Goal: Transaction & Acquisition: Purchase product/service

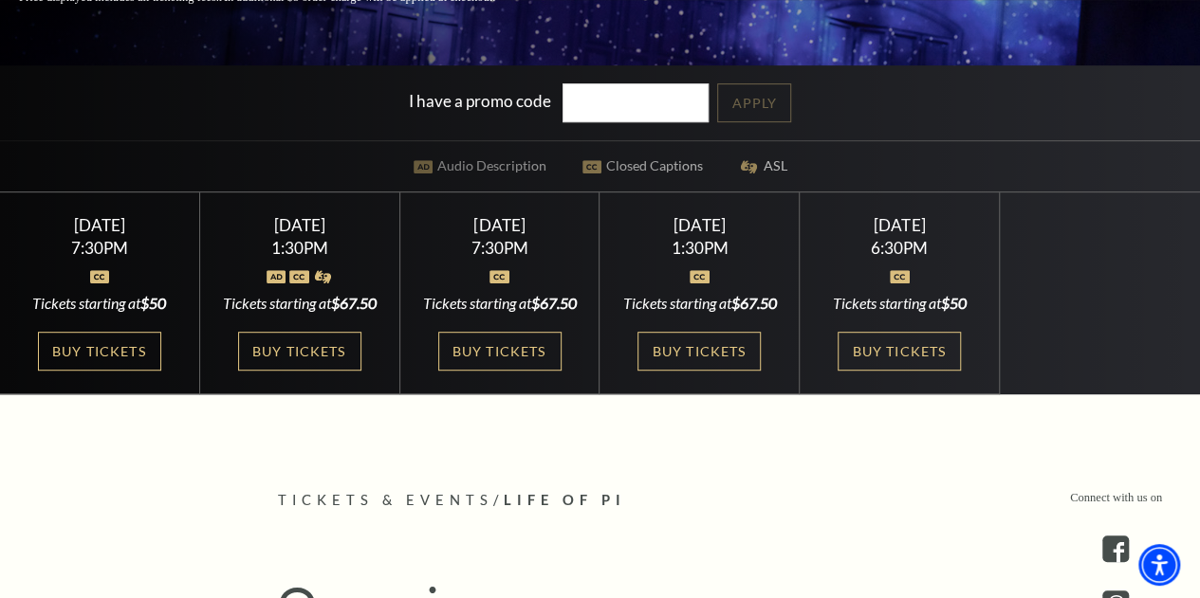
scroll to position [394, 0]
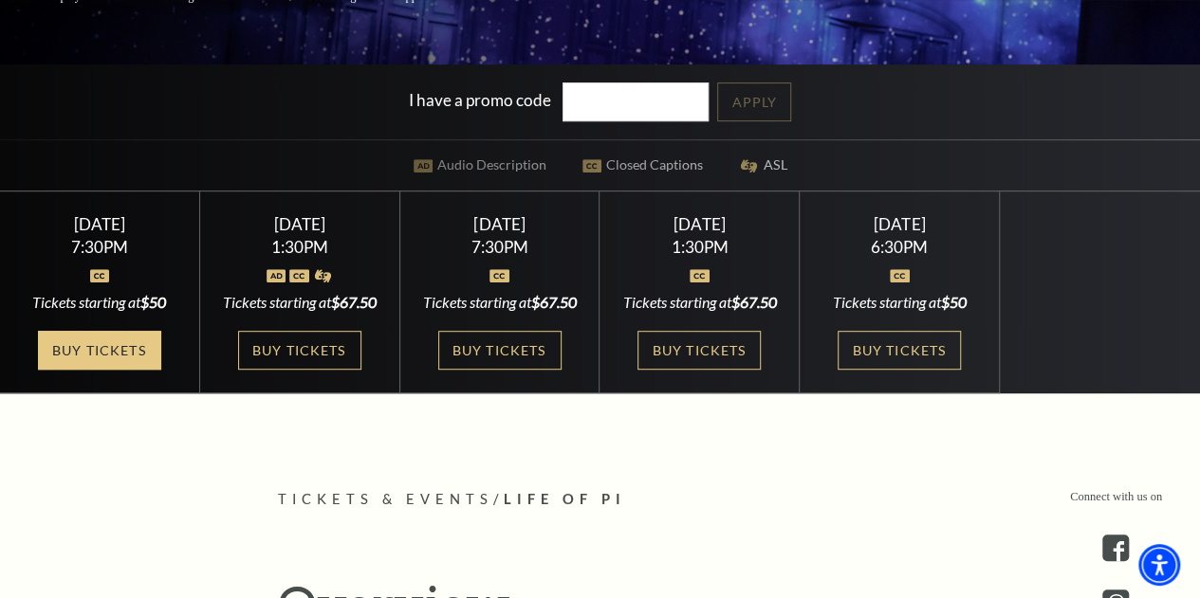
click at [114, 357] on link "Buy Tickets" at bounding box center [99, 350] width 123 height 39
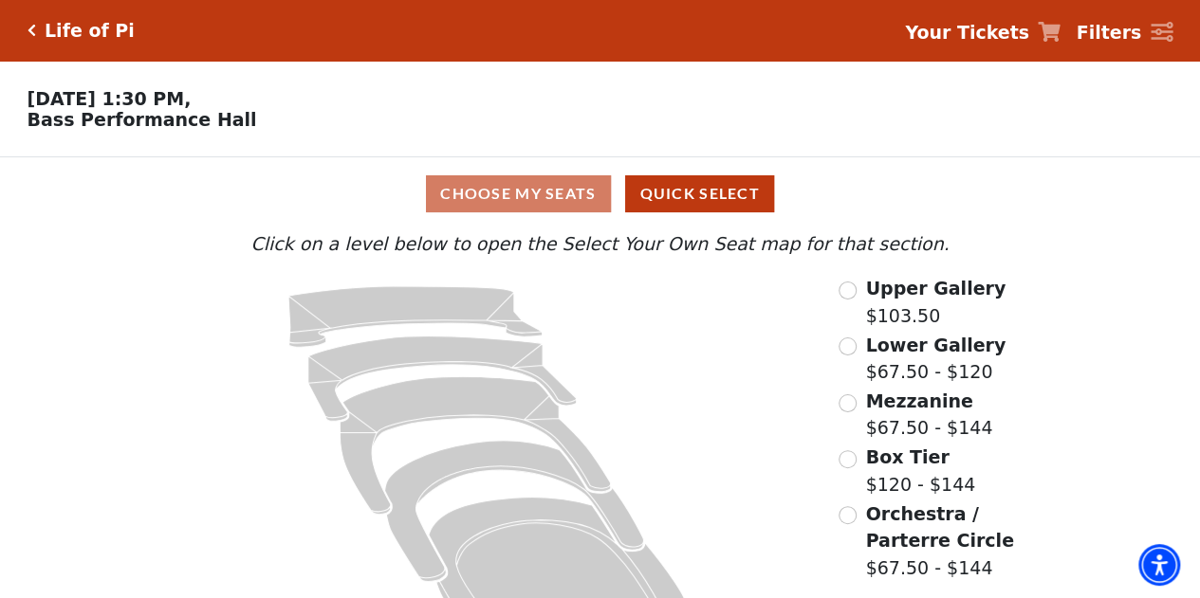
click at [511, 202] on div "Choose My Seats Quick Select" at bounding box center [600, 193] width 900 height 37
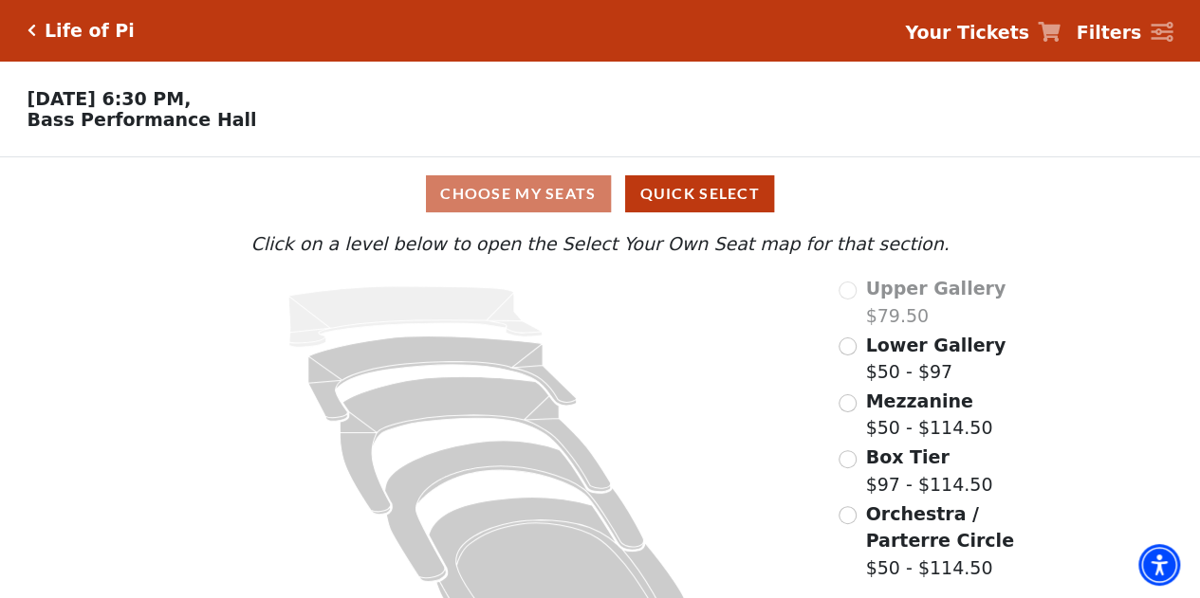
scroll to position [70, 0]
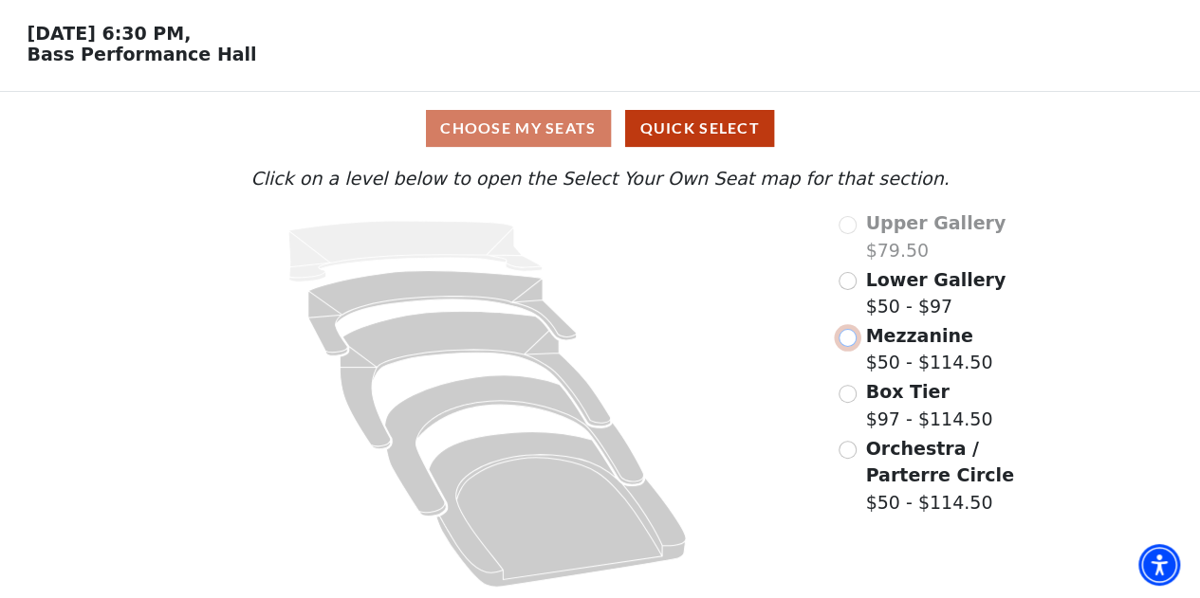
click at [846, 332] on input "Mezzanine$50 - $114.50\a" at bounding box center [847, 338] width 18 height 18
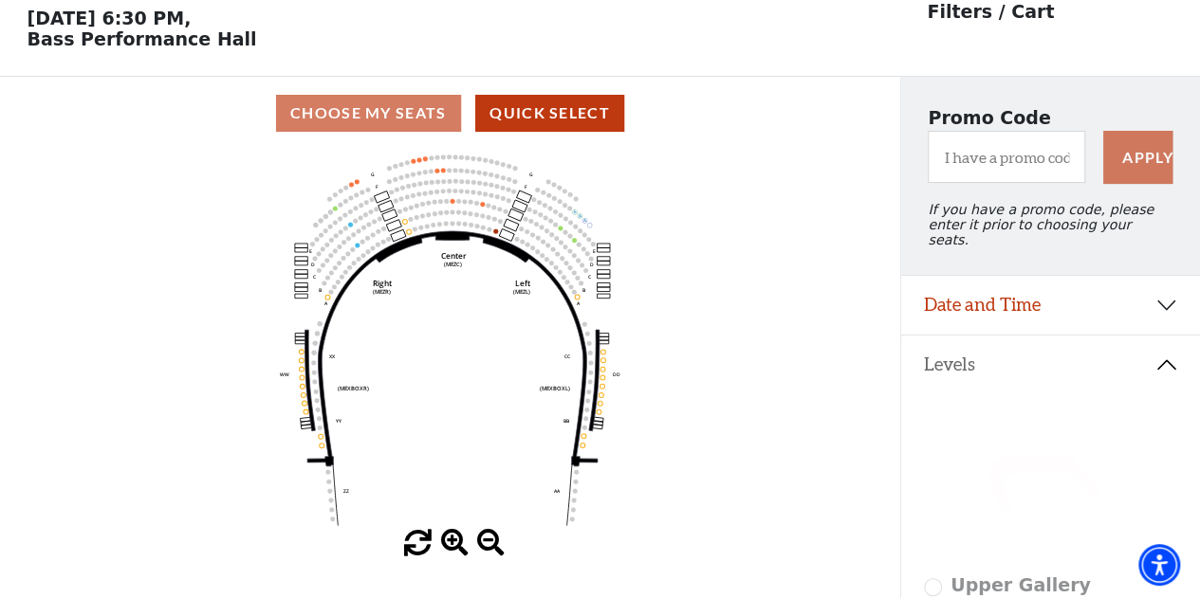
scroll to position [87, 0]
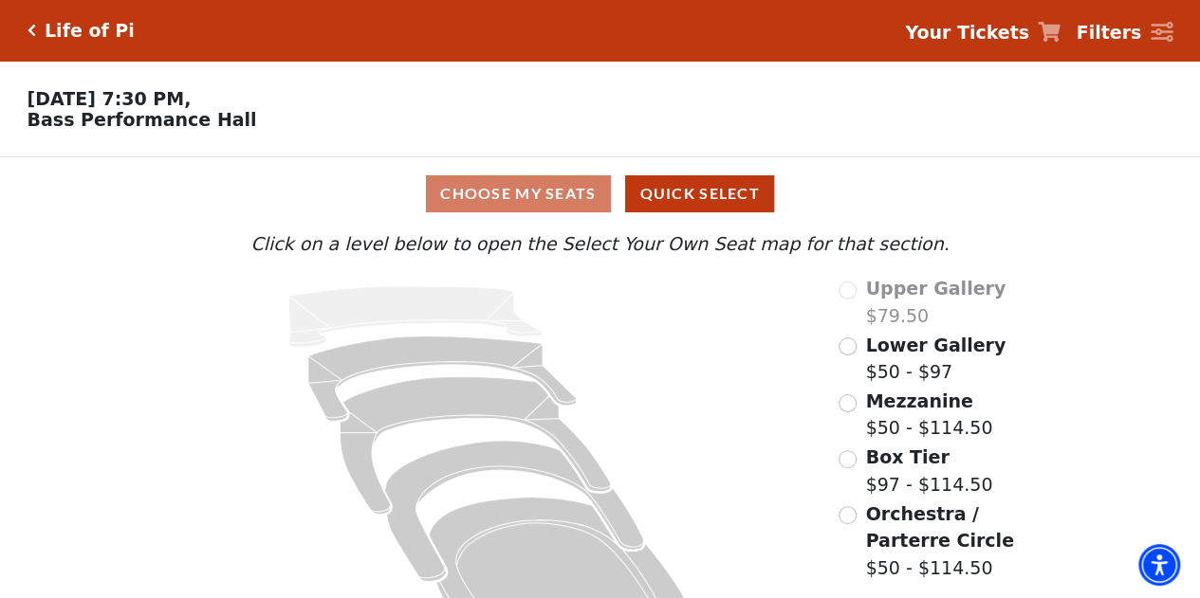
scroll to position [70, 0]
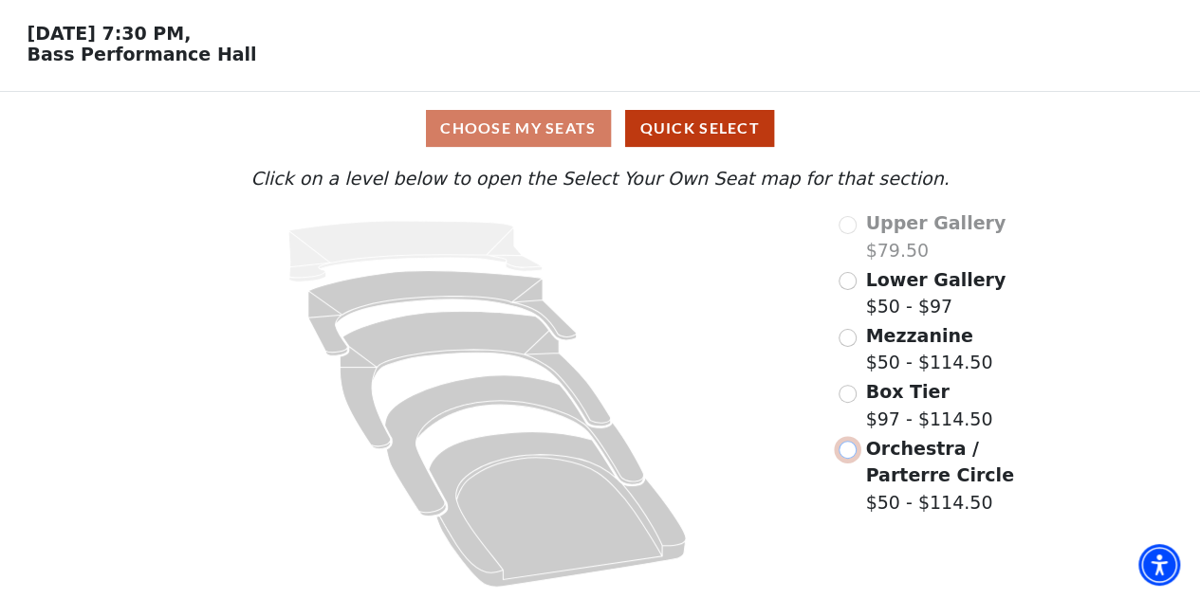
click at [846, 448] on input "Orchestra / Parterre Circle$50 - $114.50\a" at bounding box center [847, 450] width 18 height 18
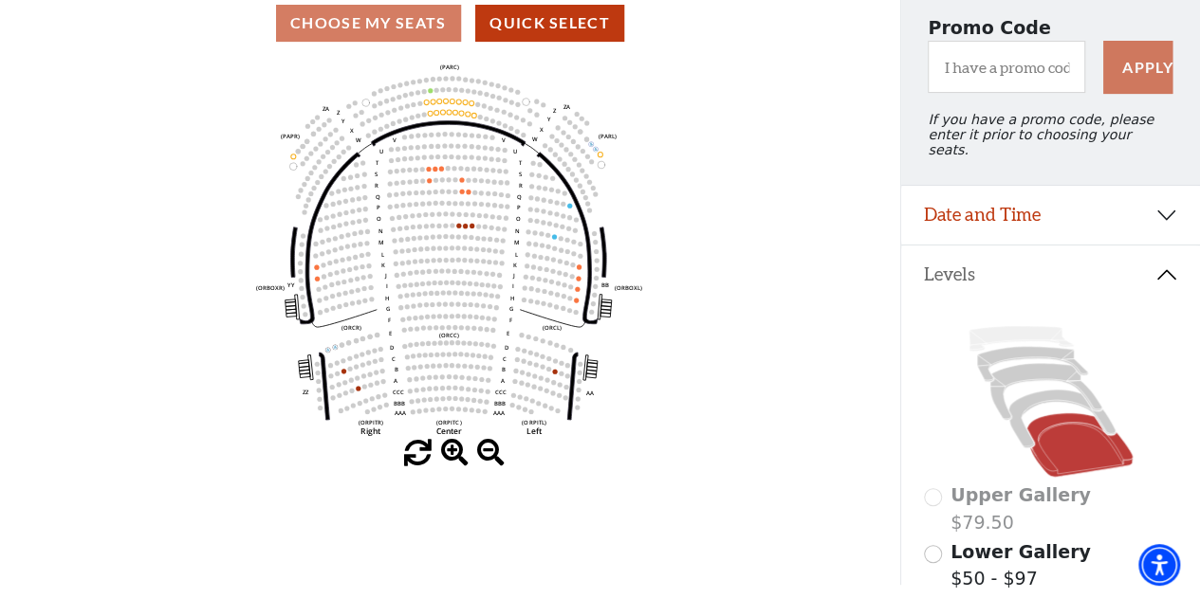
scroll to position [179, 0]
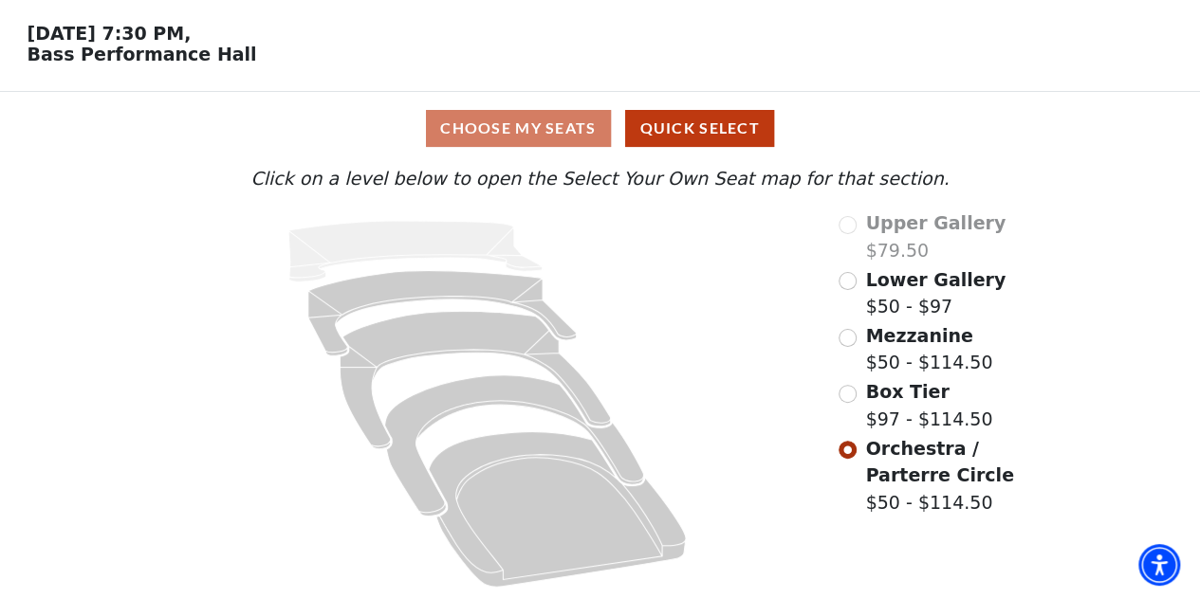
scroll to position [70, 0]
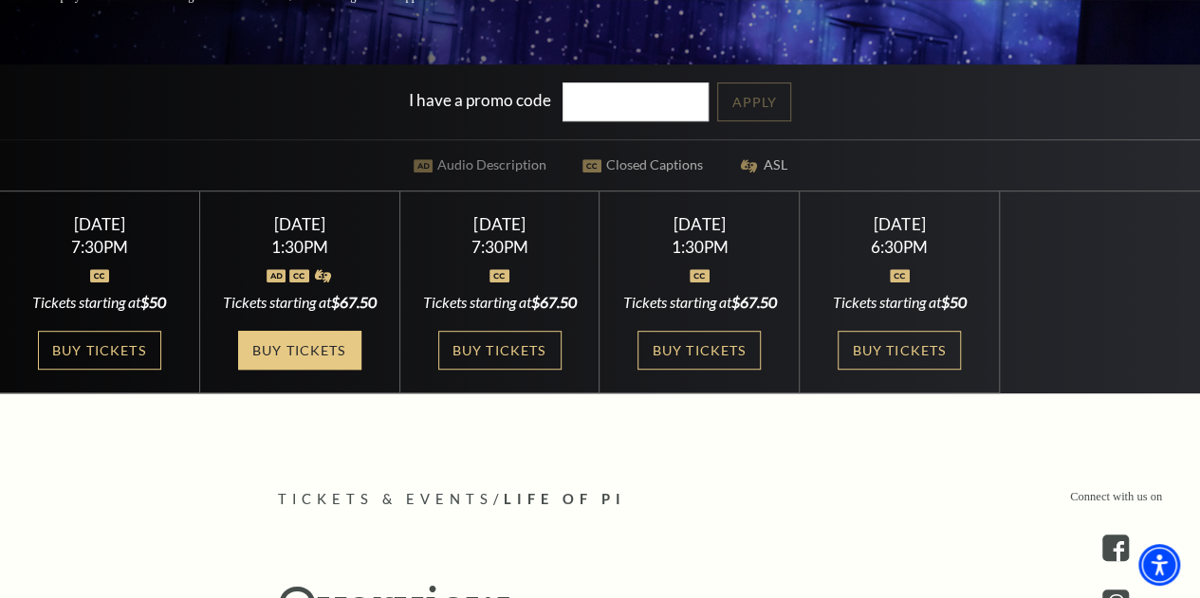
click at [278, 370] on link "Buy Tickets" at bounding box center [299, 350] width 123 height 39
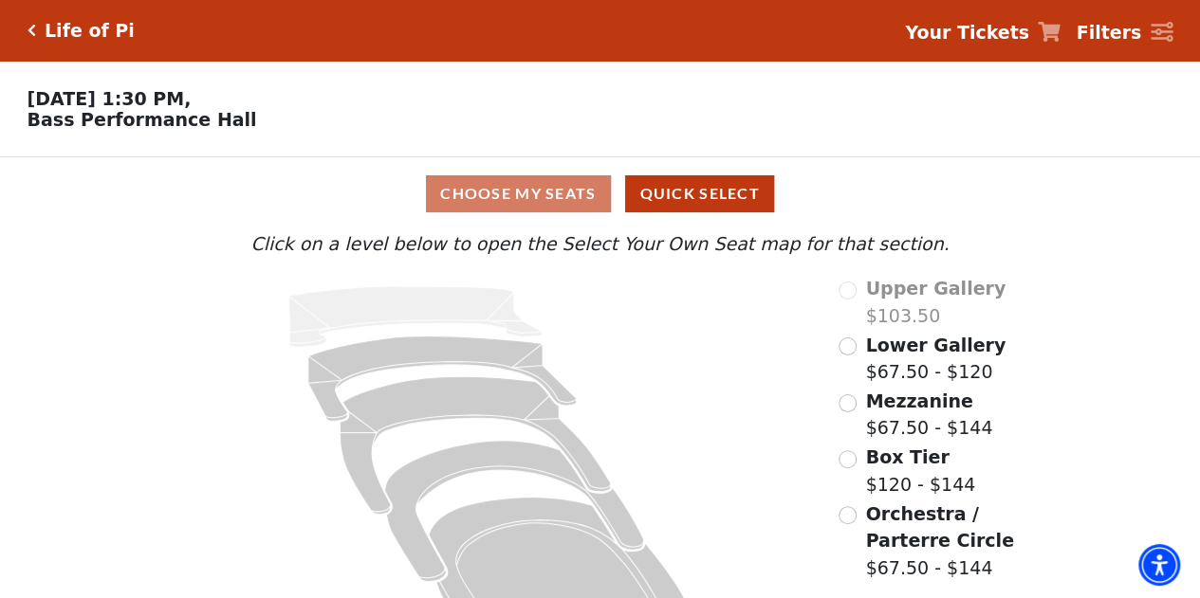
scroll to position [70, 0]
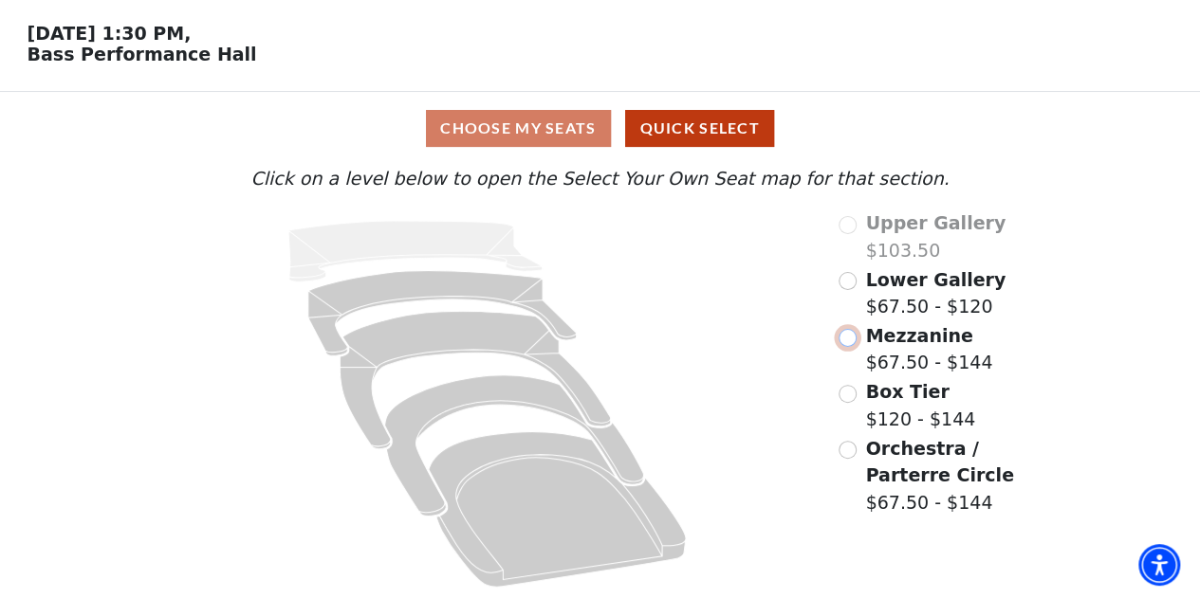
click at [848, 339] on input "Mezzanine$67.50 - $144\a" at bounding box center [847, 338] width 18 height 18
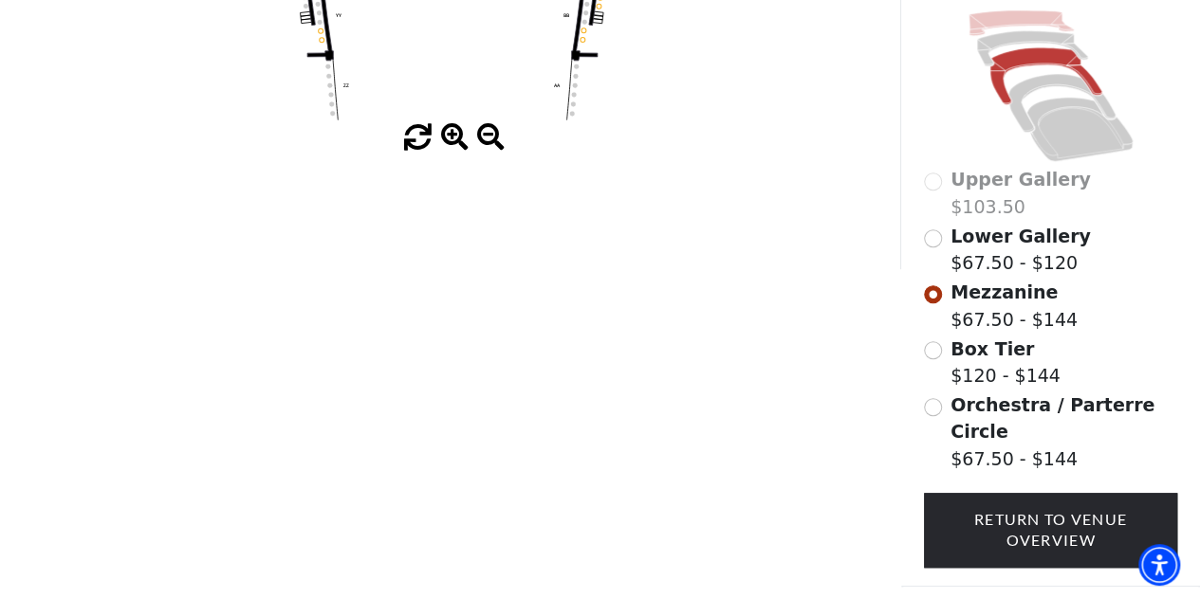
scroll to position [489, 0]
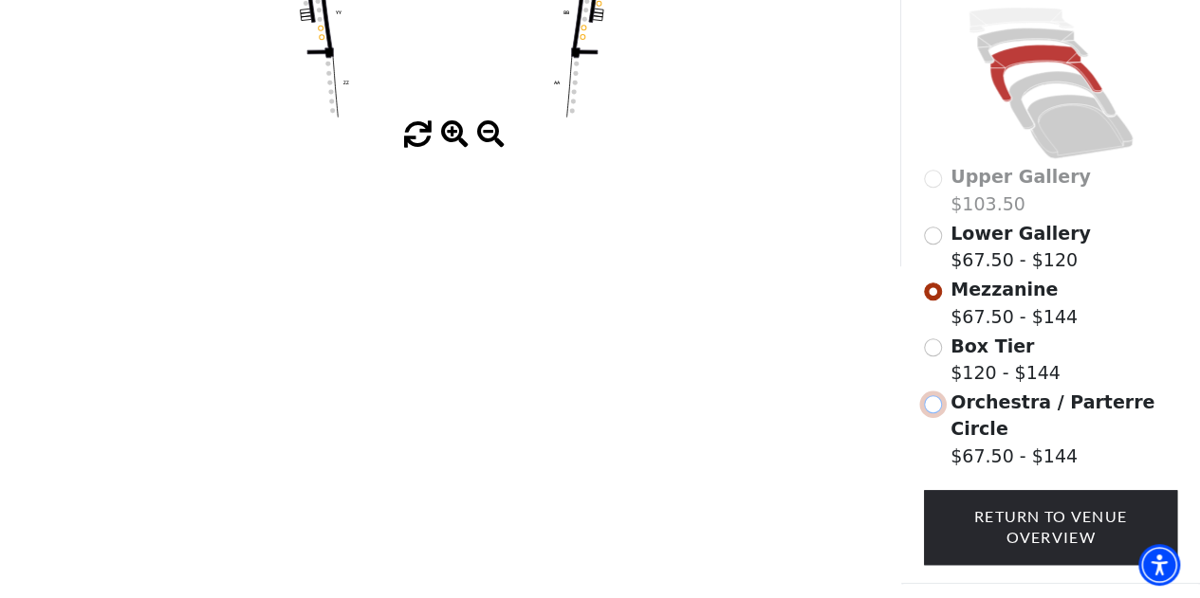
click at [936, 395] on input "Orchestra / Parterre Circle$67.50 - $144\a" at bounding box center [933, 404] width 18 height 18
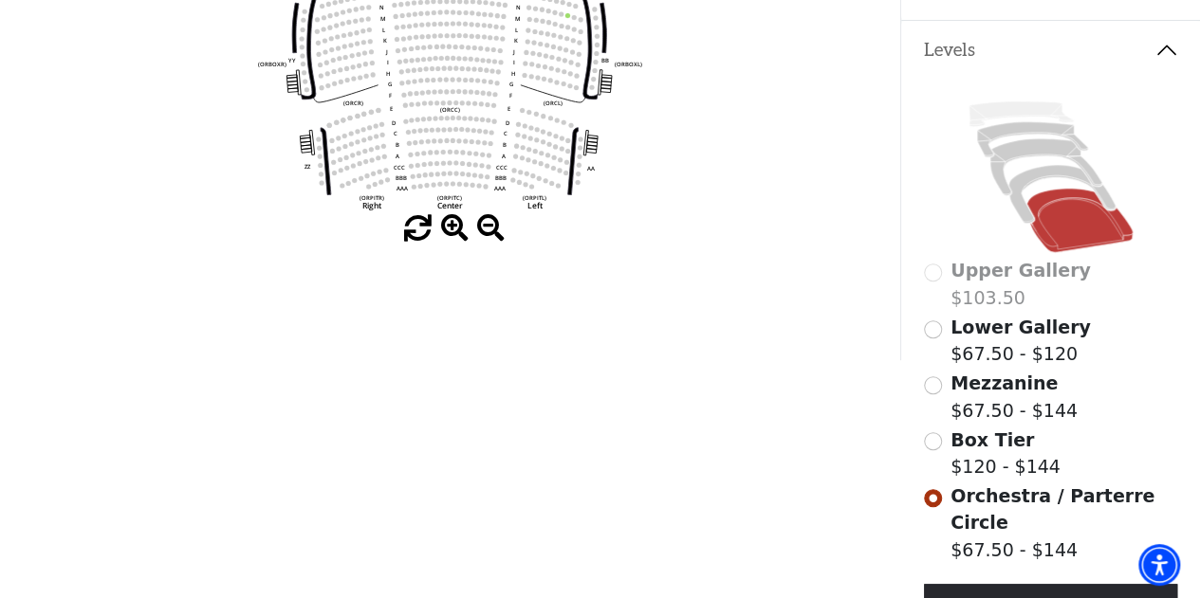
scroll to position [559, 0]
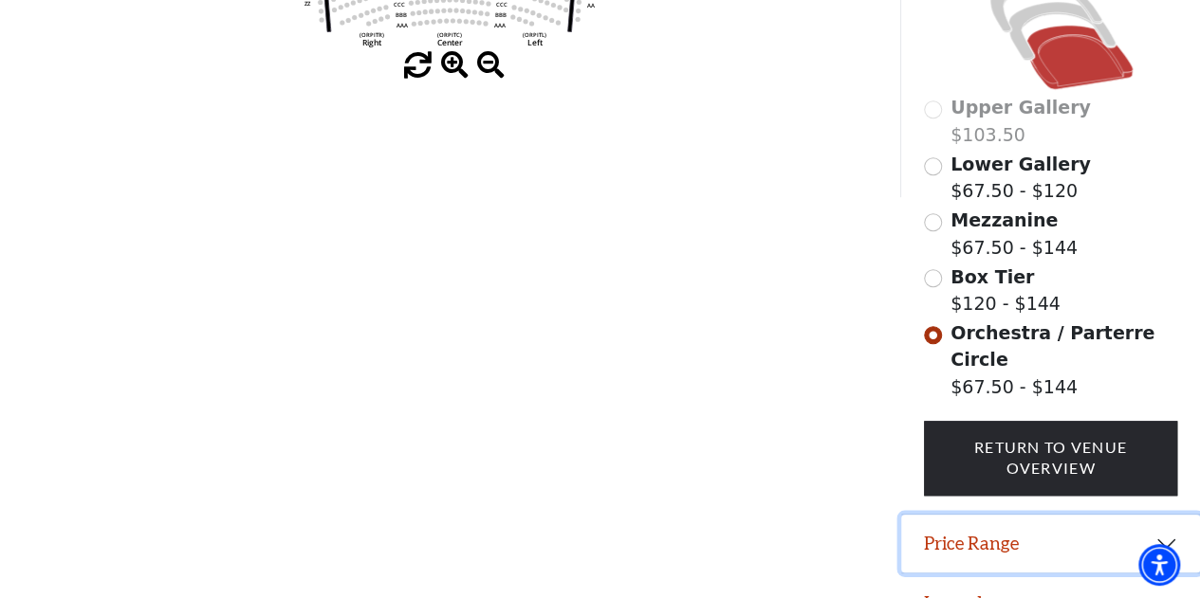
click at [990, 530] on button "Price Range" at bounding box center [1050, 544] width 299 height 59
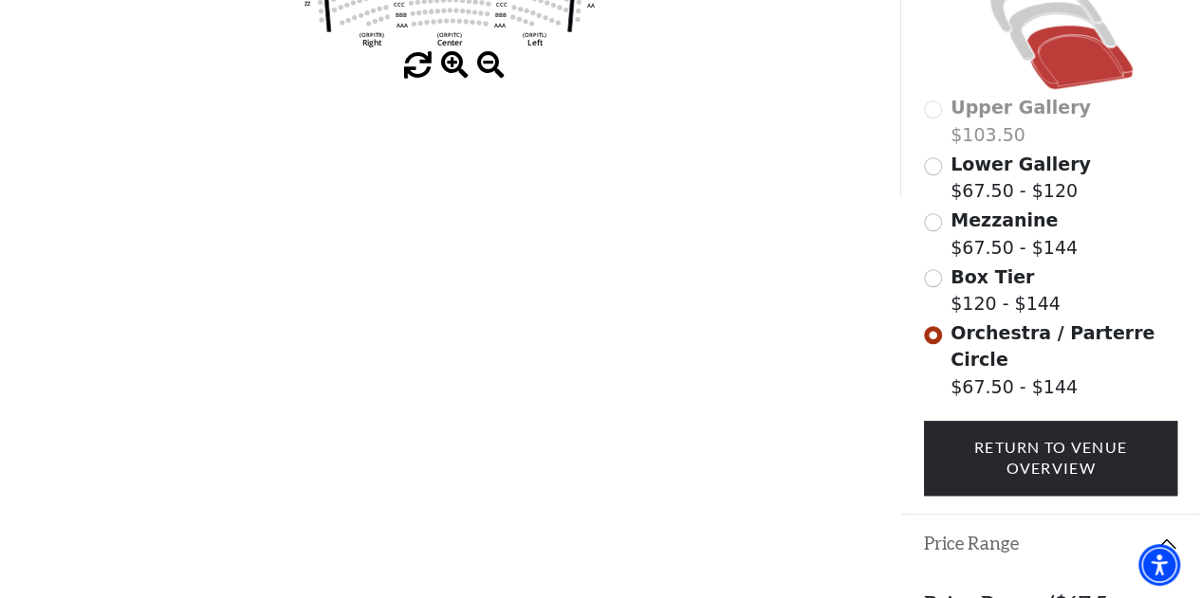
scroll to position [681, 0]
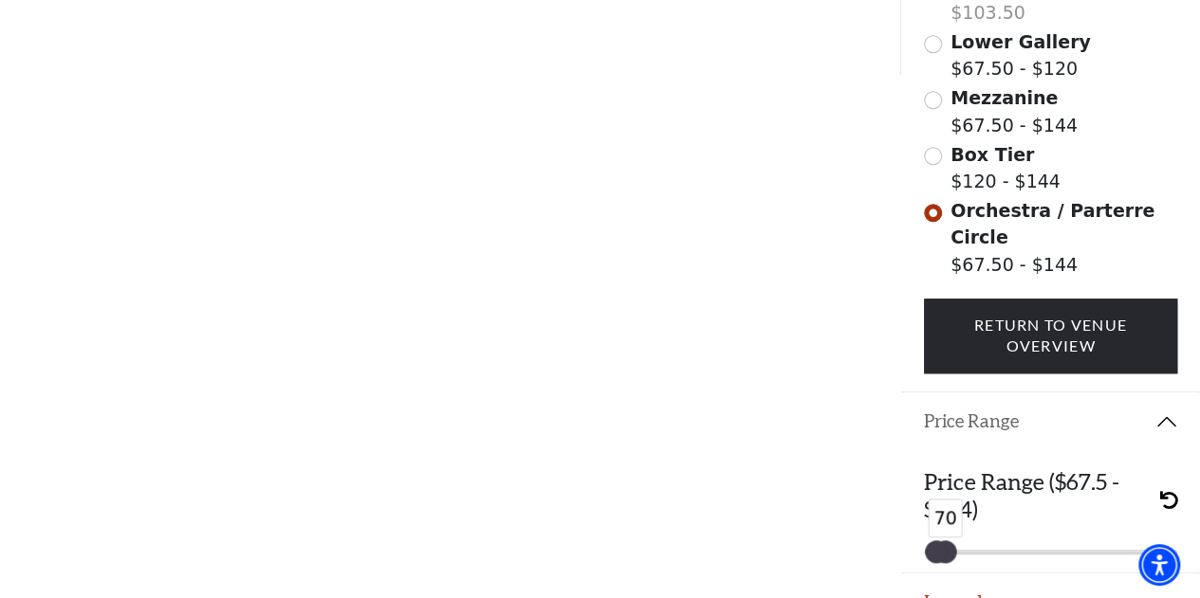
drag, startPoint x: 1161, startPoint y: 522, endPoint x: 939, endPoint y: 526, distance: 221.9
click at [939, 551] on div "67 70" at bounding box center [1050, 552] width 229 height 3
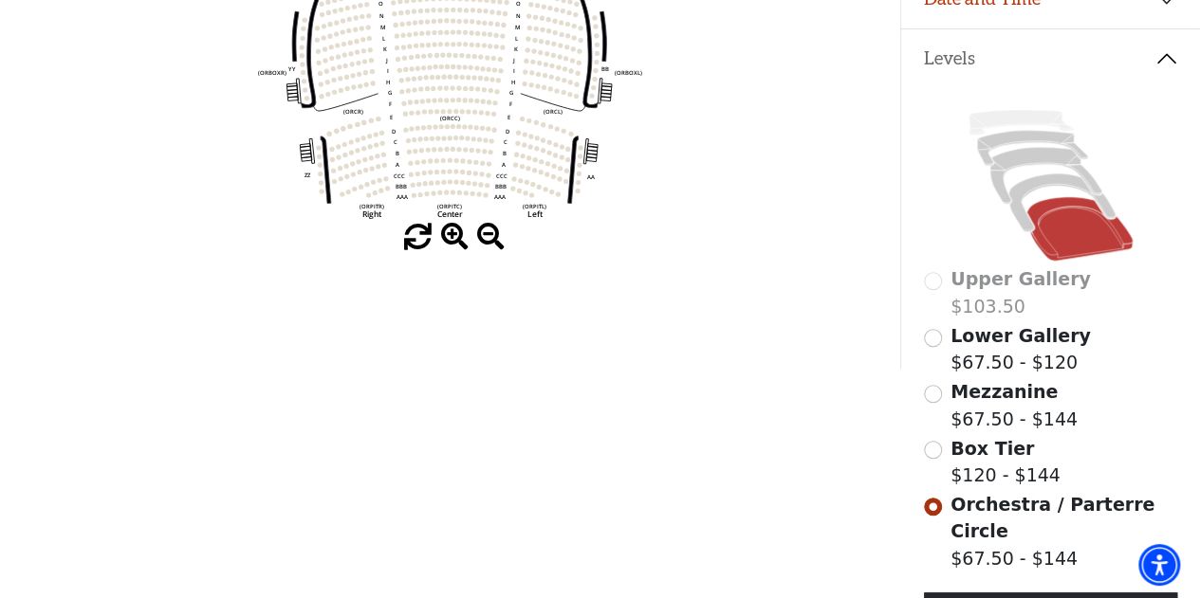
scroll to position [388, 0]
drag, startPoint x: 944, startPoint y: 445, endPoint x: 926, endPoint y: 446, distance: 18.0
click at [926, 446] on div "Box Tier $120 - $144" at bounding box center [1051, 461] width 254 height 54
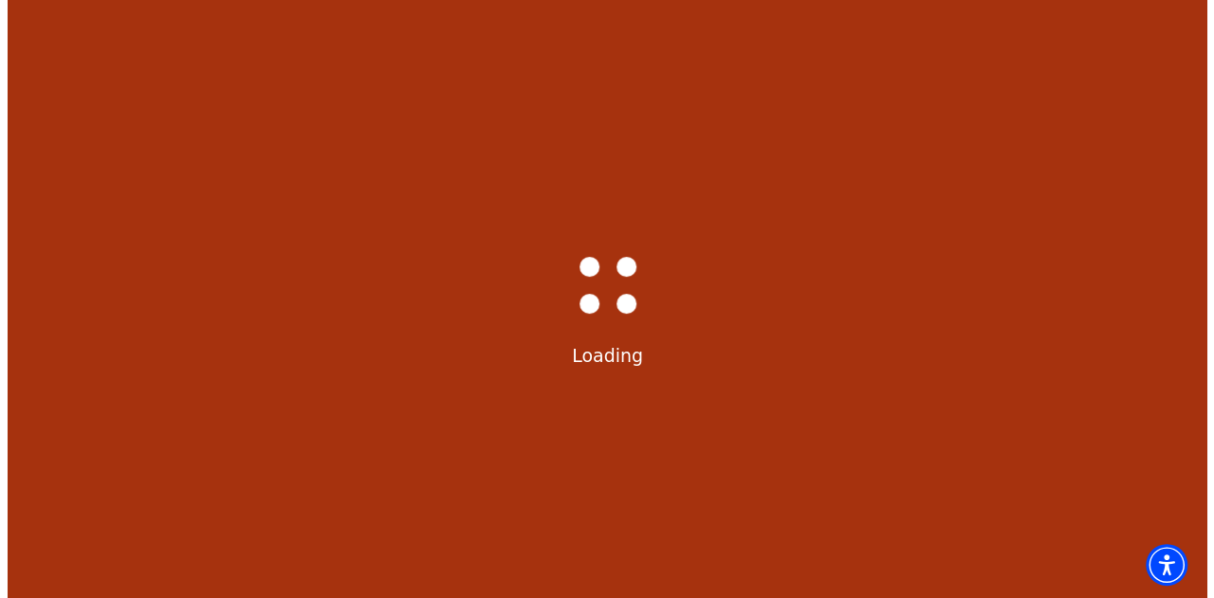
scroll to position [0, 0]
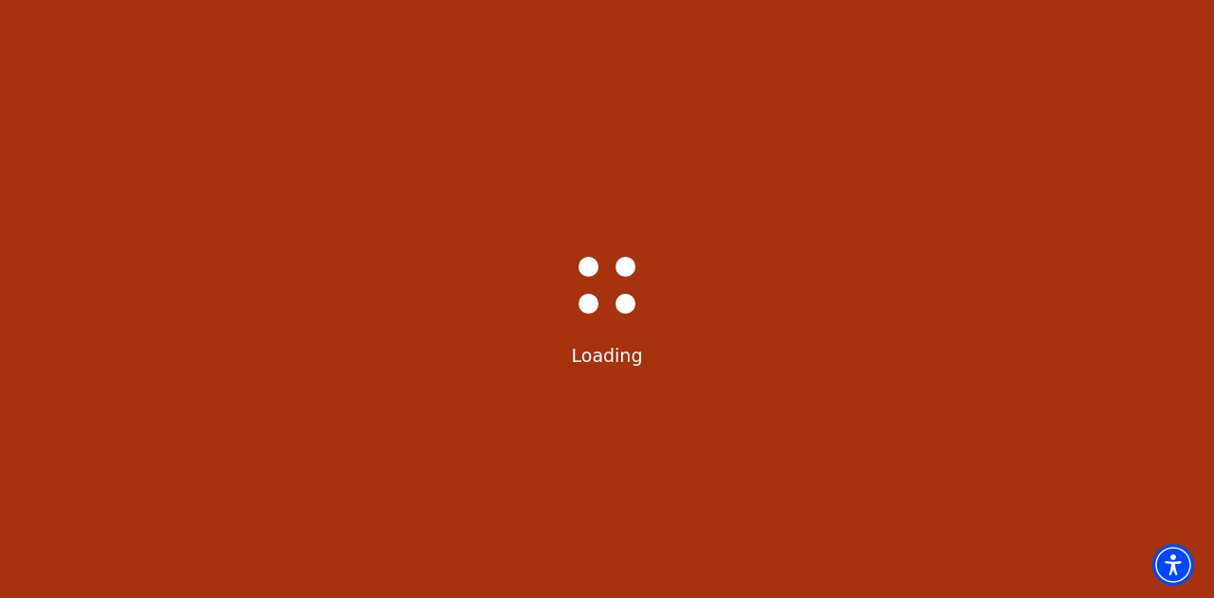
click at [926, 446] on div "Bass-Hall_Loader-Med-Gray Loading" at bounding box center [607, 299] width 1214 height 598
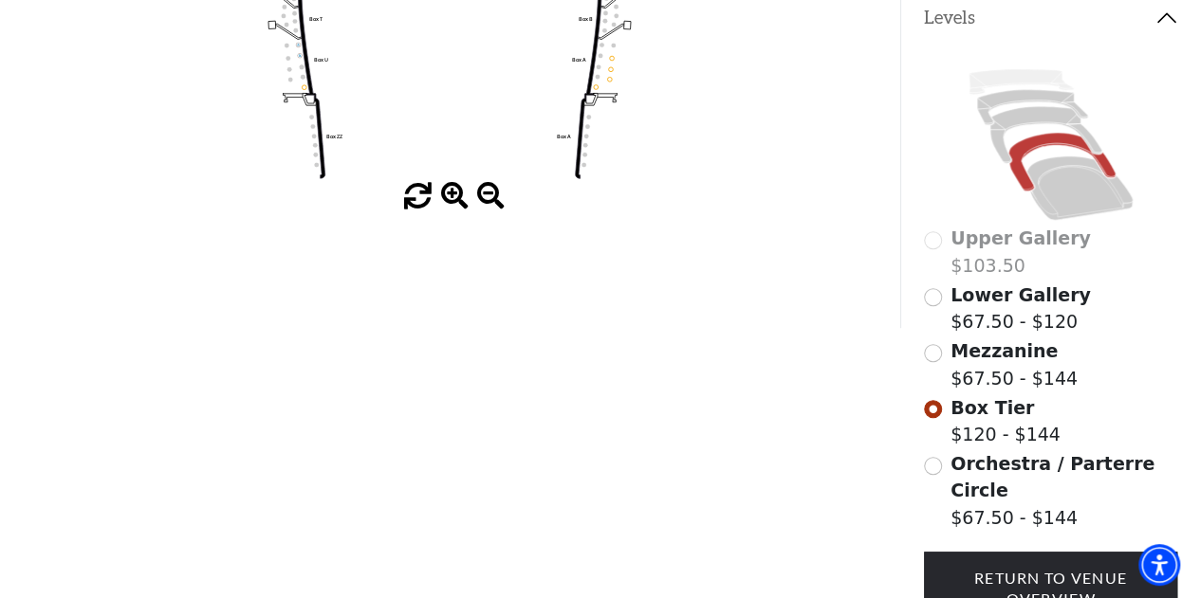
scroll to position [559, 0]
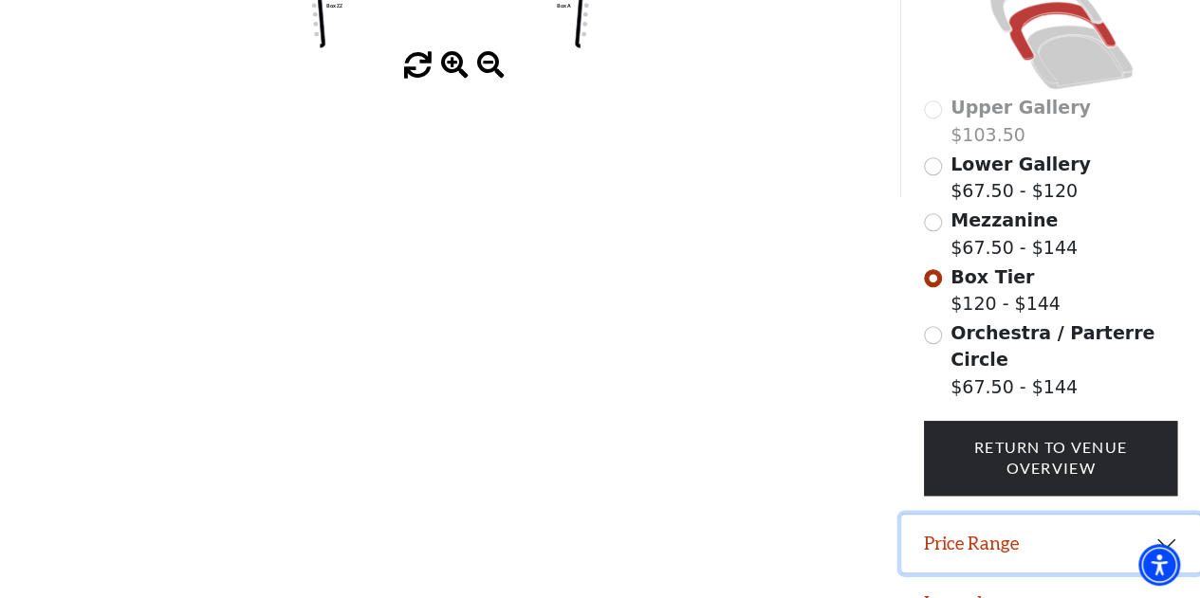
click at [974, 515] on button "Price Range" at bounding box center [1050, 544] width 299 height 59
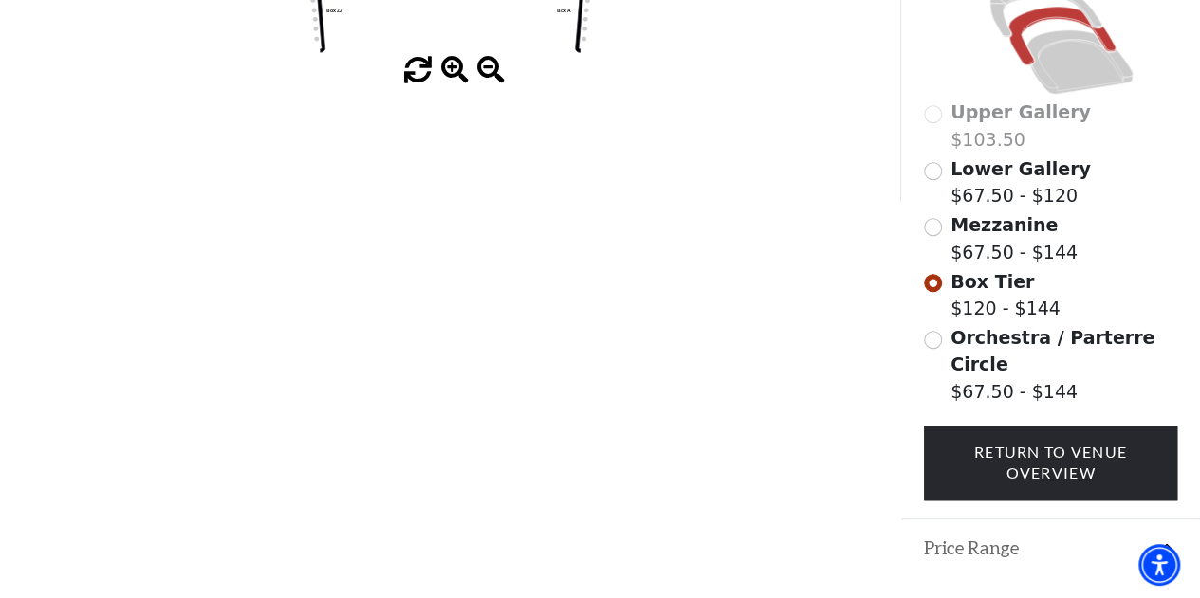
scroll to position [552, 0]
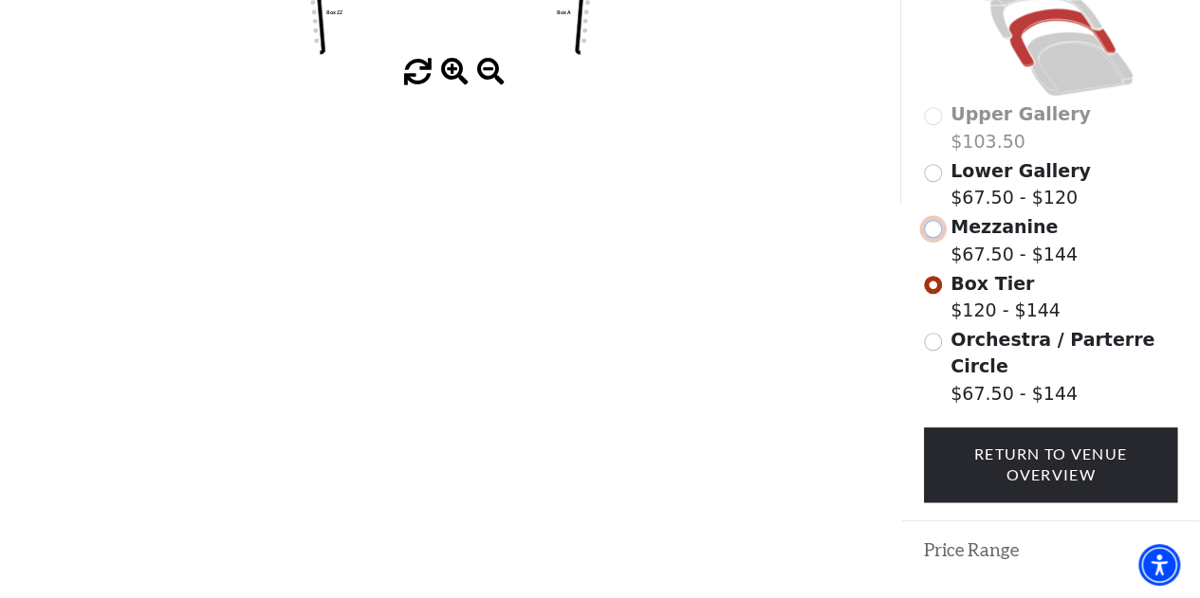
click at [935, 223] on input "Mezzanine$67.50 - $144\a" at bounding box center [933, 229] width 18 height 18
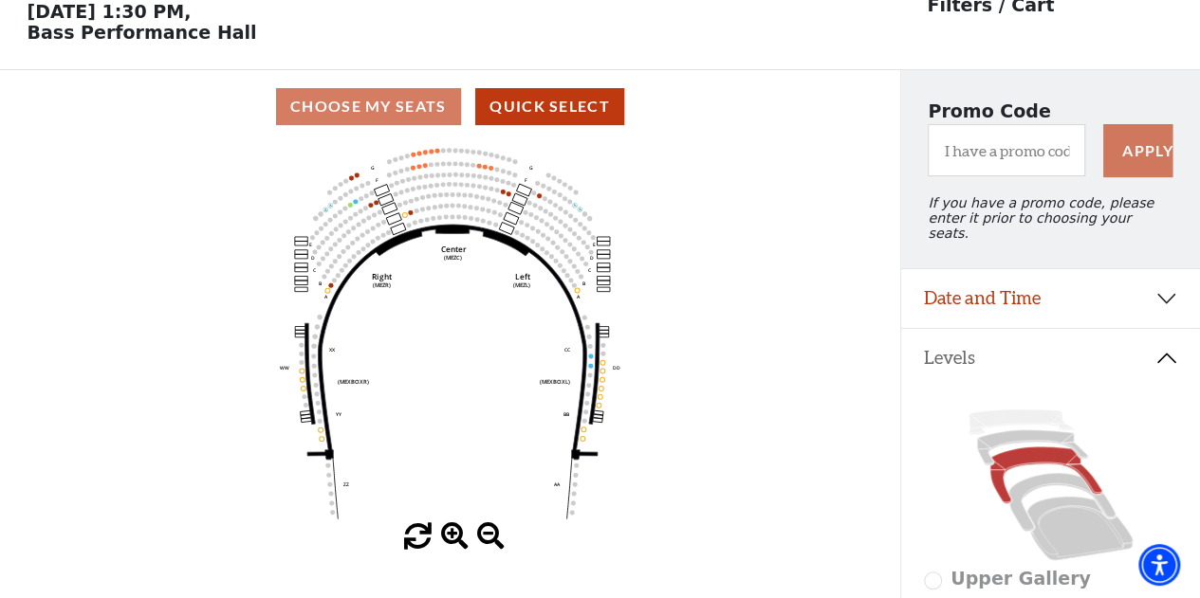
scroll to position [559, 0]
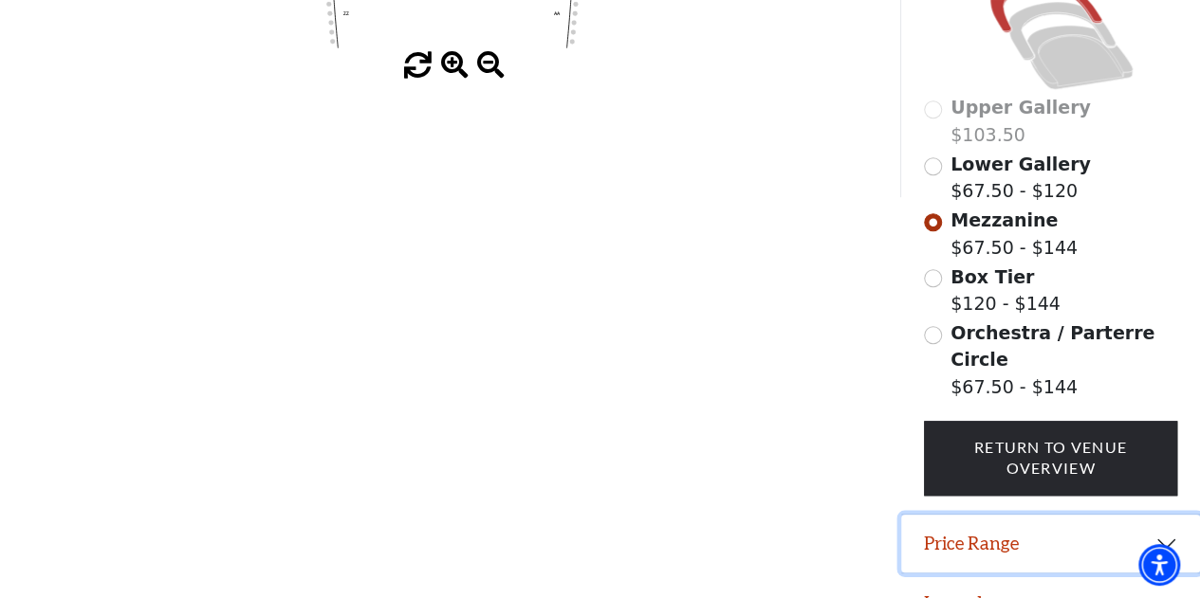
click at [1074, 515] on button "Price Range" at bounding box center [1050, 544] width 299 height 59
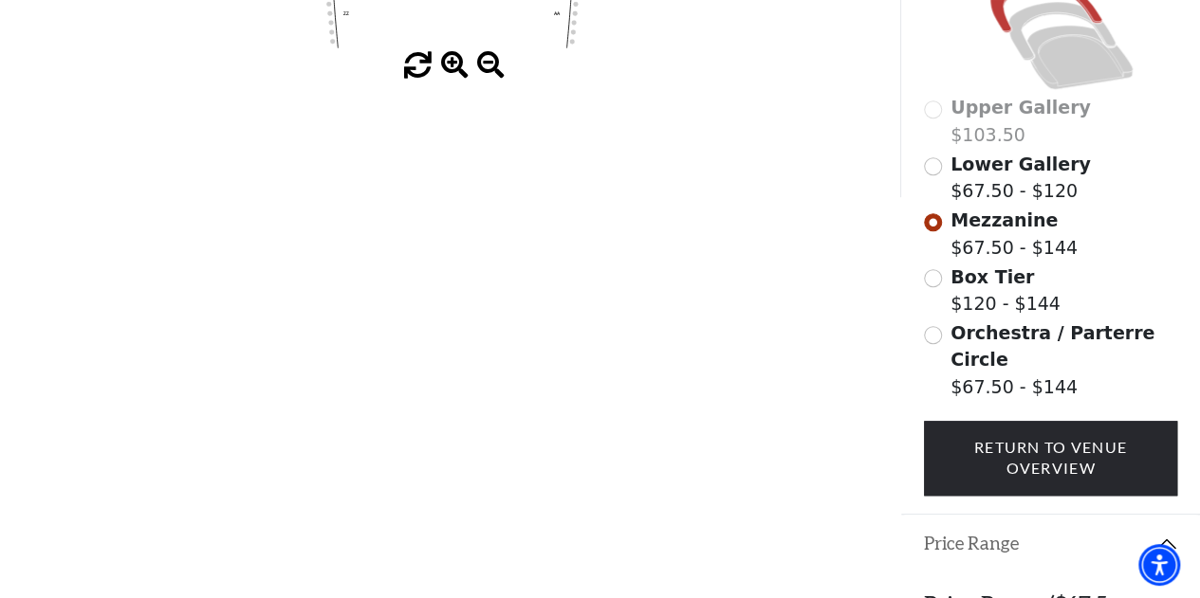
scroll to position [681, 0]
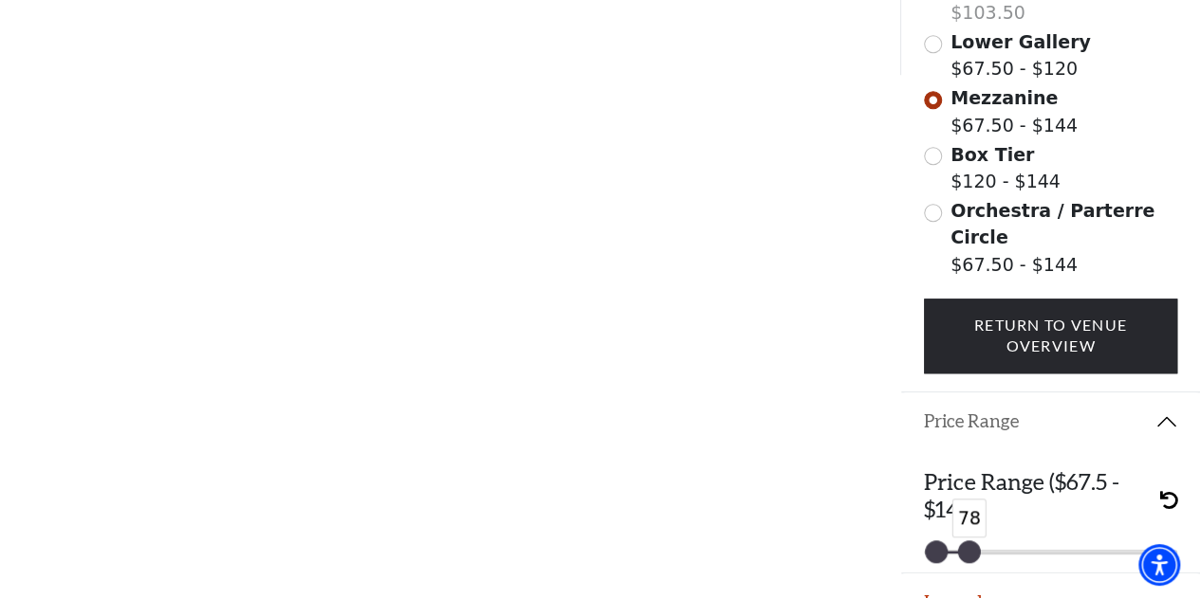
drag, startPoint x: 1168, startPoint y: 519, endPoint x: 971, endPoint y: 533, distance: 197.8
click at [971, 533] on div "Price Range ($67.5 - $144) 67 78" at bounding box center [1050, 511] width 299 height 122
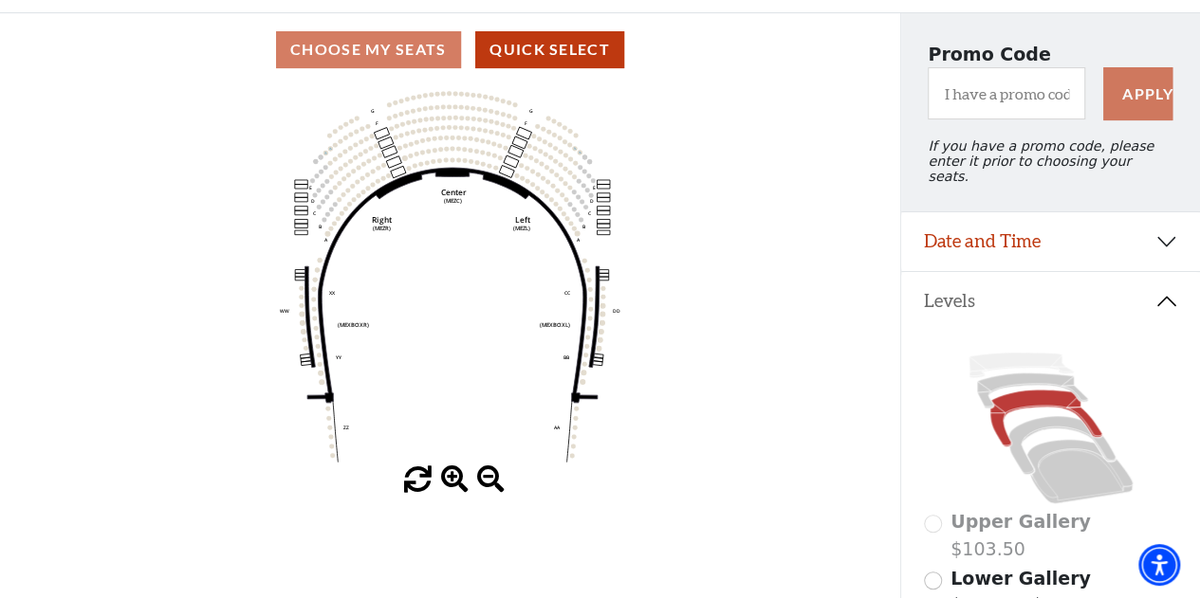
scroll to position [140, 0]
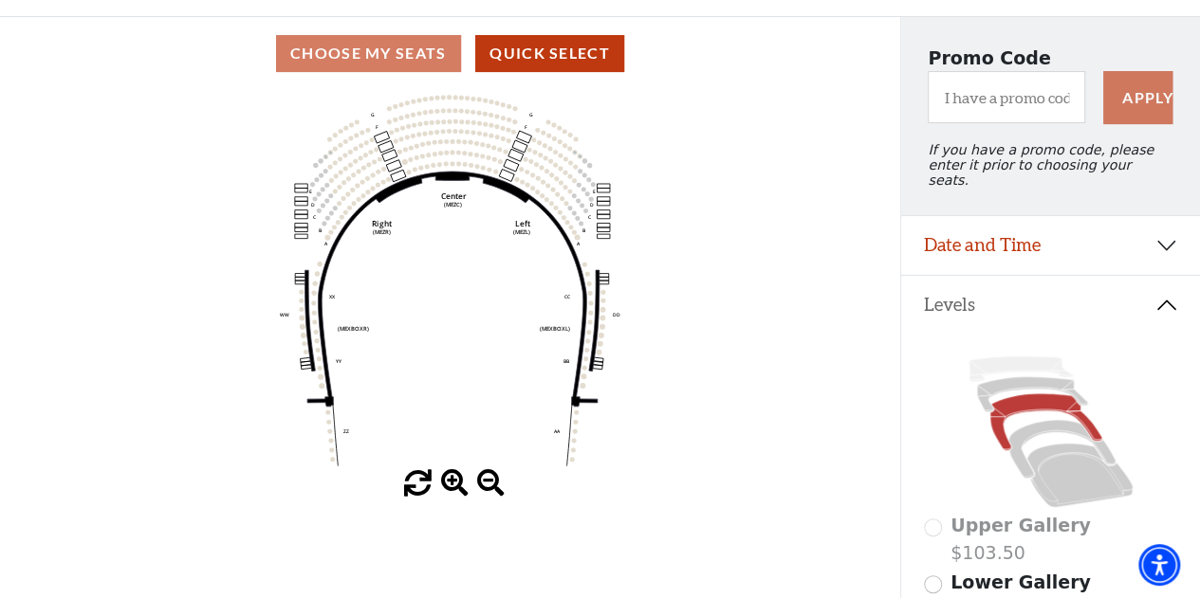
click at [343, 184] on icon "Center (MEZC) Right (MEZR) Left (MEZL) (MEXBOXR) (MEXBOXL) XX WW CC DD YY BB ZZ…" at bounding box center [450, 280] width 810 height 380
click at [341, 183] on icon "Center (MEZC) Right (MEZR) Left (MEZL) (MEXBOXR) (MEXBOXL) XX WW CC DD YY BB ZZ…" at bounding box center [450, 280] width 810 height 380
click at [313, 187] on circle at bounding box center [312, 184] width 5 height 5
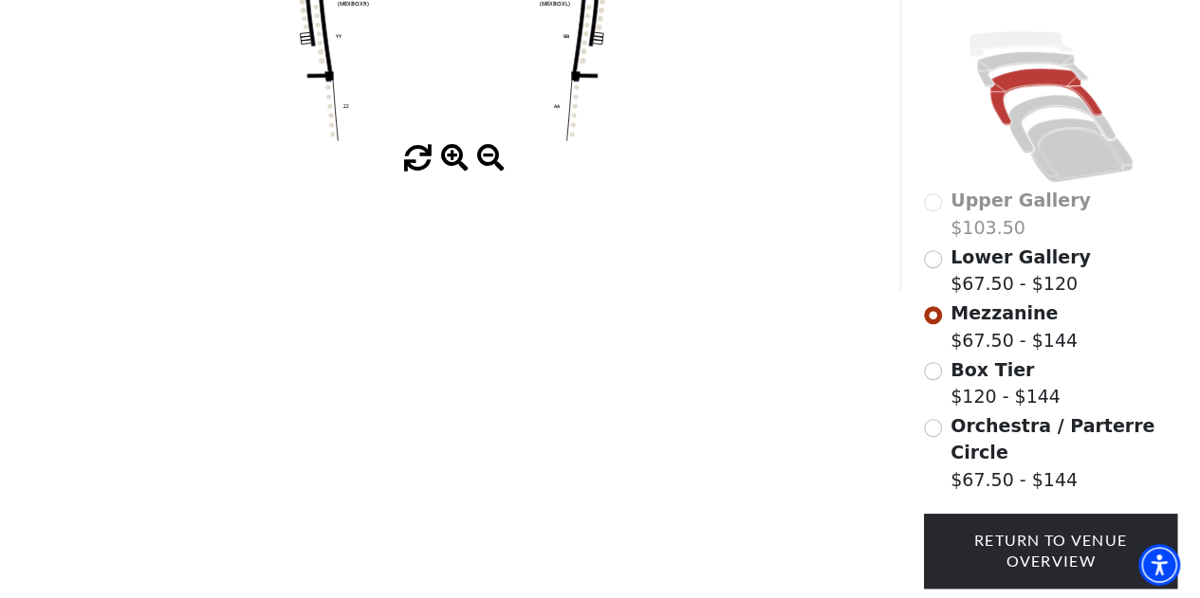
scroll to position [463, 0]
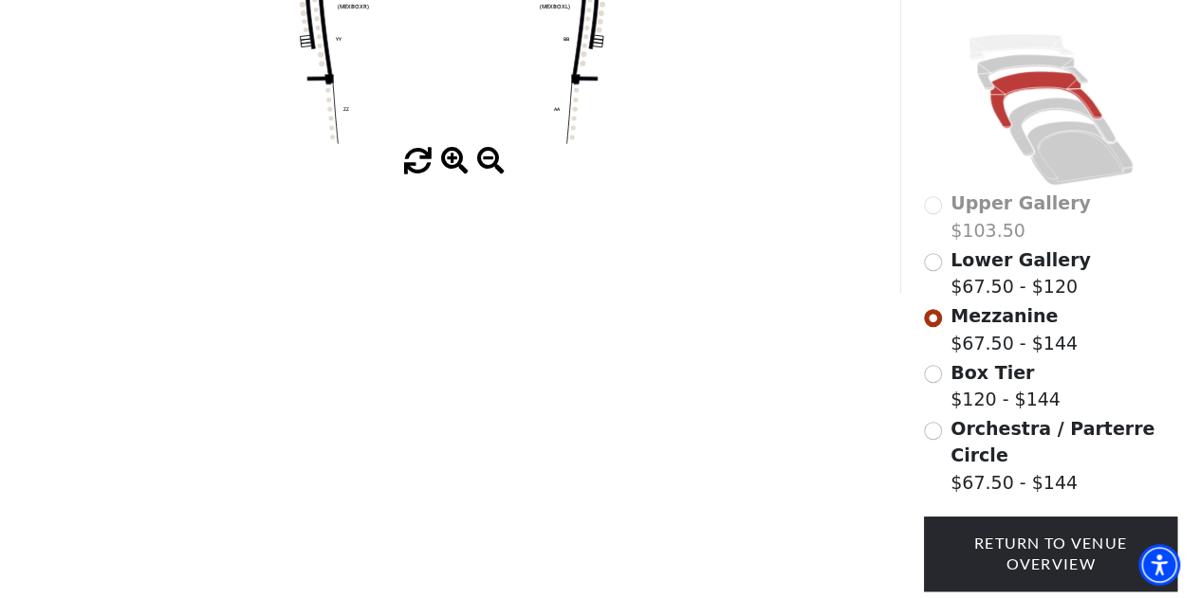
click at [957, 257] on span "Lower Gallery" at bounding box center [1020, 259] width 140 height 21
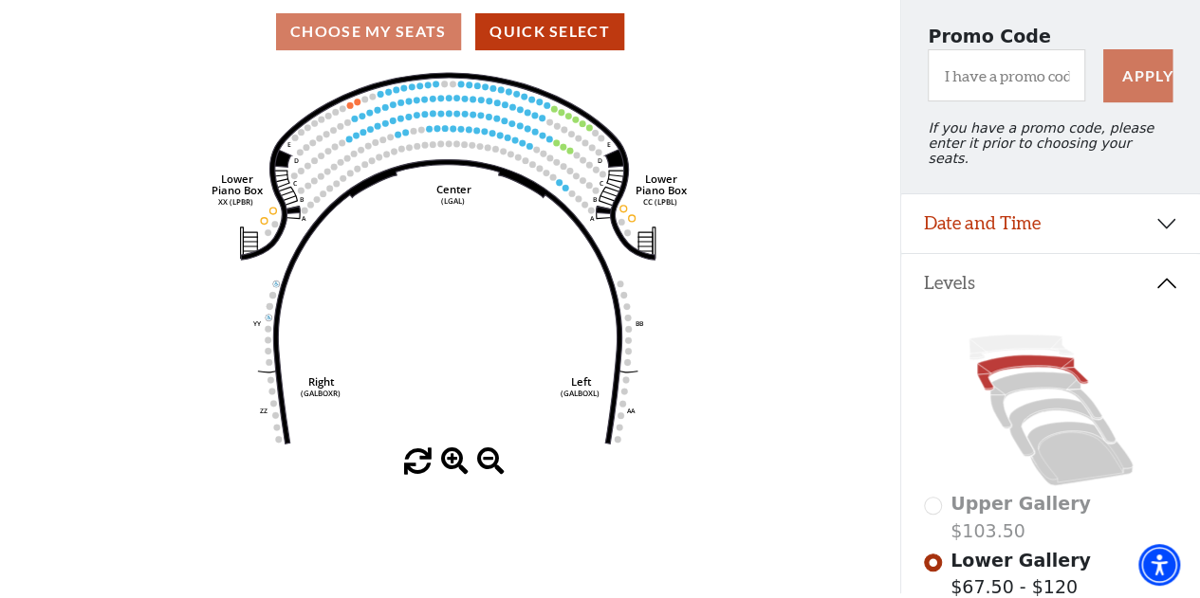
scroll to position [559, 0]
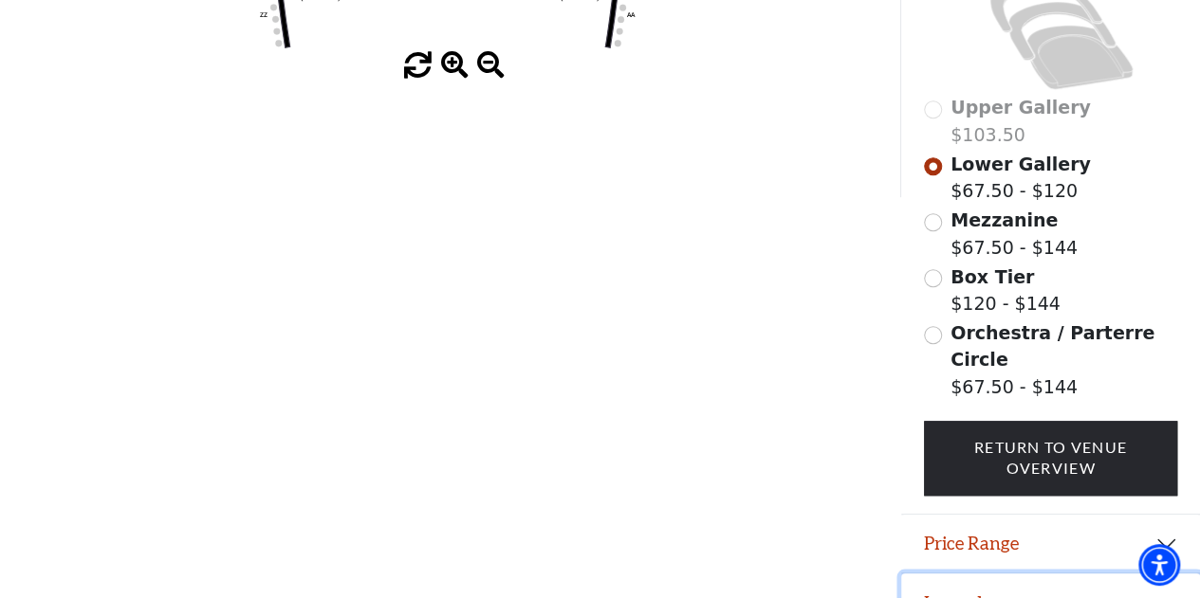
click at [974, 587] on button "Legend" at bounding box center [1050, 603] width 299 height 59
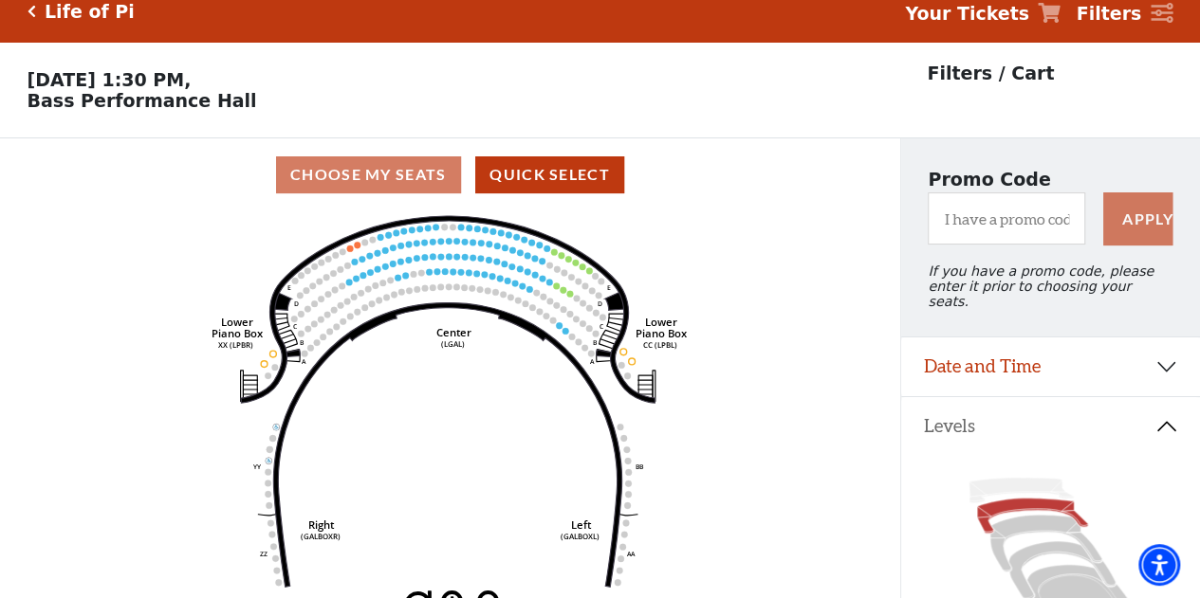
scroll to position [14, 0]
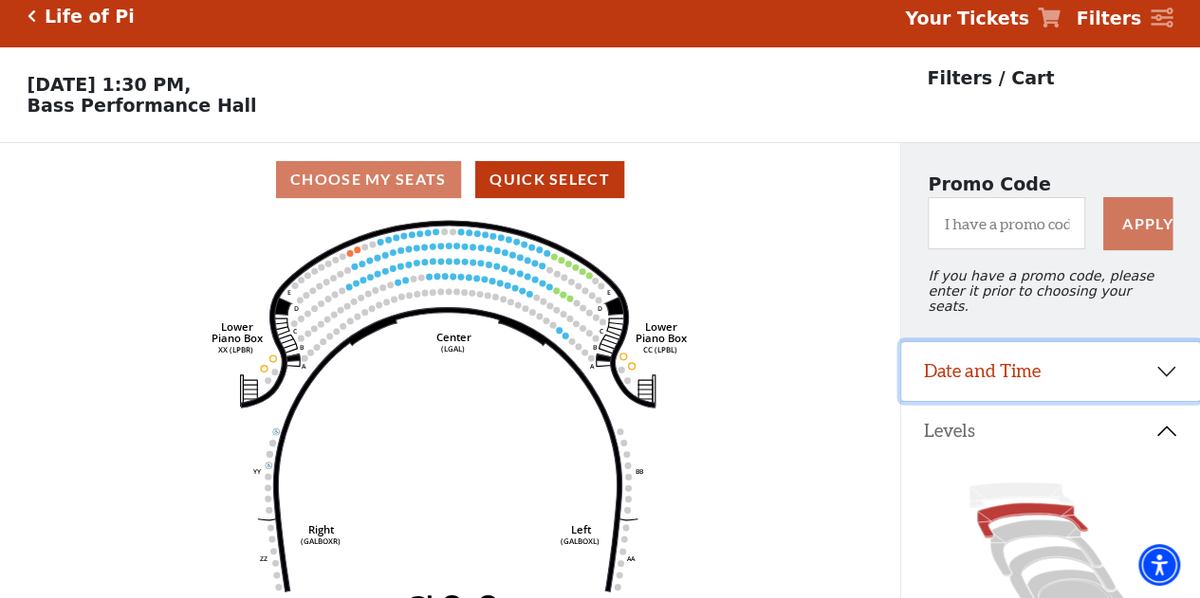
click at [972, 359] on button "Date and Time" at bounding box center [1050, 371] width 299 height 59
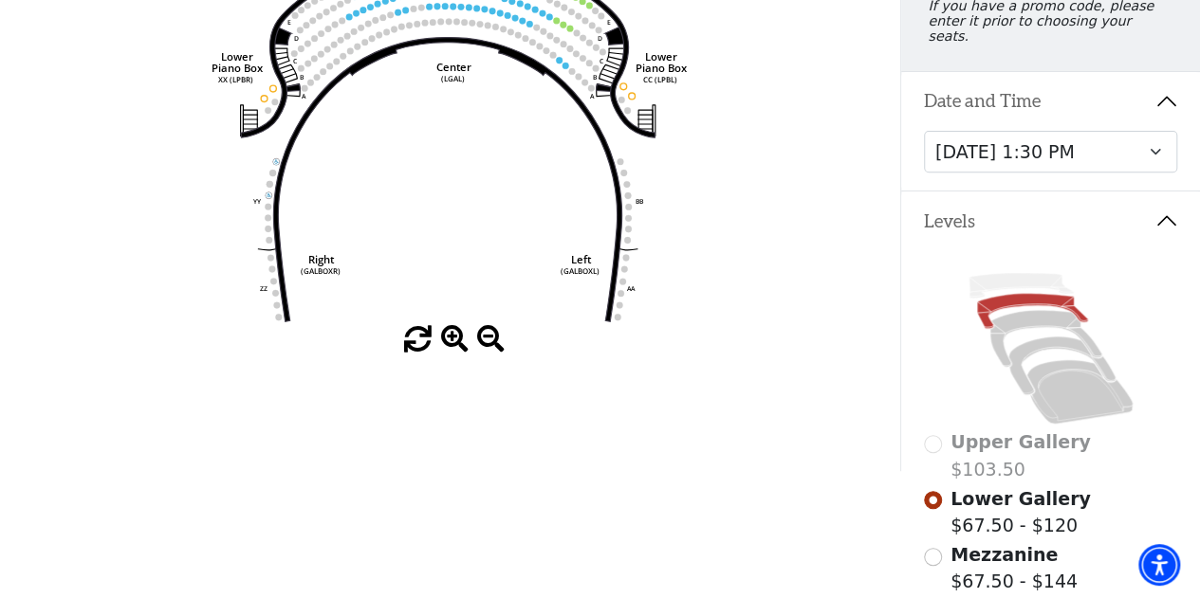
scroll to position [304, 0]
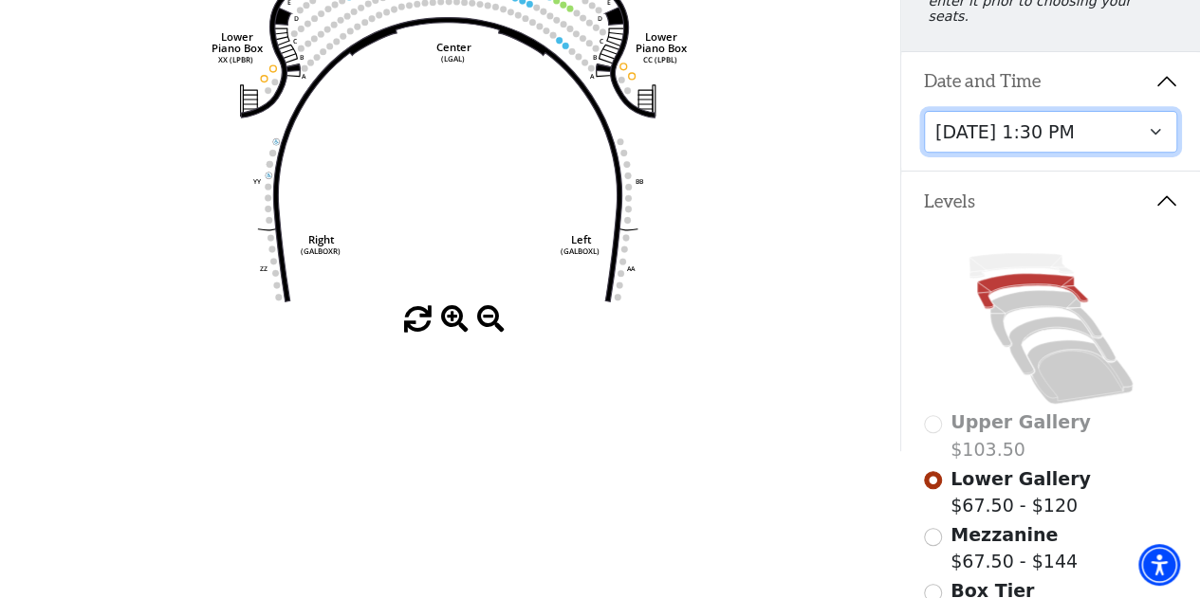
click at [1044, 132] on select "Friday, September 26 at 7:30 PM Saturday, September 27 at 1:30 PM Saturday, Sep…" at bounding box center [1051, 132] width 254 height 43
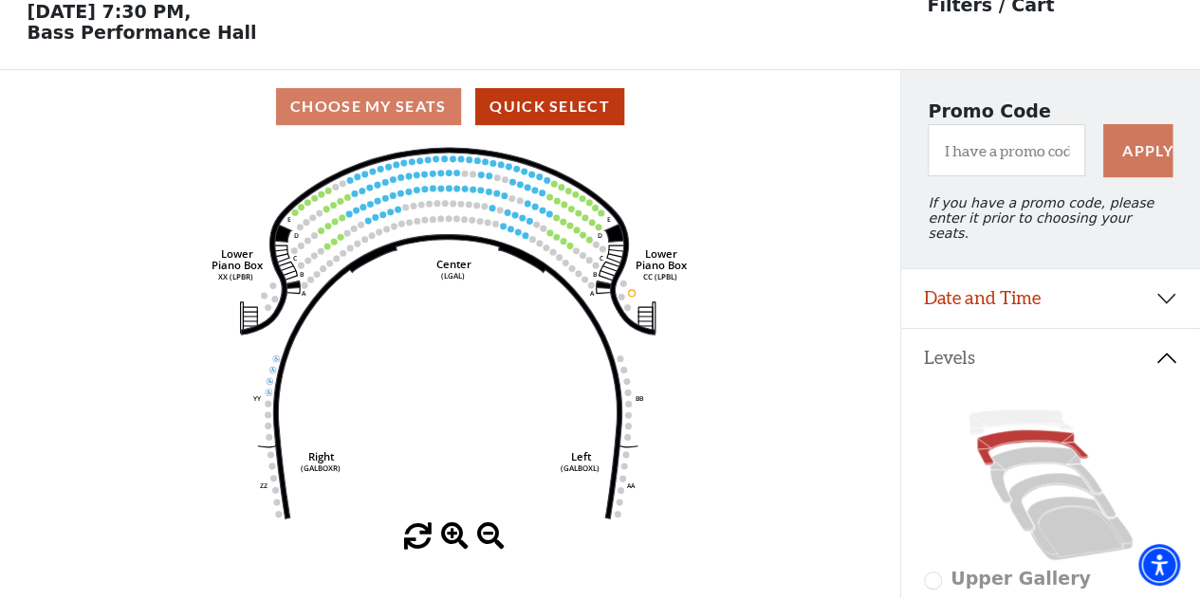
scroll to position [559, 0]
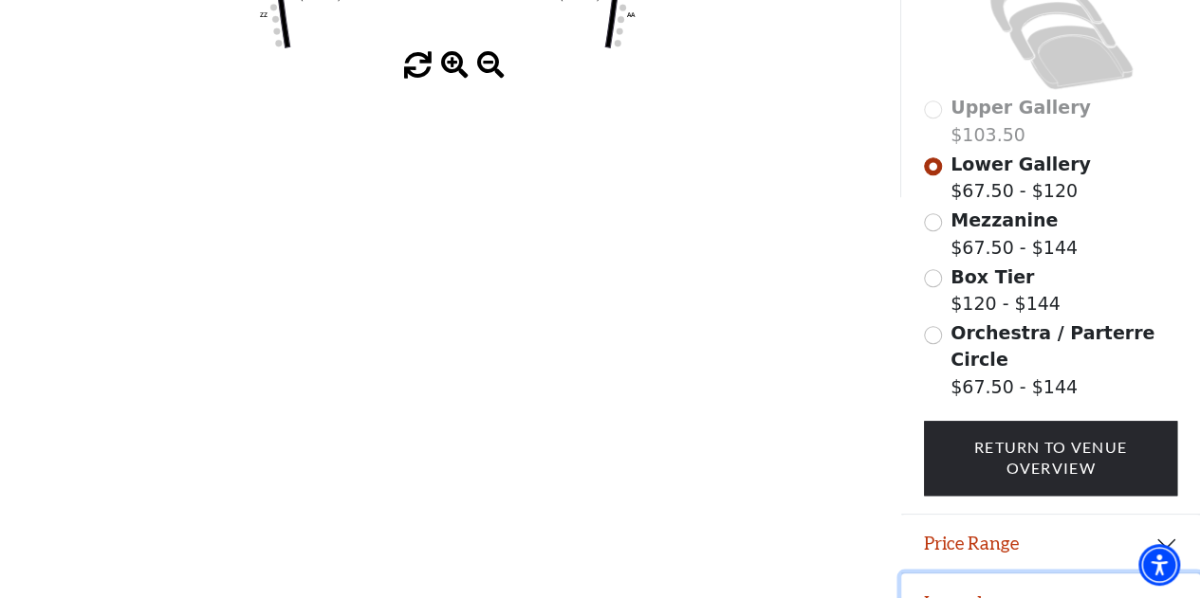
click at [978, 574] on button "Legend" at bounding box center [1050, 603] width 299 height 59
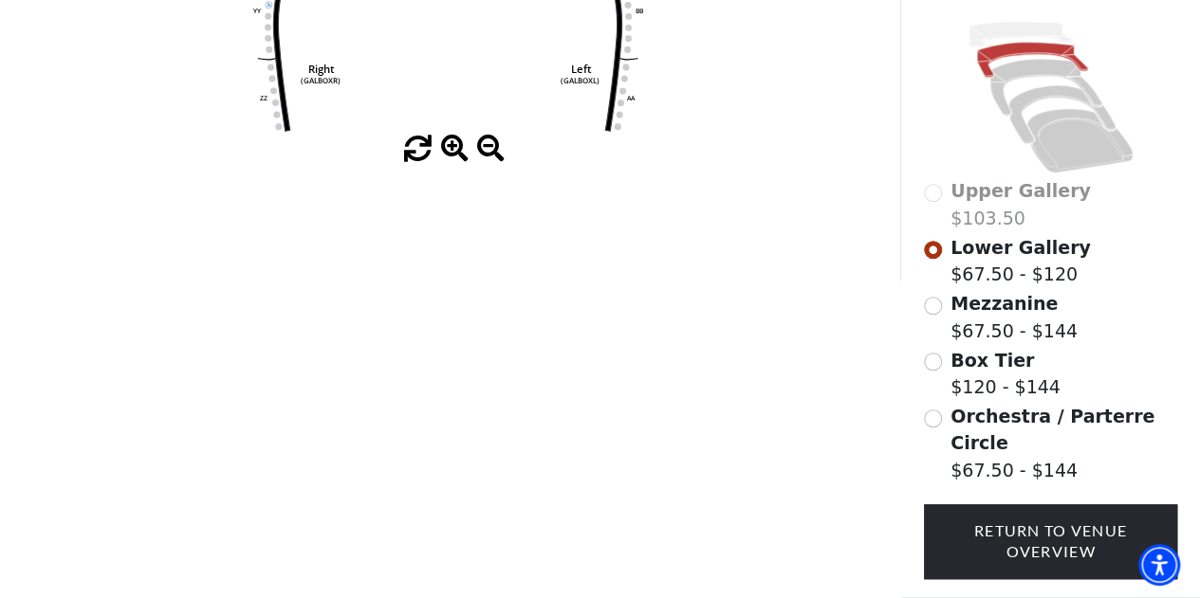
scroll to position [483, 0]
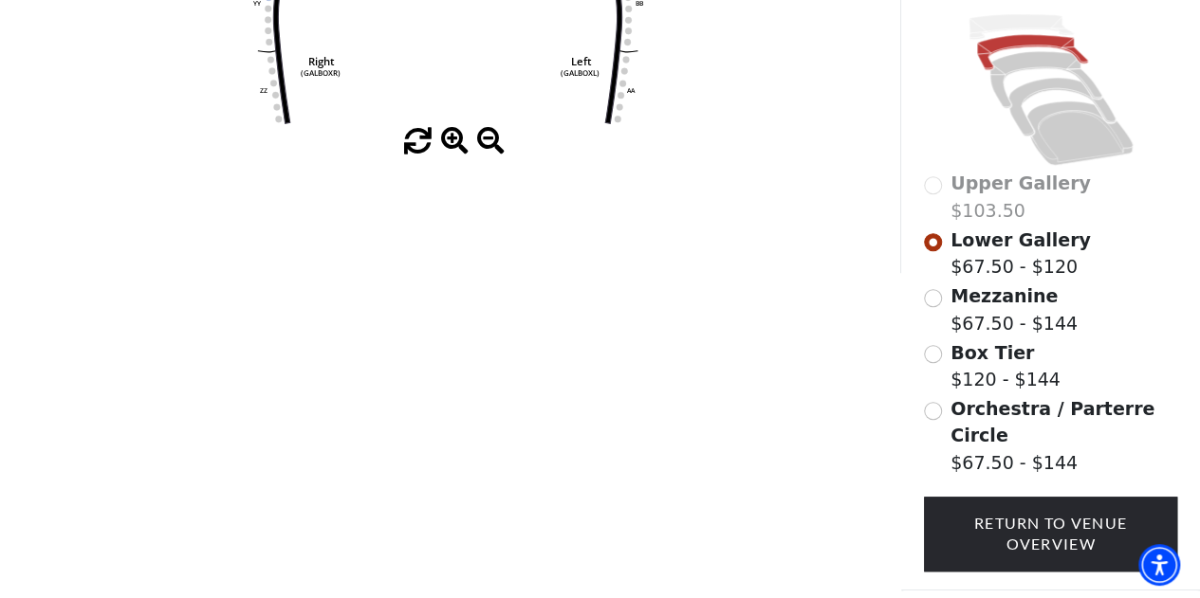
click at [969, 294] on span "Mezzanine" at bounding box center [1003, 295] width 107 height 21
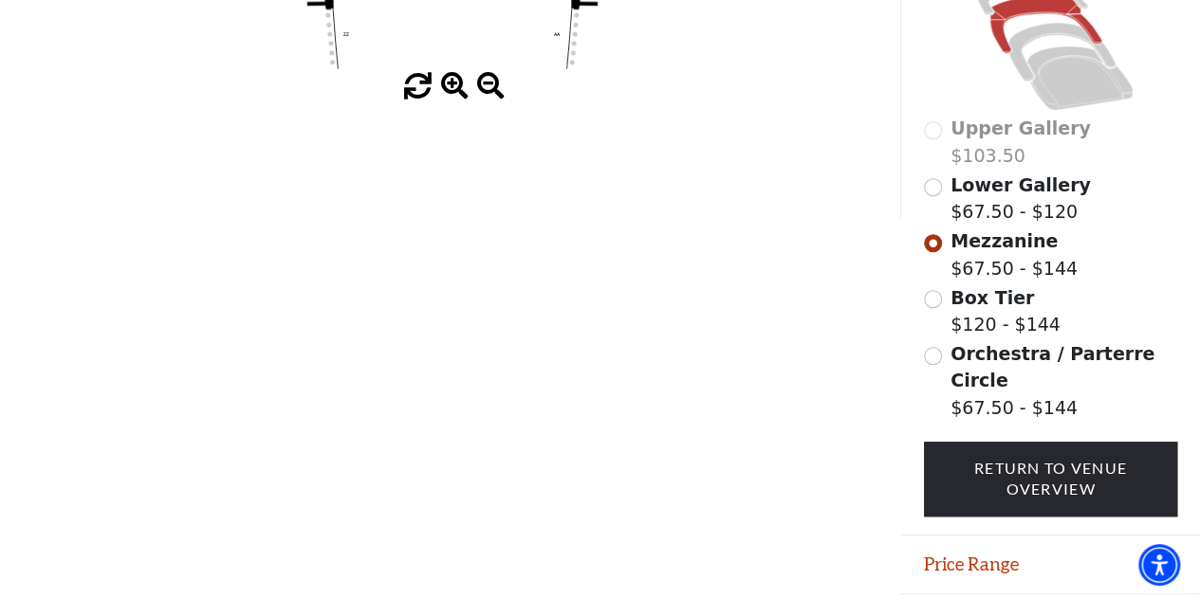
scroll to position [559, 0]
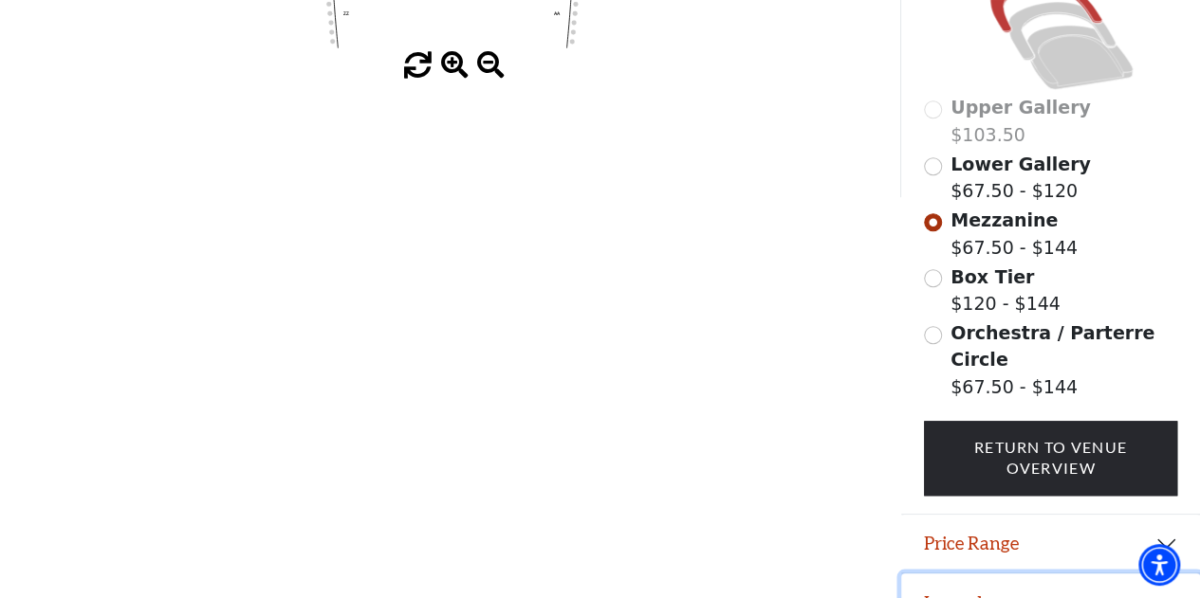
click at [952, 575] on button "Legend" at bounding box center [1050, 603] width 299 height 59
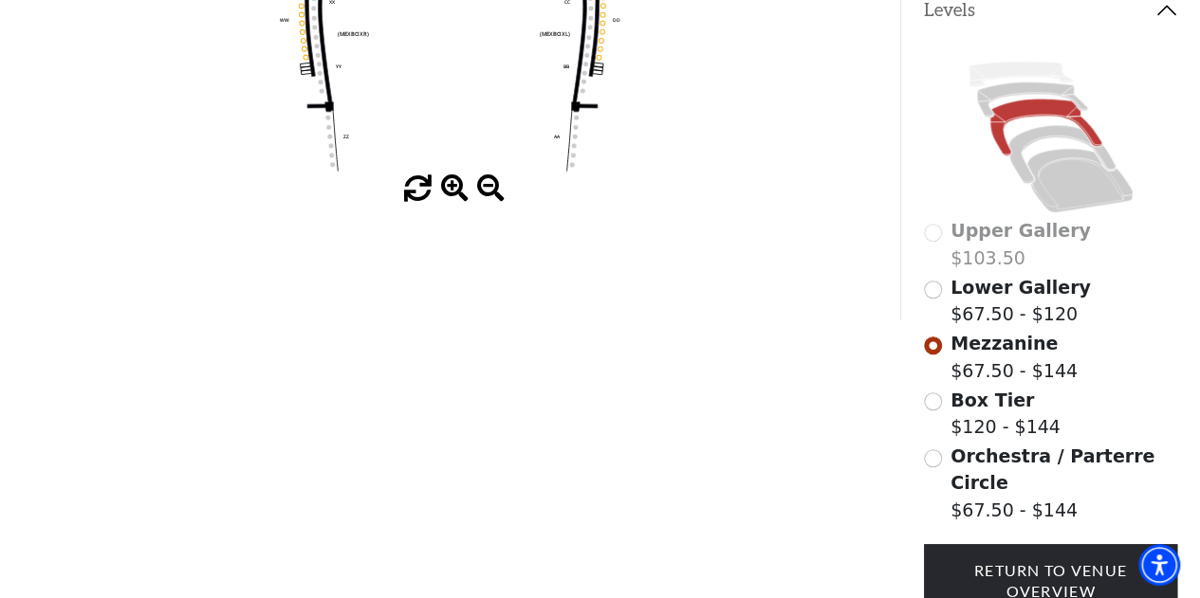
scroll to position [433, 0]
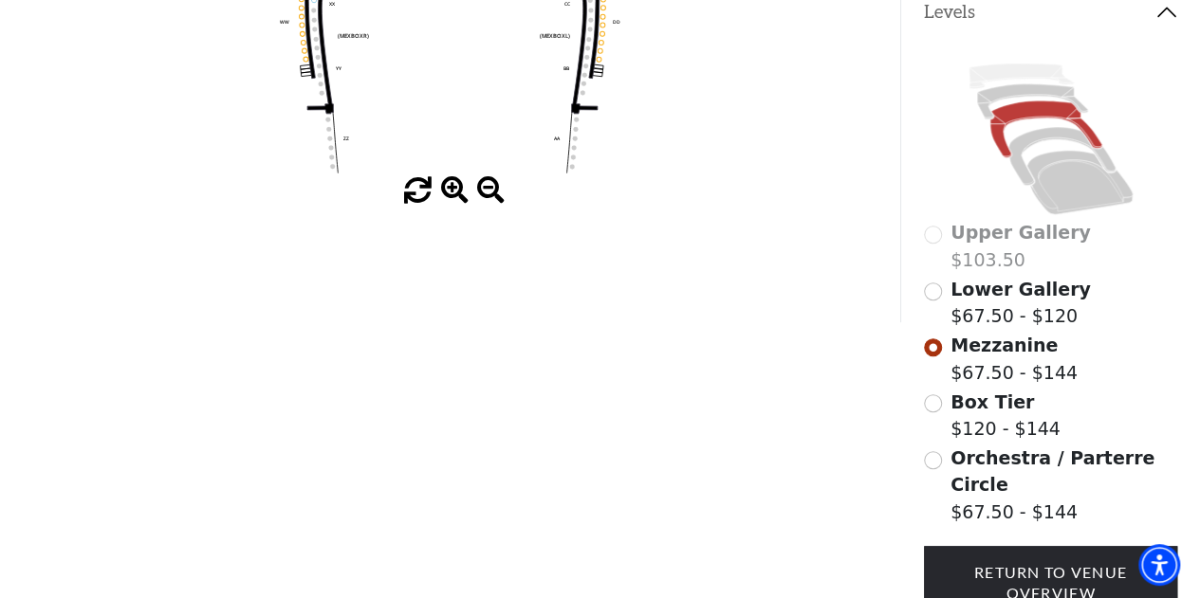
click at [933, 467] on div "Orchestra / Parterre Circle $67.50 - $144" at bounding box center [1051, 486] width 254 height 82
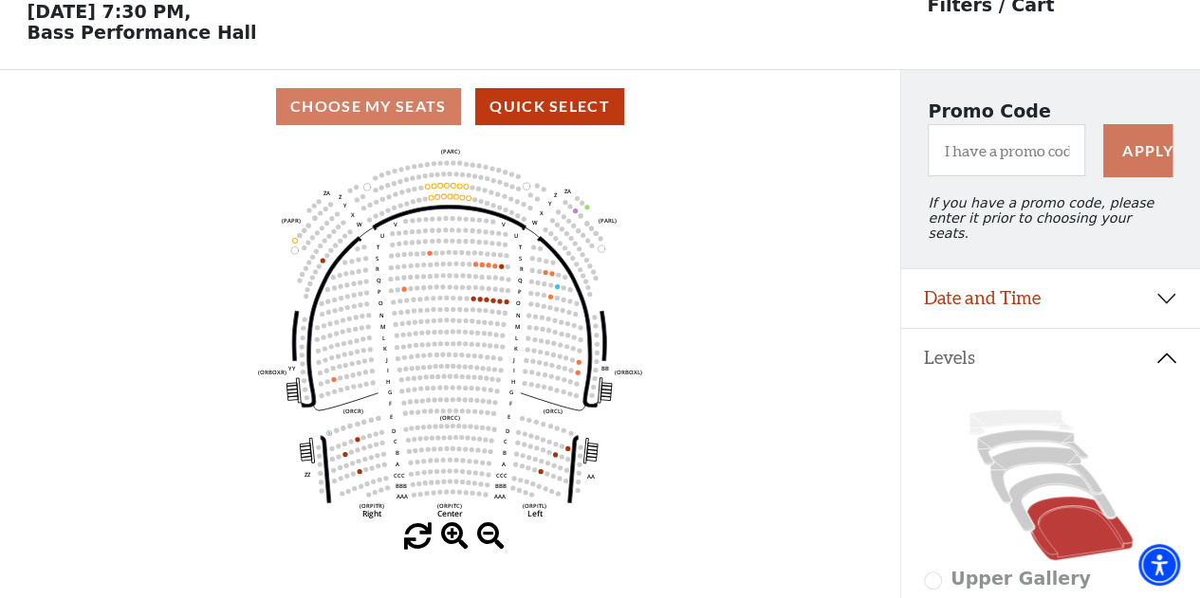
scroll to position [559, 0]
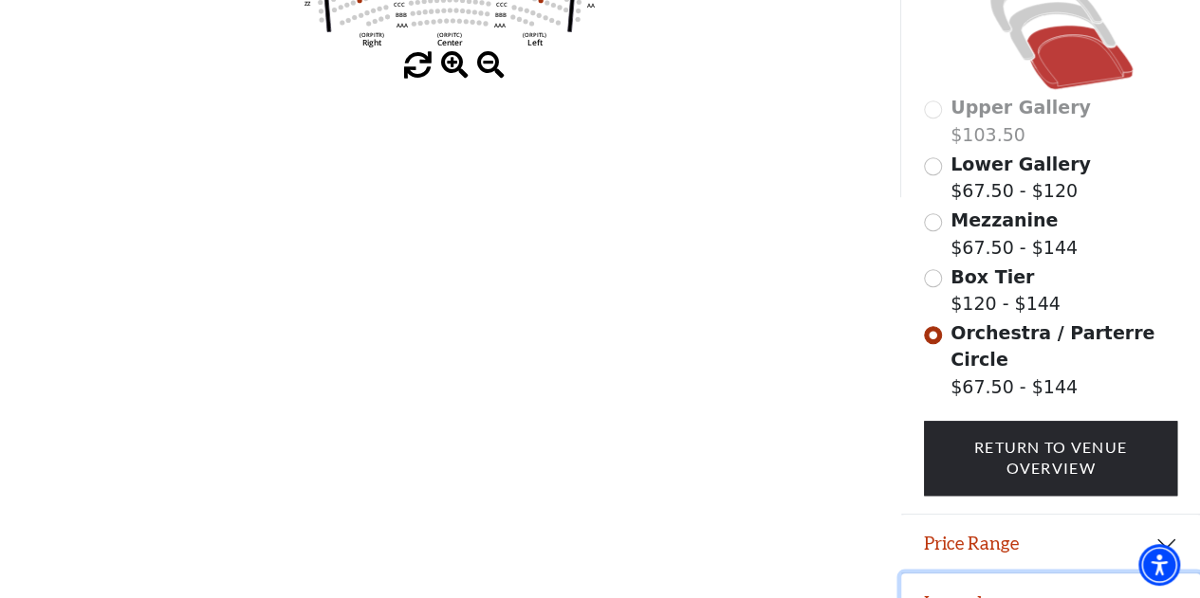
click at [962, 577] on button "Legend" at bounding box center [1050, 603] width 299 height 59
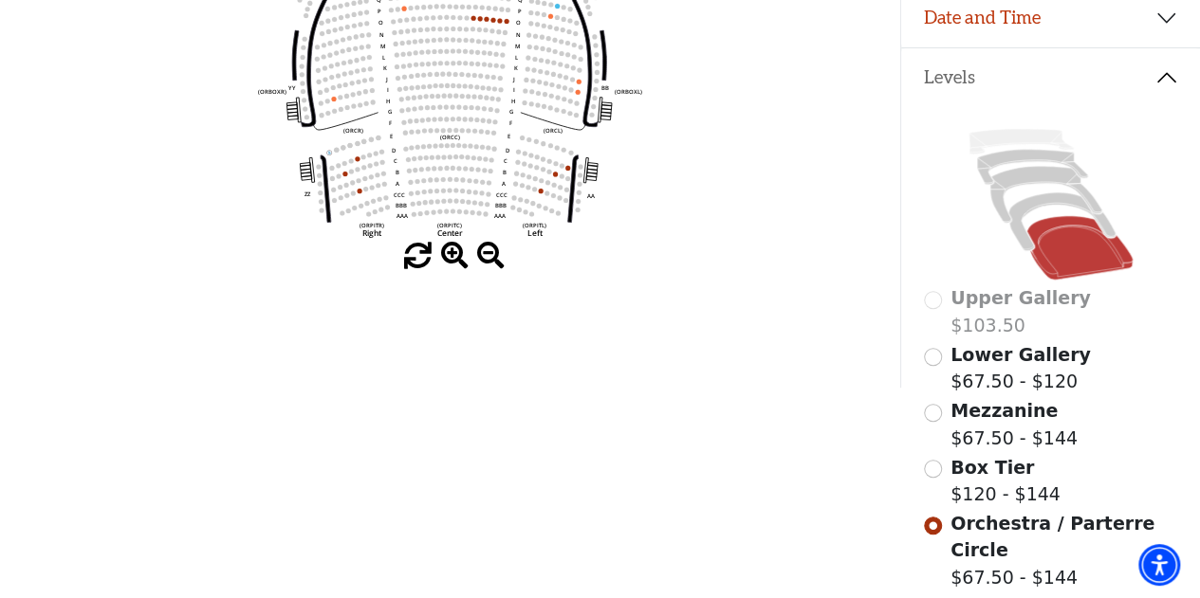
scroll to position [372, 0]
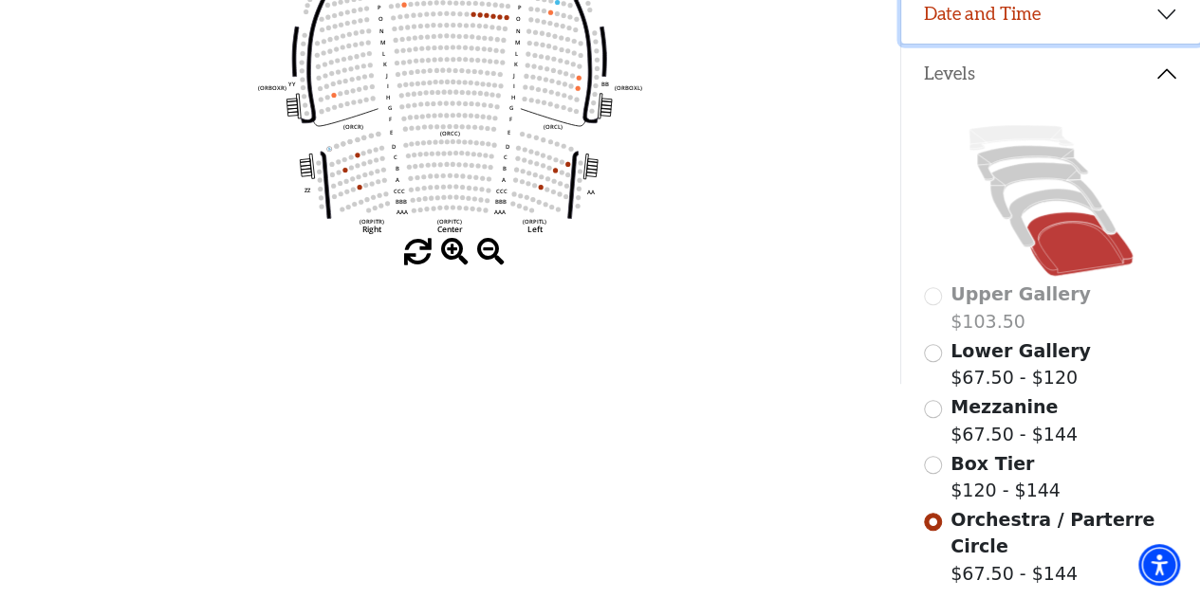
click at [1036, 18] on button "Date and Time" at bounding box center [1050, 14] width 299 height 59
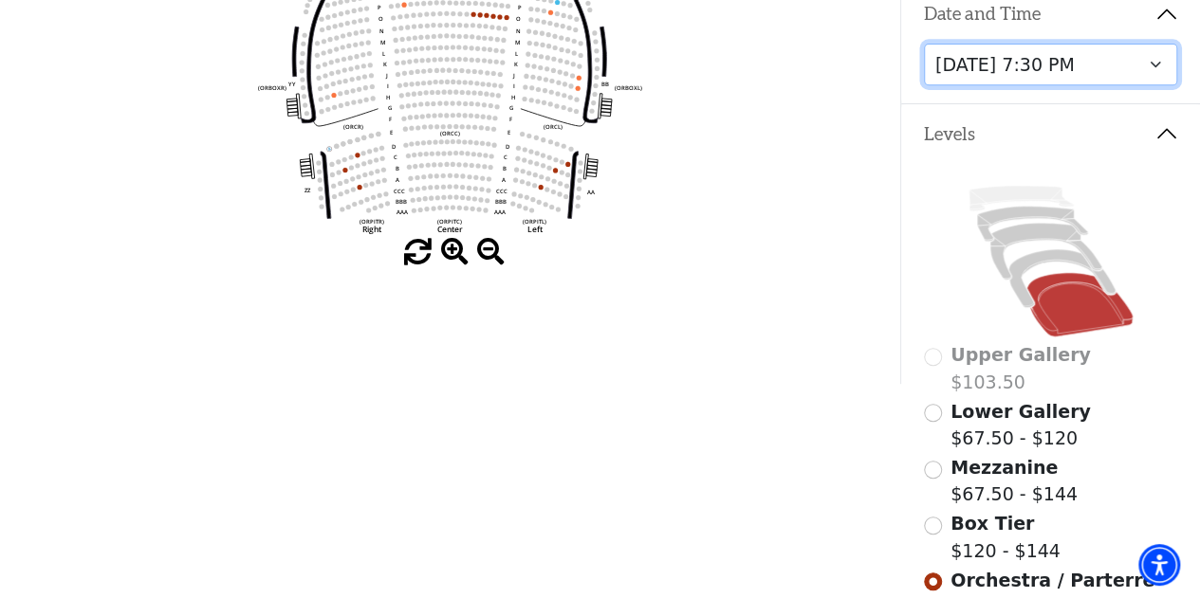
click at [1016, 44] on select "Friday, September 26 at 7:30 PM Saturday, September 27 at 1:30 PM Saturday, Sep…" at bounding box center [1051, 65] width 254 height 43
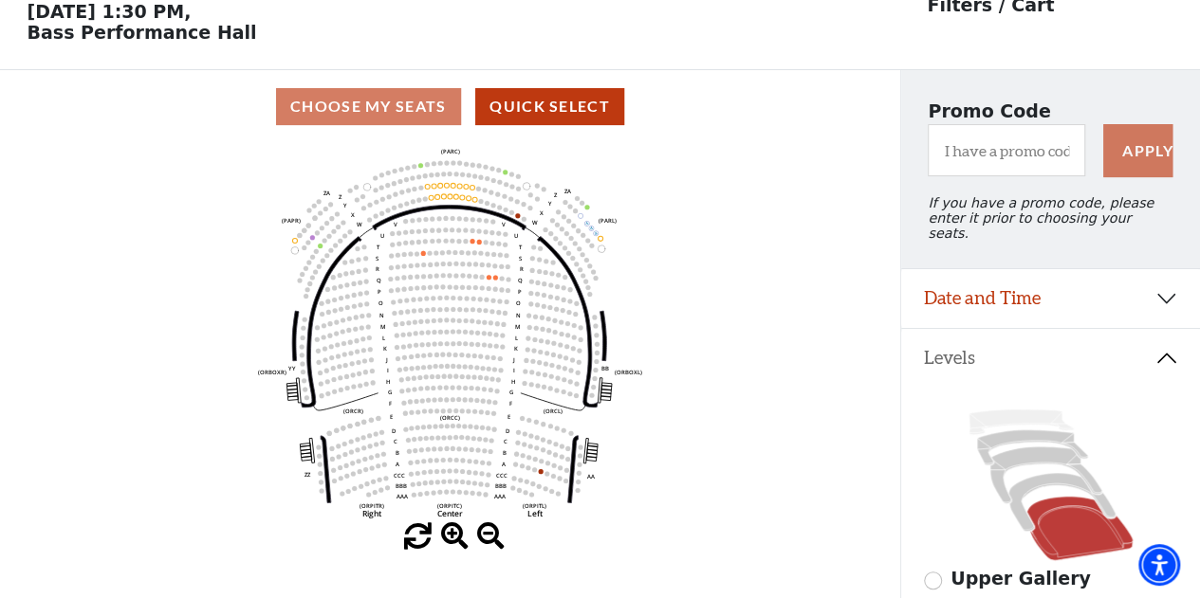
scroll to position [559, 0]
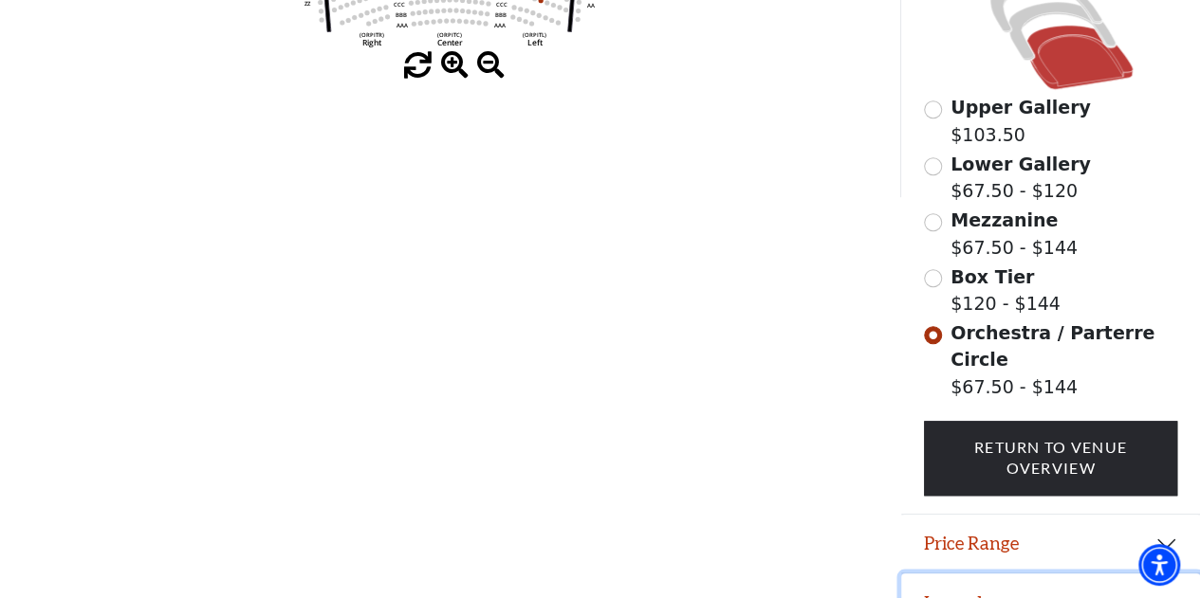
click at [954, 574] on button "Legend" at bounding box center [1050, 603] width 299 height 59
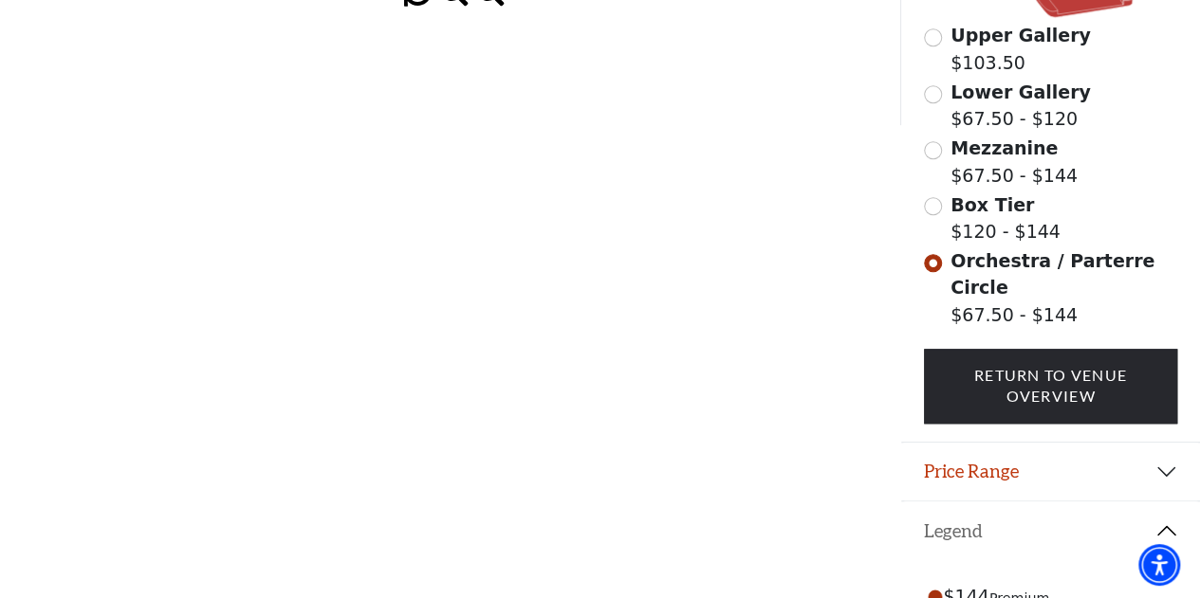
scroll to position [644, 0]
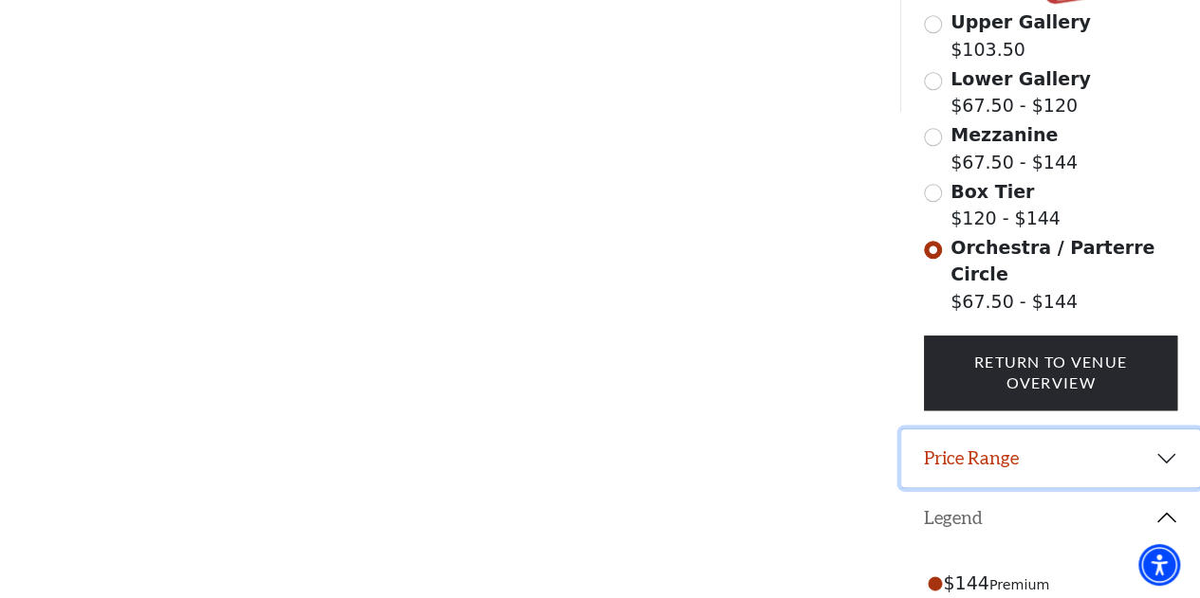
click at [981, 439] on button "Price Range" at bounding box center [1050, 459] width 299 height 59
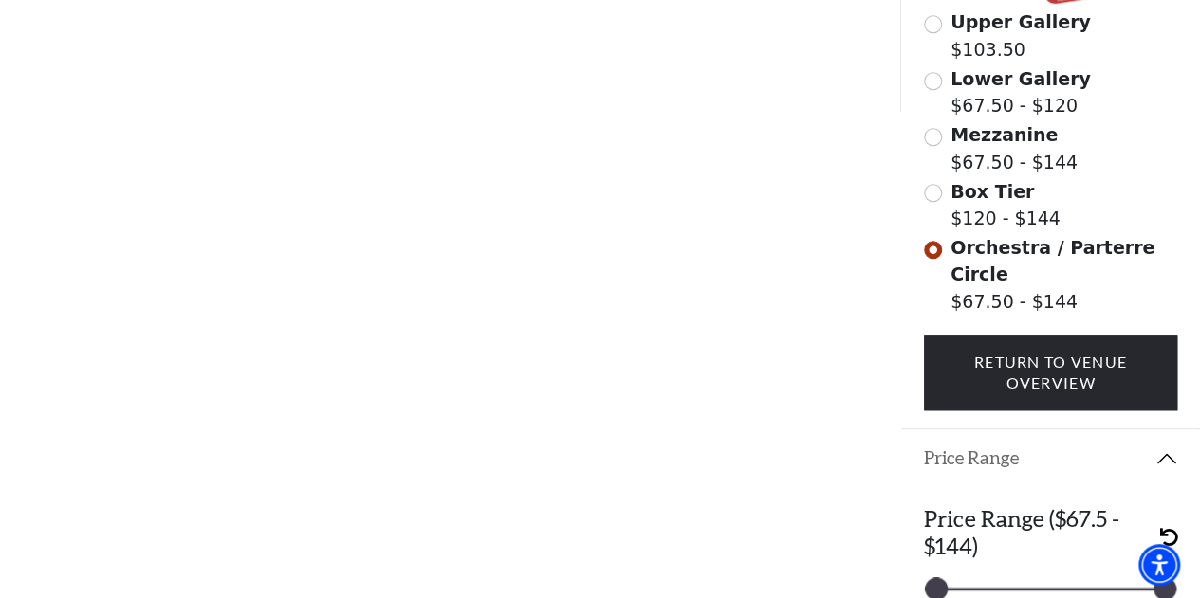
click at [981, 439] on button "Price Range" at bounding box center [1050, 459] width 299 height 59
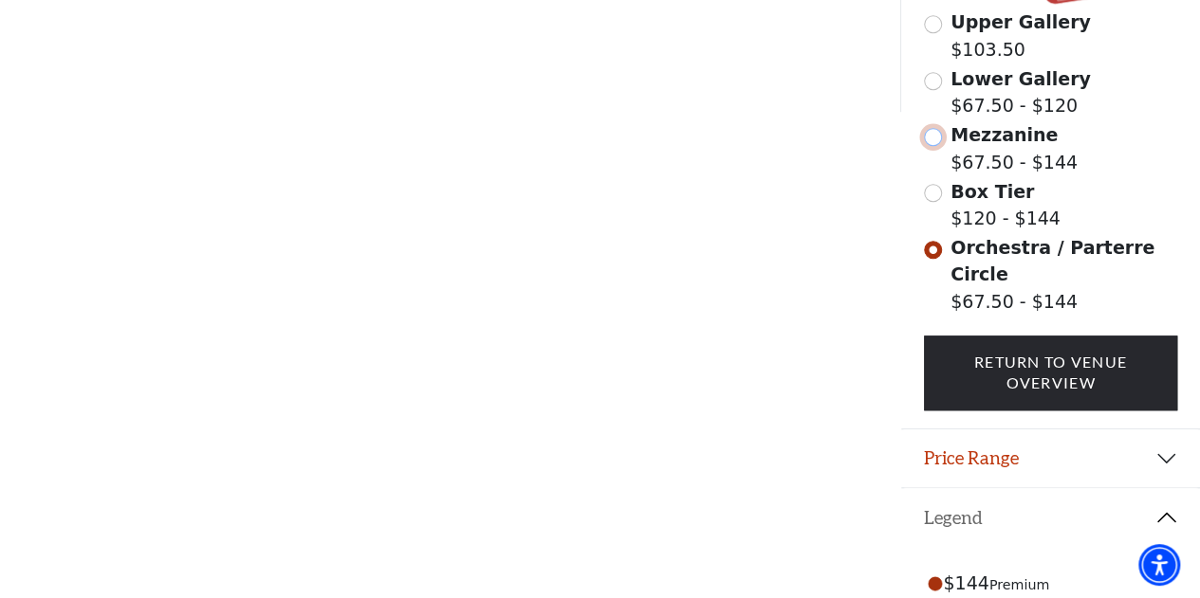
click at [931, 132] on input "Mezzanine$67.50 - $144\a" at bounding box center [933, 137] width 18 height 18
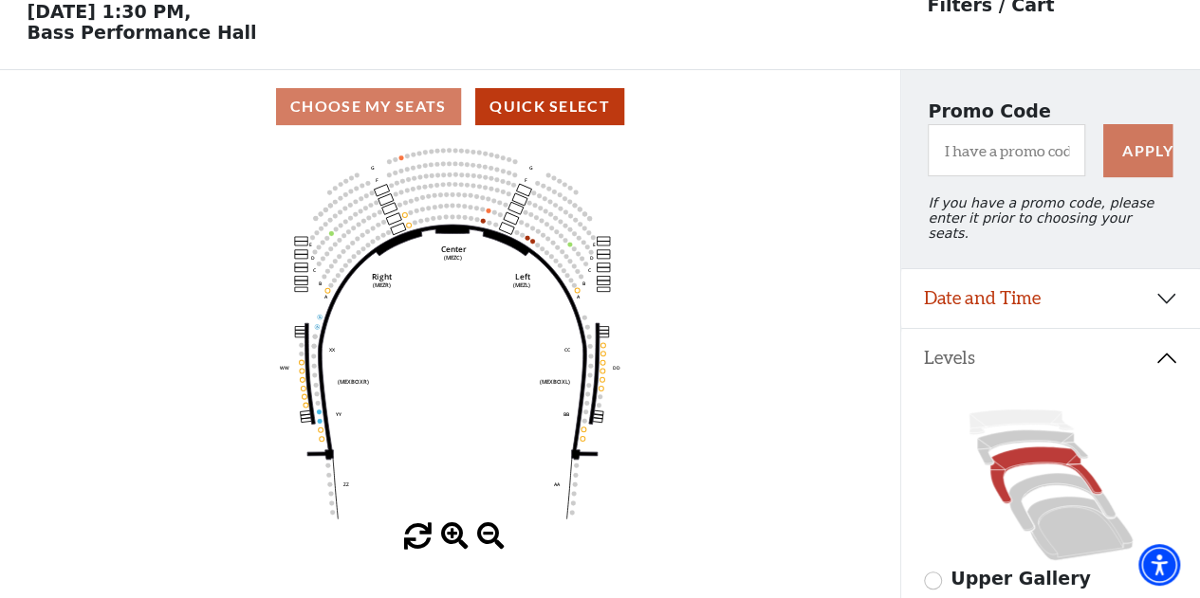
scroll to position [559, 0]
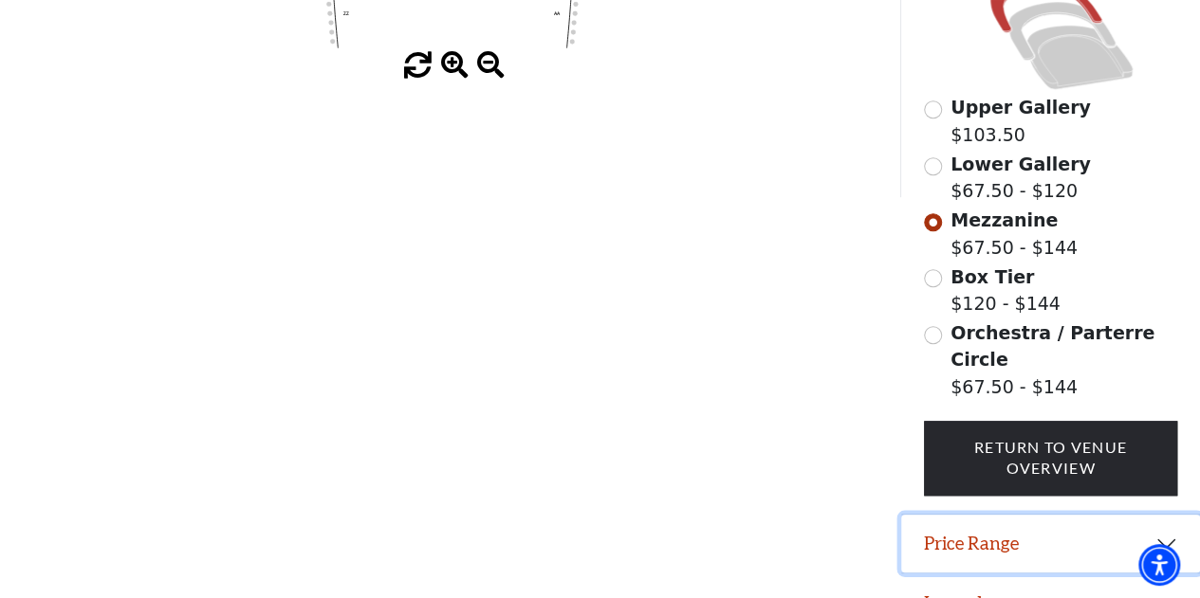
click at [969, 522] on button "Price Range" at bounding box center [1050, 544] width 299 height 59
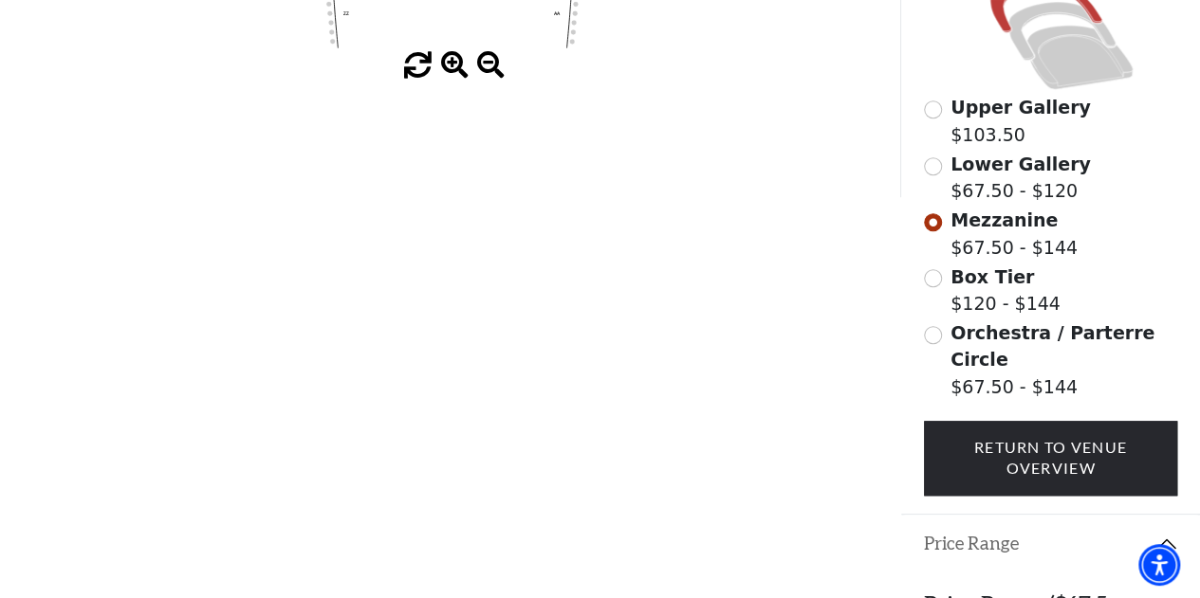
click at [969, 522] on button "Price Range" at bounding box center [1050, 544] width 299 height 59
click at [957, 574] on button "Legend" at bounding box center [1050, 603] width 299 height 59
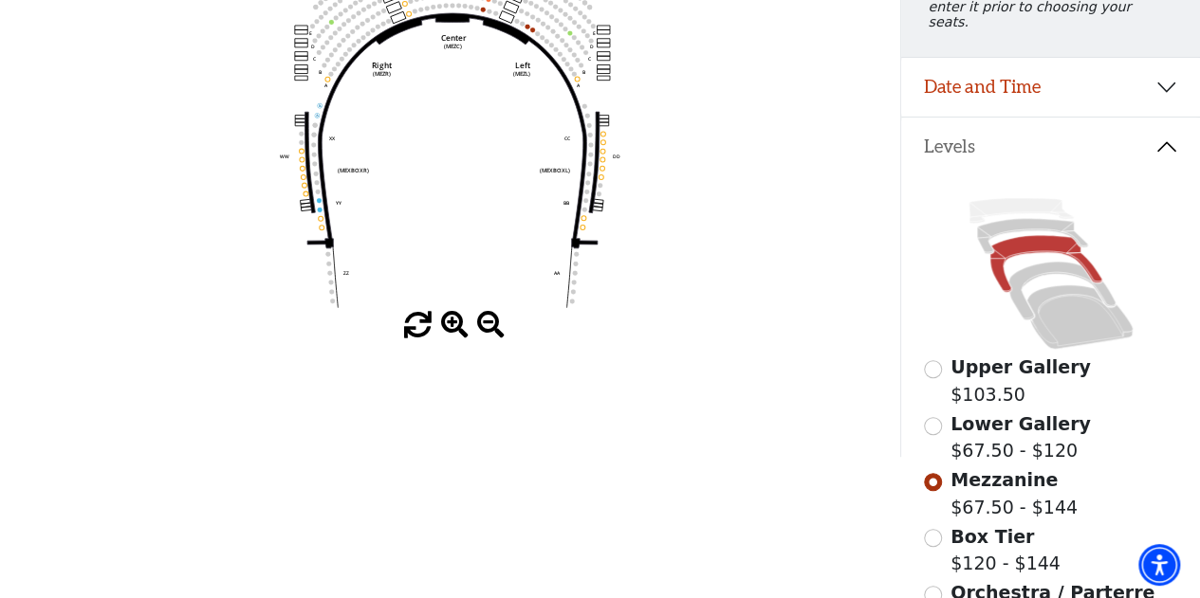
scroll to position [300, 0]
click at [932, 416] on input "Lower Gallery$67.50 - $120\a" at bounding box center [933, 425] width 18 height 18
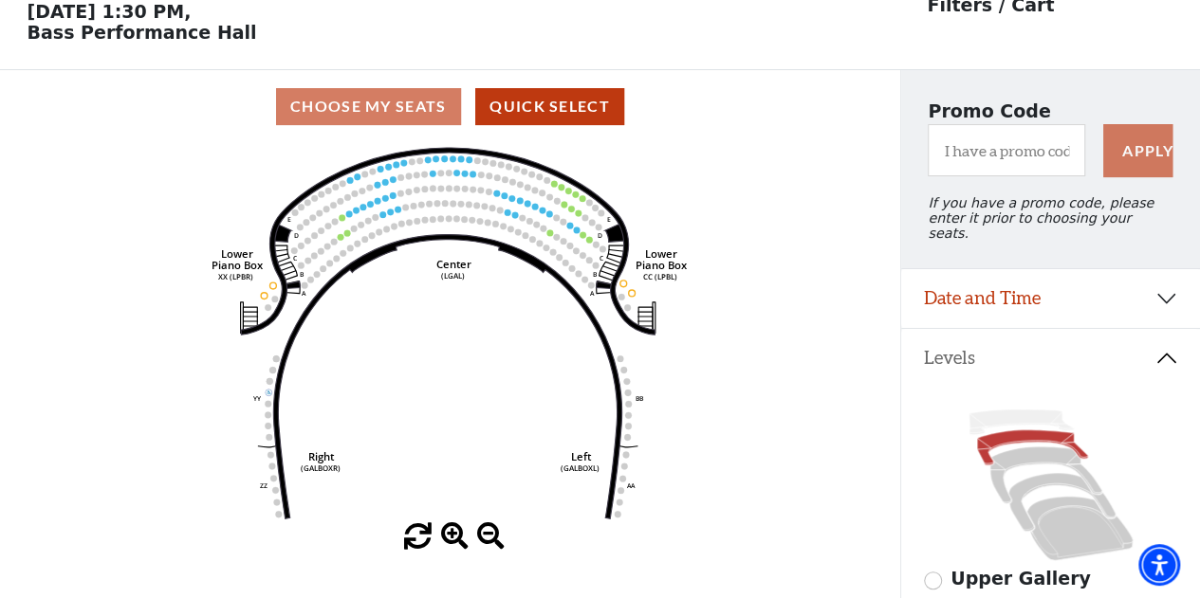
scroll to position [559, 0]
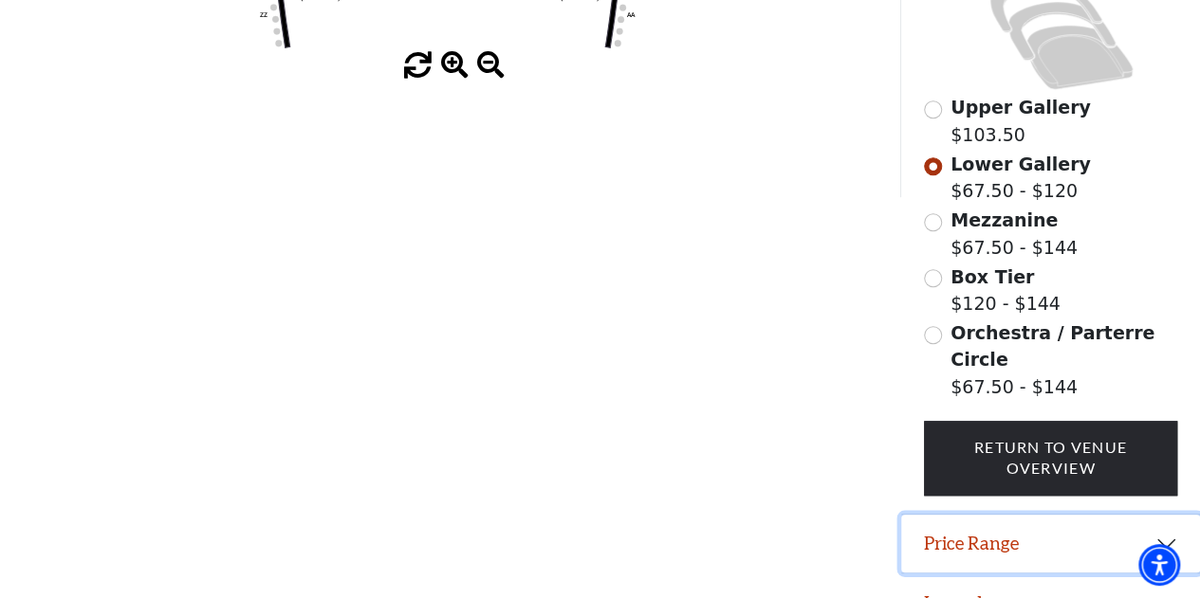
click at [962, 520] on button "Price Range" at bounding box center [1050, 544] width 299 height 59
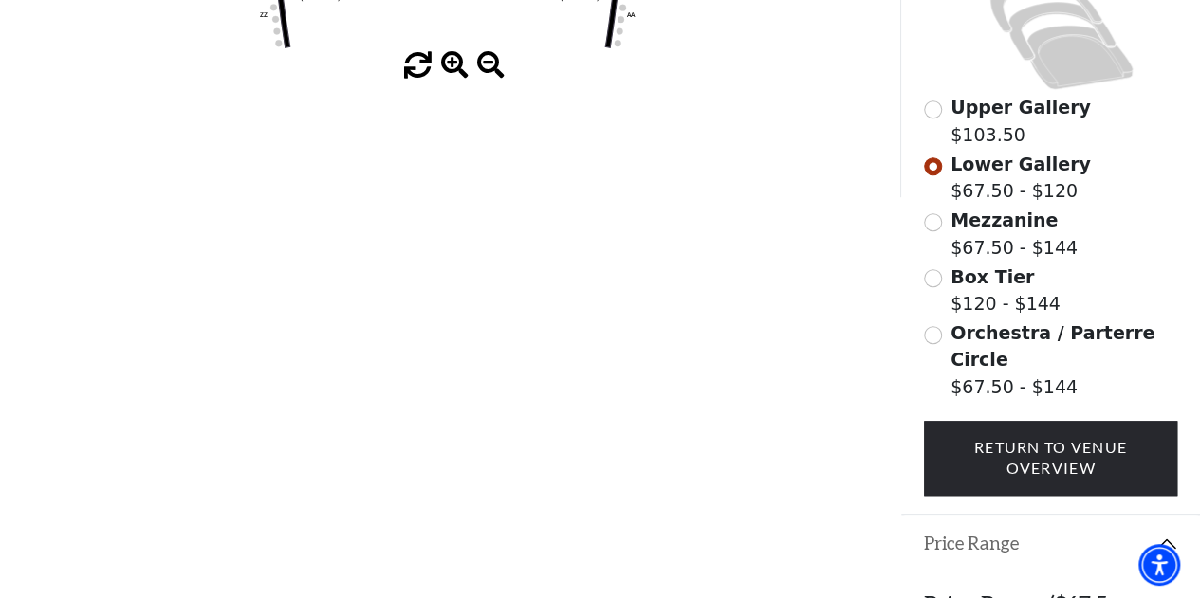
scroll to position [681, 0]
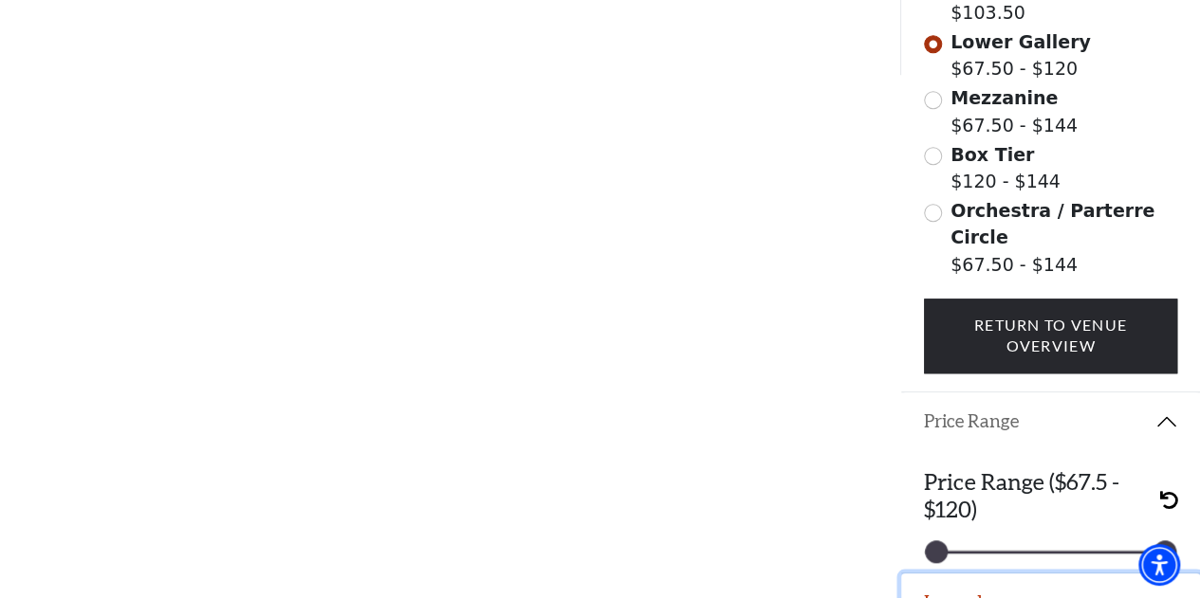
click at [935, 575] on button "Legend" at bounding box center [1050, 603] width 299 height 59
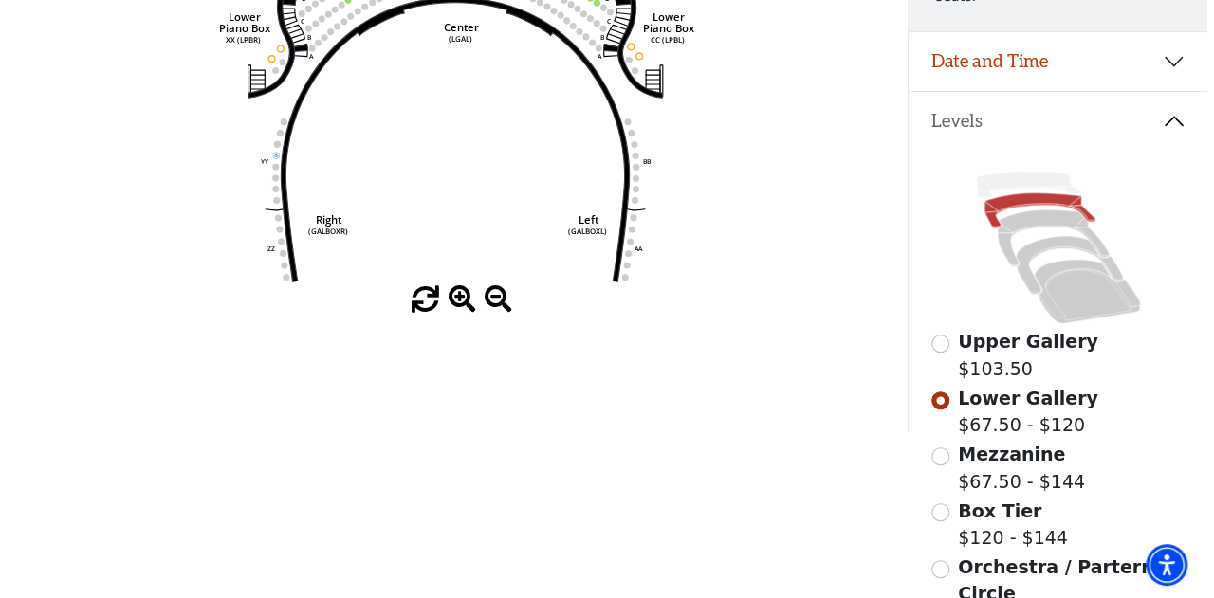
scroll to position [0, 0]
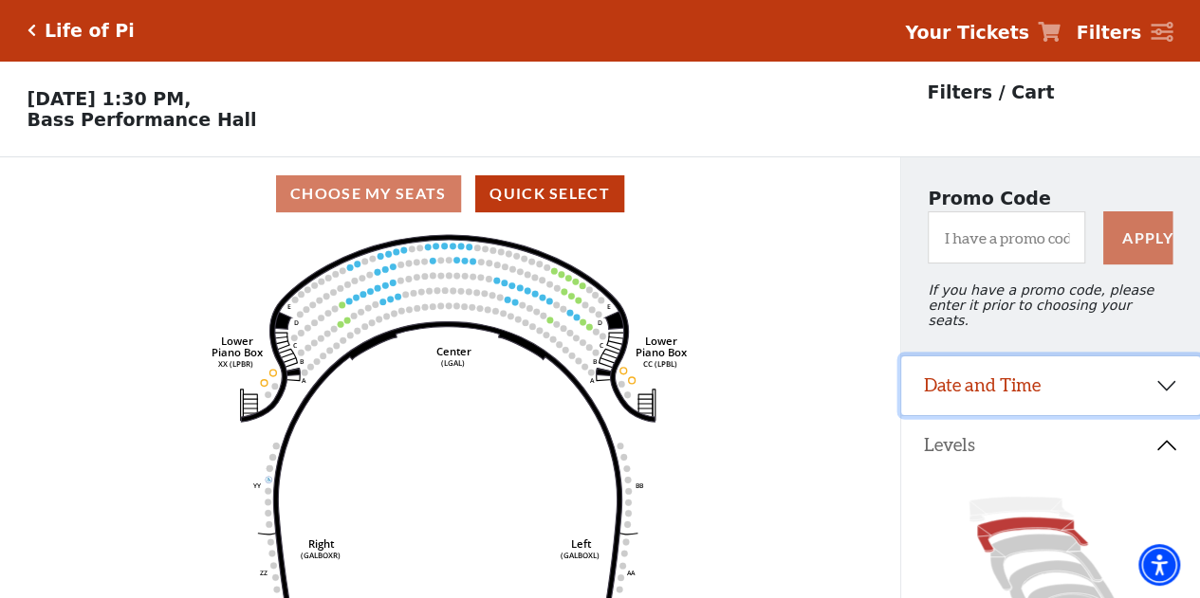
click at [967, 386] on button "Date and Time" at bounding box center [1050, 386] width 299 height 59
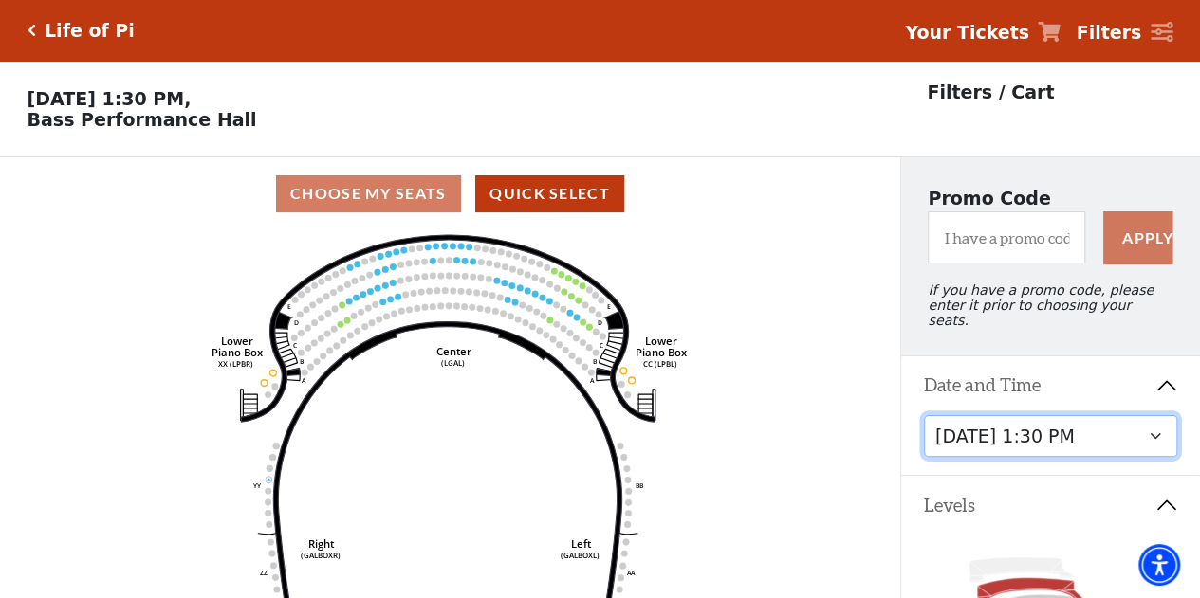
click at [1010, 434] on select "Friday, September 26 at 7:30 PM Saturday, September 27 at 1:30 PM Saturday, Sep…" at bounding box center [1051, 436] width 254 height 43
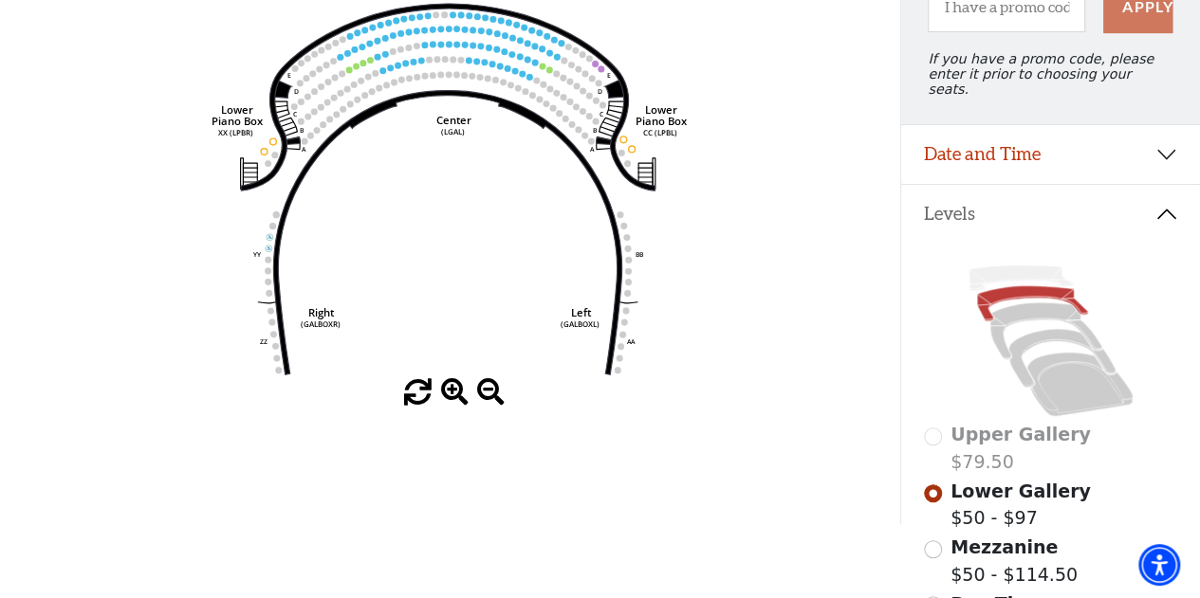
scroll to position [559, 0]
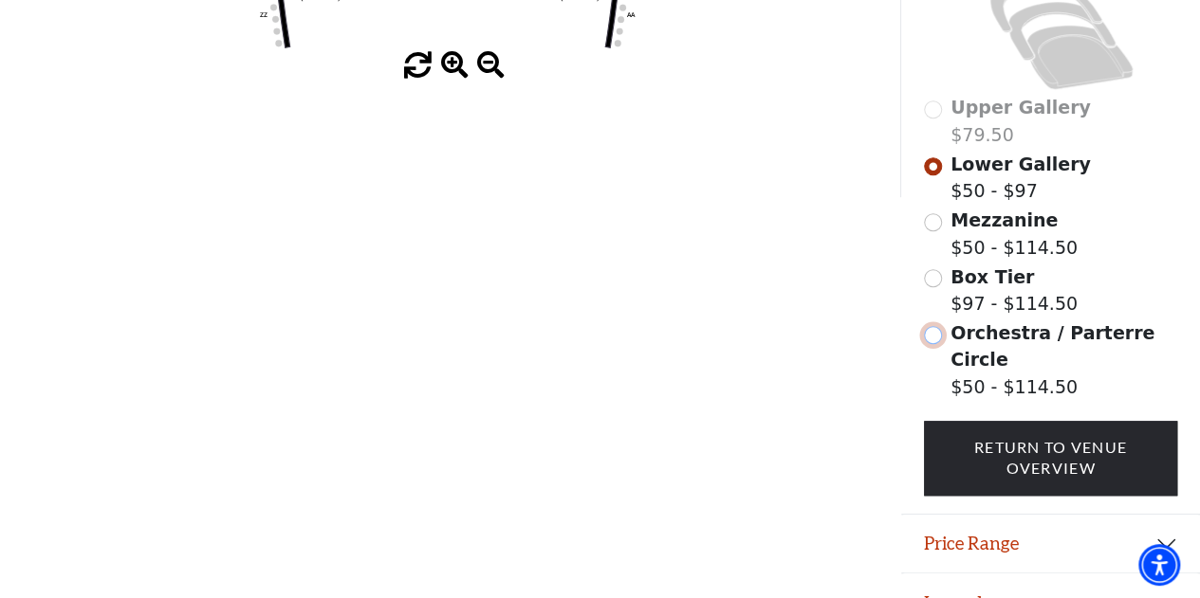
click at [934, 331] on input "Orchestra / Parterre Circle$50 - $114.50\a" at bounding box center [933, 335] width 18 height 18
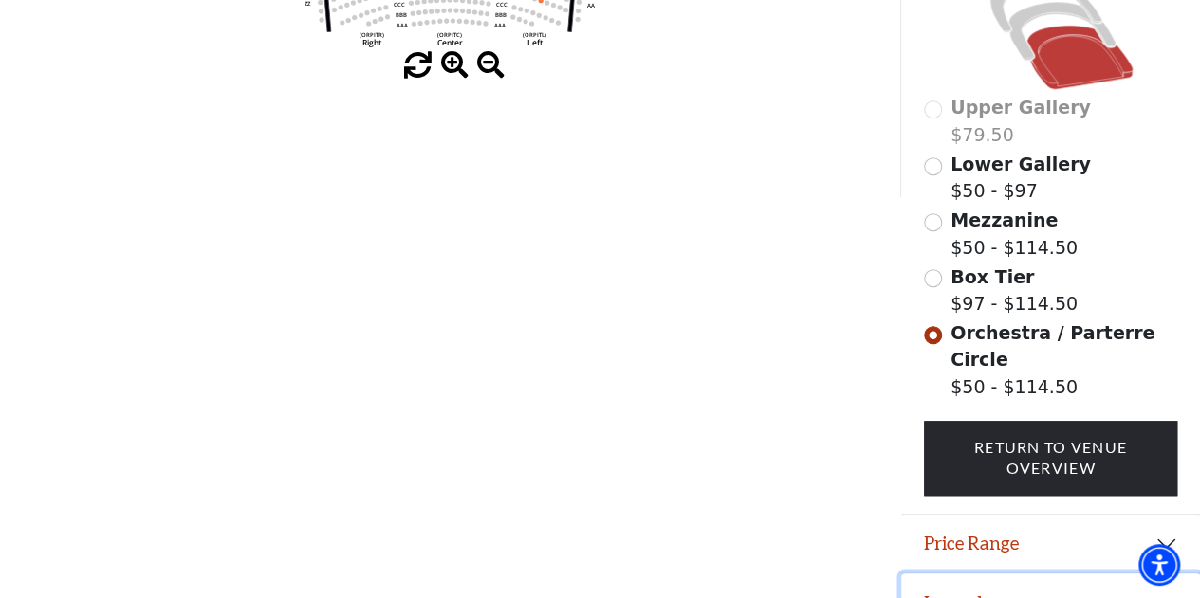
click at [967, 574] on button "Legend" at bounding box center [1050, 603] width 299 height 59
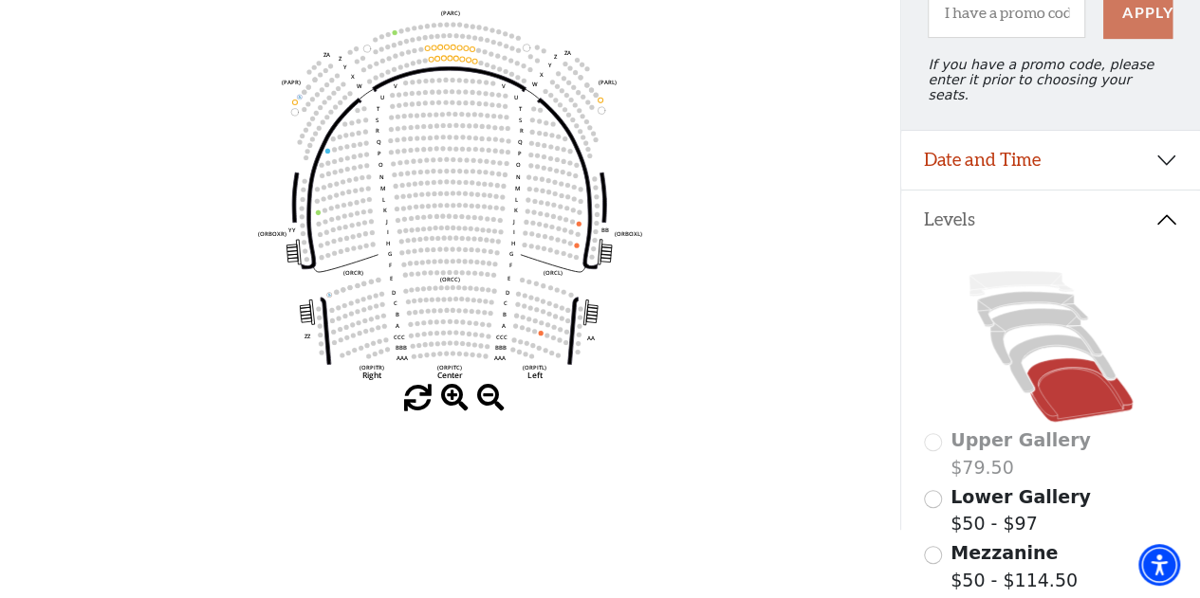
scroll to position [223, 0]
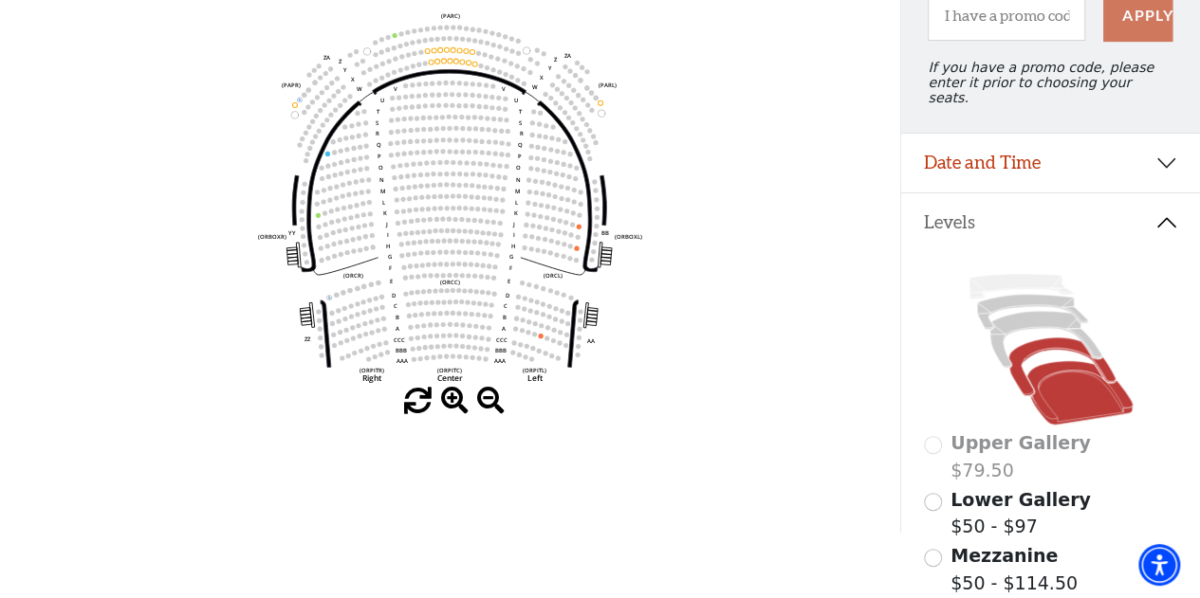
click at [1046, 341] on icon at bounding box center [1061, 367] width 107 height 58
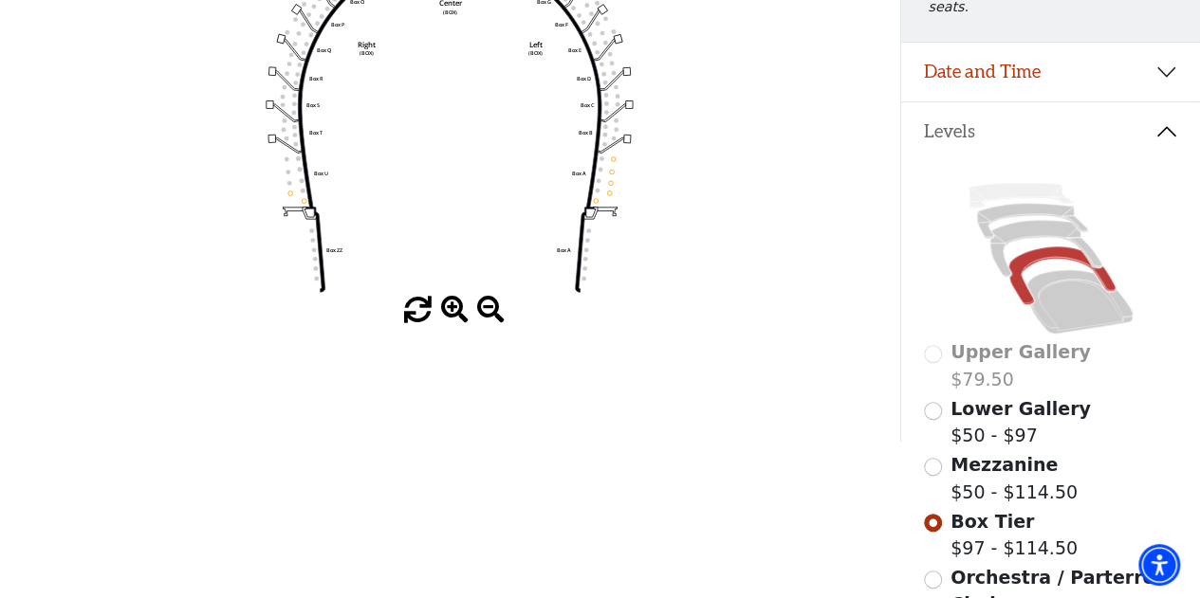
scroll to position [315, 0]
click at [926, 457] on input "Mezzanine$50 - $114.50\a" at bounding box center [933, 466] width 18 height 18
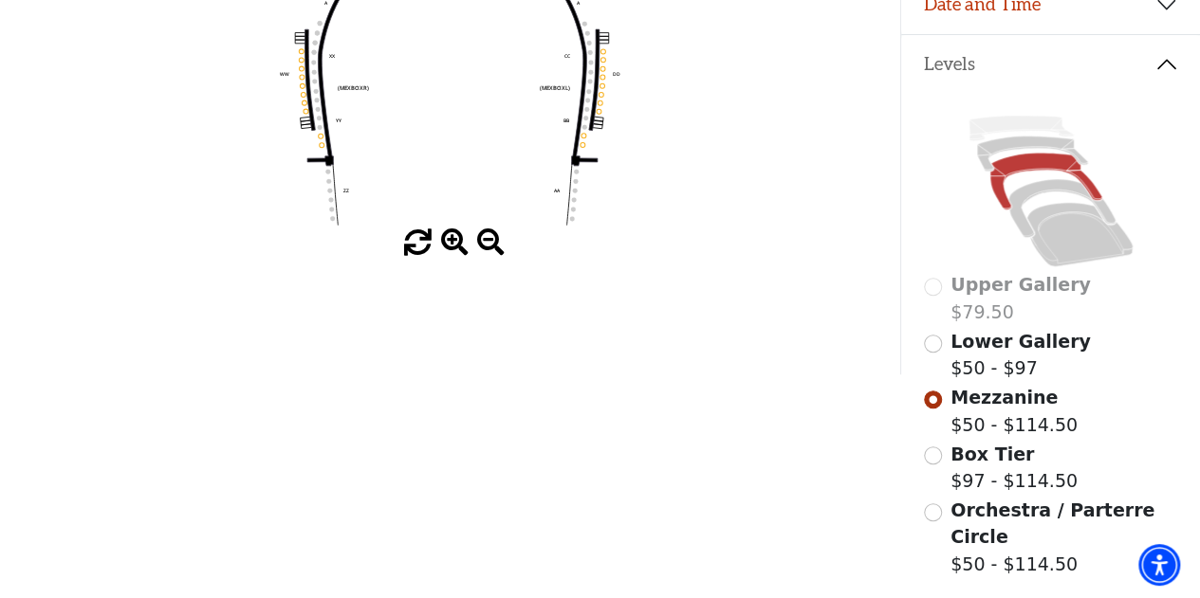
scroll to position [389, 0]
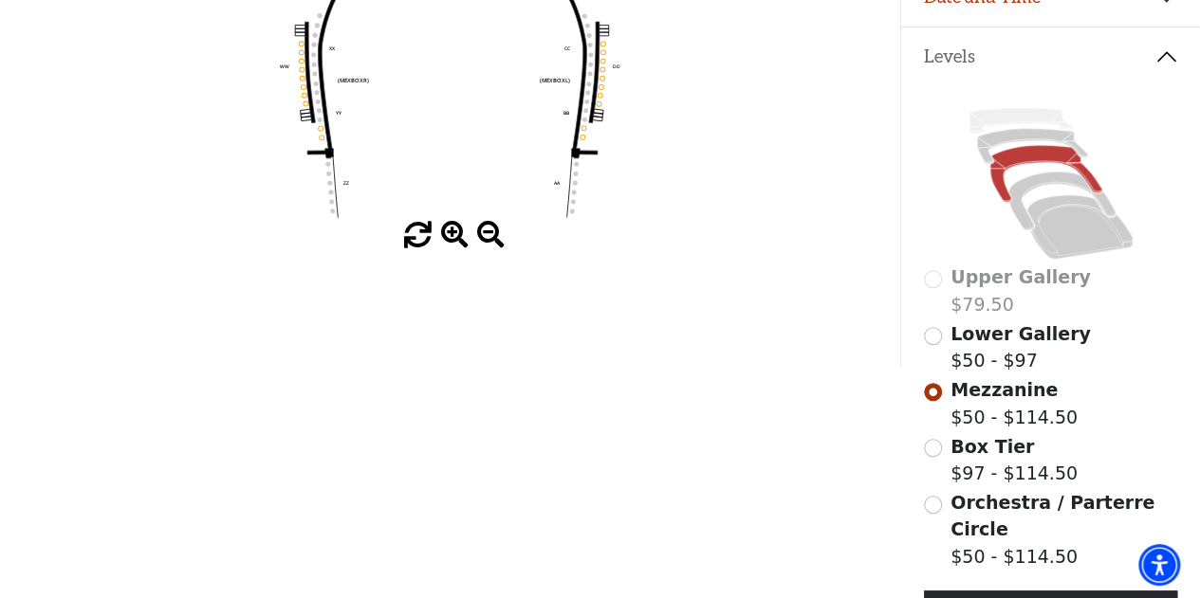
click at [941, 327] on div "Lower Gallery $50 - $97" at bounding box center [1051, 348] width 254 height 54
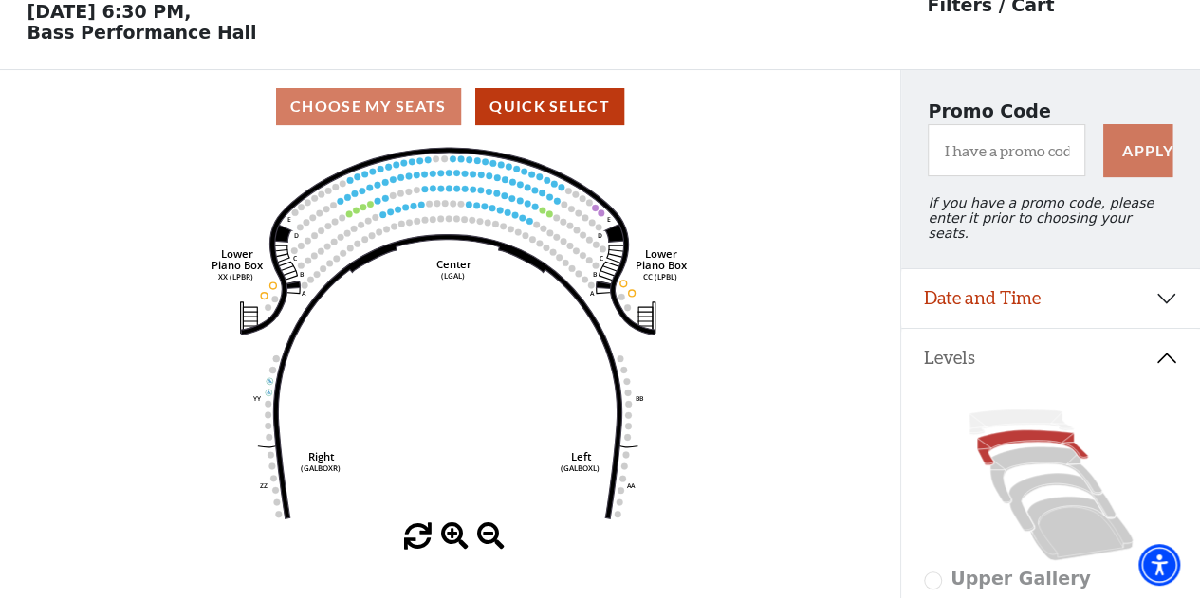
scroll to position [0, 0]
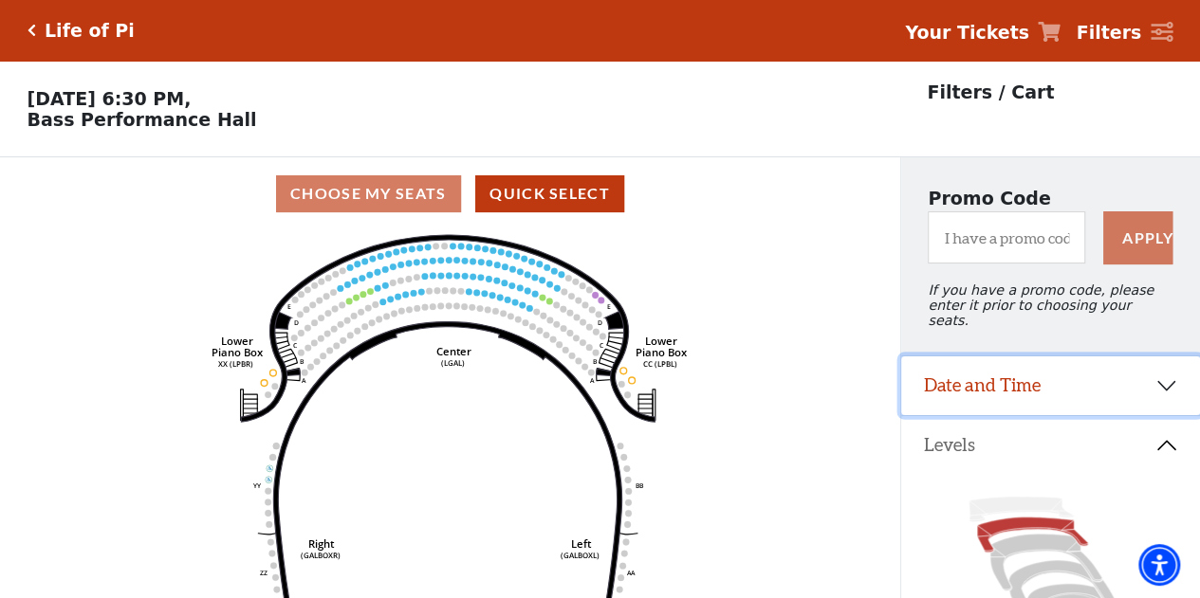
click at [1017, 390] on button "Date and Time" at bounding box center [1050, 386] width 299 height 59
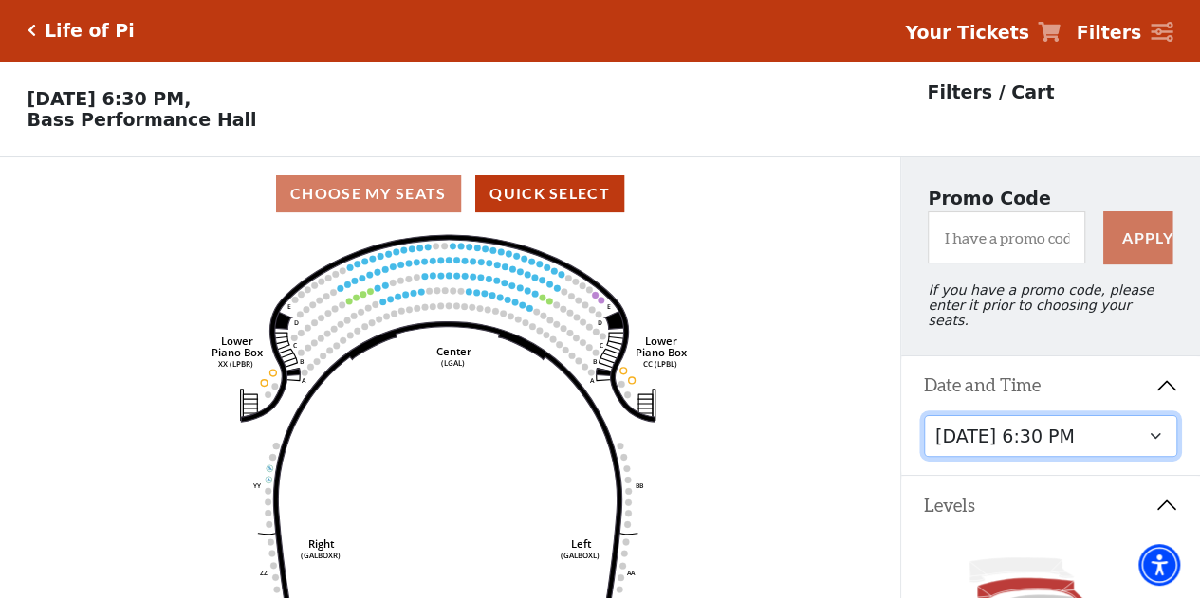
click at [1006, 432] on select "Friday, September 26 at 7:30 PM Saturday, September 27 at 1:30 PM Saturday, Sep…" at bounding box center [1051, 436] width 254 height 43
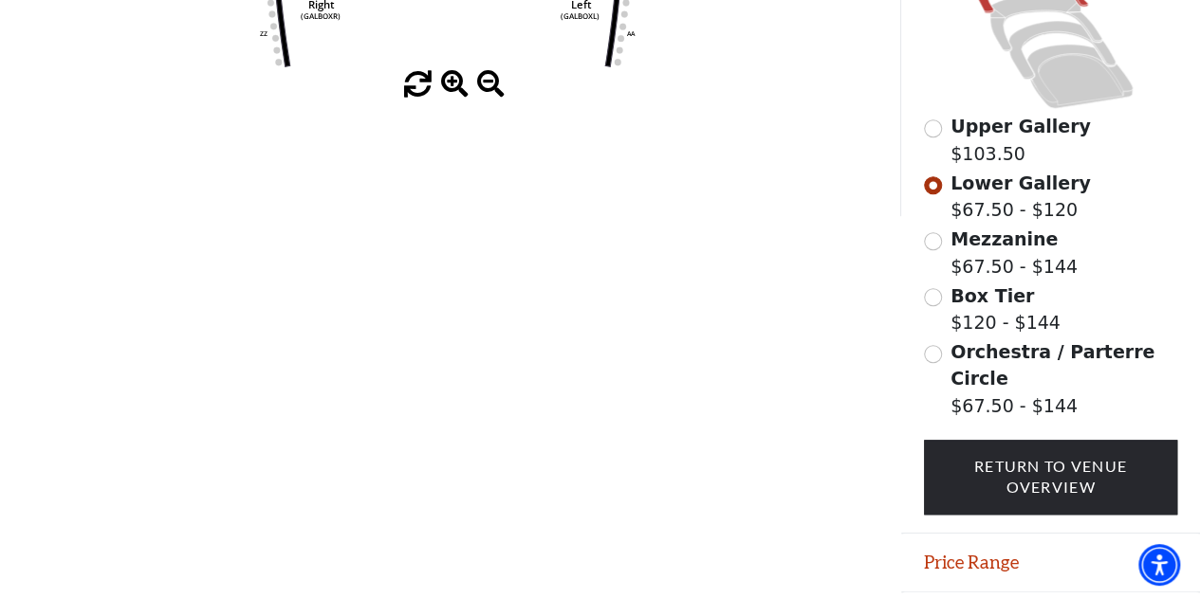
scroll to position [559, 0]
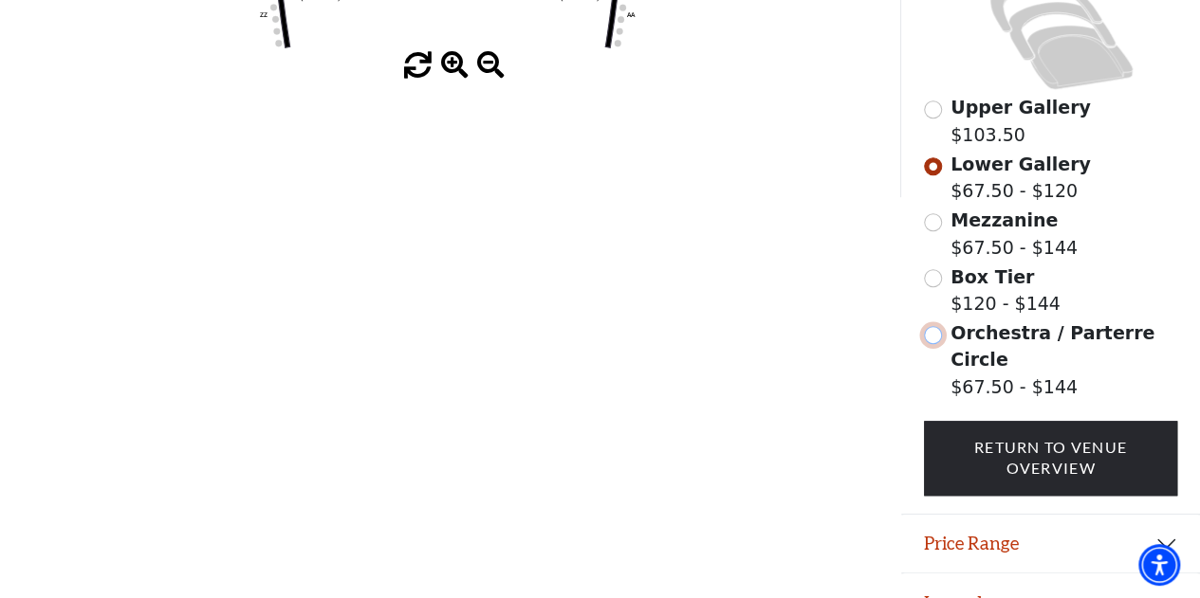
click at [931, 335] on input "Orchestra / Parterre Circle$67.50 - $144\a" at bounding box center [933, 335] width 18 height 18
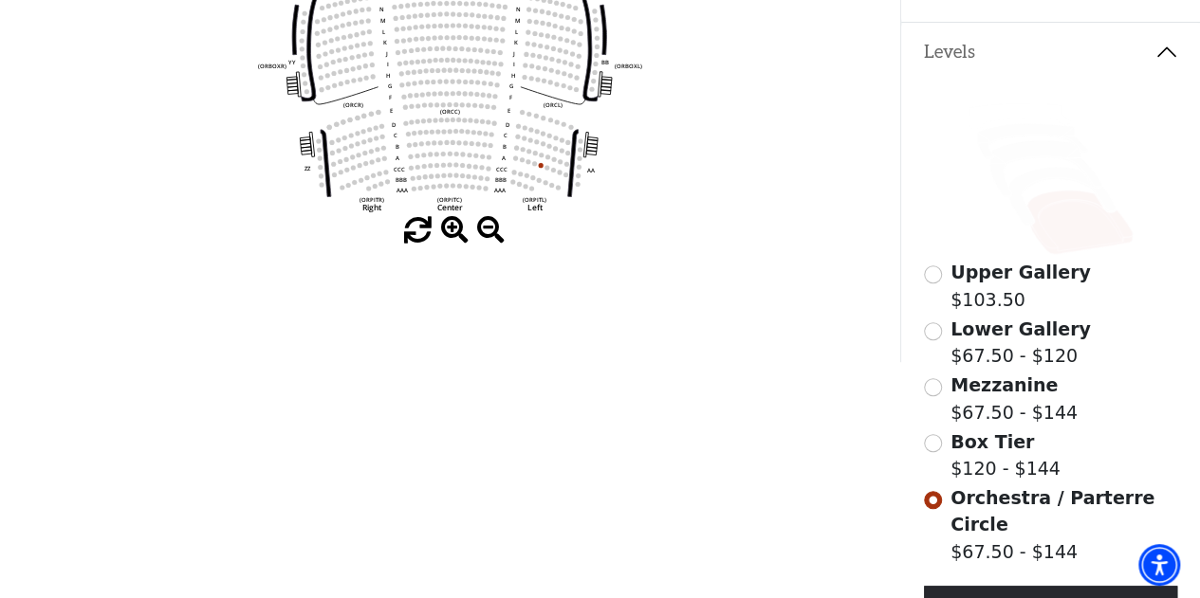
scroll to position [398, 0]
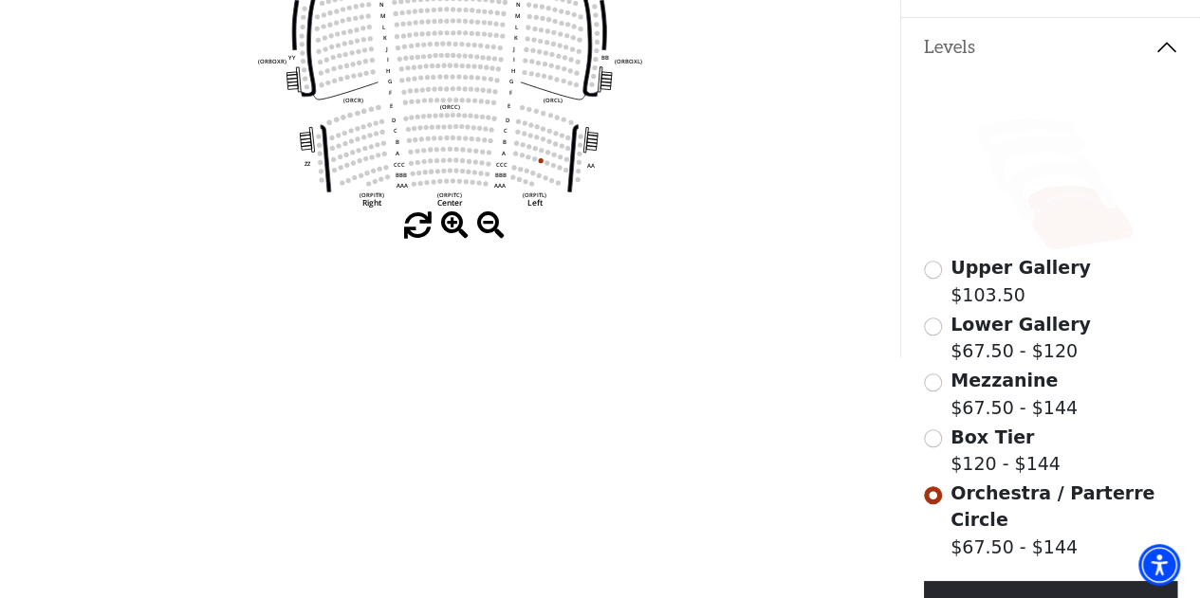
click at [937, 367] on div "Mezzanine $67.50 - $144" at bounding box center [1051, 394] width 254 height 54
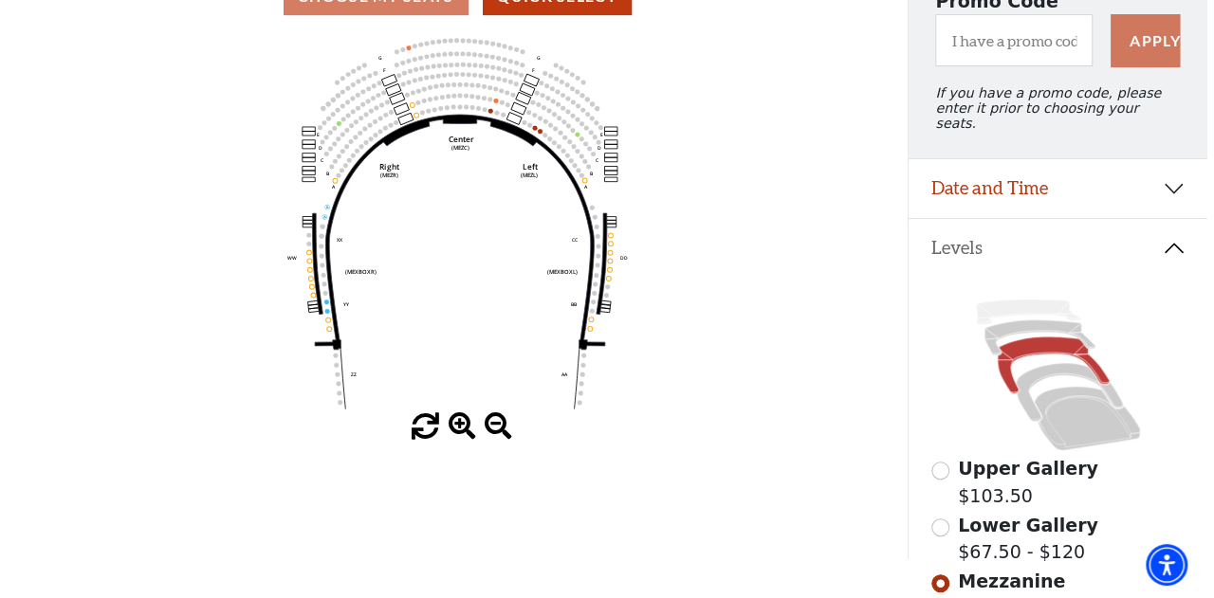
scroll to position [0, 0]
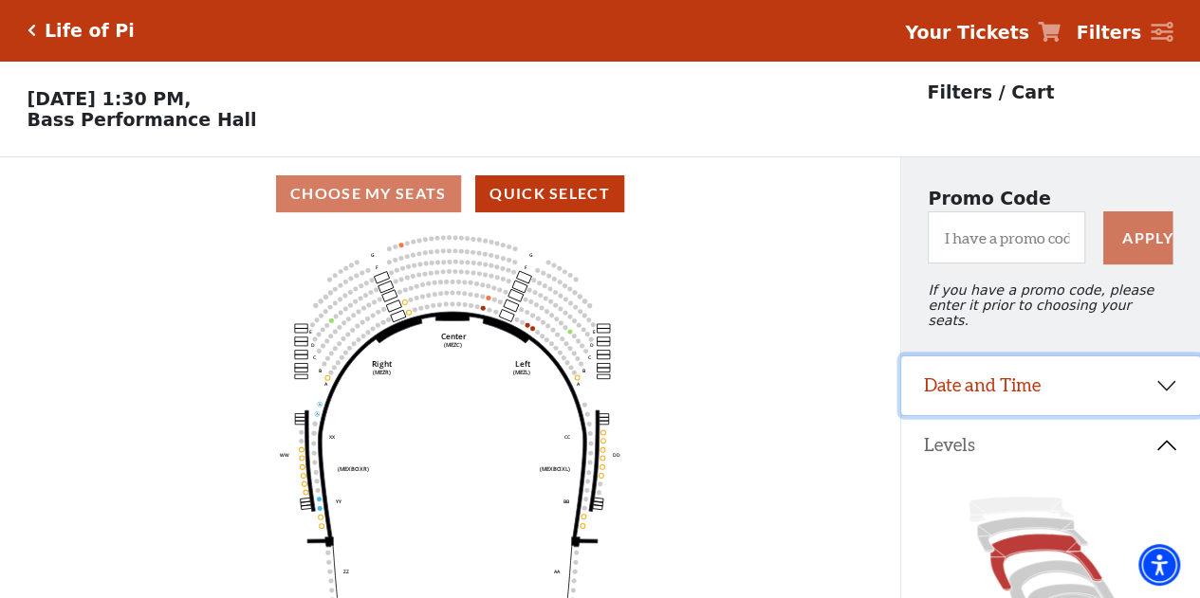
click at [1036, 388] on button "Date and Time" at bounding box center [1050, 386] width 299 height 59
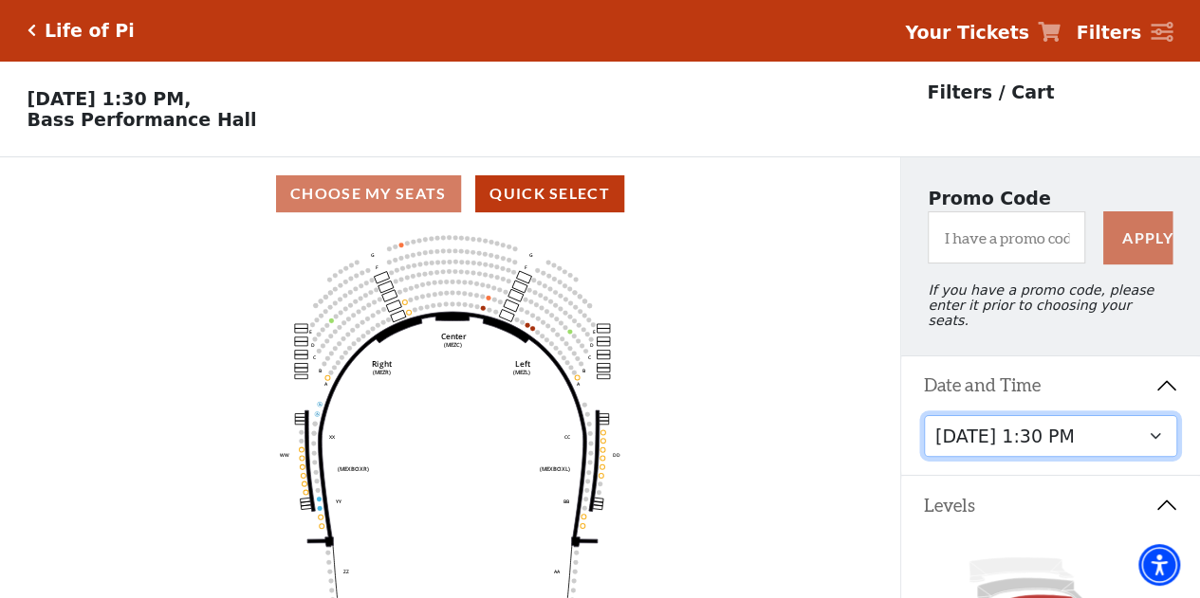
click at [984, 433] on select "Friday, September 26 at 7:30 PM Saturday, September 27 at 1:30 PM Saturday, Sep…" at bounding box center [1051, 436] width 254 height 43
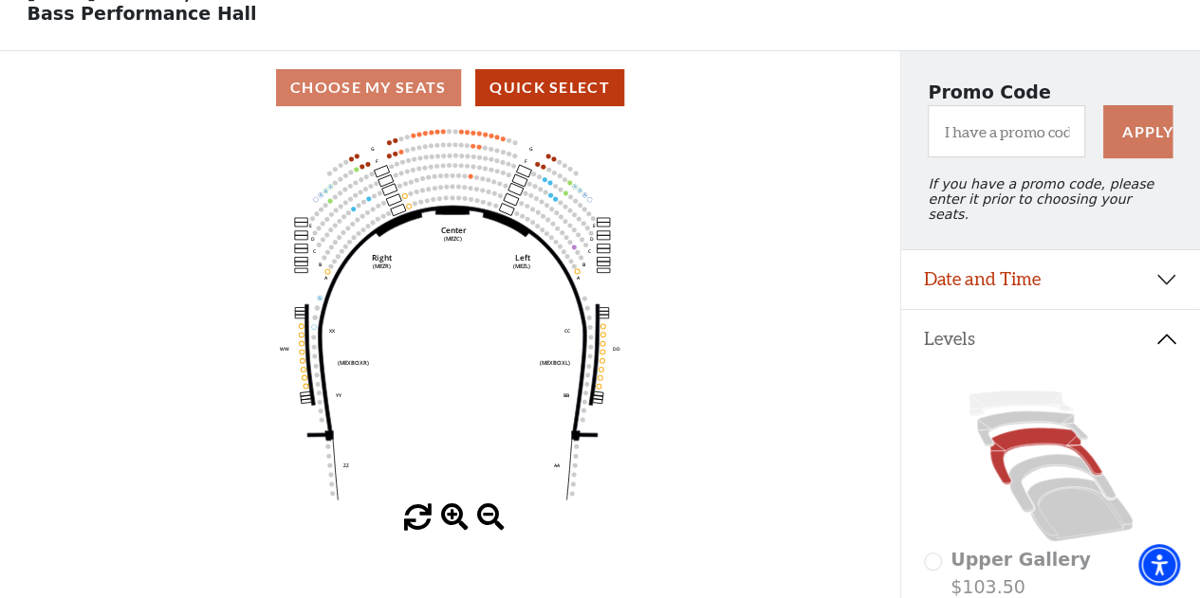
scroll to position [105, 0]
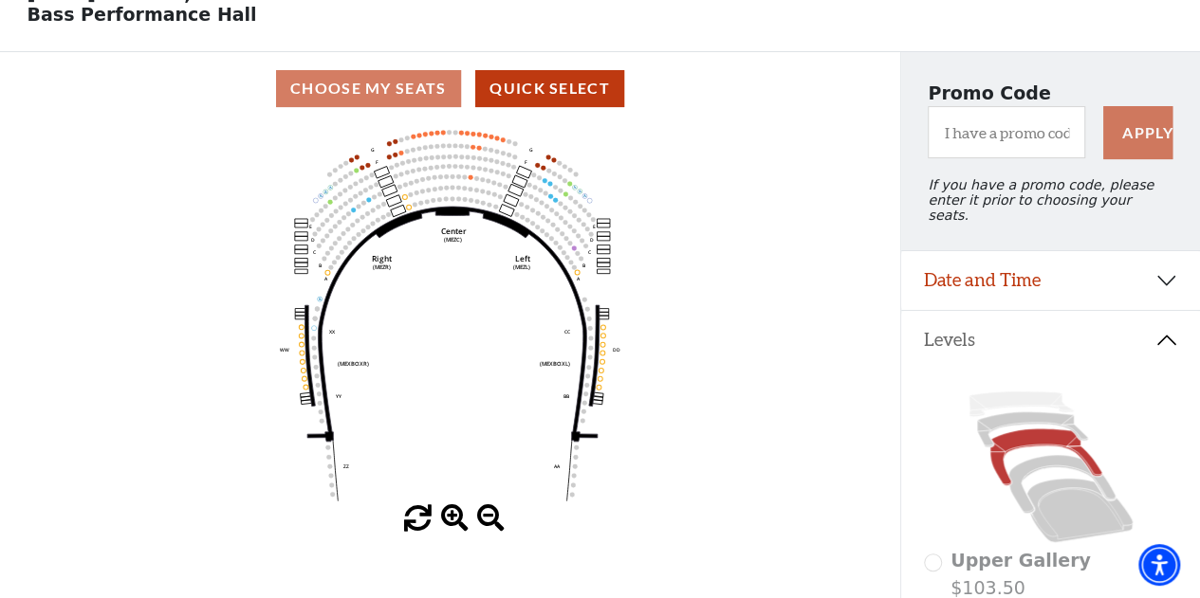
click at [846, 407] on icon "Center (MEZC) Right (MEZR) Left (MEZL) (MEXBOXR) (MEXBOXL) XX WW CC DD YY BB ZZ…" at bounding box center [450, 315] width 810 height 380
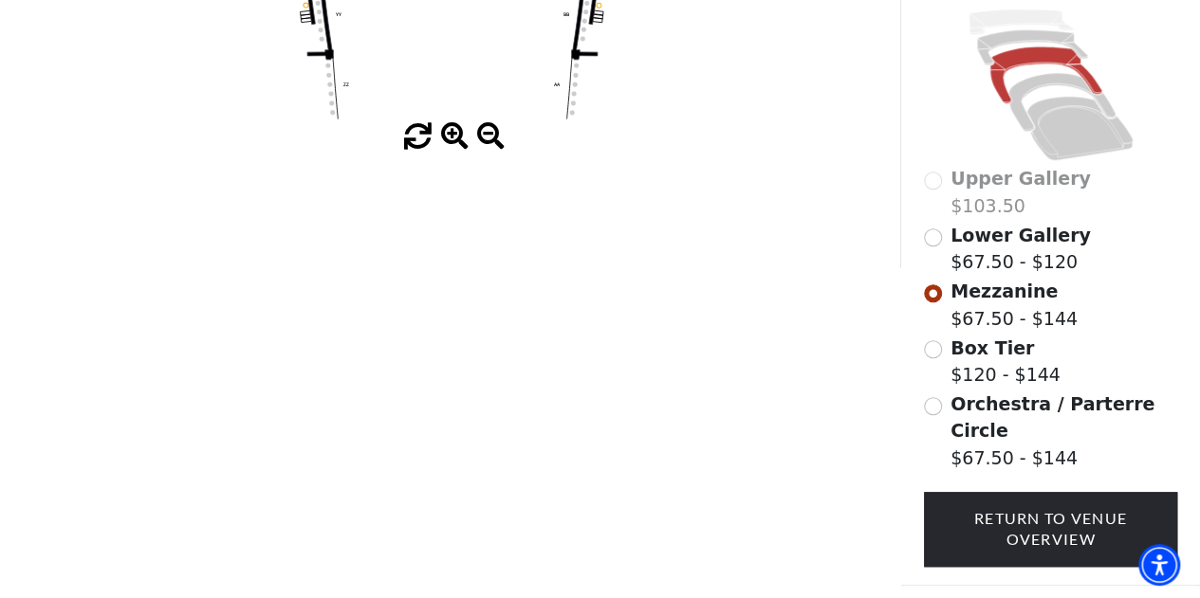
scroll to position [488, 0]
click at [929, 339] on input "Box Tier$120 - $144\a" at bounding box center [933, 348] width 18 height 18
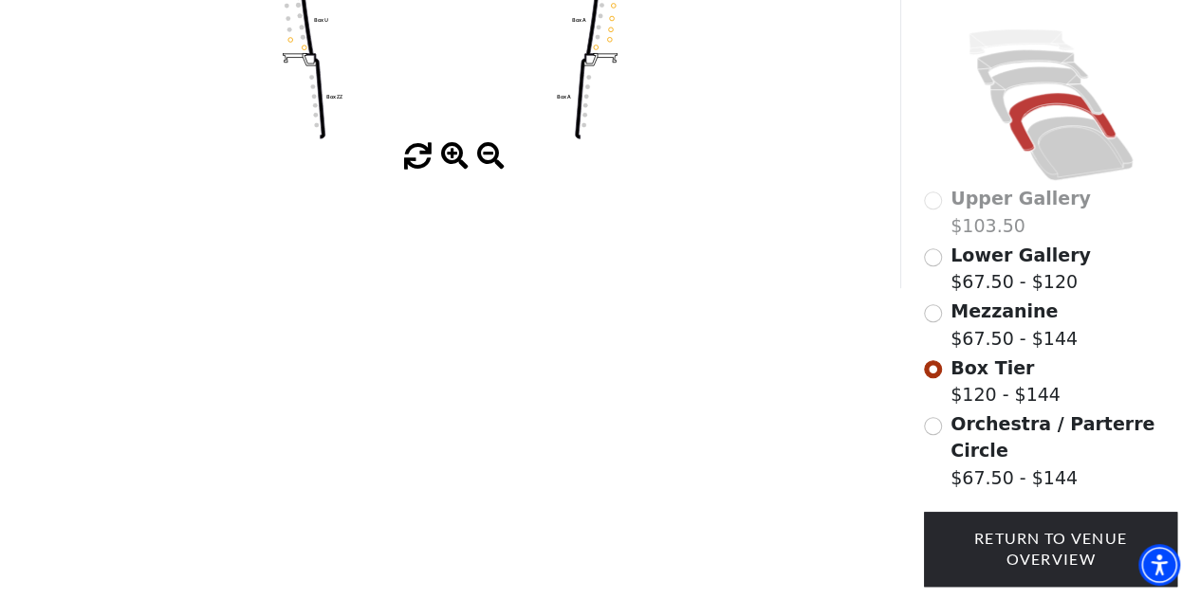
scroll to position [489, 0]
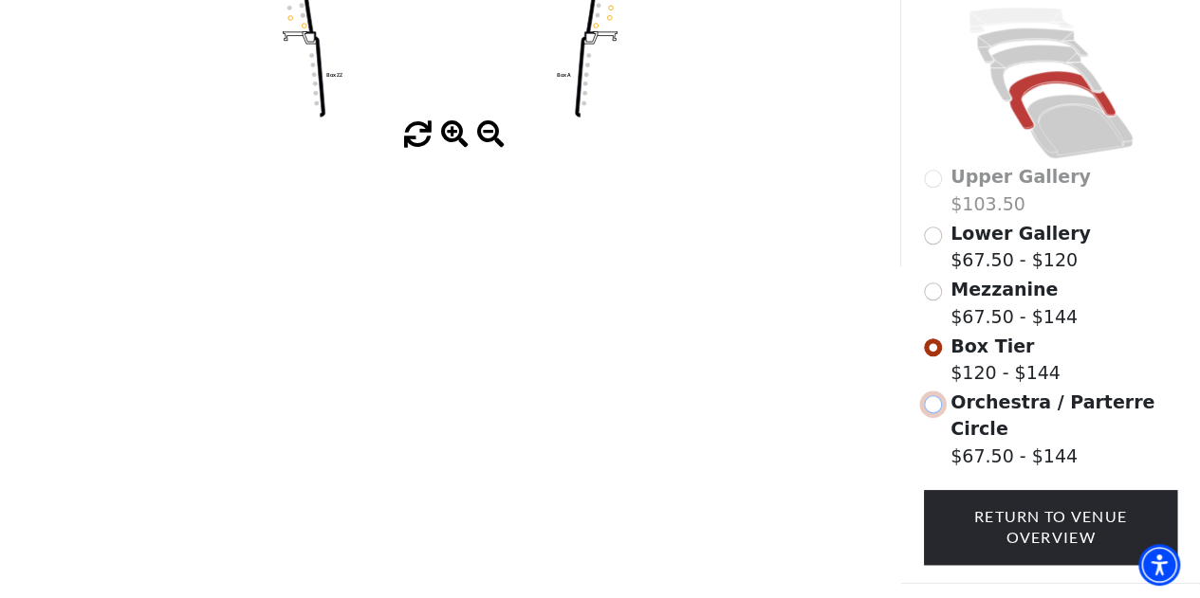
click at [929, 395] on input "Orchestra / Parterre Circle$67.50 - $144\a" at bounding box center [933, 404] width 18 height 18
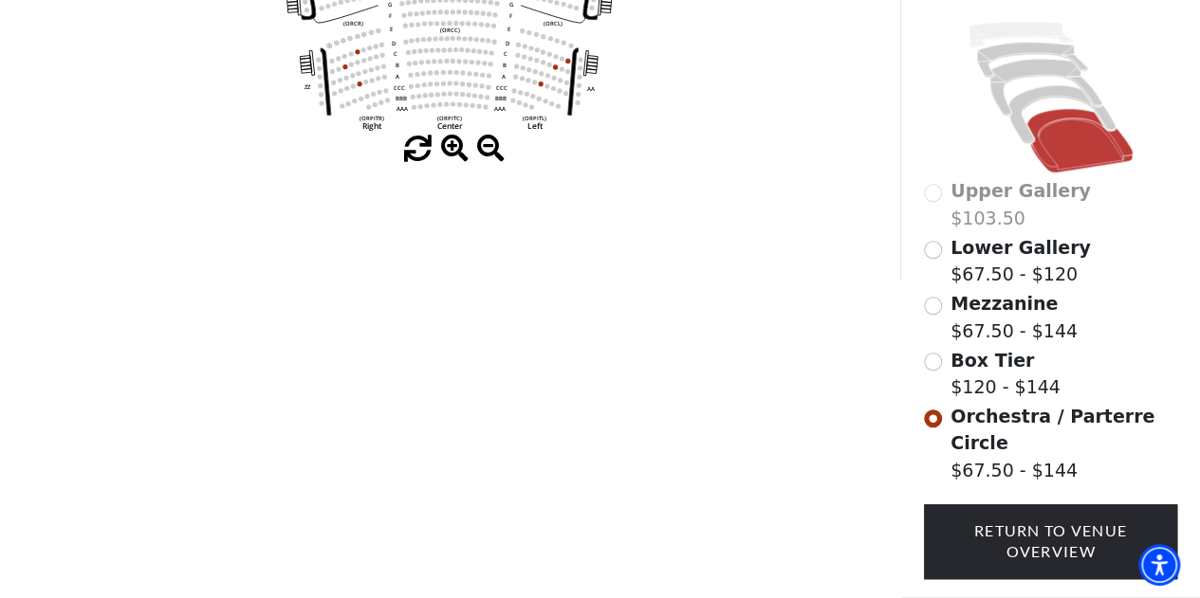
scroll to position [479, 0]
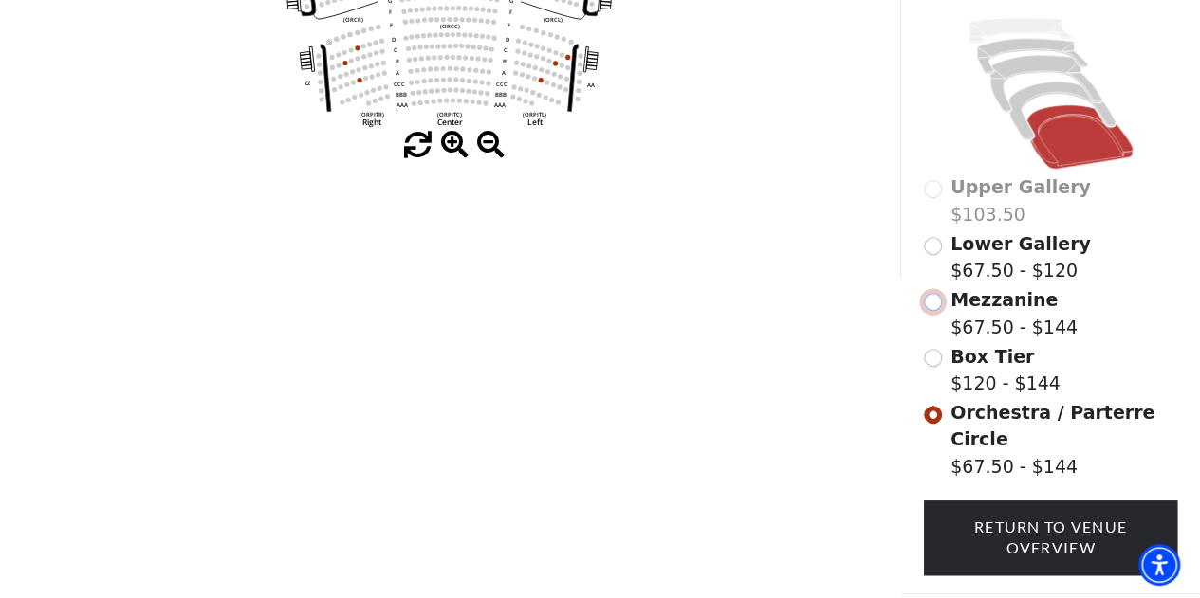
click at [929, 293] on input "Mezzanine$67.50 - $144\a" at bounding box center [933, 302] width 18 height 18
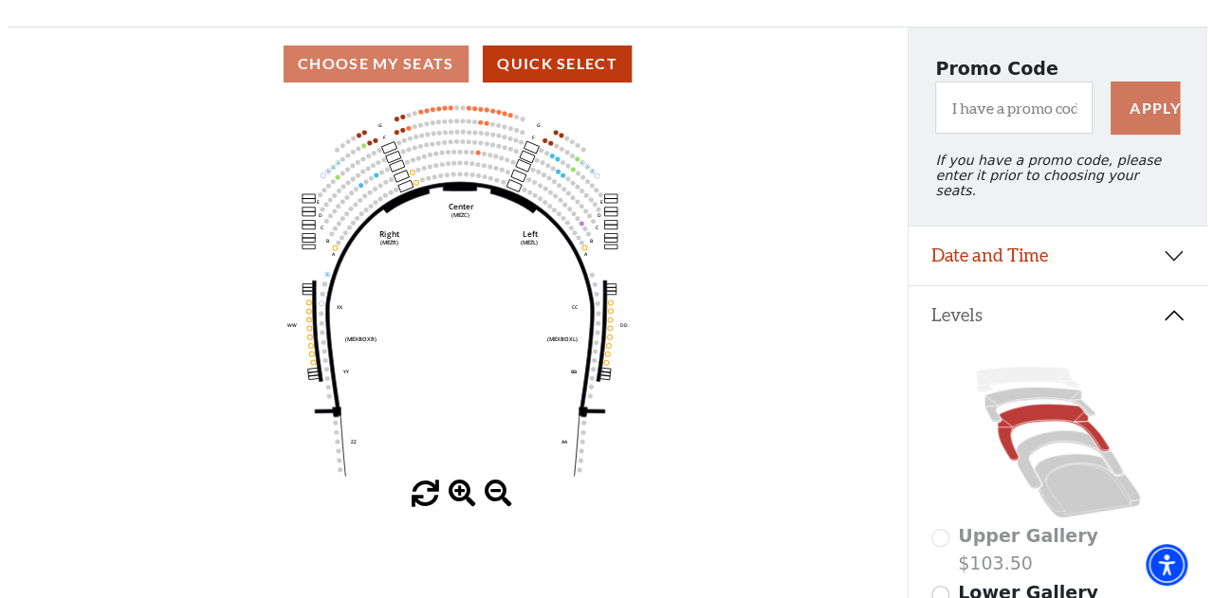
scroll to position [0, 0]
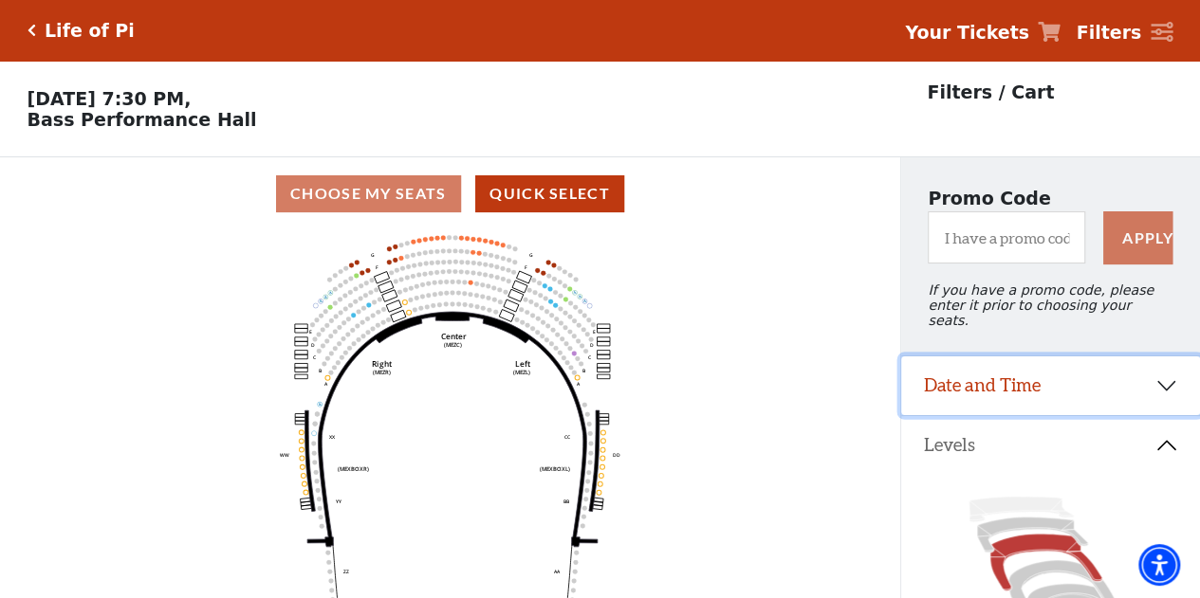
click at [971, 370] on button "Date and Time" at bounding box center [1050, 386] width 299 height 59
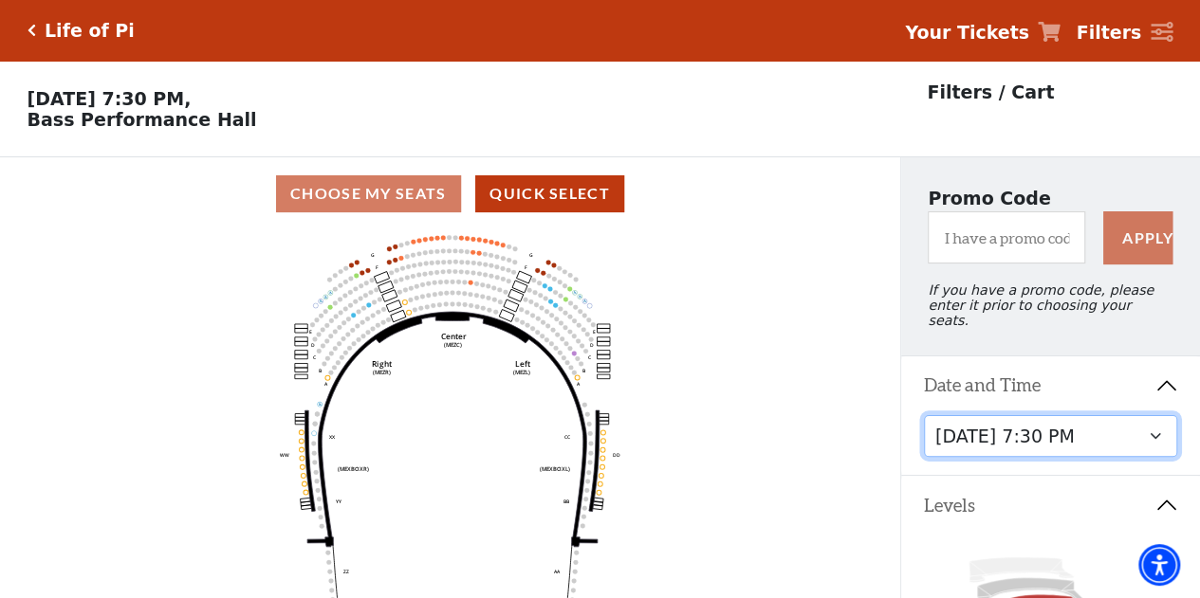
click at [962, 431] on select "Friday, September 26 at 7:30 PM Saturday, September 27 at 1:30 PM Saturday, Sep…" at bounding box center [1051, 436] width 254 height 43
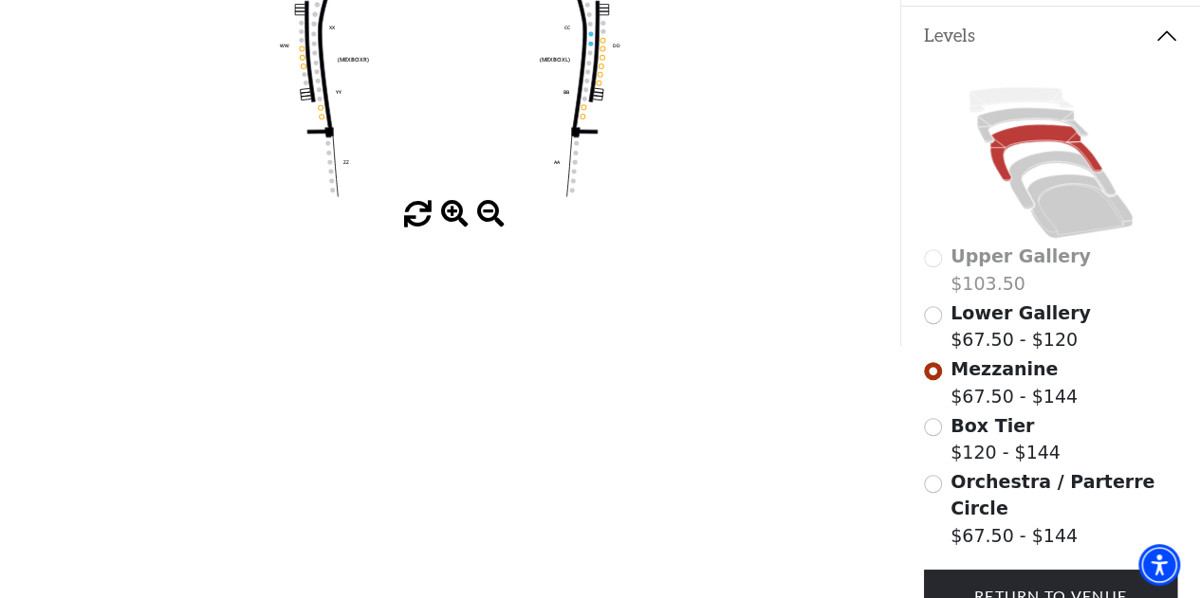
scroll to position [412, 0]
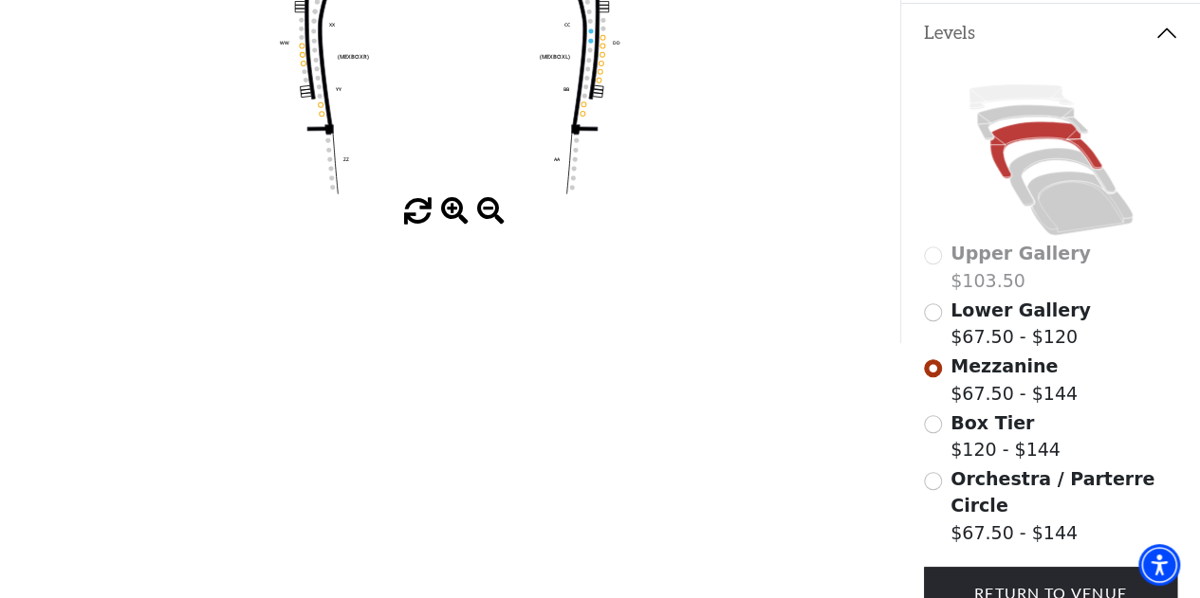
click at [973, 480] on span "Orchestra / Parterre Circle" at bounding box center [1052, 492] width 204 height 48
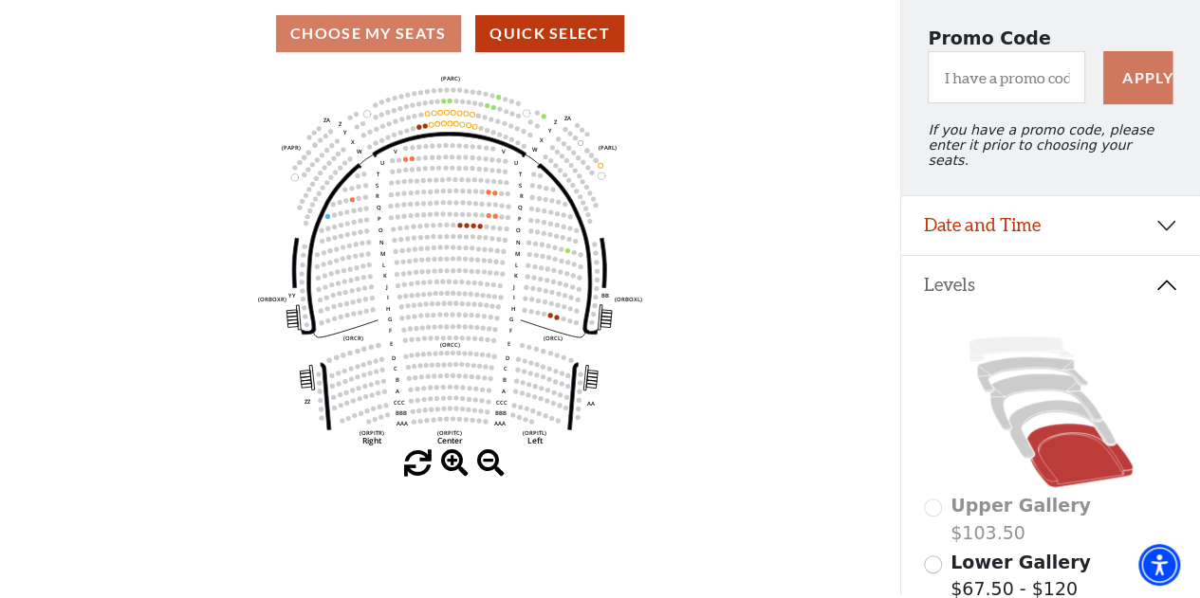
scroll to position [559, 0]
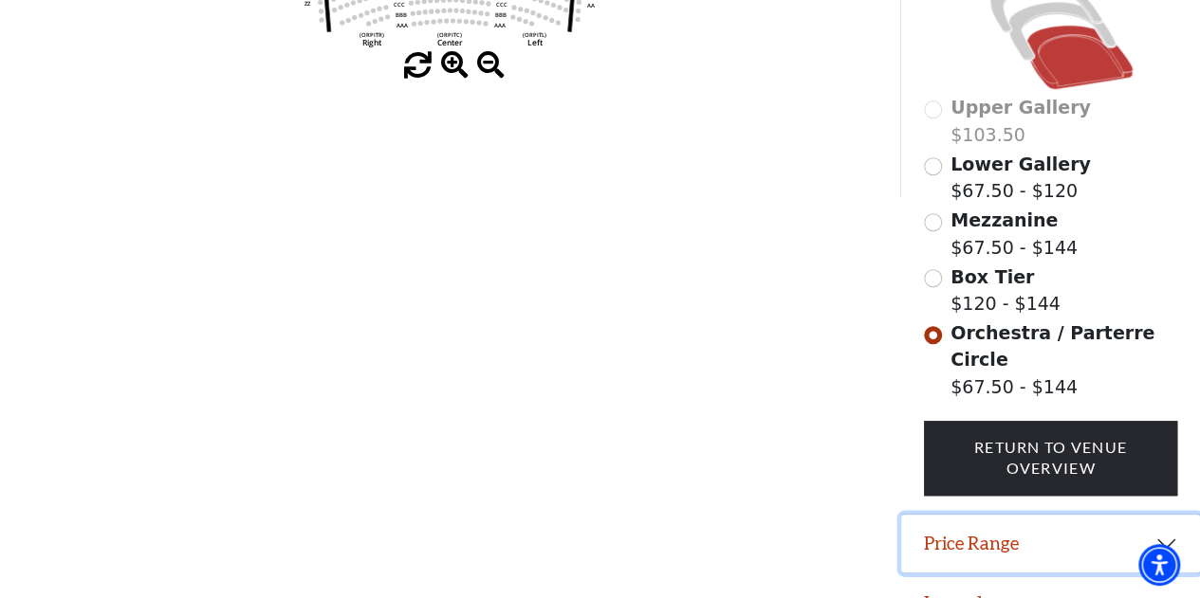
click at [963, 515] on button "Price Range" at bounding box center [1050, 544] width 299 height 59
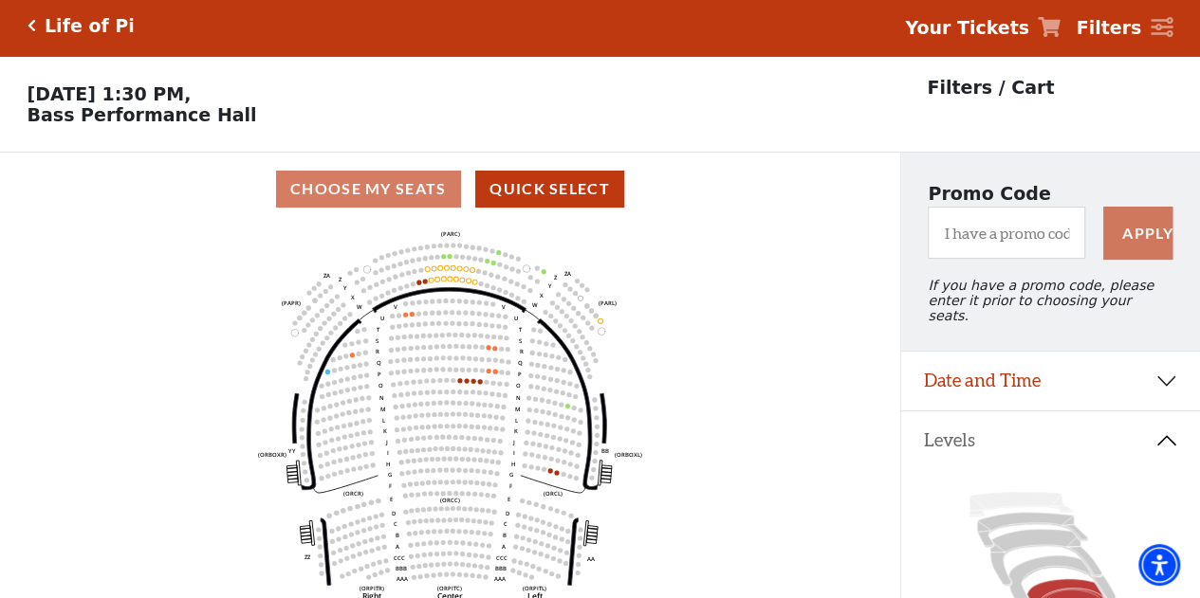
scroll to position [0, 0]
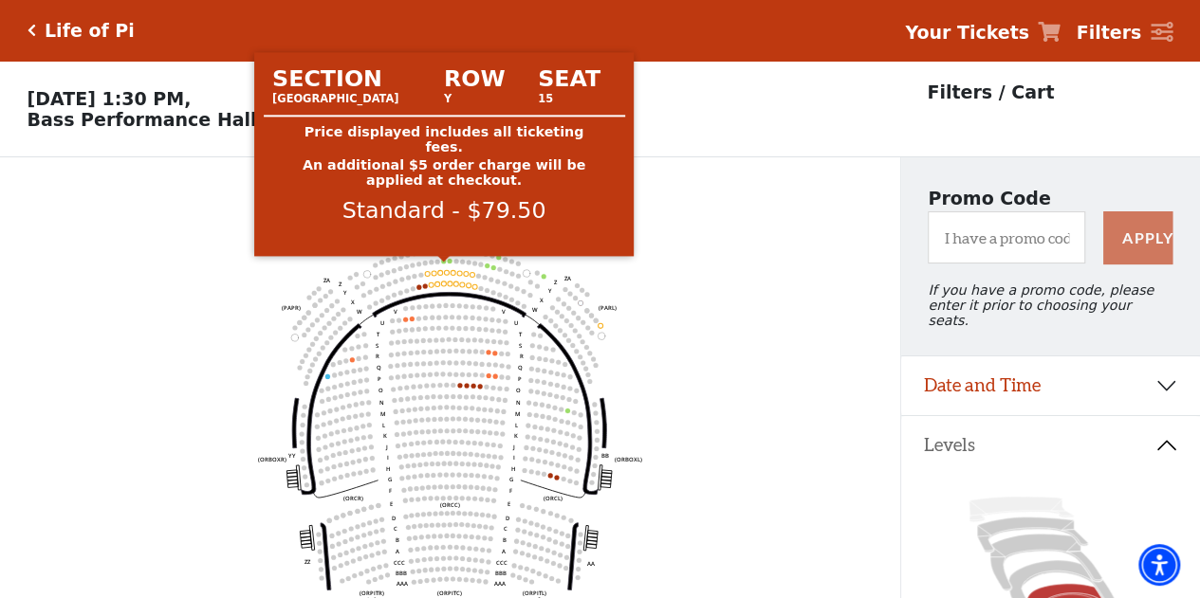
click at [445, 264] on circle at bounding box center [444, 261] width 5 height 5
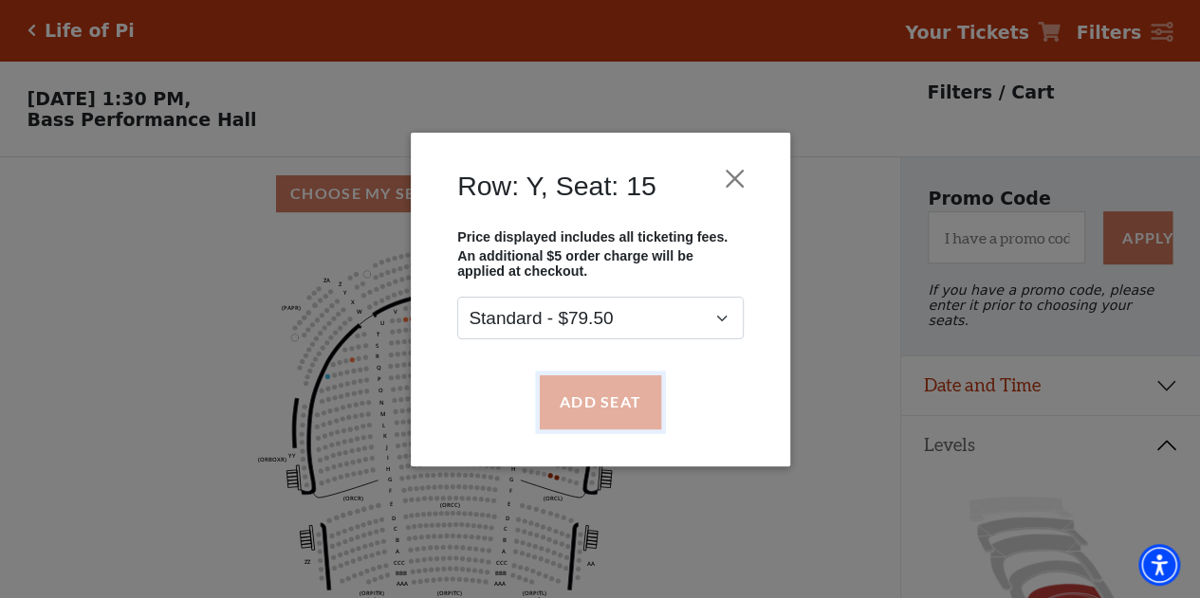
click at [586, 394] on button "Add Seat" at bounding box center [599, 402] width 121 height 53
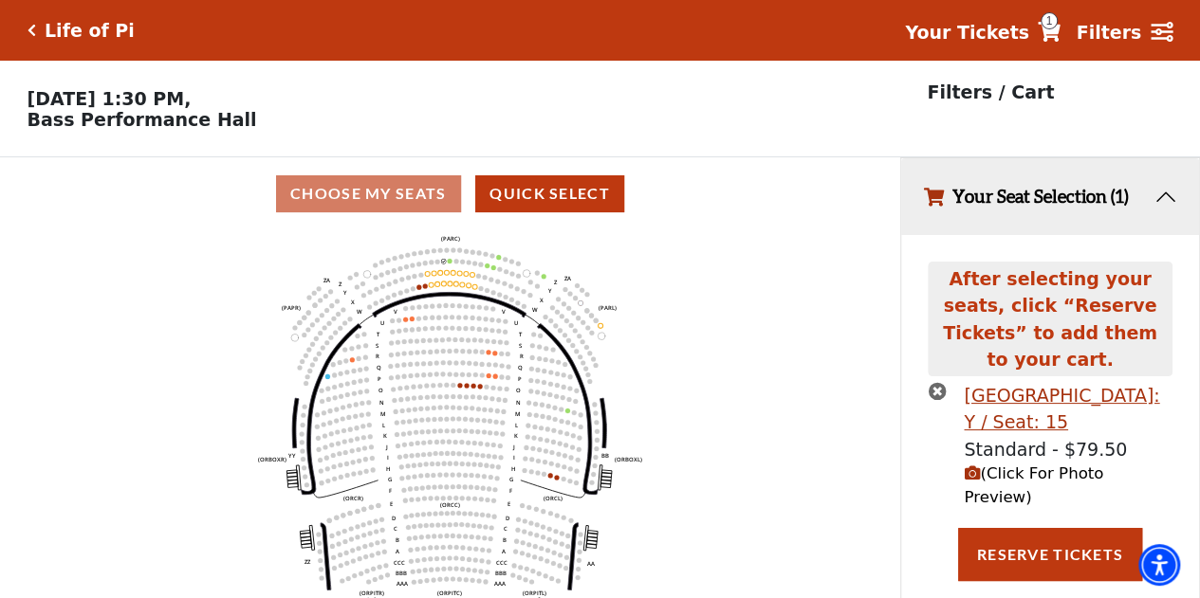
click at [449, 263] on icon "Left (ORPITL) Right (ORPITR) Center (ORPITC) ZZ AA YY BB ZA ZA (ORCL) (ORCR) (O…" at bounding box center [450, 420] width 810 height 380
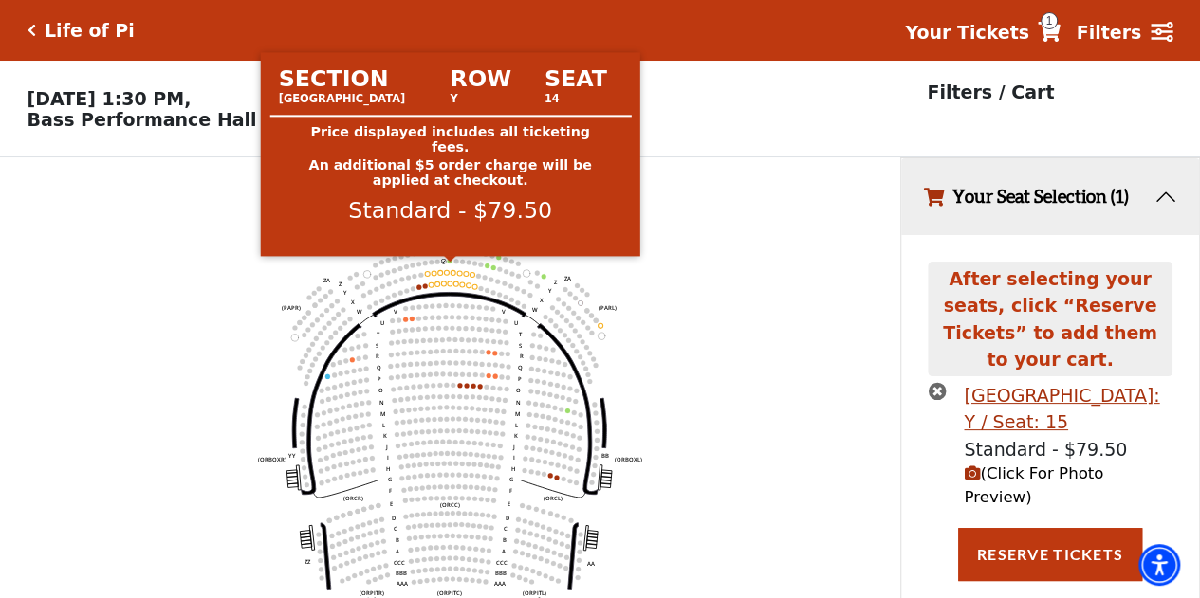
click at [449, 264] on circle at bounding box center [450, 261] width 5 height 5
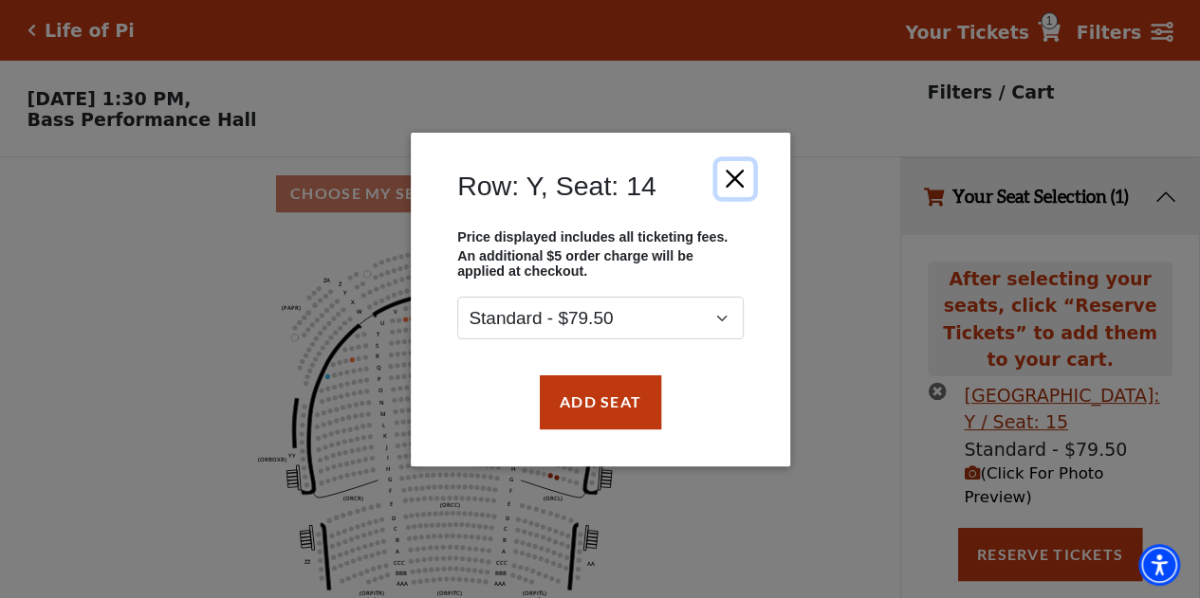
click at [738, 186] on button "Close" at bounding box center [734, 178] width 36 height 36
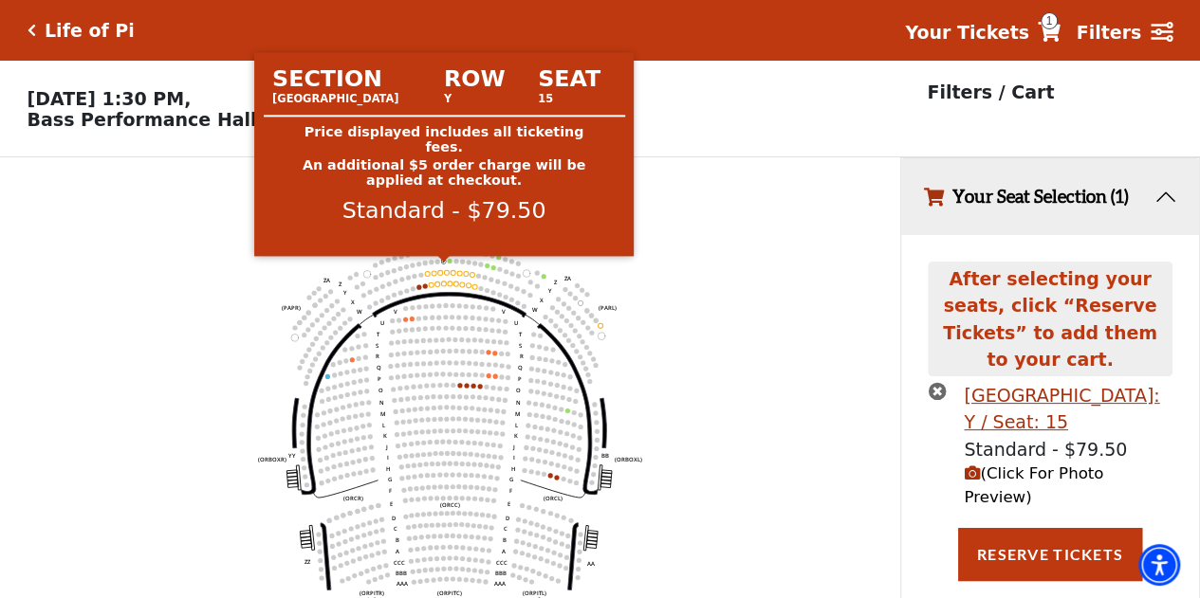
click at [444, 264] on circle at bounding box center [444, 261] width 5 height 5
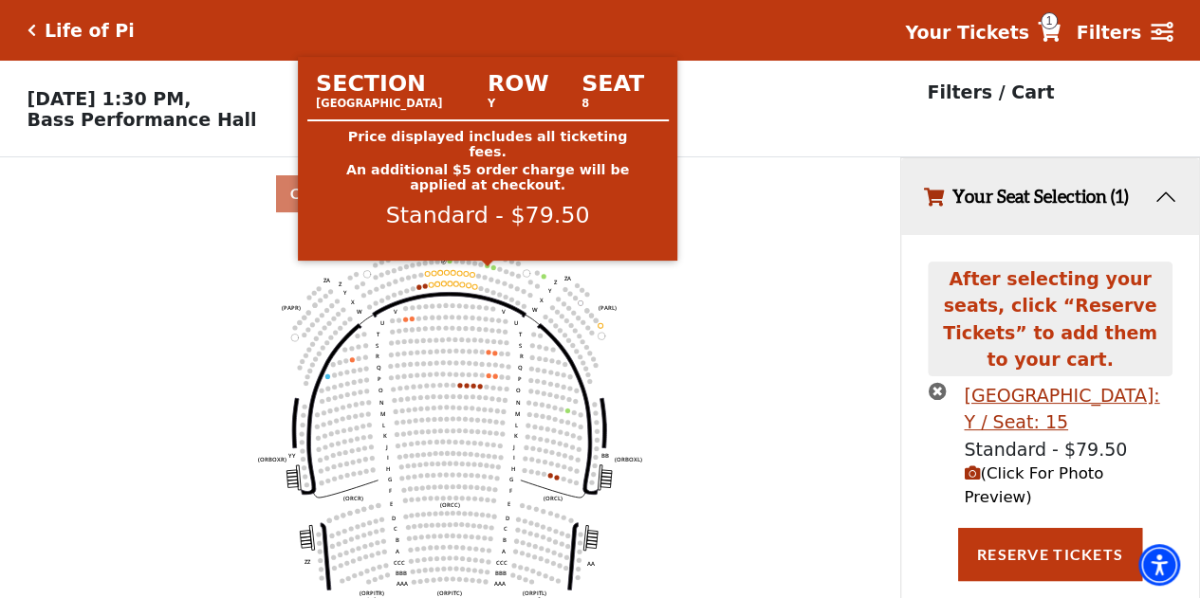
click at [486, 268] on circle at bounding box center [487, 266] width 5 height 5
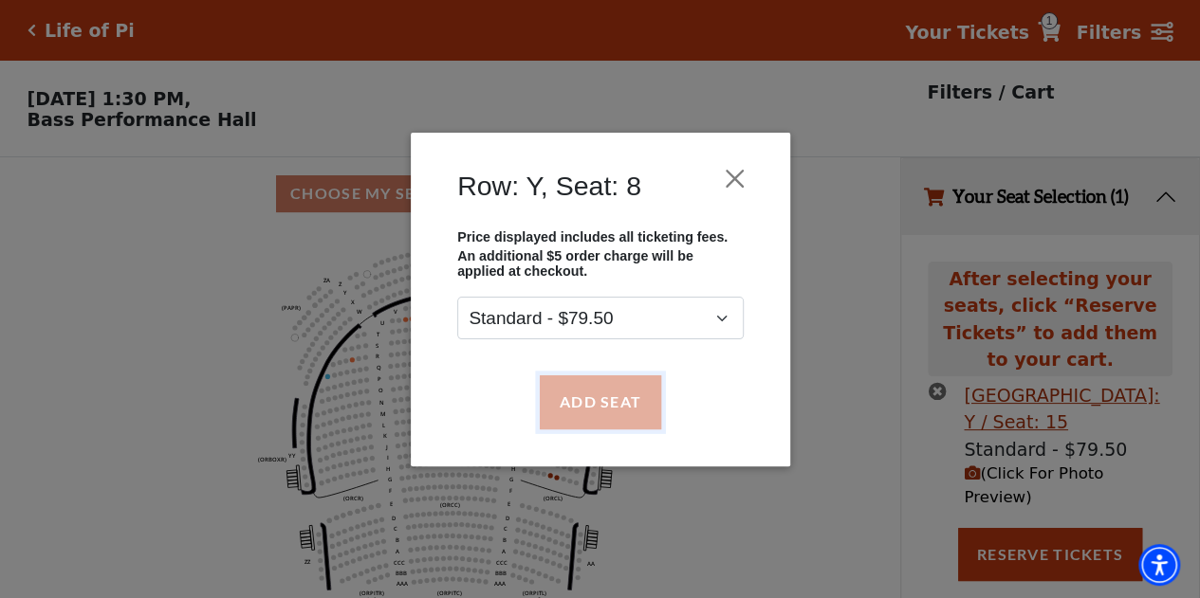
click at [597, 418] on button "Add Seat" at bounding box center [599, 402] width 121 height 53
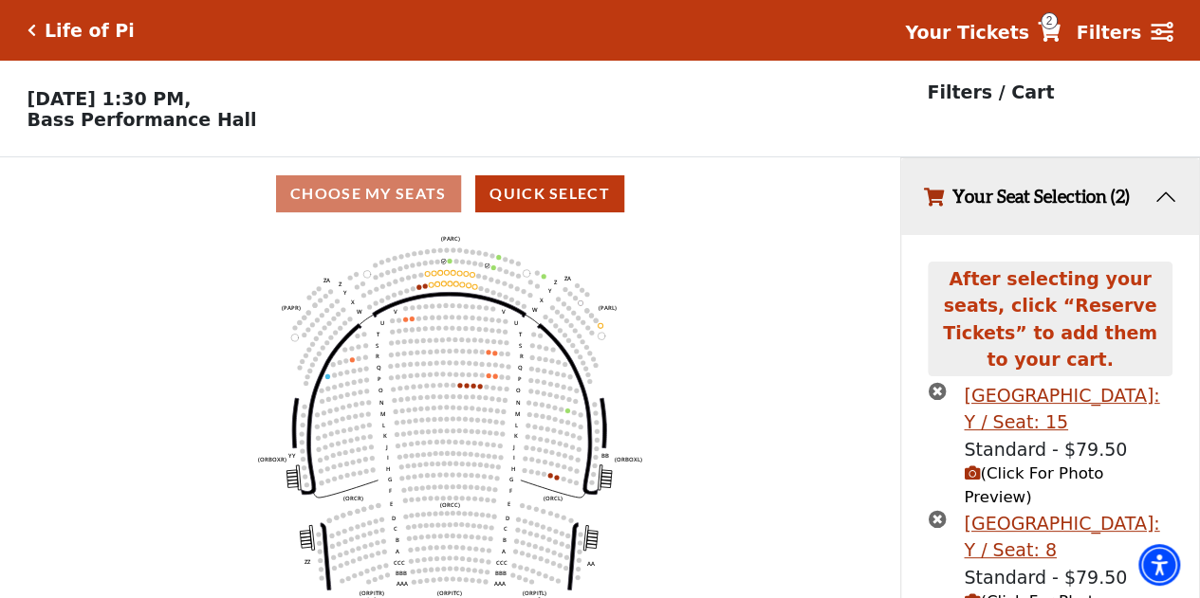
scroll to position [41, 0]
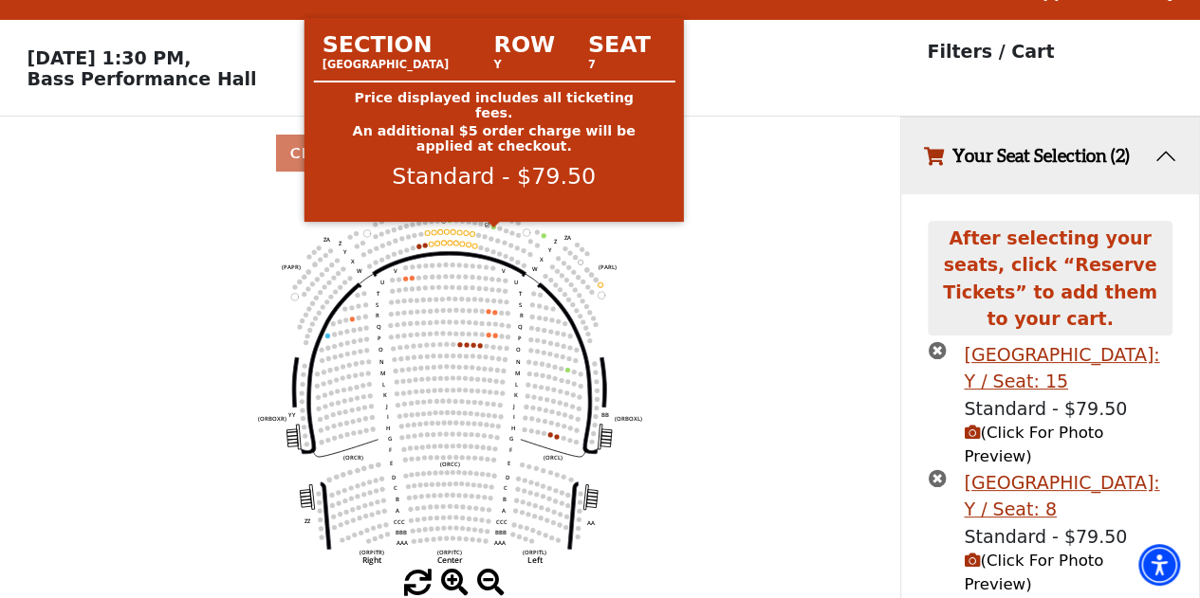
click at [493, 229] on circle at bounding box center [493, 227] width 5 height 5
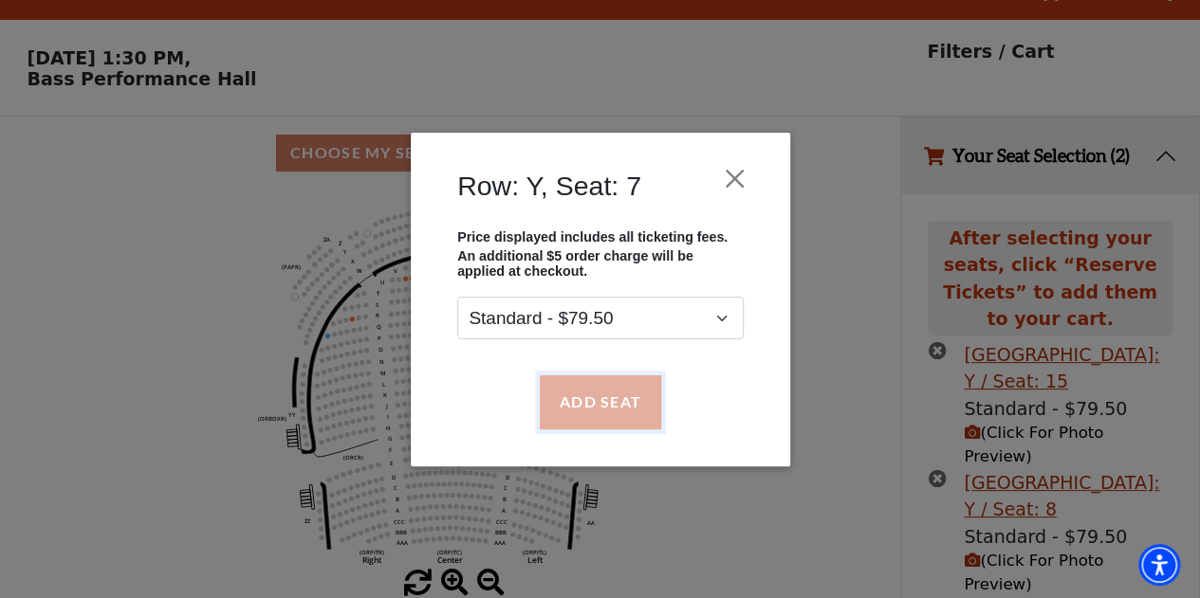
click at [591, 418] on button "Add Seat" at bounding box center [599, 402] width 121 height 53
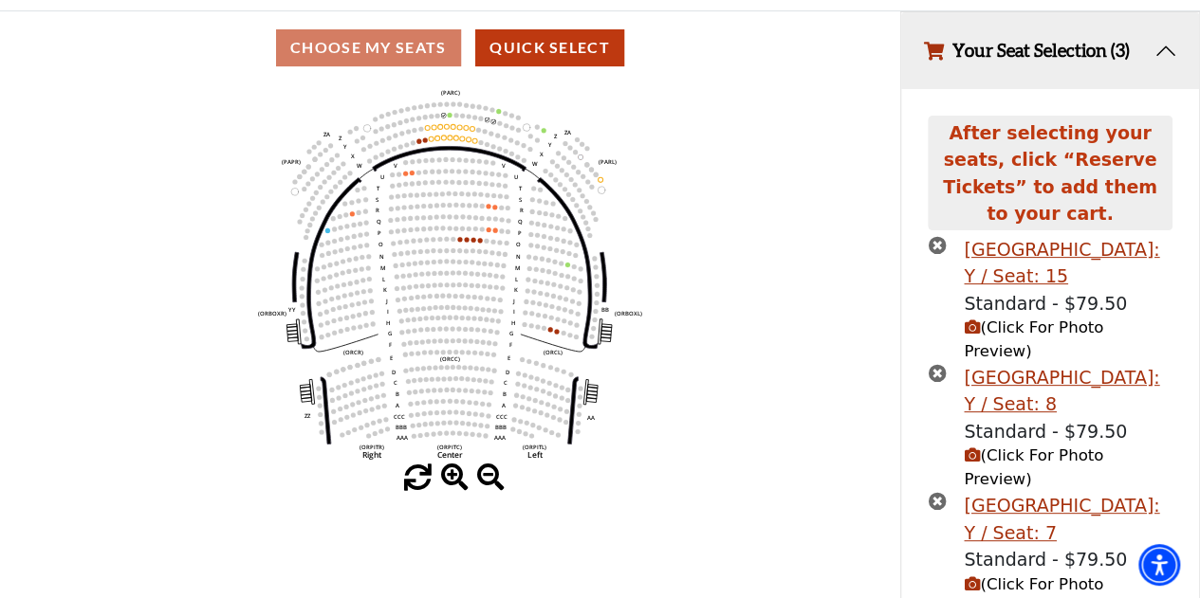
scroll to position [192, 0]
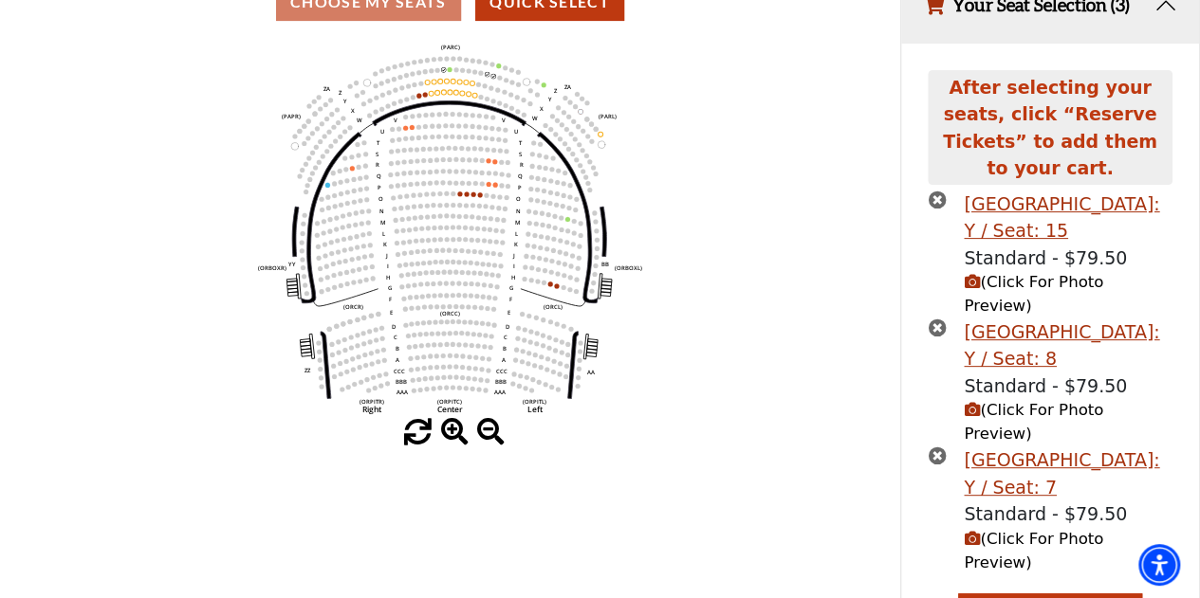
click at [930, 191] on icon "times-circle" at bounding box center [936, 200] width 18 height 18
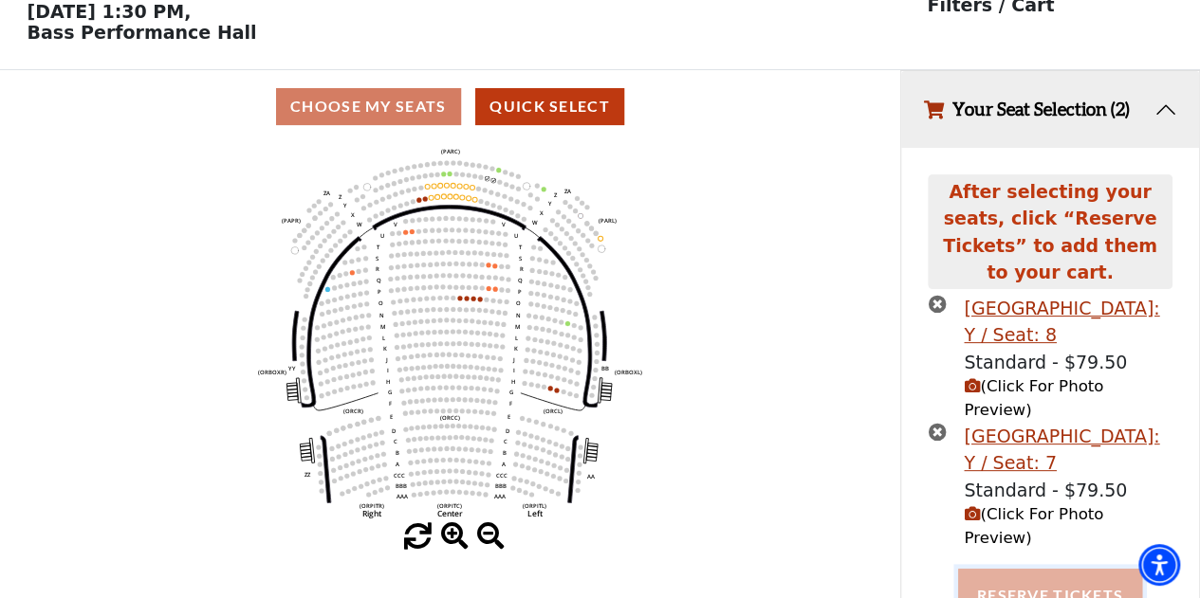
click at [1039, 569] on button "Reserve Tickets" at bounding box center [1050, 595] width 184 height 53
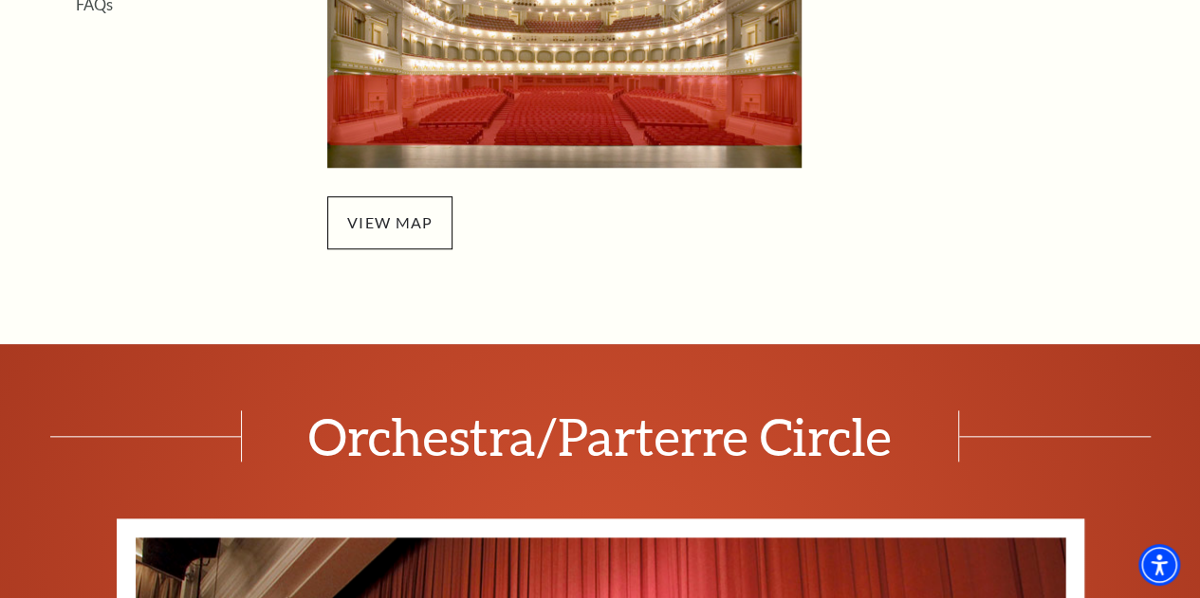
scroll to position [801, 0]
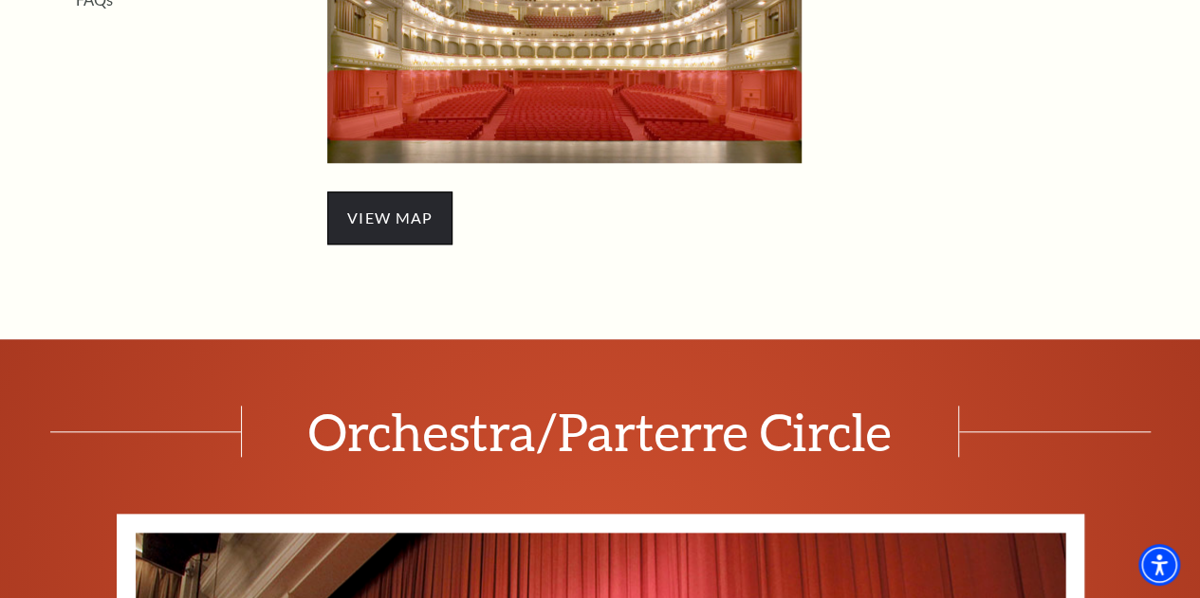
click at [406, 231] on span "view map" at bounding box center [389, 218] width 125 height 53
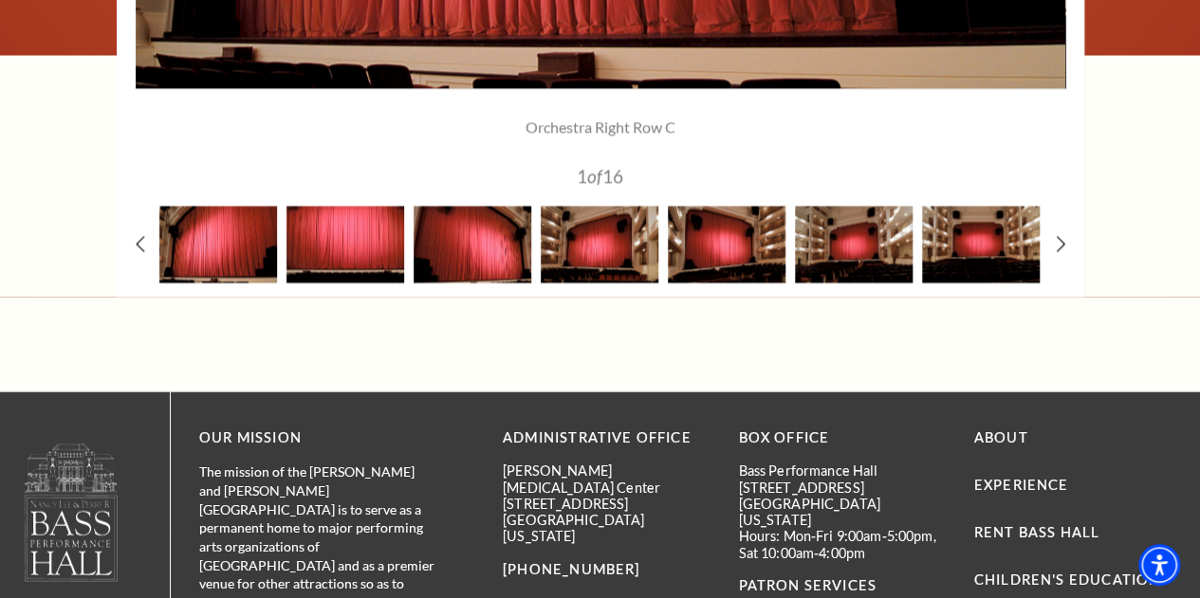
scroll to position [1851, 0]
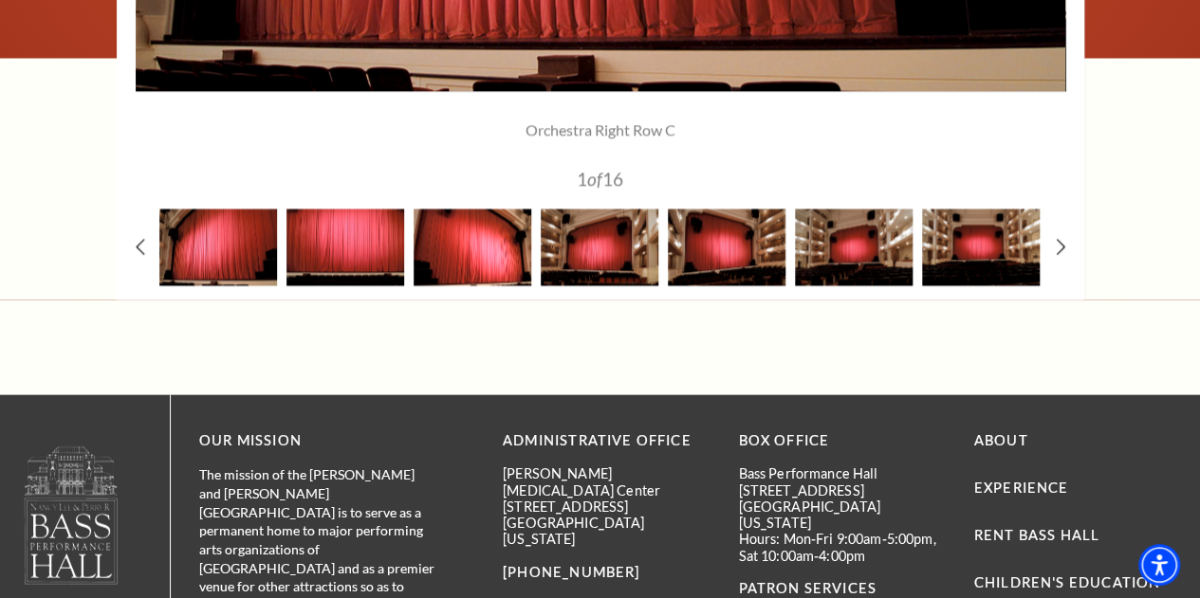
click at [476, 247] on img at bounding box center [472, 248] width 118 height 77
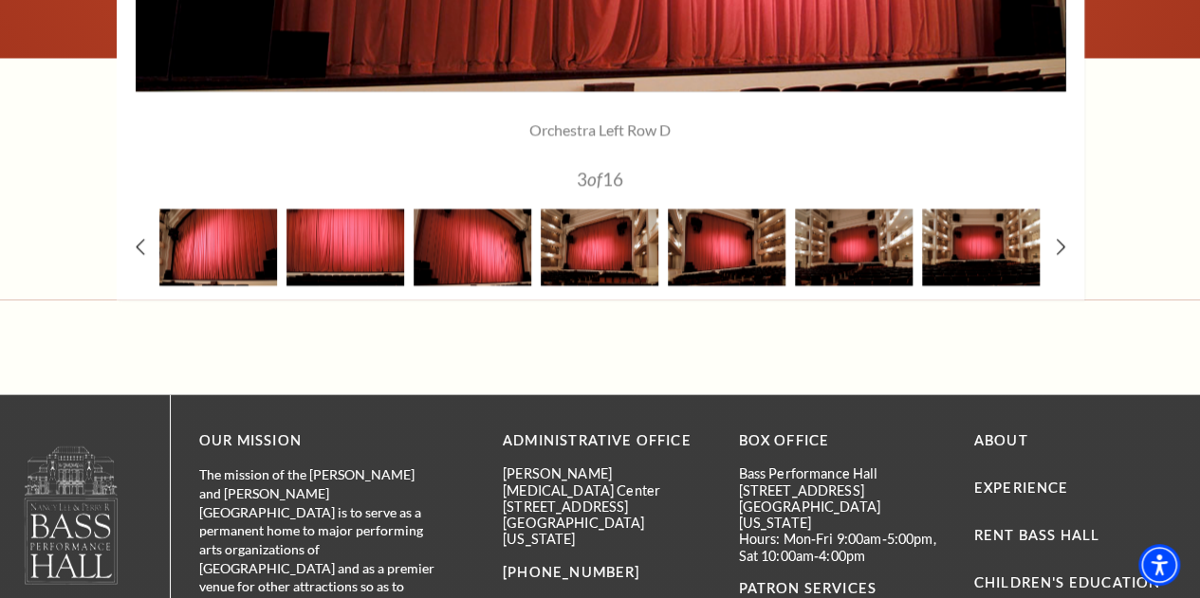
click at [1061, 257] on use at bounding box center [1059, 247] width 10 height 20
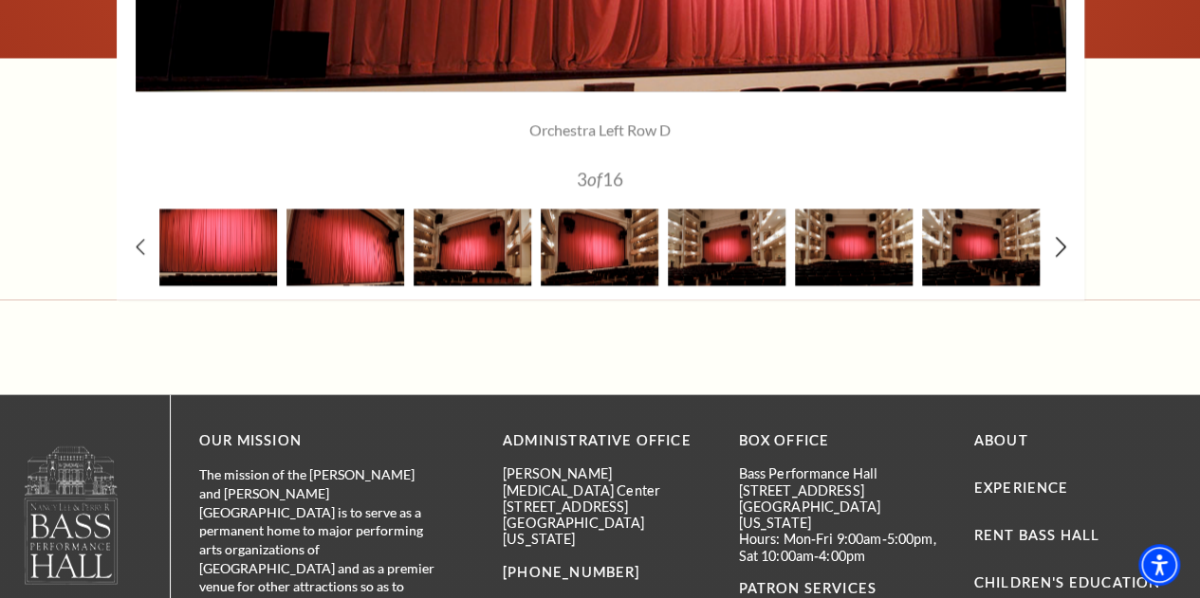
click at [1061, 257] on use at bounding box center [1059, 247] width 10 height 20
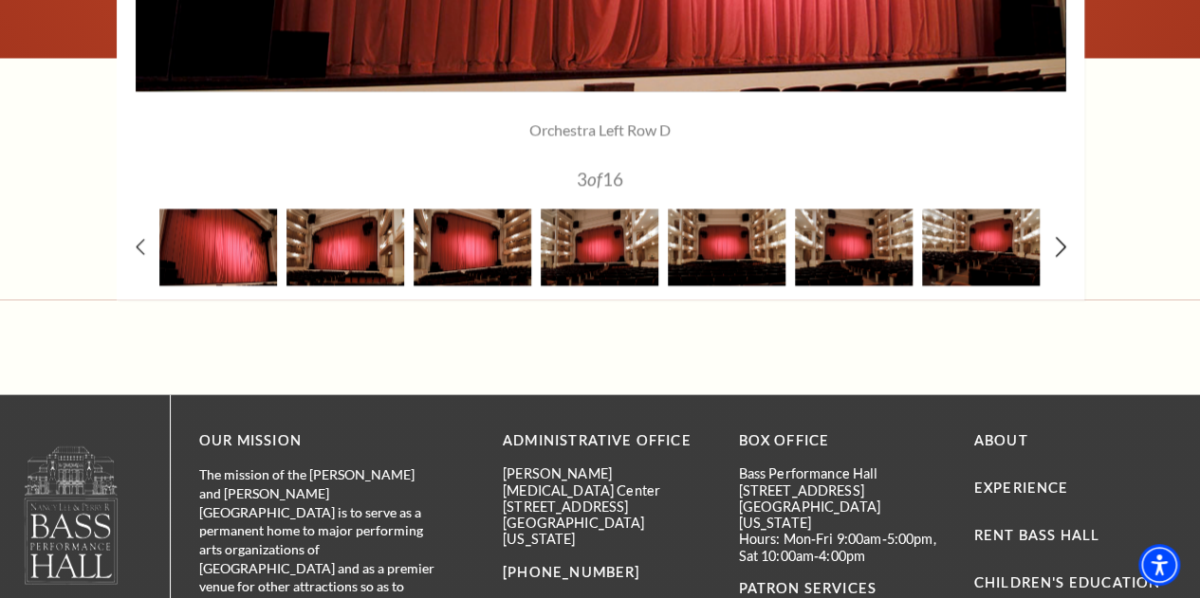
click at [1061, 257] on use at bounding box center [1059, 247] width 10 height 20
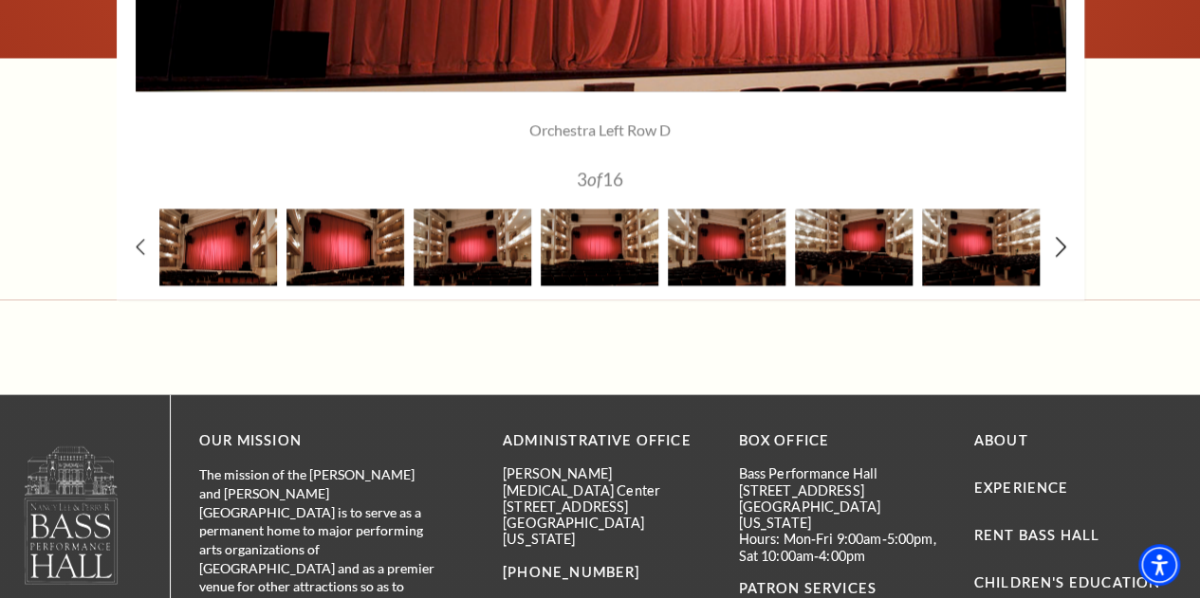
click at [1061, 257] on use at bounding box center [1059, 247] width 10 height 20
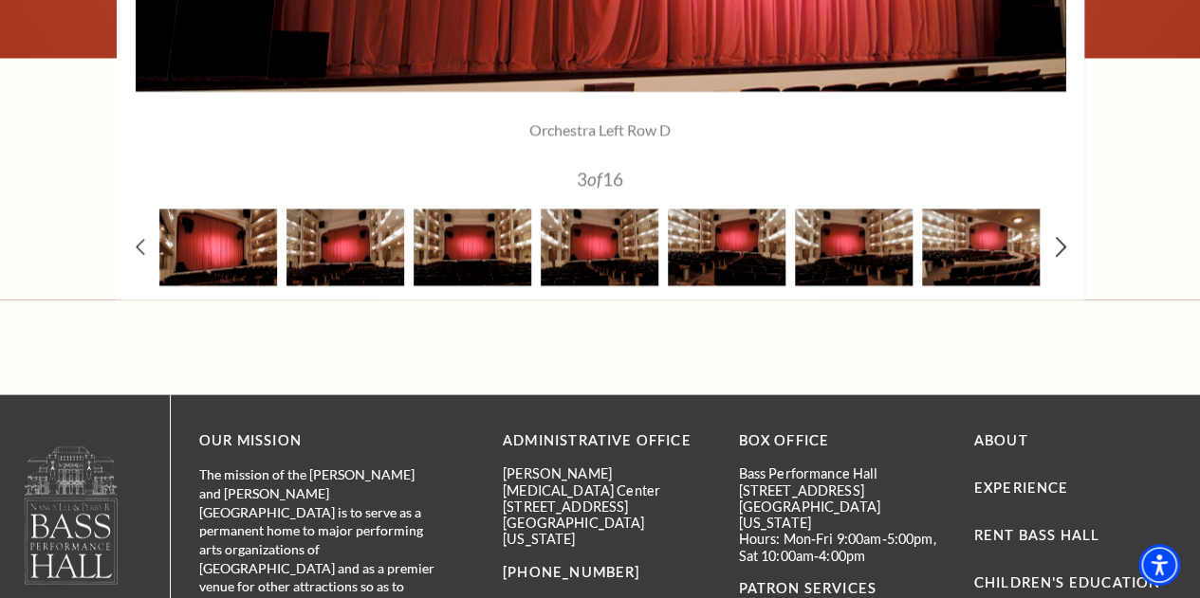
click at [1061, 257] on use at bounding box center [1059, 247] width 10 height 20
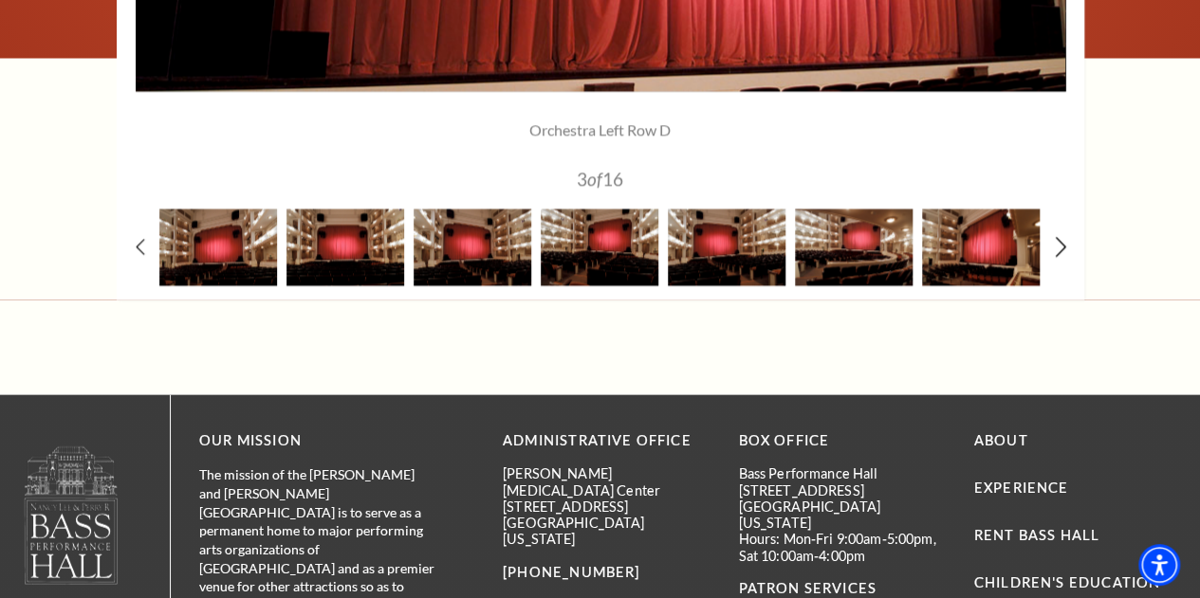
click at [1061, 257] on use at bounding box center [1059, 247] width 10 height 20
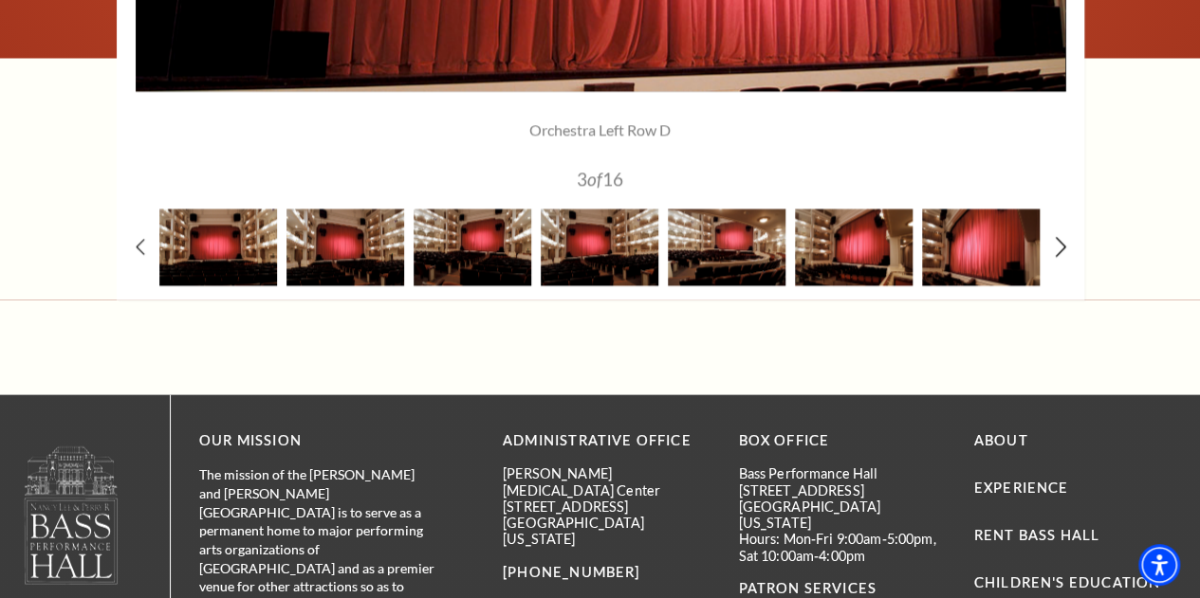
click at [1061, 257] on use at bounding box center [1059, 247] width 10 height 20
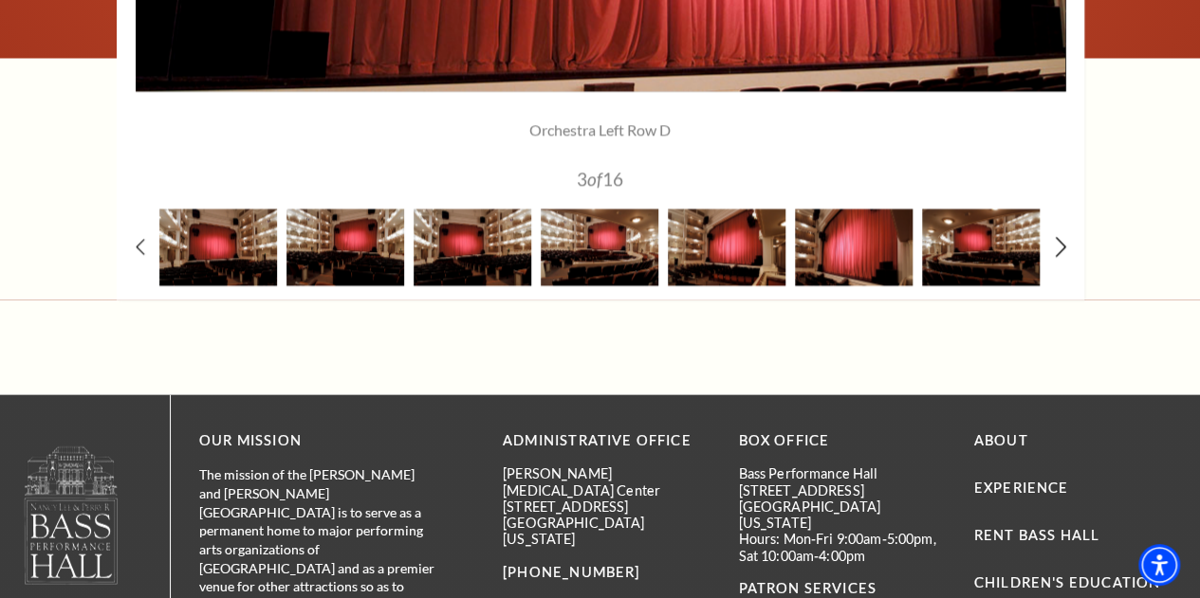
click at [1061, 257] on use at bounding box center [1059, 247] width 10 height 20
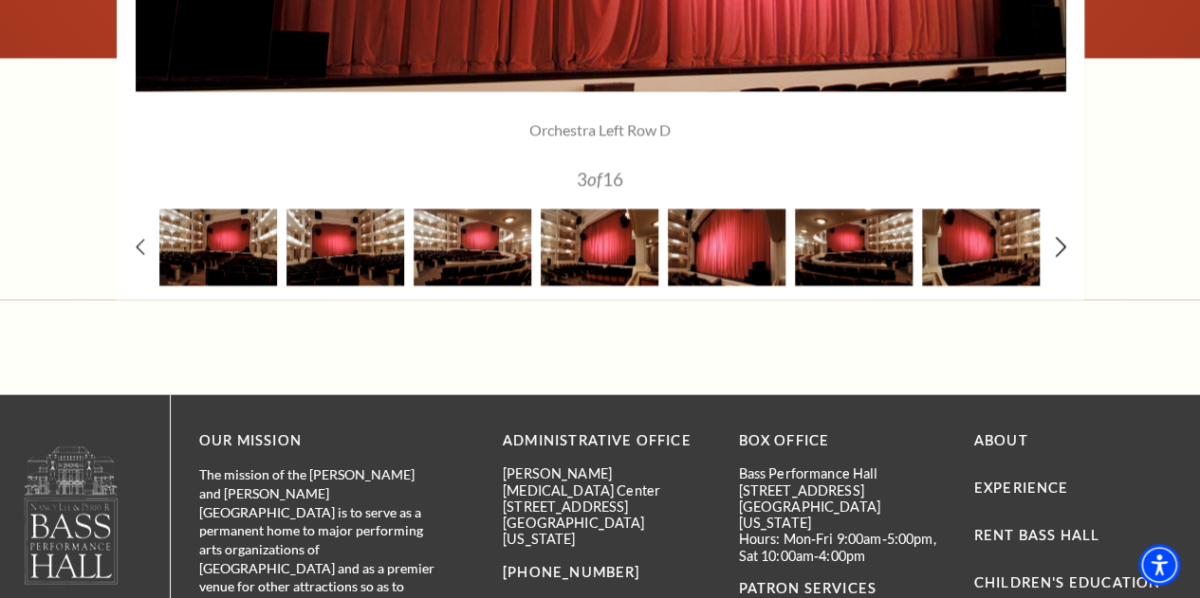
click at [1061, 257] on use at bounding box center [1059, 247] width 10 height 20
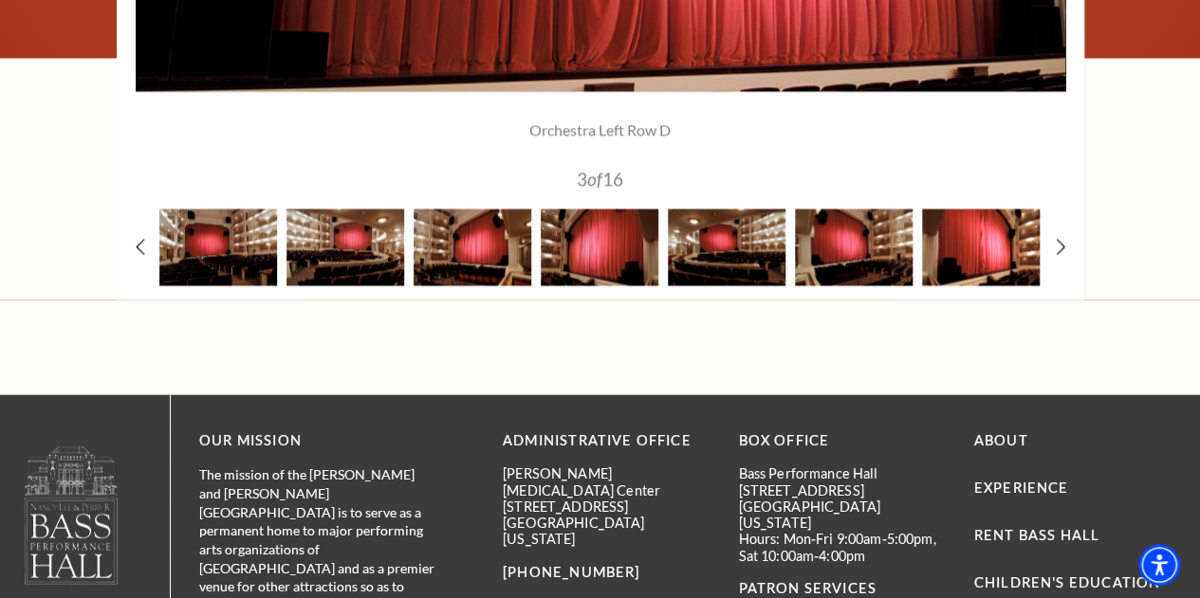
click at [975, 240] on img at bounding box center [981, 248] width 118 height 77
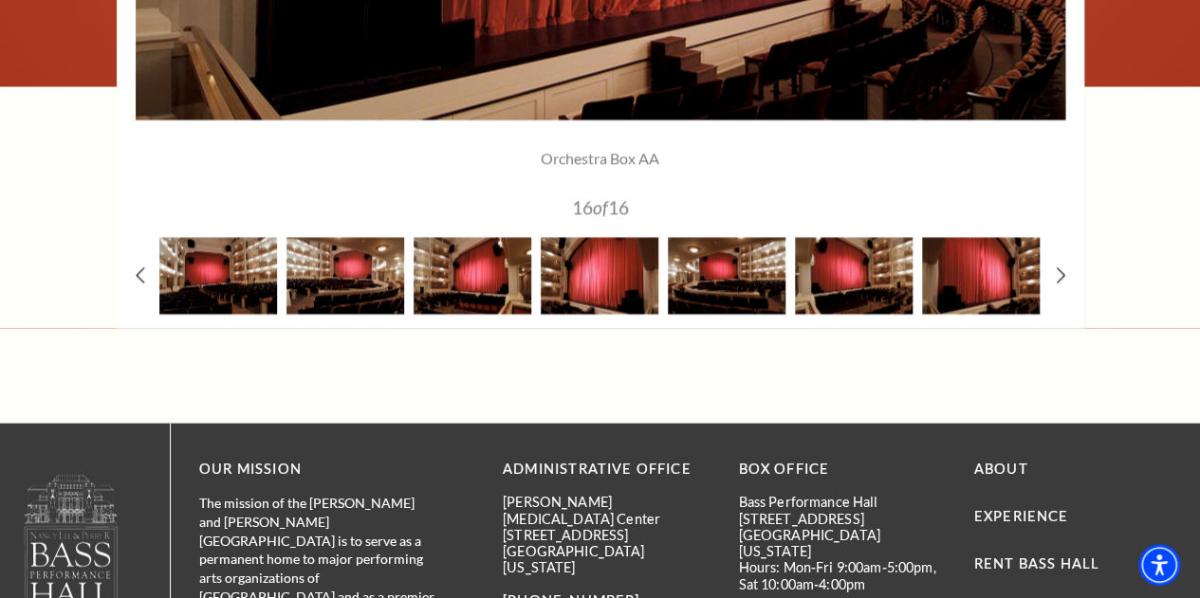
scroll to position [1826, 0]
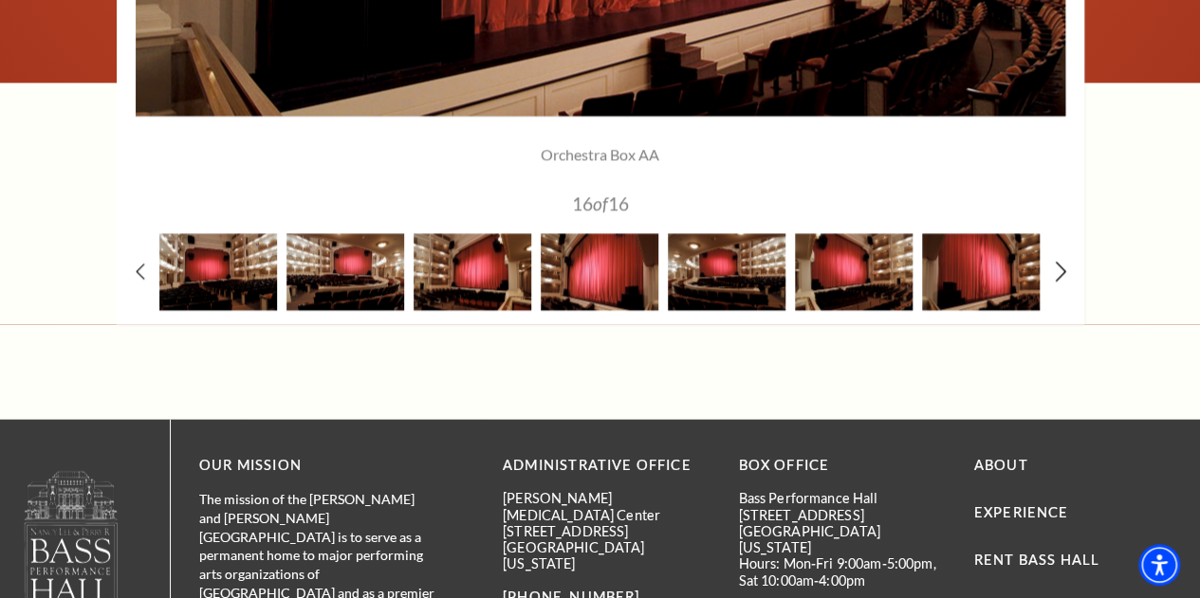
click at [1062, 276] on icon at bounding box center [1060, 272] width 12 height 20
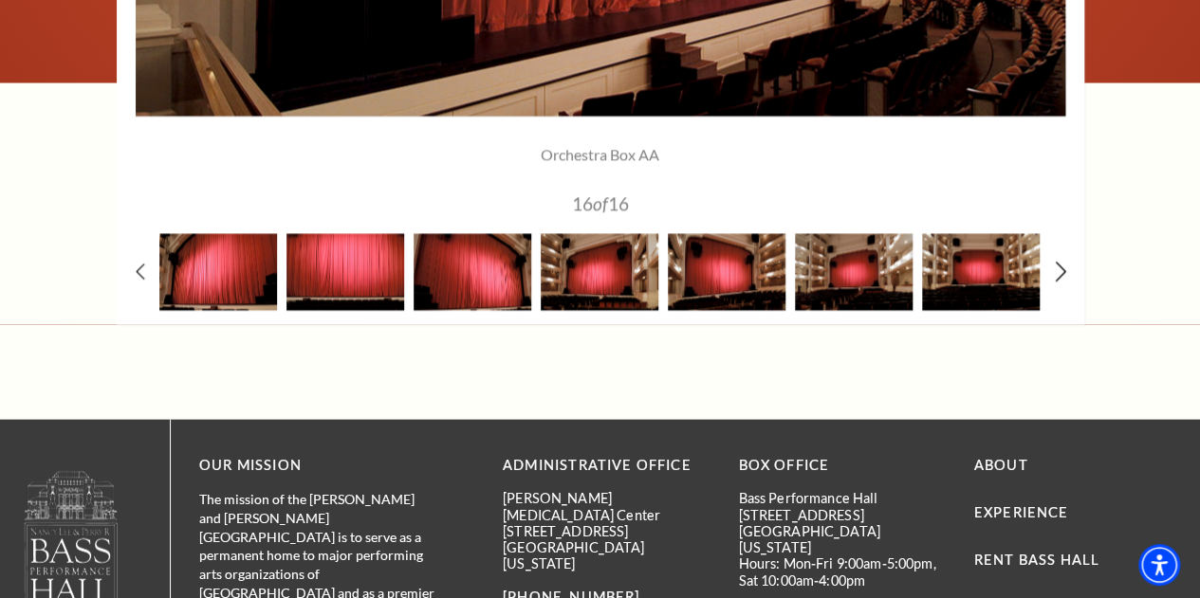
click at [1062, 276] on icon at bounding box center [1060, 272] width 12 height 20
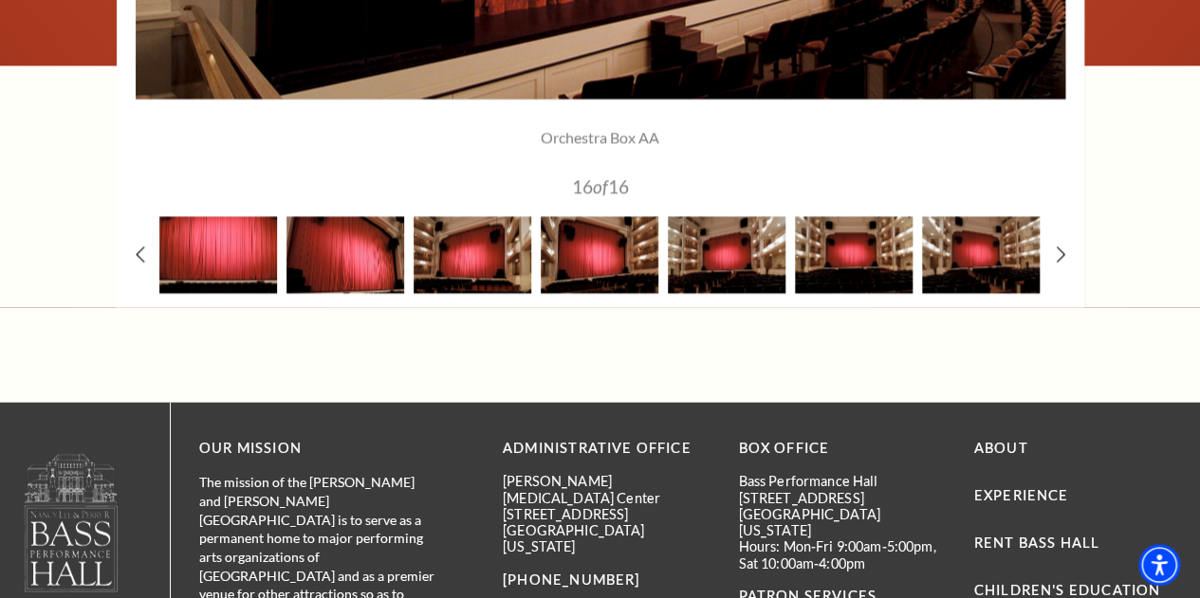
scroll to position [1838, 0]
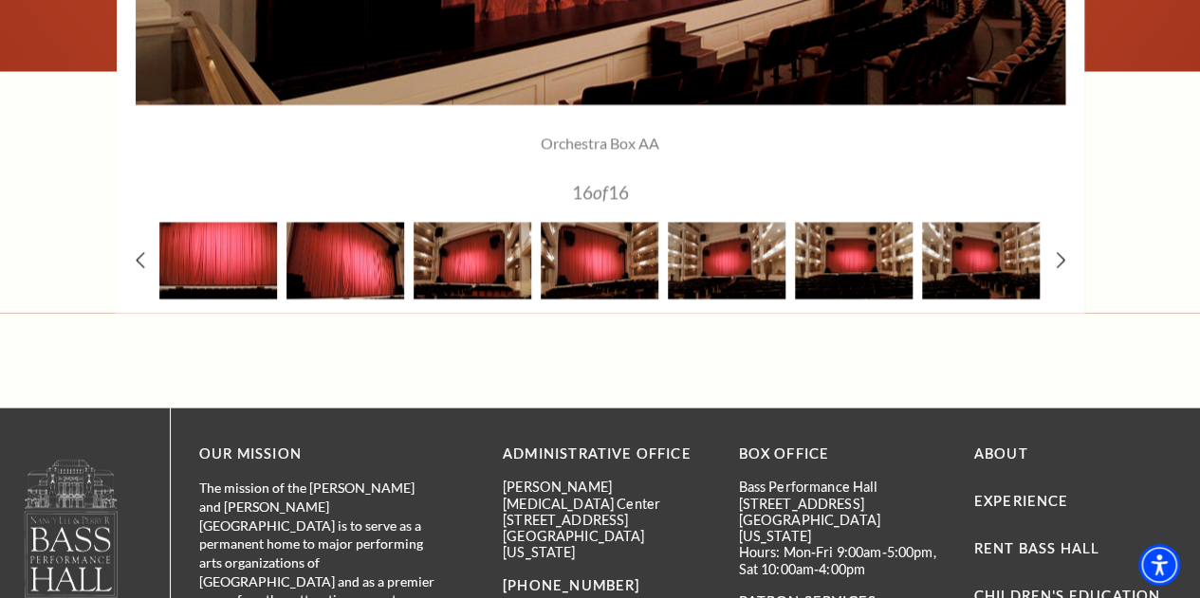
click at [660, 273] on div at bounding box center [599, 261] width 127 height 77
click at [715, 257] on img at bounding box center [727, 261] width 118 height 77
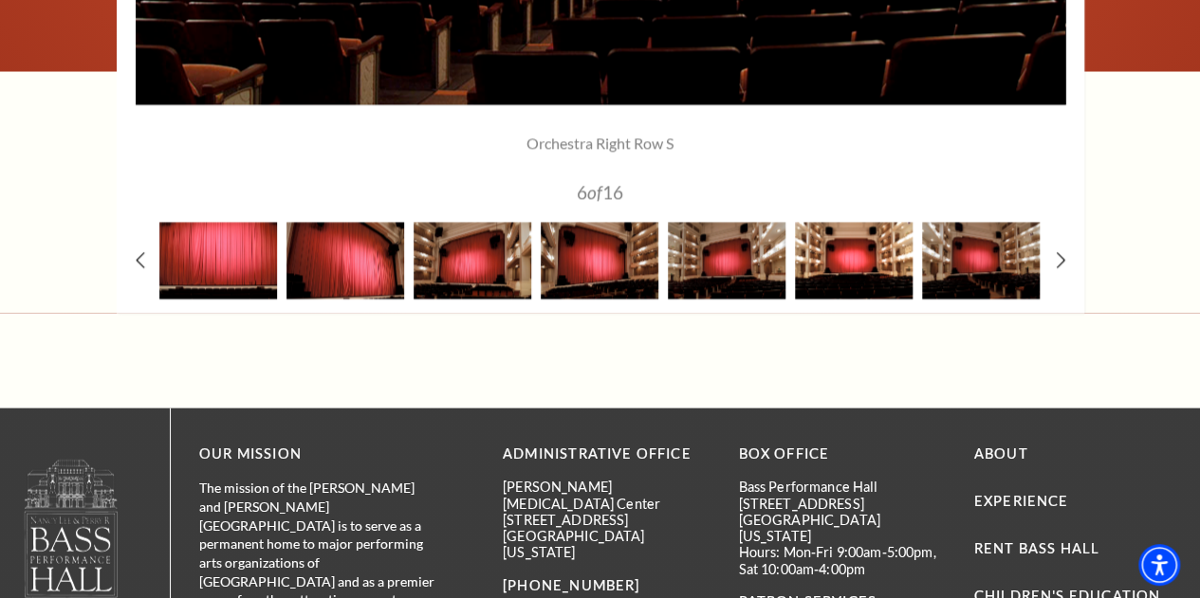
click at [838, 273] on img at bounding box center [854, 261] width 118 height 77
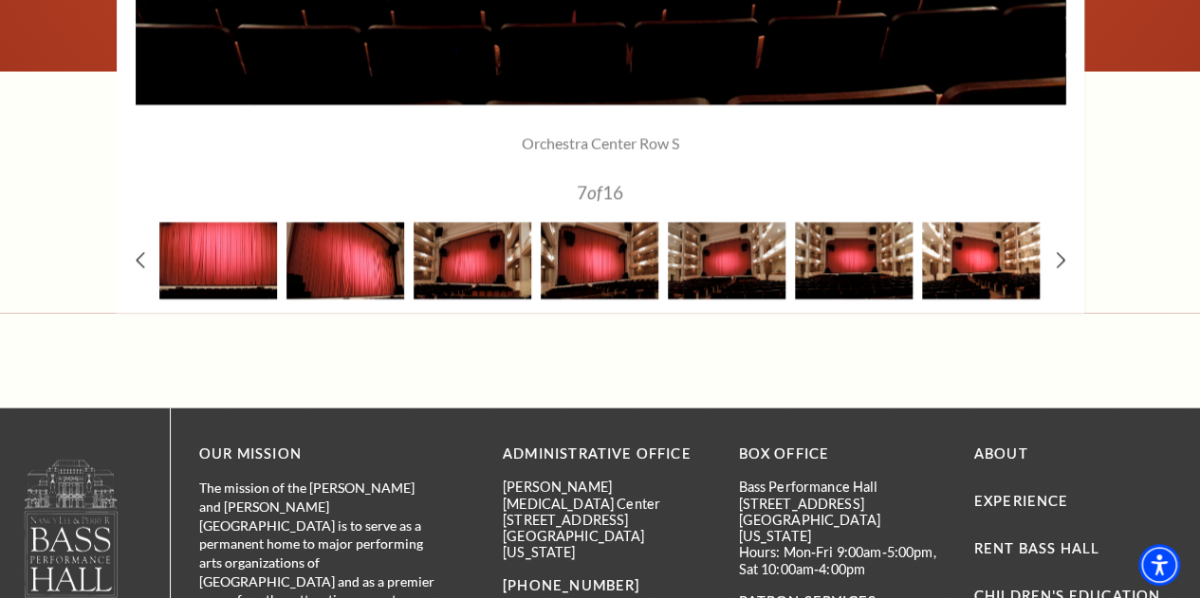
click at [955, 275] on img at bounding box center [981, 261] width 118 height 77
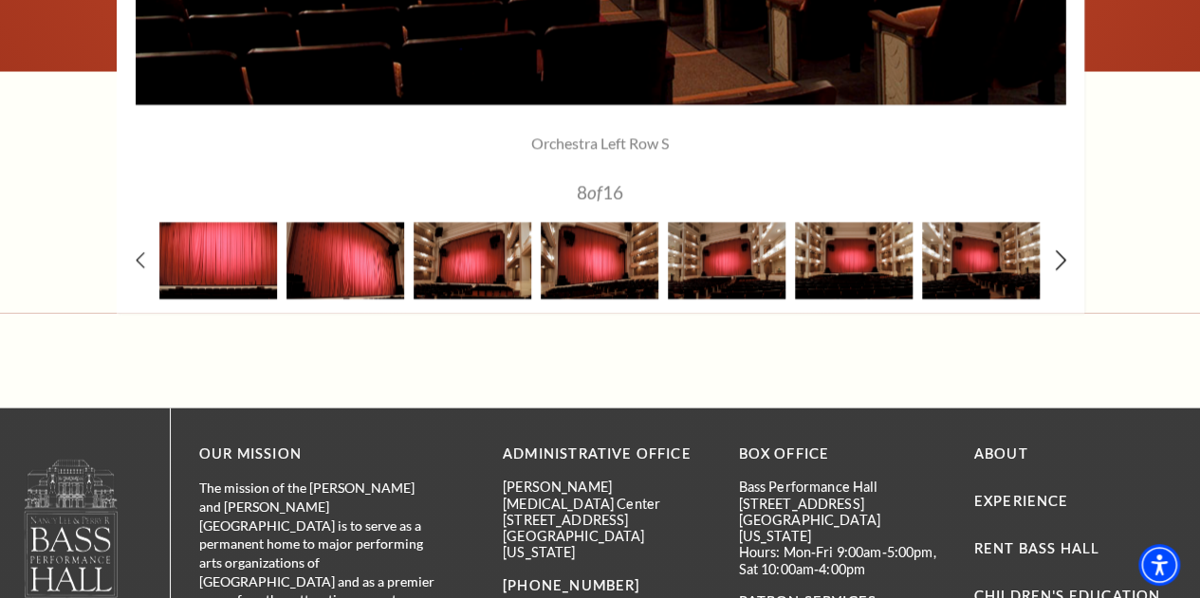
click at [1062, 267] on icon at bounding box center [1060, 260] width 12 height 20
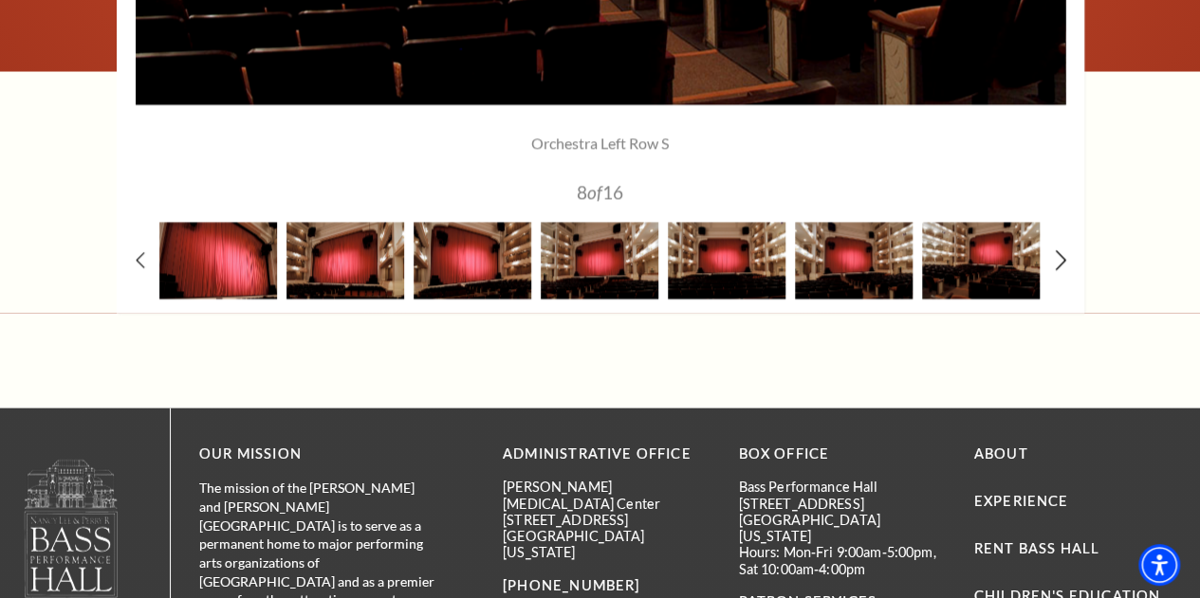
click at [1062, 267] on icon at bounding box center [1060, 260] width 12 height 20
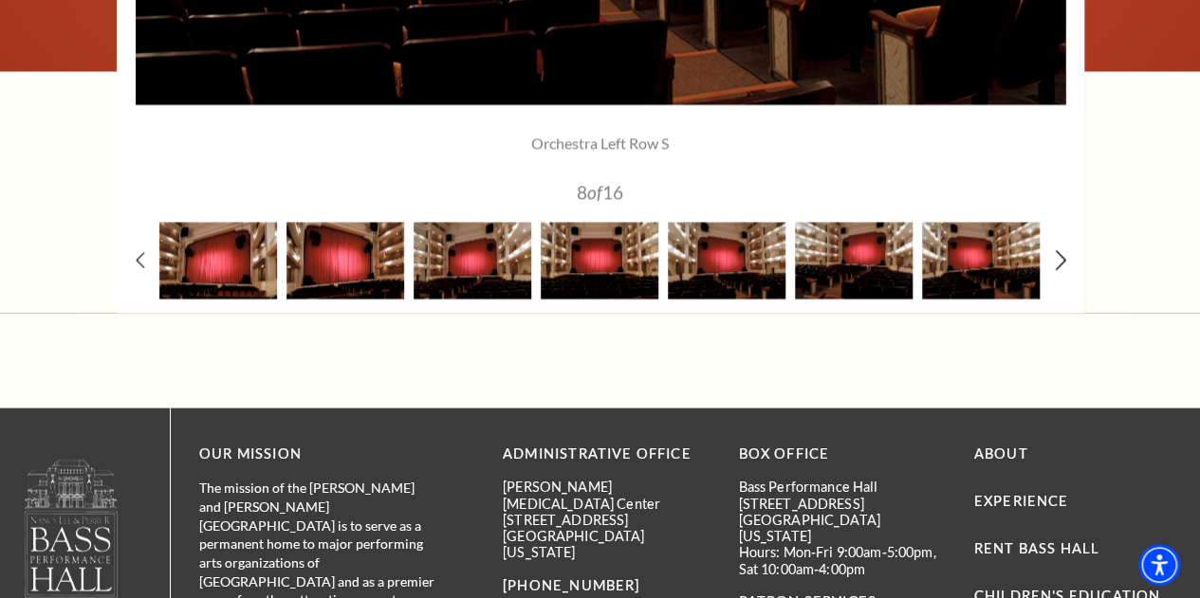
click at [1062, 267] on icon at bounding box center [1060, 260] width 12 height 20
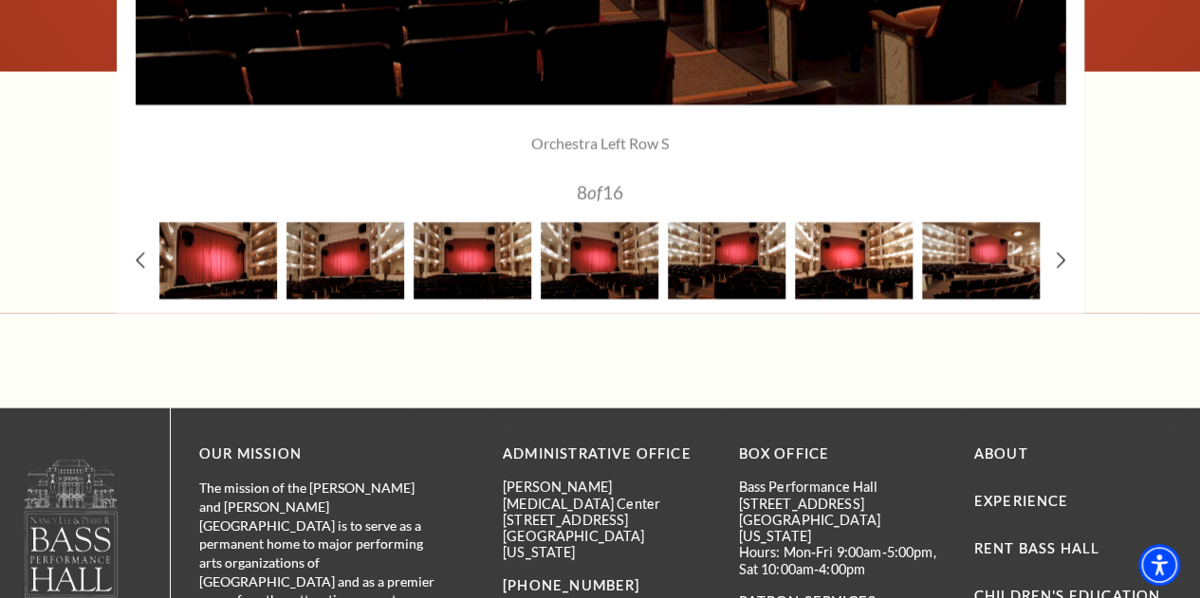
click at [871, 248] on img at bounding box center [854, 261] width 118 height 77
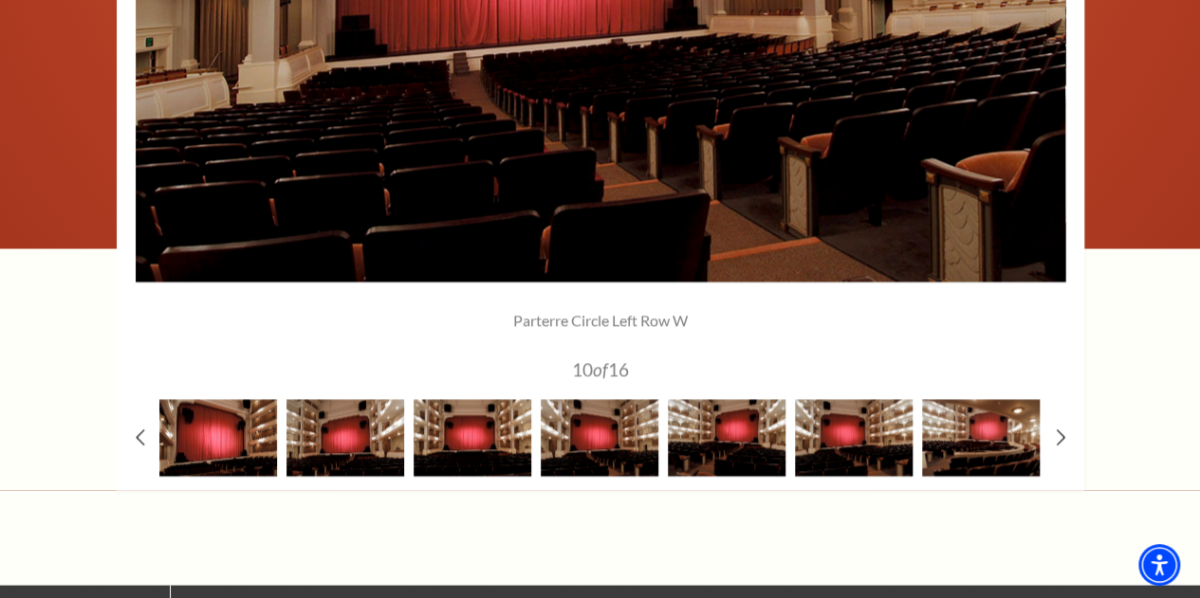
scroll to position [1665, 0]
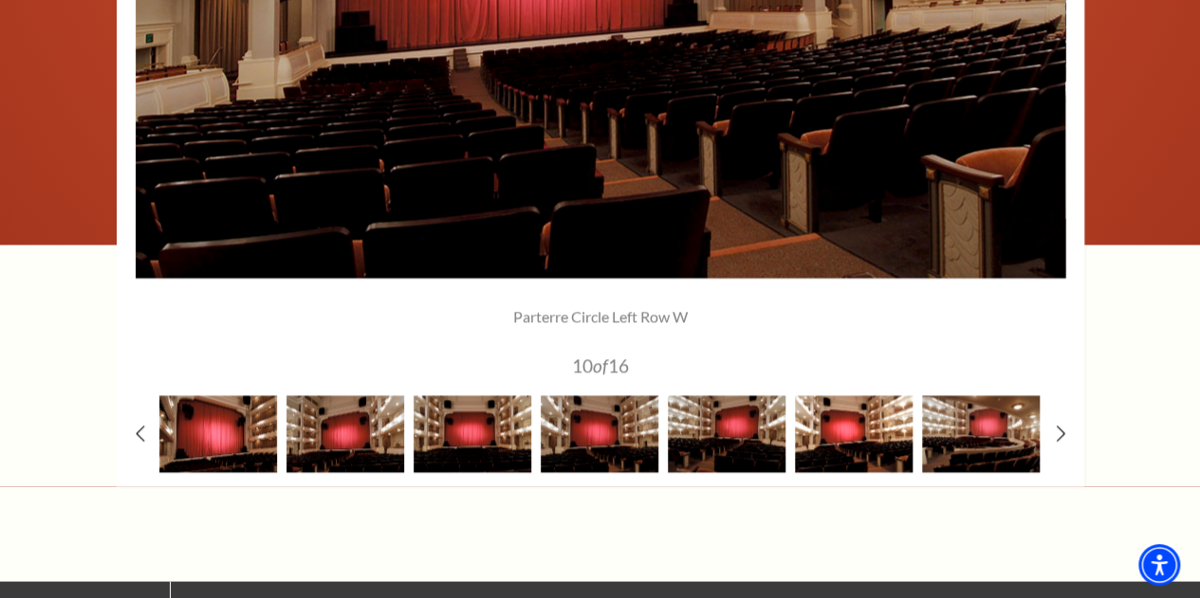
click at [871, 432] on img at bounding box center [854, 433] width 118 height 77
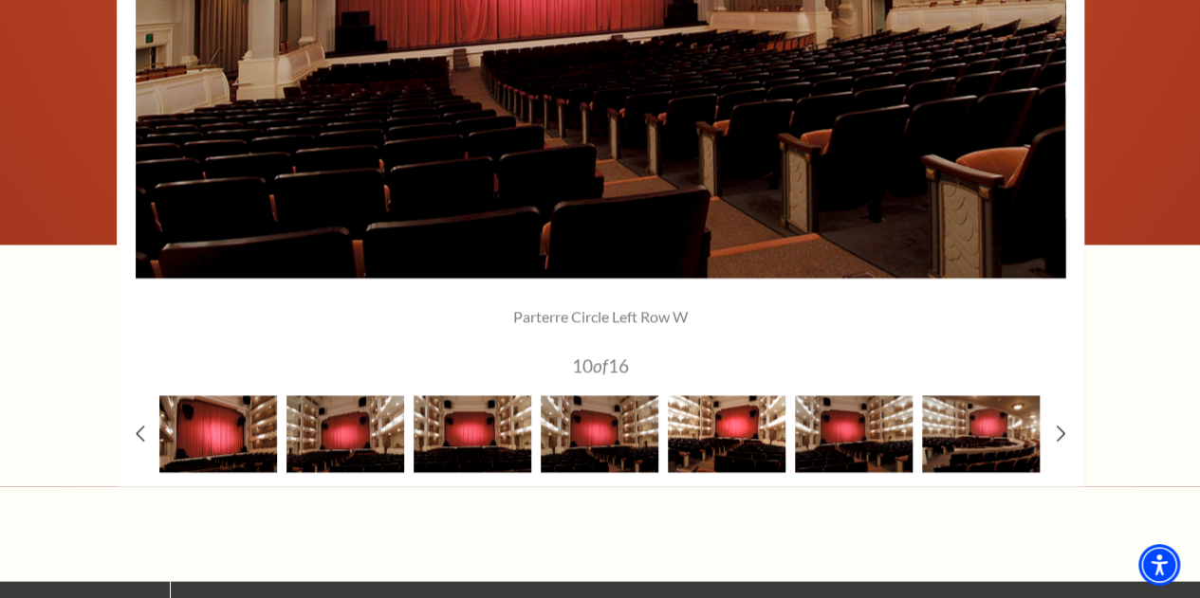
click at [736, 426] on img at bounding box center [727, 433] width 118 height 77
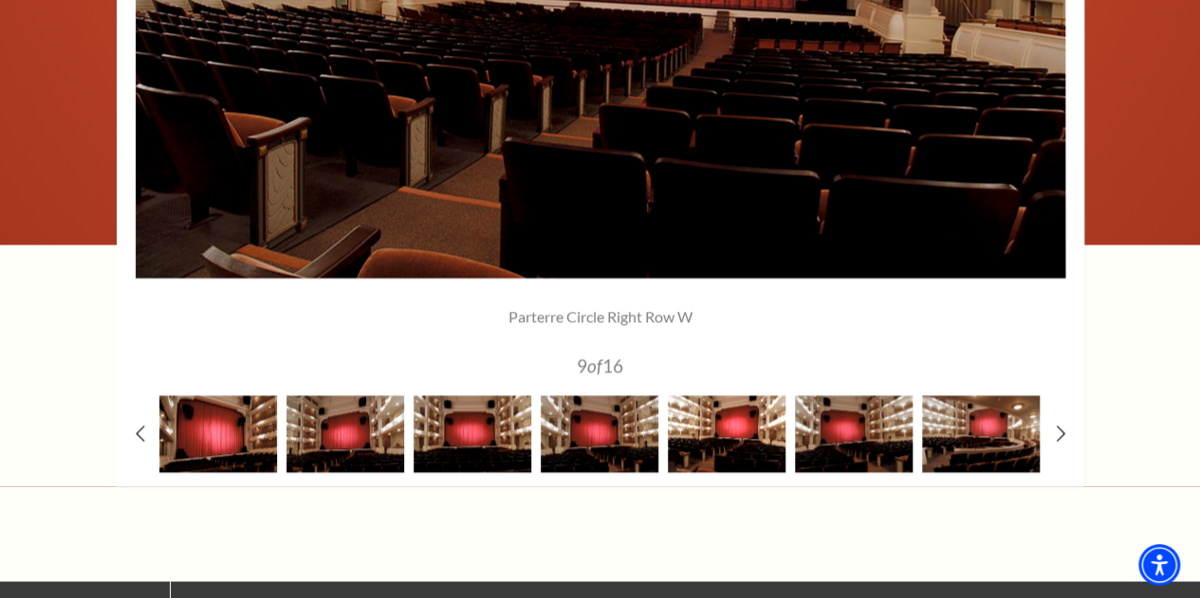
click at [736, 426] on img at bounding box center [727, 433] width 118 height 77
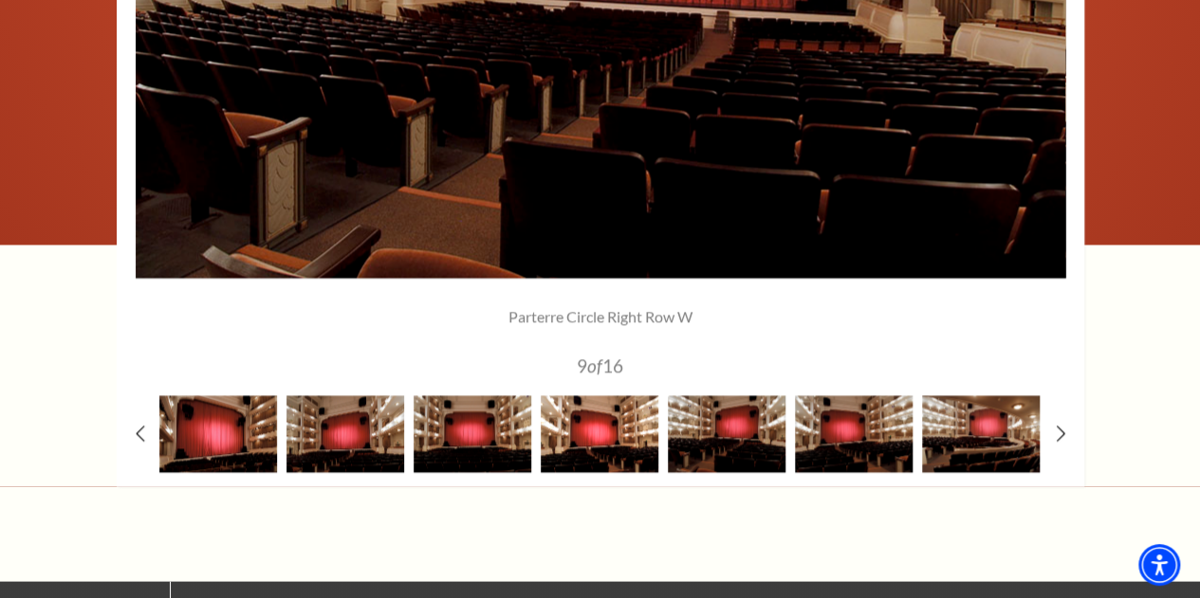
click at [600, 439] on img at bounding box center [600, 433] width 118 height 77
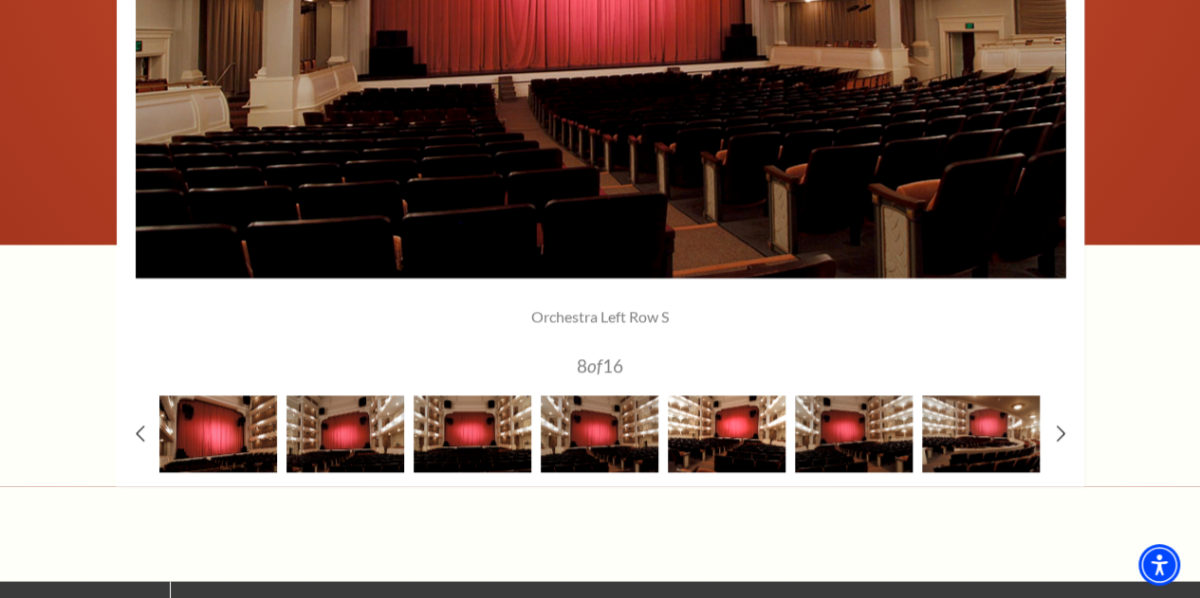
click at [739, 451] on img at bounding box center [727, 433] width 118 height 77
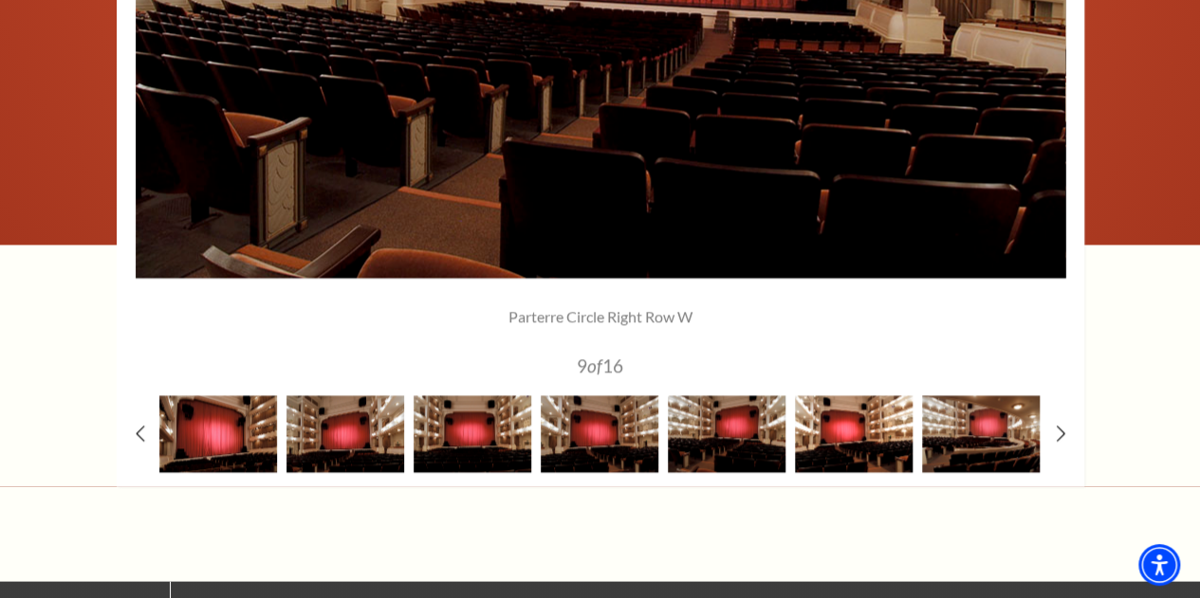
click at [840, 452] on img at bounding box center [854, 433] width 118 height 77
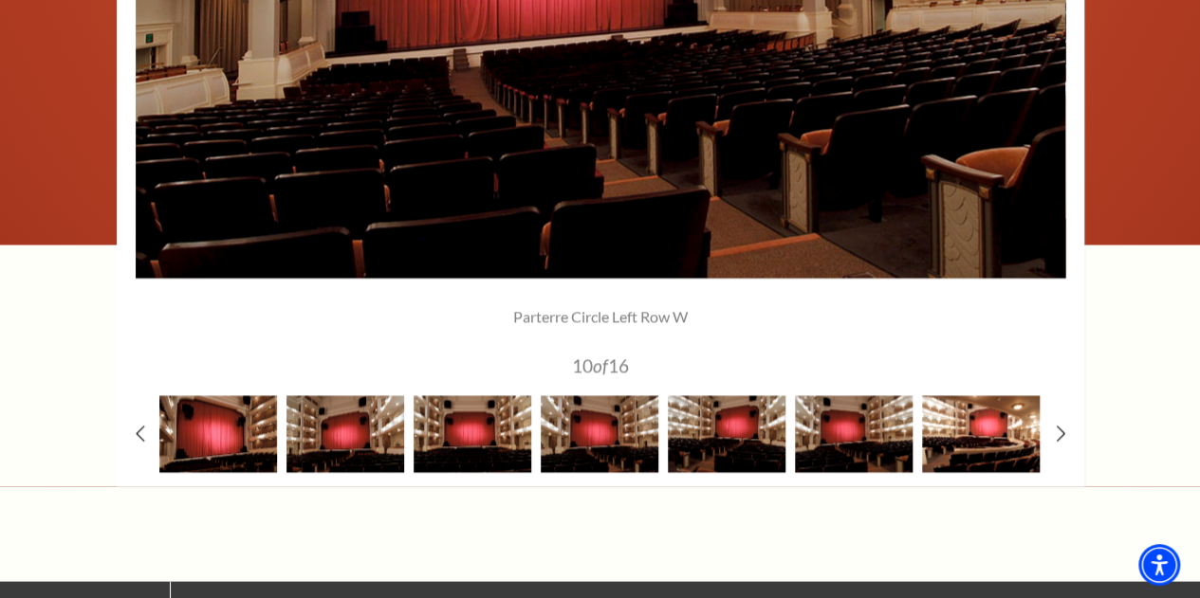
click at [956, 449] on img at bounding box center [981, 433] width 118 height 77
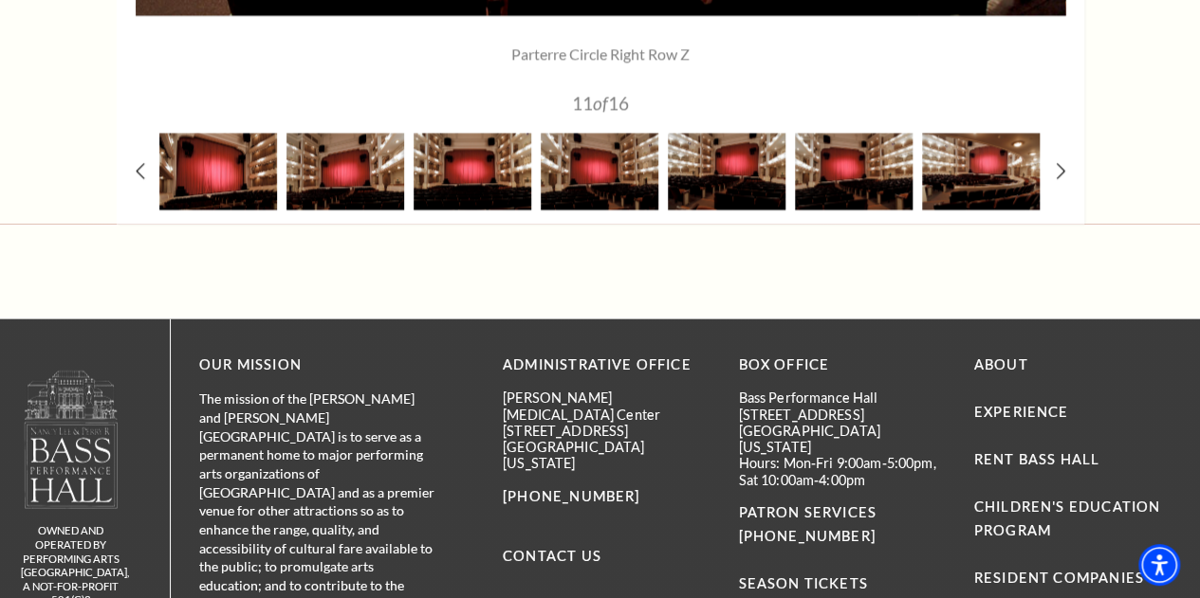
scroll to position [1963, 0]
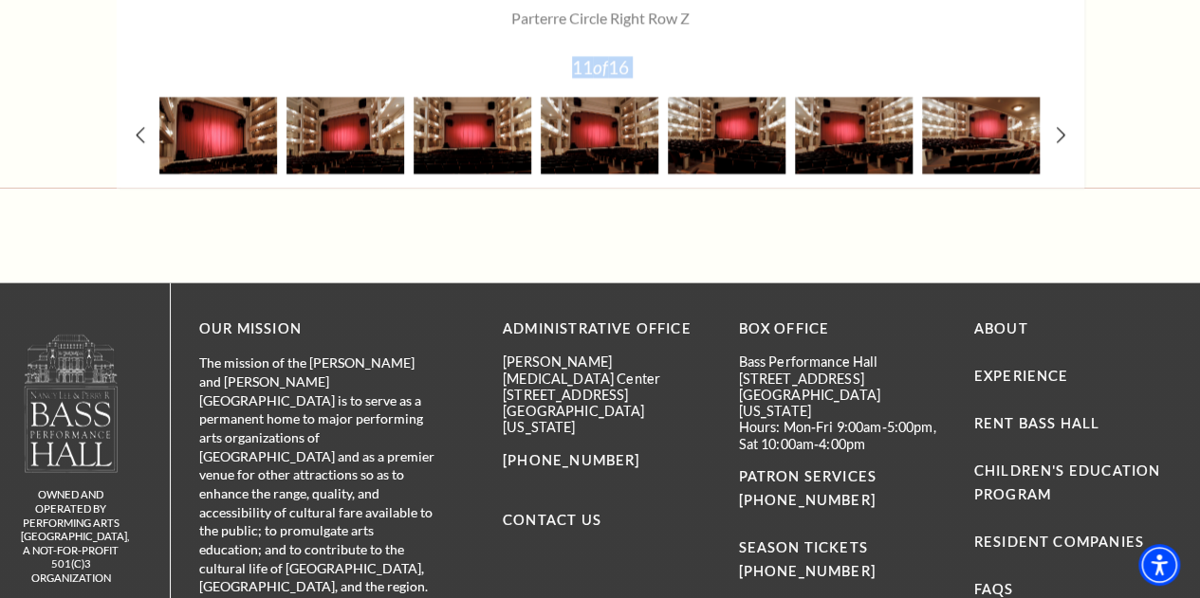
click at [1058, 140] on icon at bounding box center [1060, 135] width 12 height 20
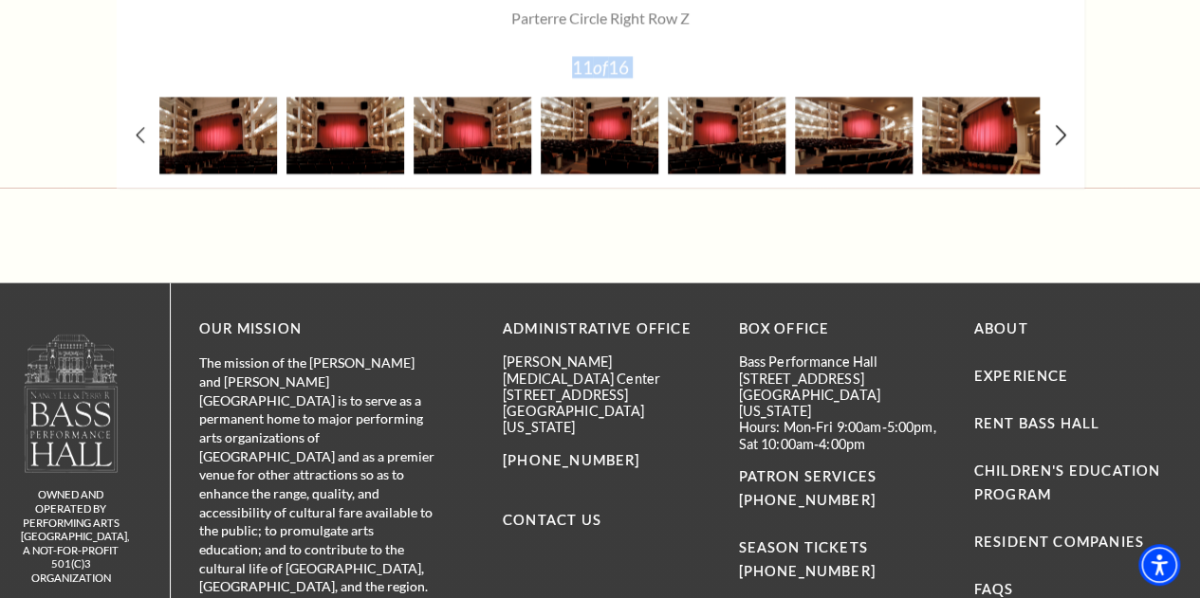
click at [1058, 140] on icon at bounding box center [1060, 135] width 12 height 20
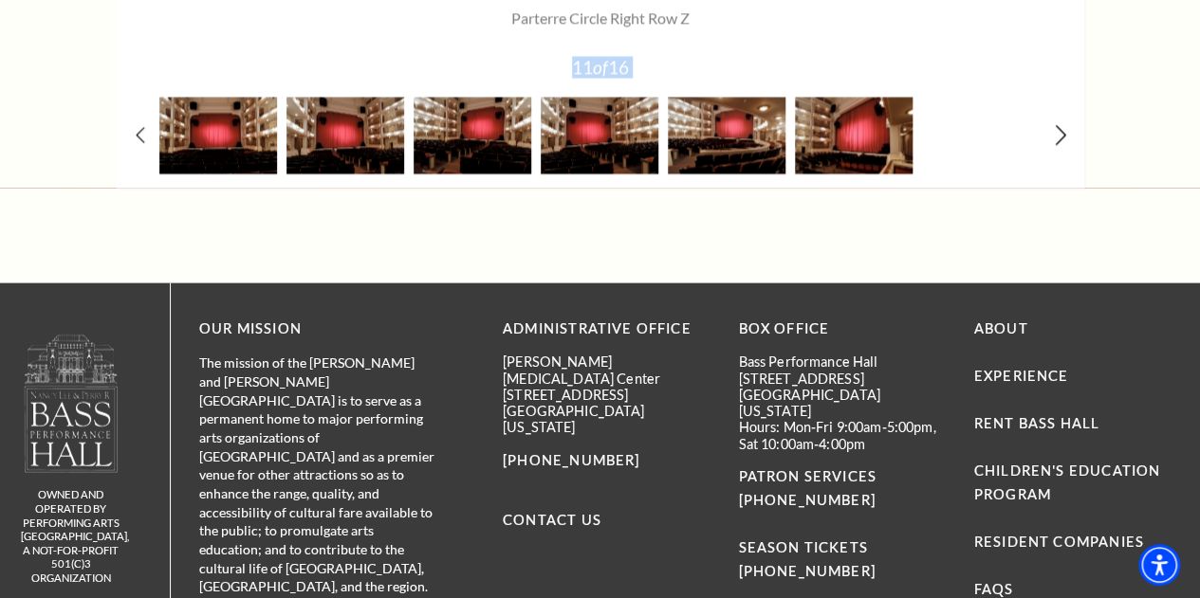
click at [1058, 140] on icon at bounding box center [1060, 135] width 12 height 20
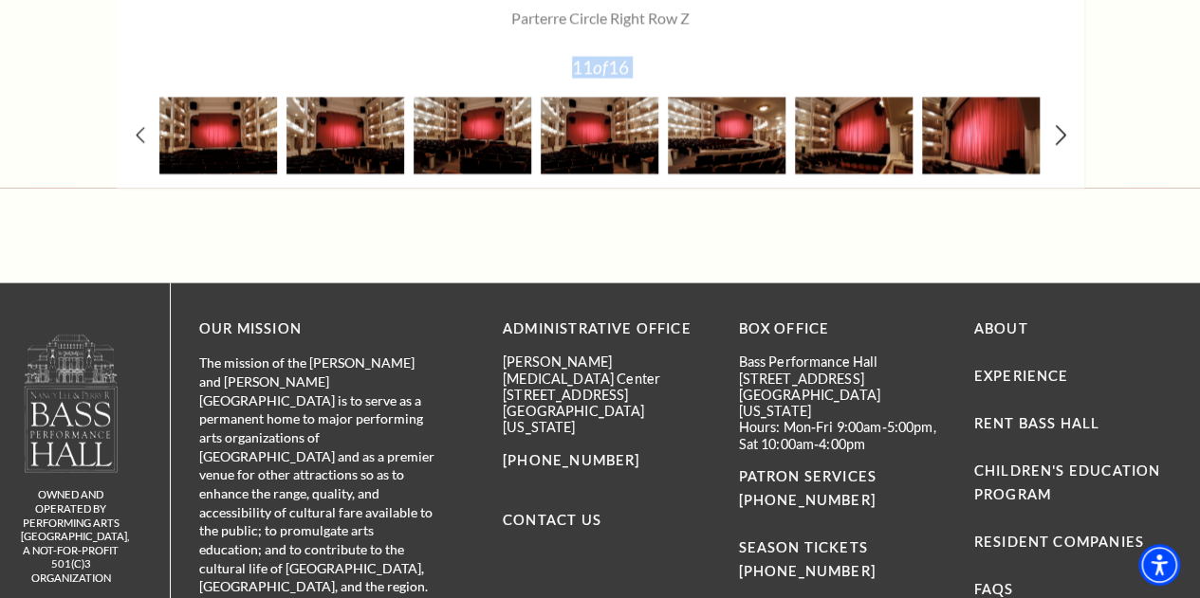
click at [1058, 140] on icon at bounding box center [1060, 135] width 12 height 20
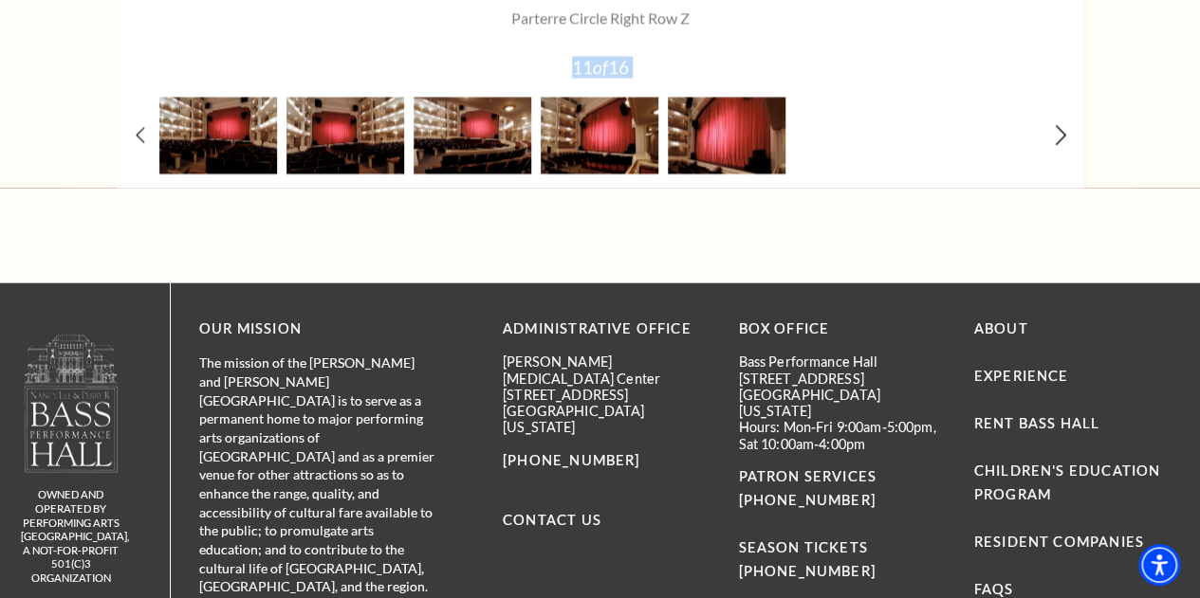
click at [1058, 140] on icon at bounding box center [1060, 135] width 12 height 20
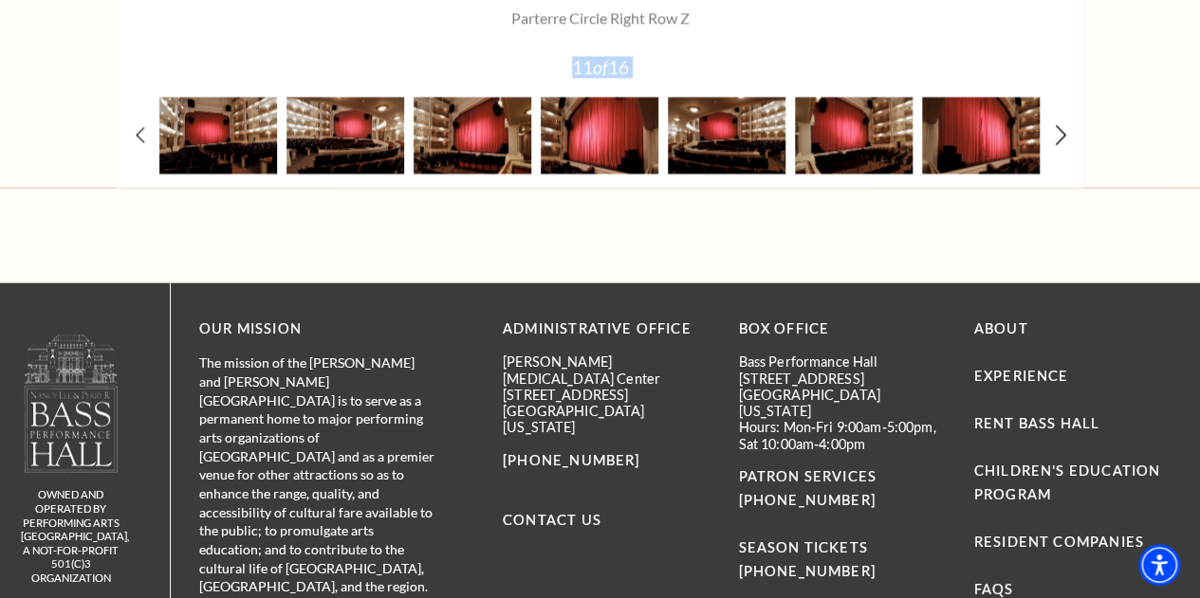
click at [1058, 140] on icon at bounding box center [1060, 135] width 12 height 20
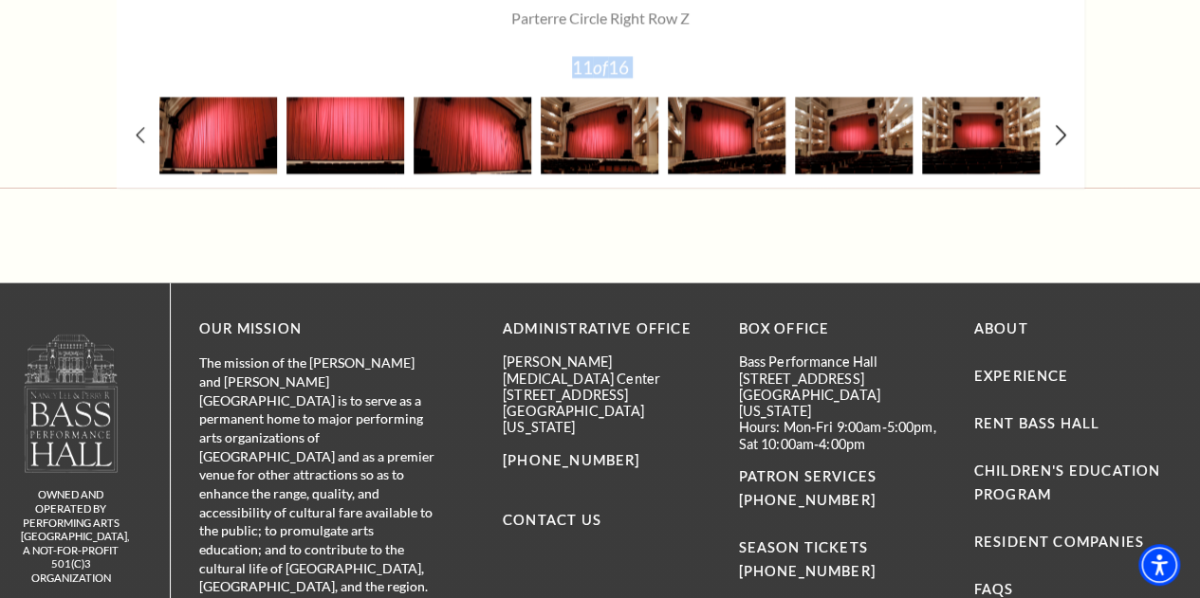
click at [1058, 140] on icon at bounding box center [1060, 135] width 12 height 20
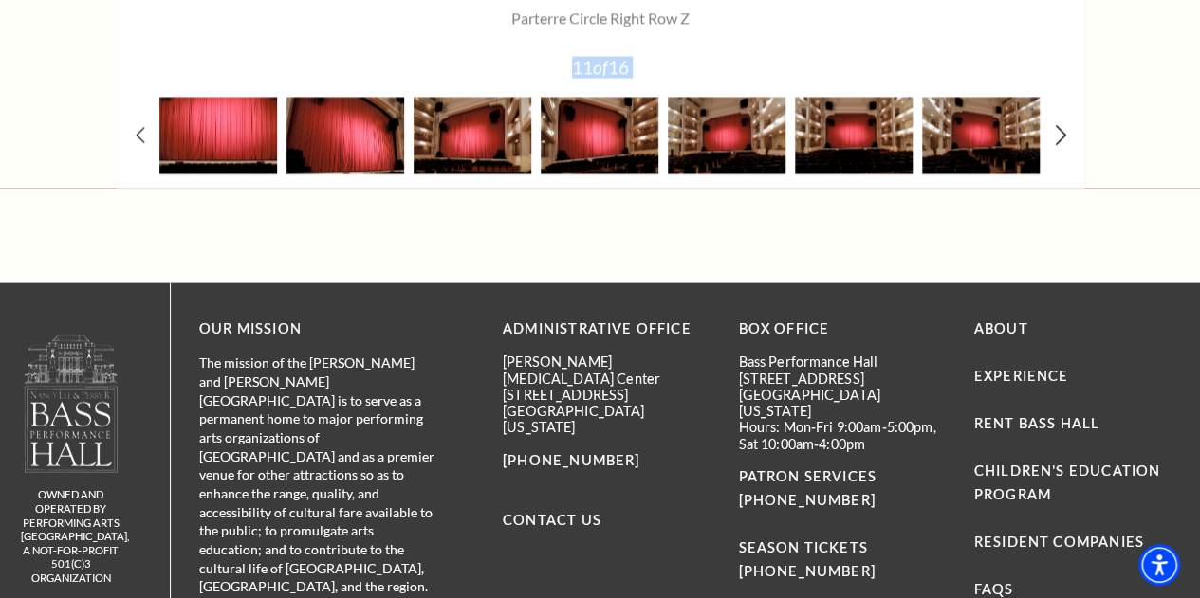
click at [1058, 140] on icon at bounding box center [1060, 135] width 12 height 20
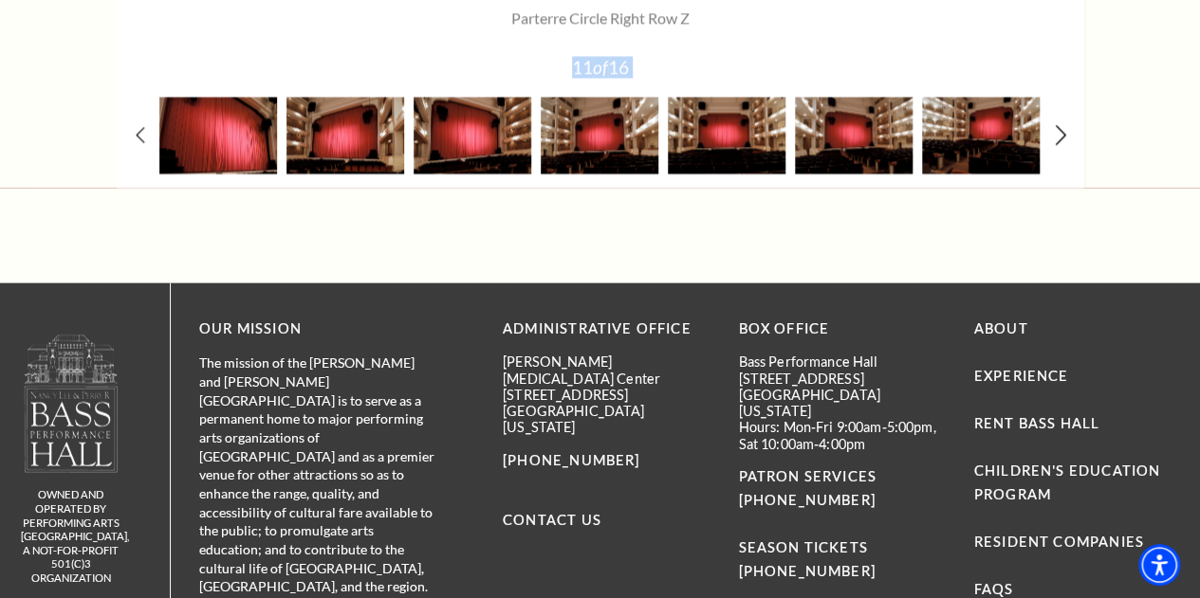
click at [1058, 140] on icon at bounding box center [1060, 135] width 12 height 20
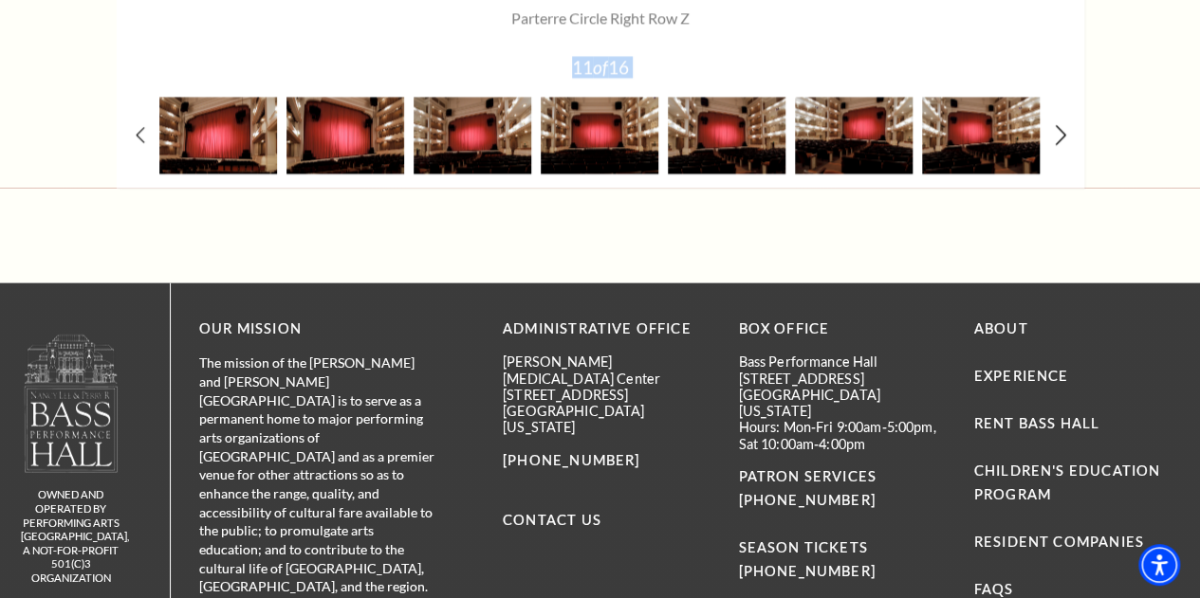
click at [1058, 140] on icon at bounding box center [1060, 135] width 12 height 20
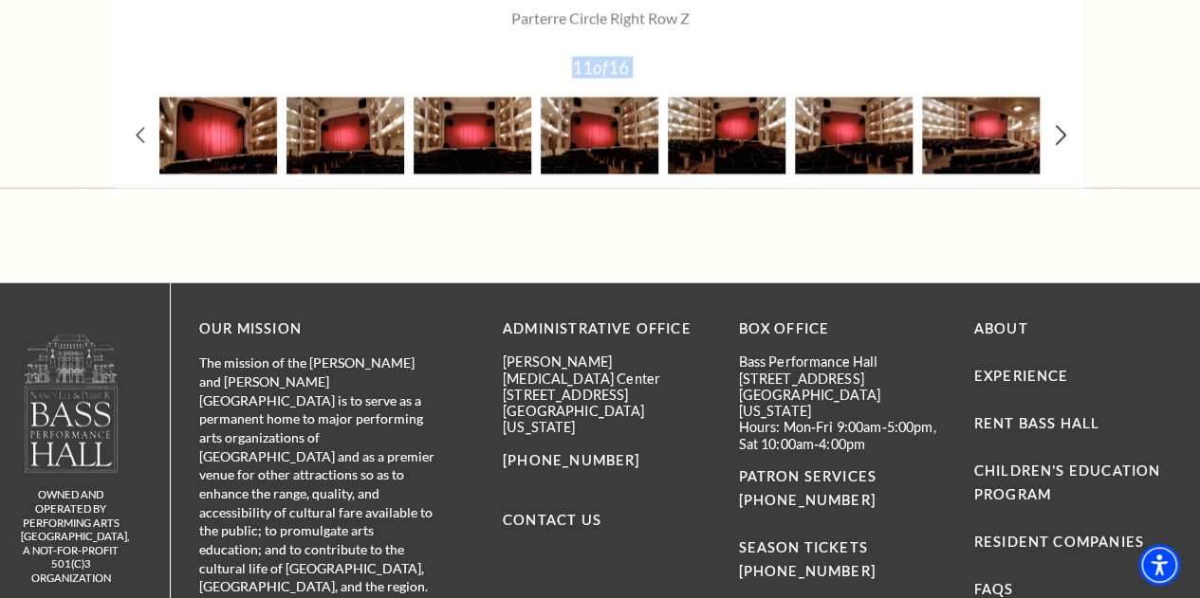
click at [1058, 140] on icon at bounding box center [1060, 135] width 12 height 20
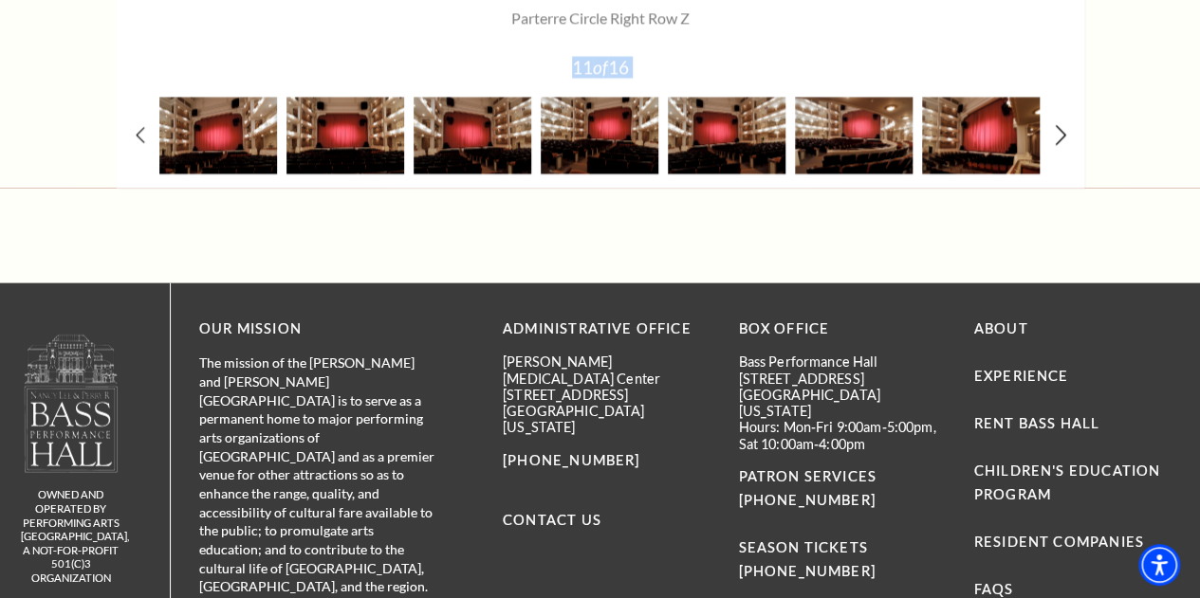
click at [1058, 140] on icon at bounding box center [1060, 135] width 12 height 20
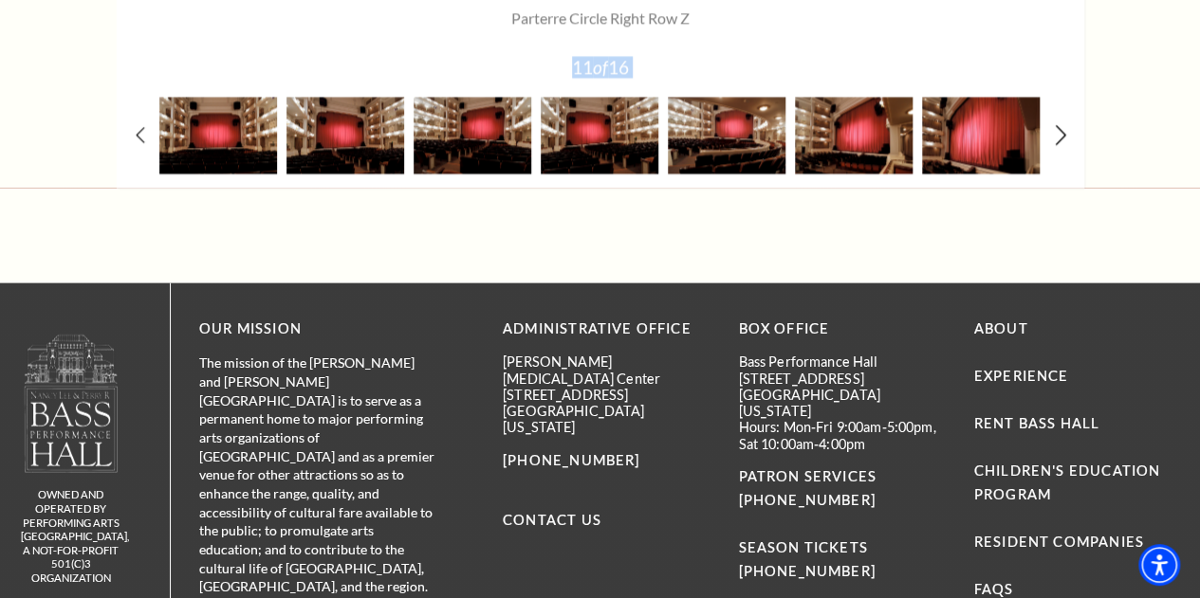
click at [1058, 140] on icon at bounding box center [1060, 135] width 12 height 20
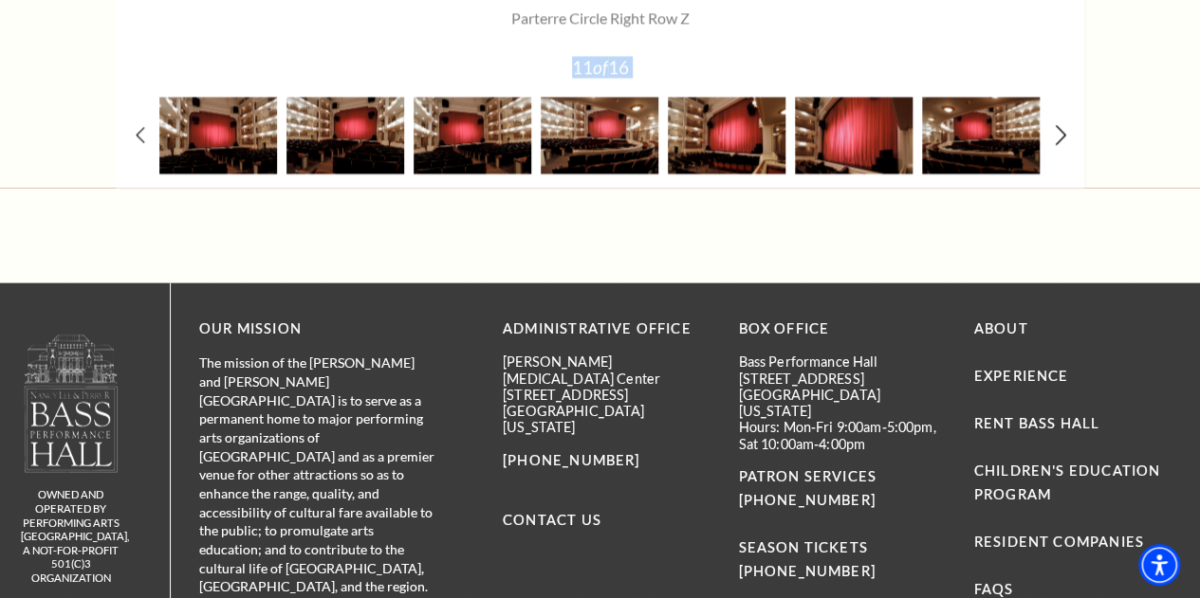
click at [1058, 140] on icon at bounding box center [1060, 135] width 12 height 20
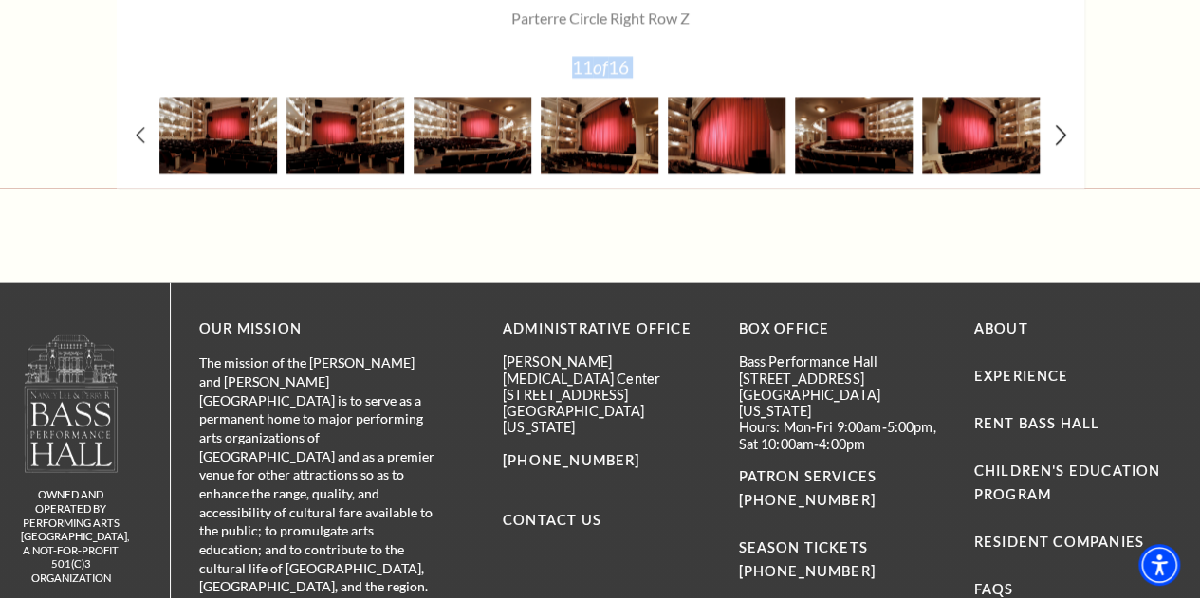
click at [1058, 140] on icon at bounding box center [1060, 135] width 12 height 20
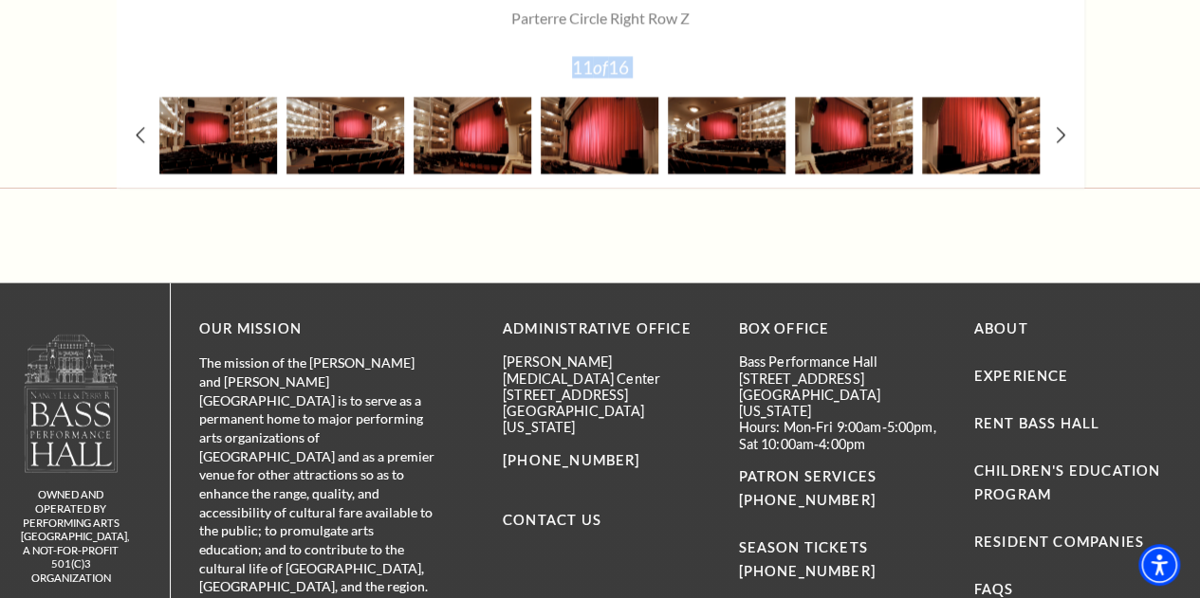
click at [1009, 144] on img at bounding box center [981, 136] width 118 height 77
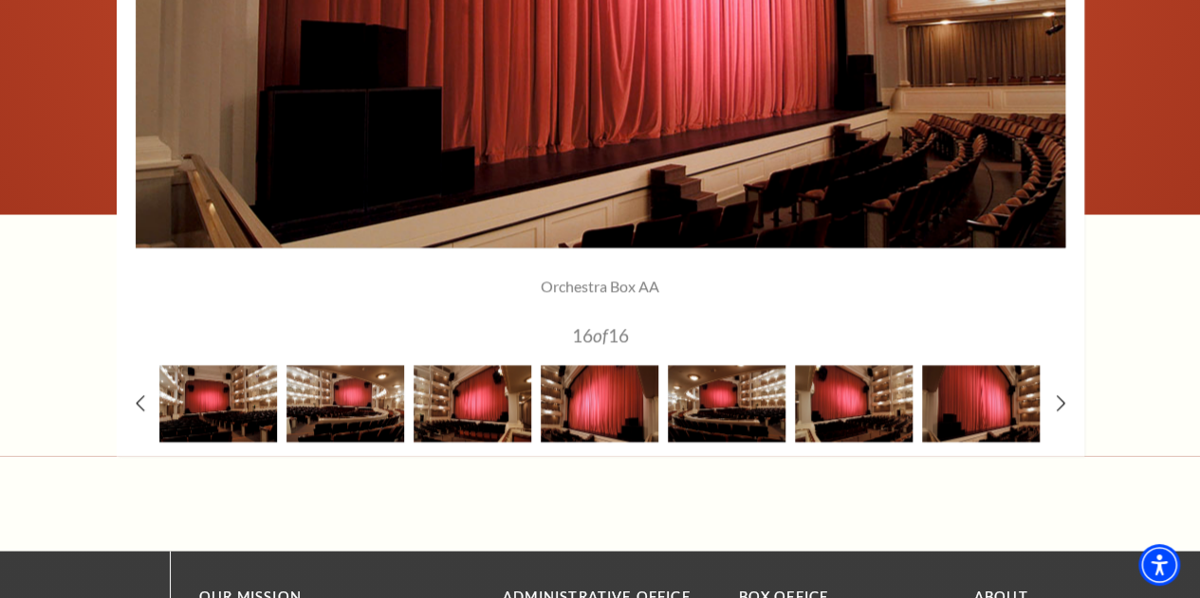
scroll to position [1697, 0]
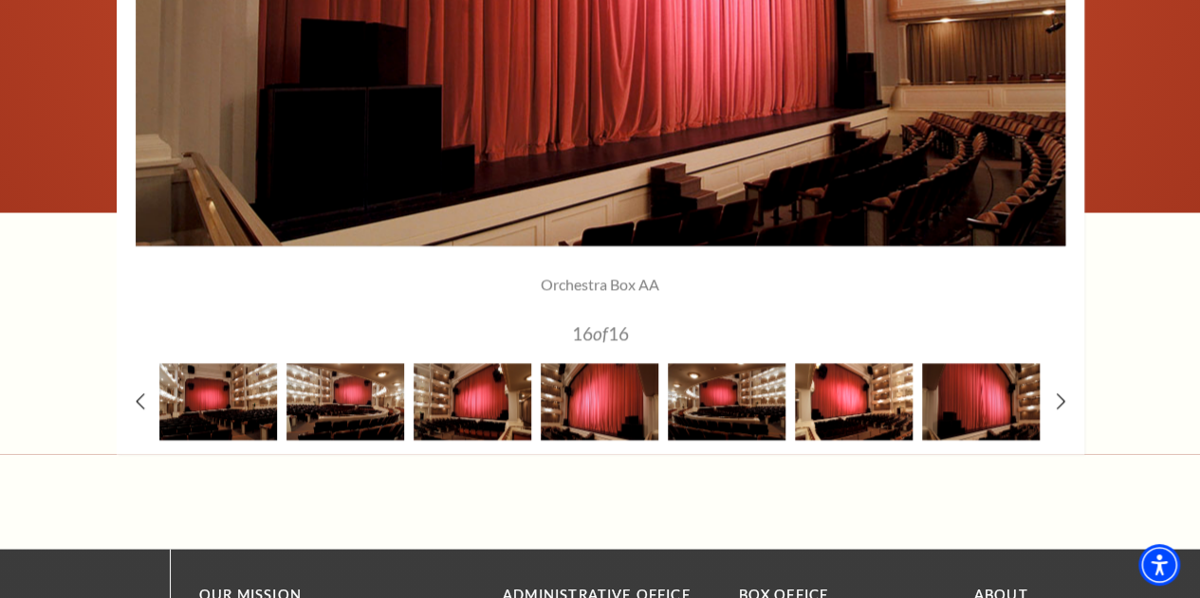
click at [882, 376] on img at bounding box center [854, 401] width 118 height 77
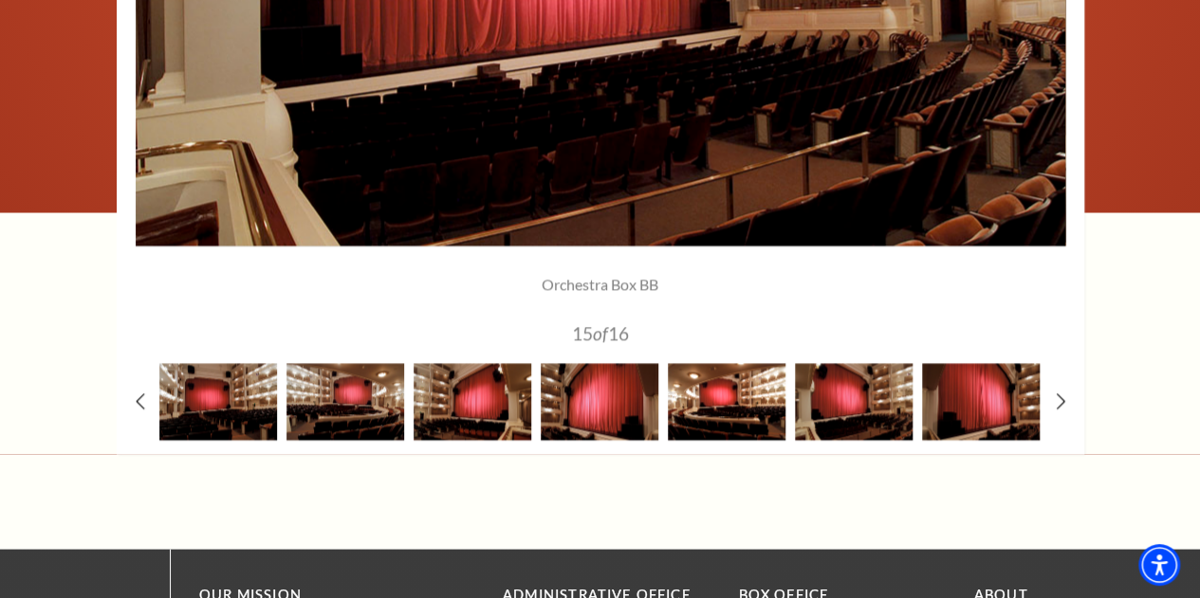
click at [716, 413] on img at bounding box center [727, 401] width 118 height 77
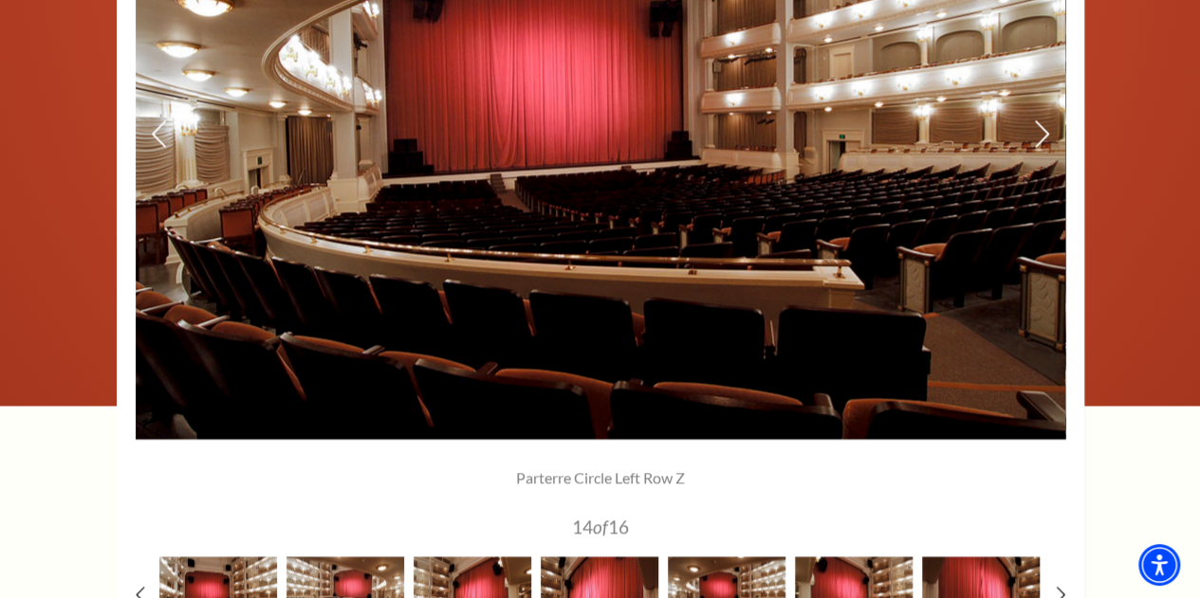
scroll to position [1502, 0]
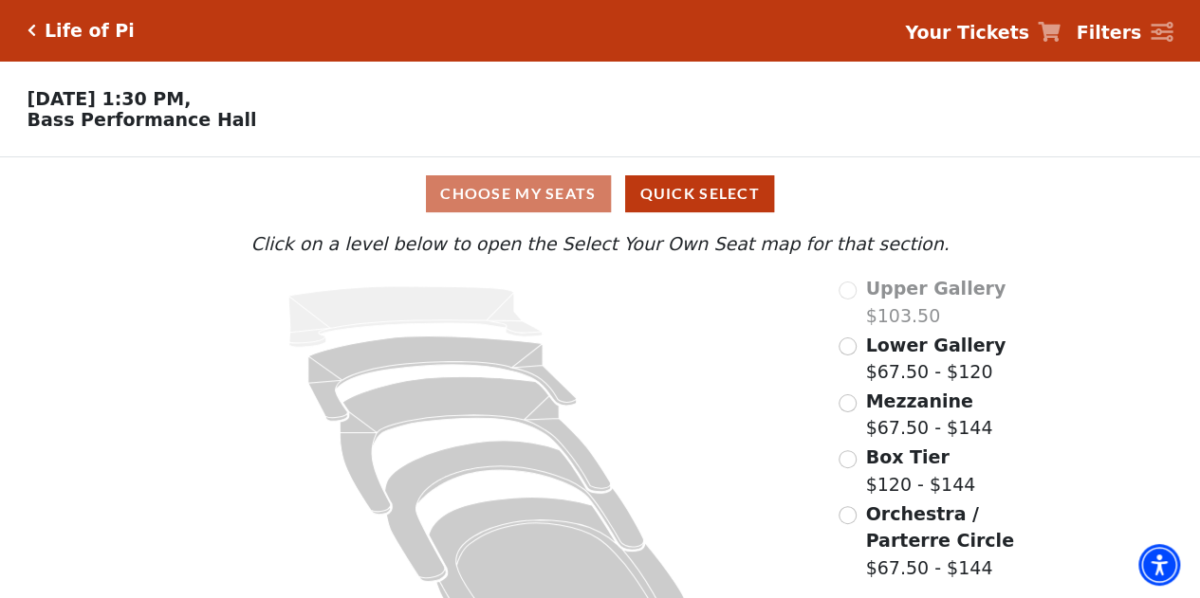
scroll to position [70, 0]
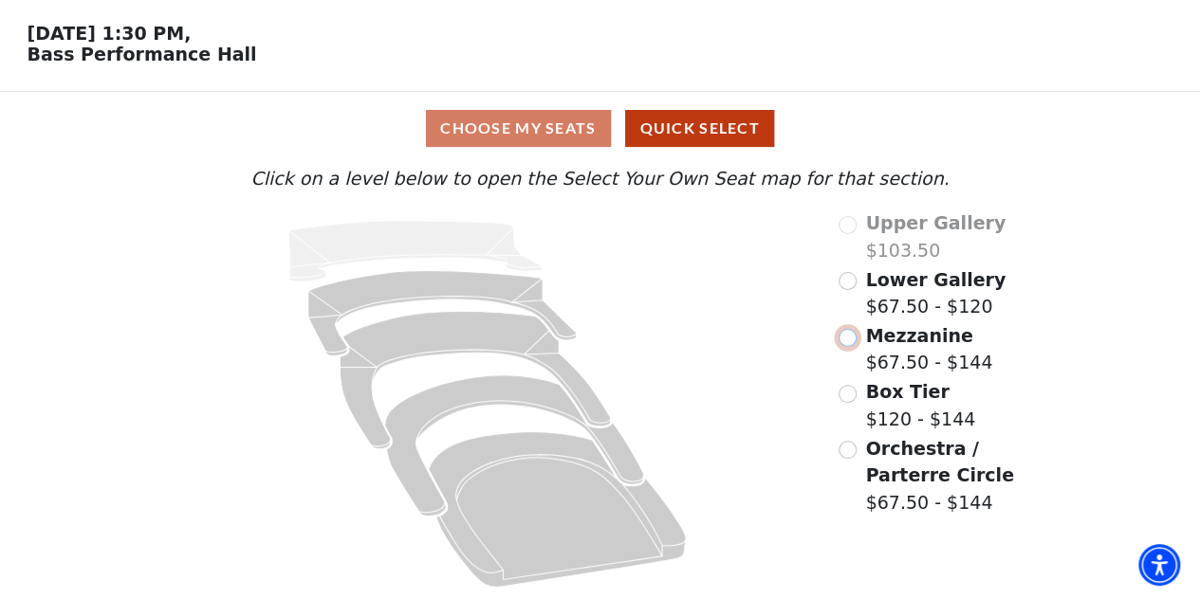
click at [852, 337] on input "Mezzanine$67.50 - $144\a" at bounding box center [847, 338] width 18 height 18
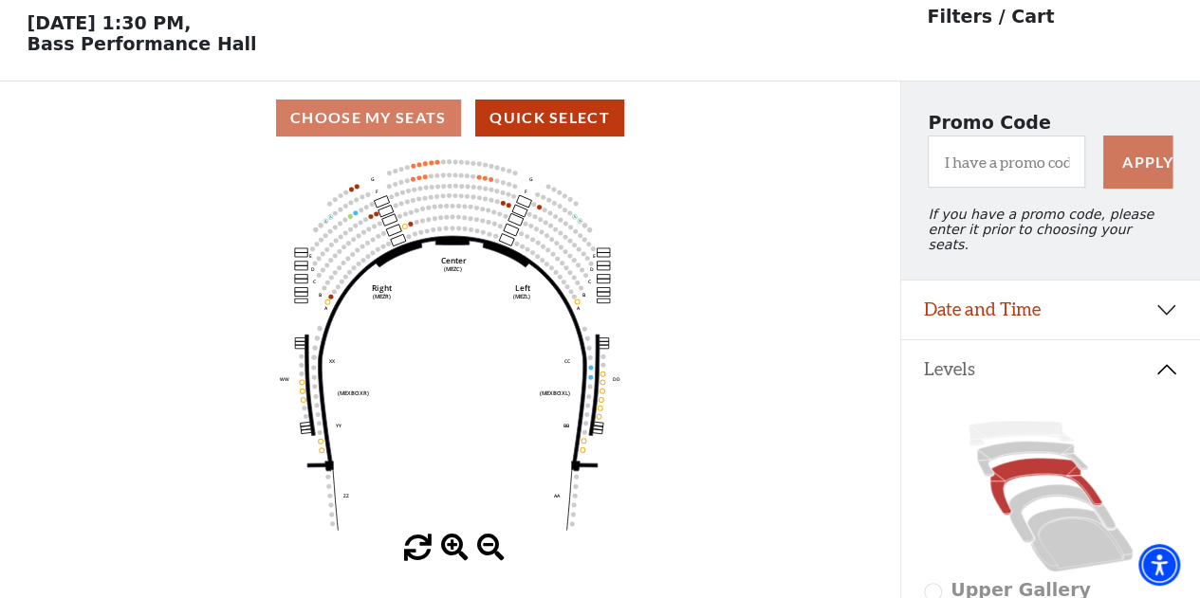
scroll to position [87, 0]
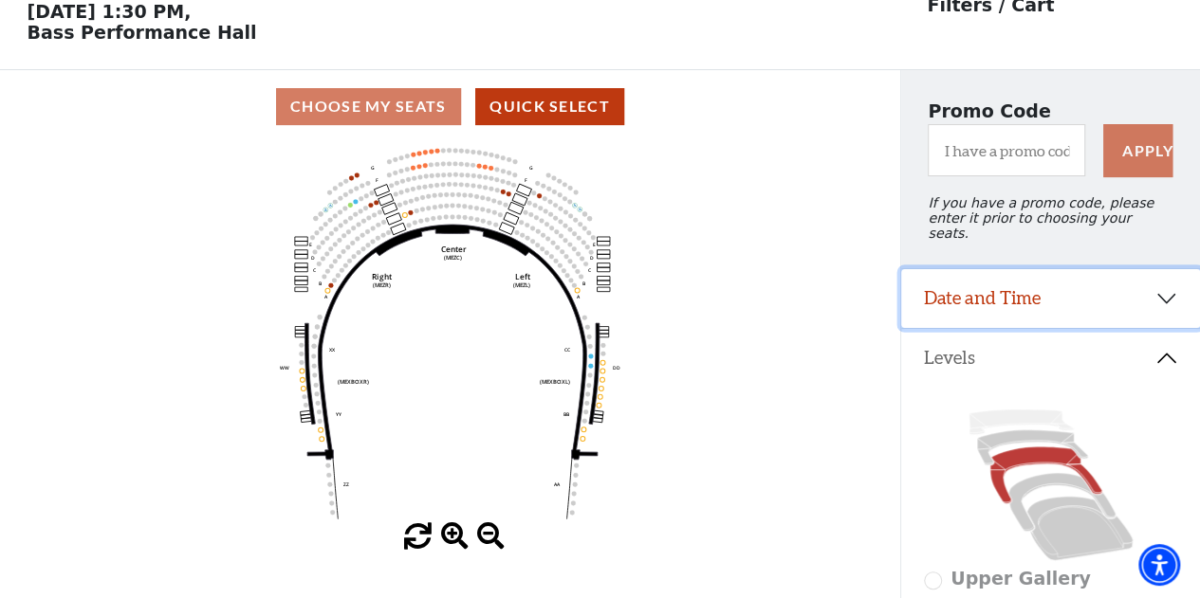
click at [1003, 294] on button "Date and Time" at bounding box center [1050, 298] width 299 height 59
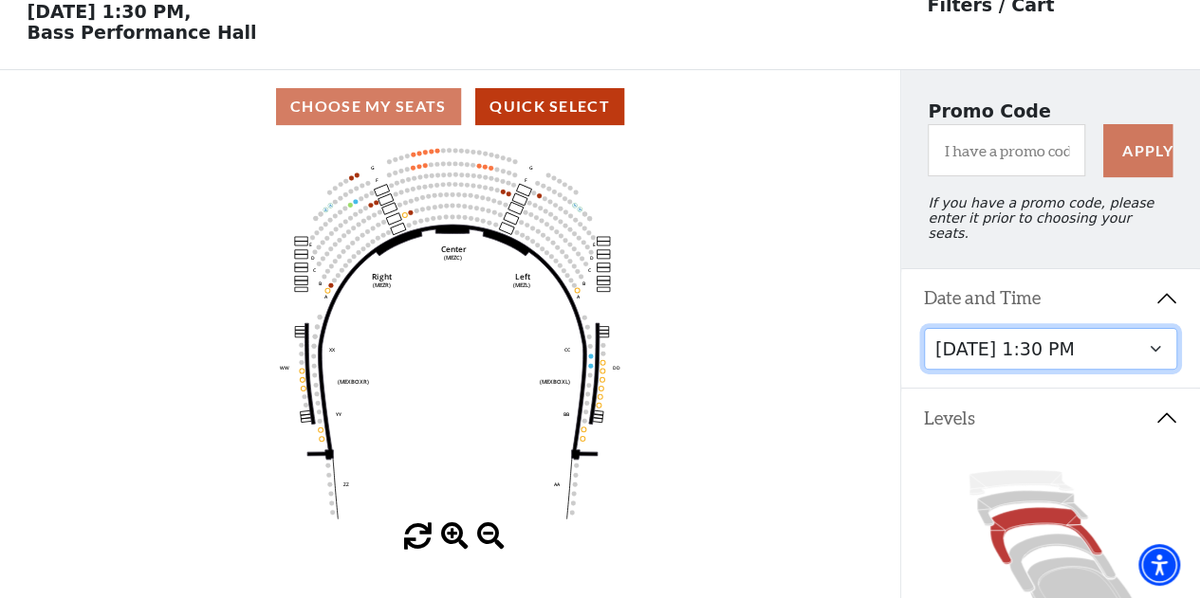
click at [978, 357] on select "Friday, September 26 at 7:30 PM Saturday, September 27 at 1:30 PM Saturday, Sep…" at bounding box center [1051, 349] width 254 height 43
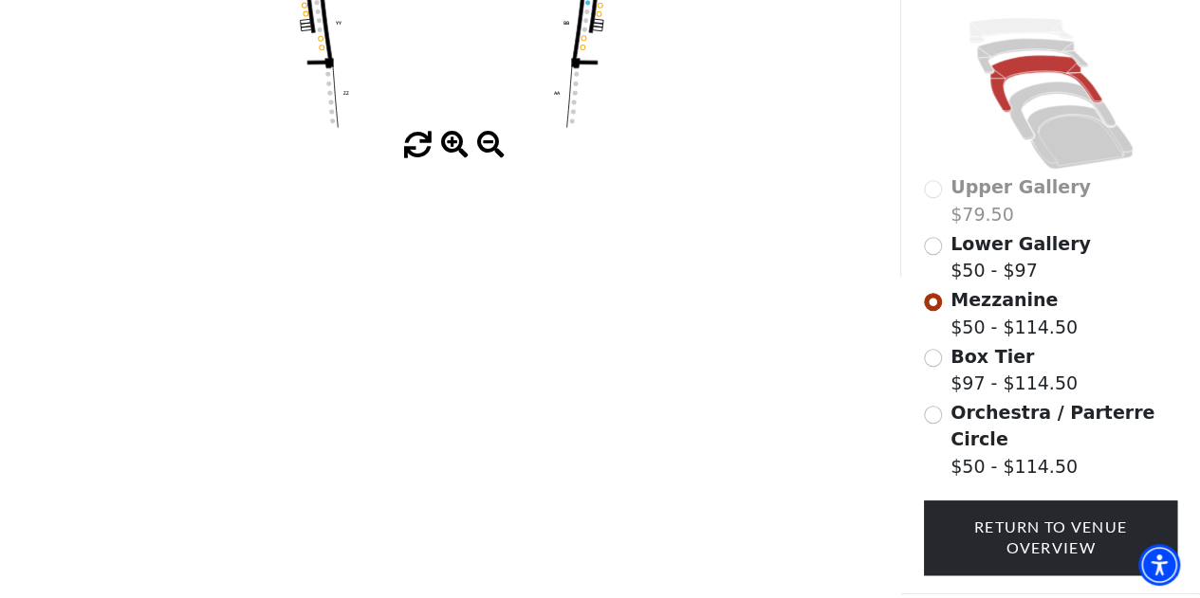
scroll to position [559, 0]
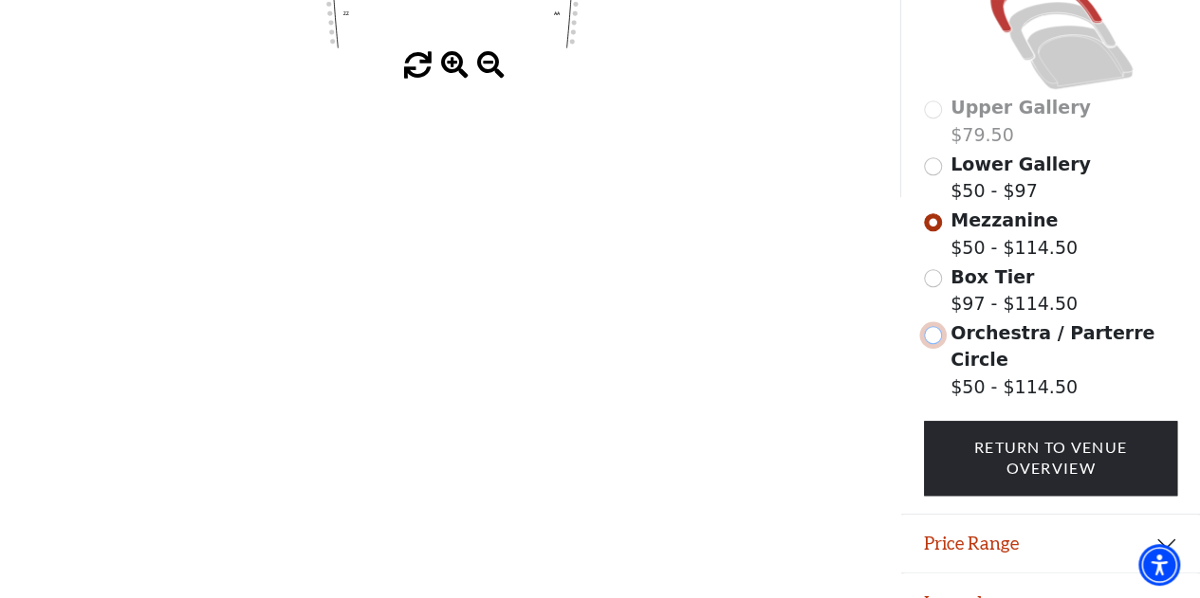
click at [933, 333] on input "Orchestra / Parterre Circle$50 - $114.50\a" at bounding box center [933, 335] width 18 height 18
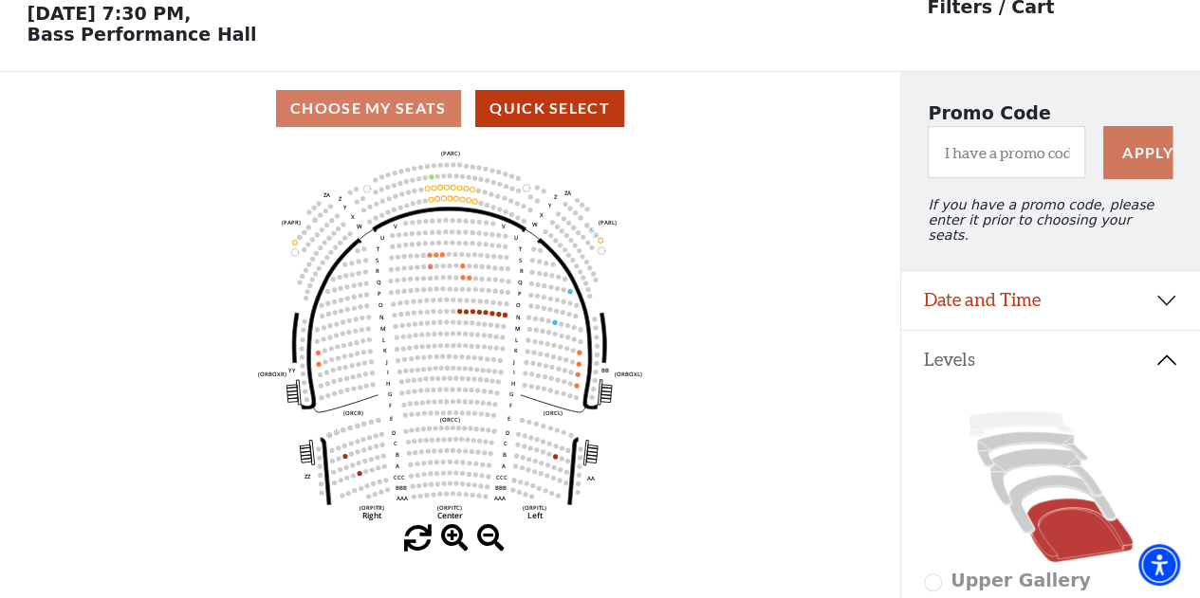
scroll to position [87, 0]
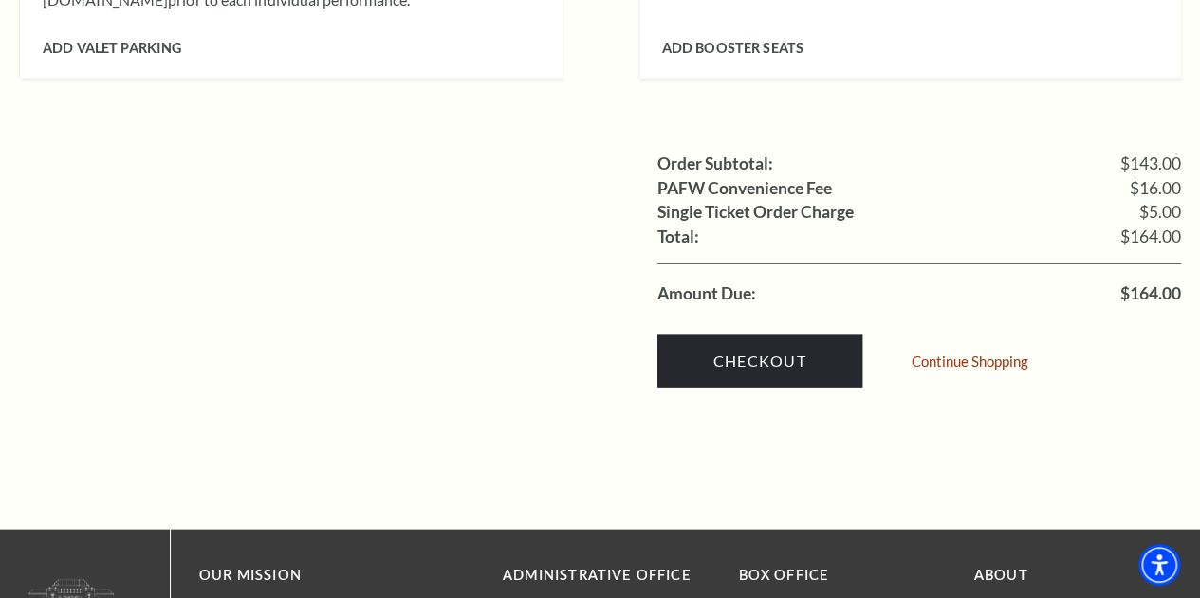
scroll to position [1849, 0]
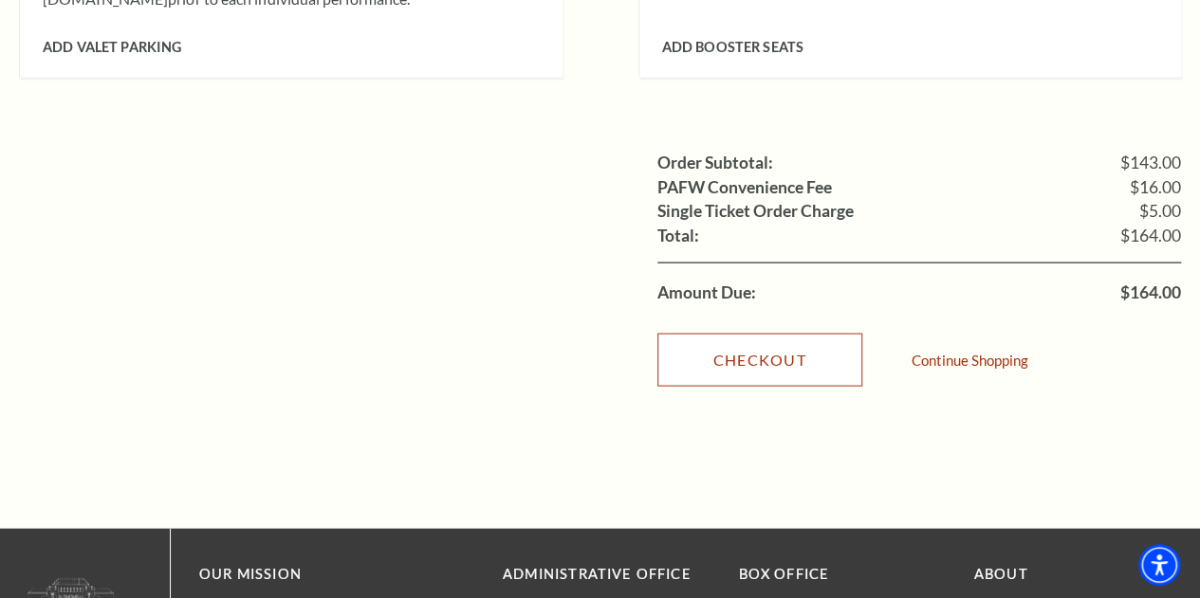
click at [718, 334] on link "Checkout" at bounding box center [759, 360] width 205 height 53
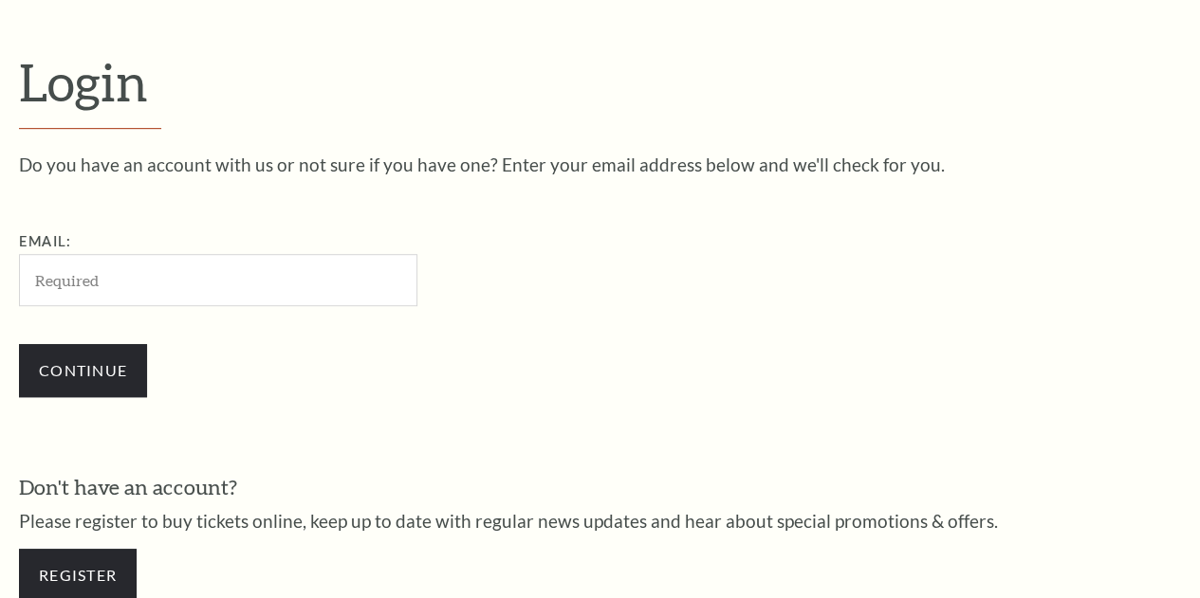
scroll to position [512, 0]
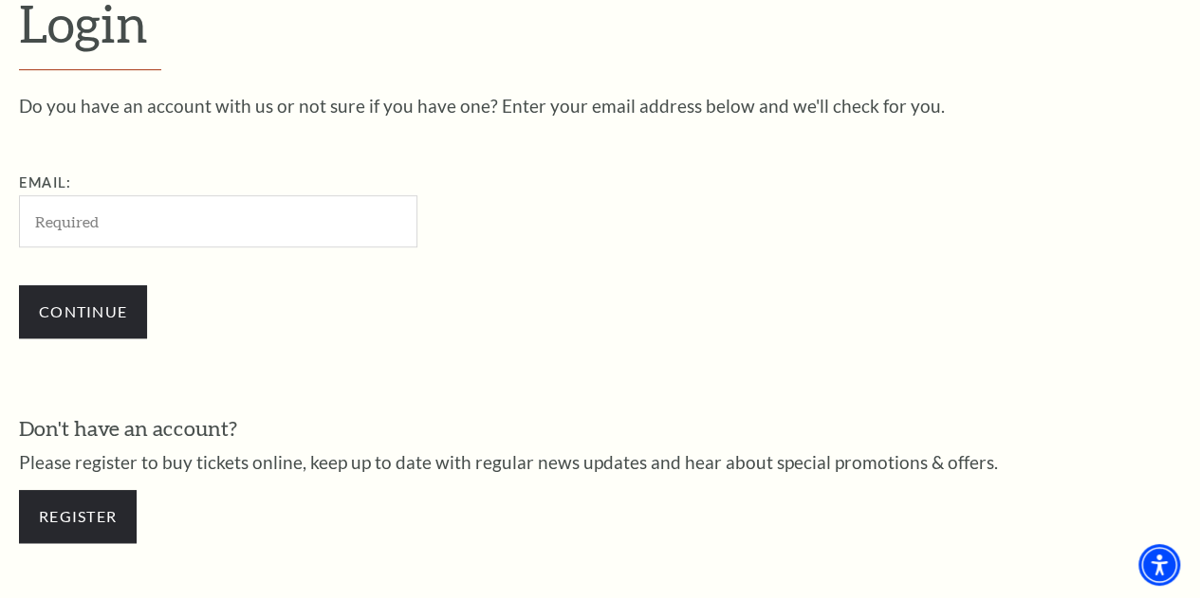
click at [238, 227] on input "Email:" at bounding box center [218, 221] width 398 height 52
type input "hesham"
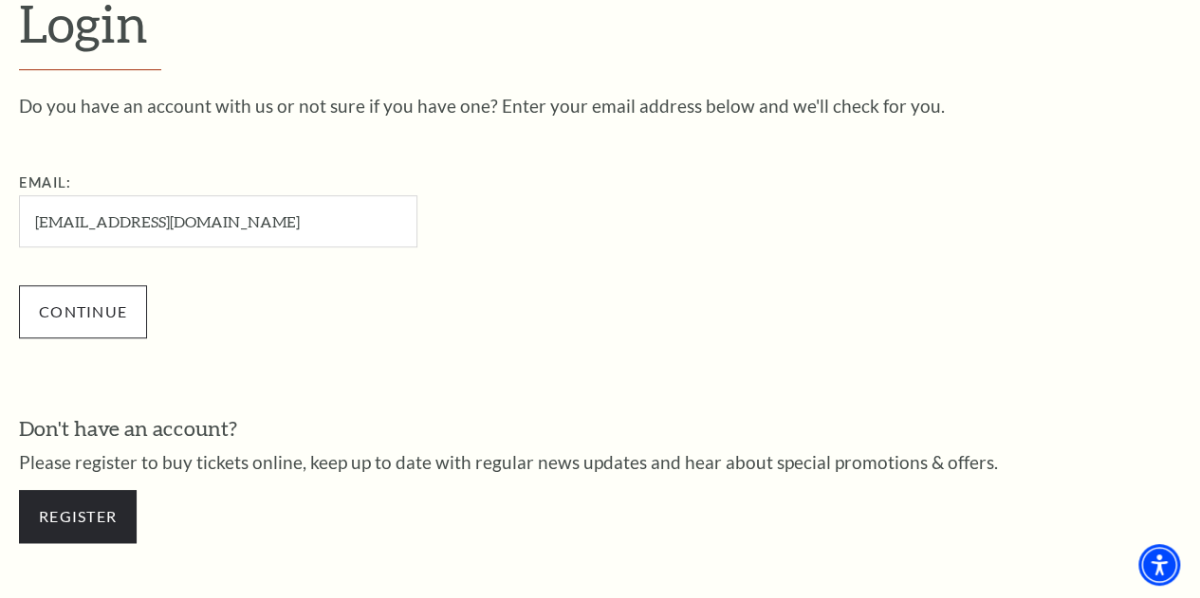
type input "[EMAIL_ADDRESS][DOMAIN_NAME]"
click at [44, 301] on input "Continue" at bounding box center [83, 311] width 128 height 53
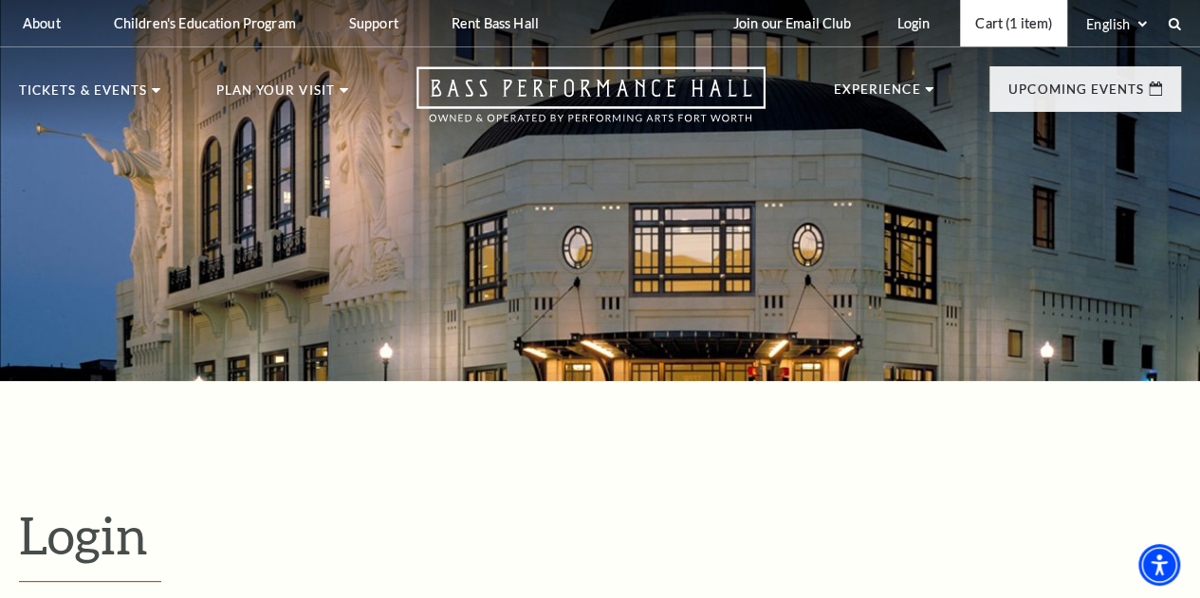
click at [1017, 23] on link "Cart (1 item)" at bounding box center [1013, 23] width 107 height 46
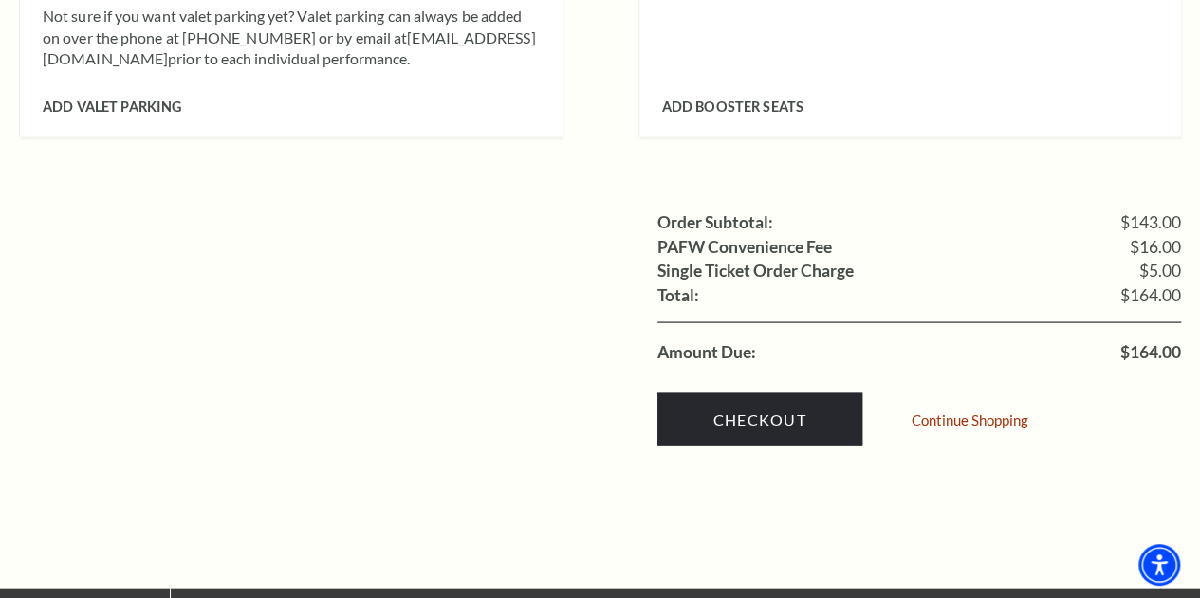
scroll to position [1791, 0]
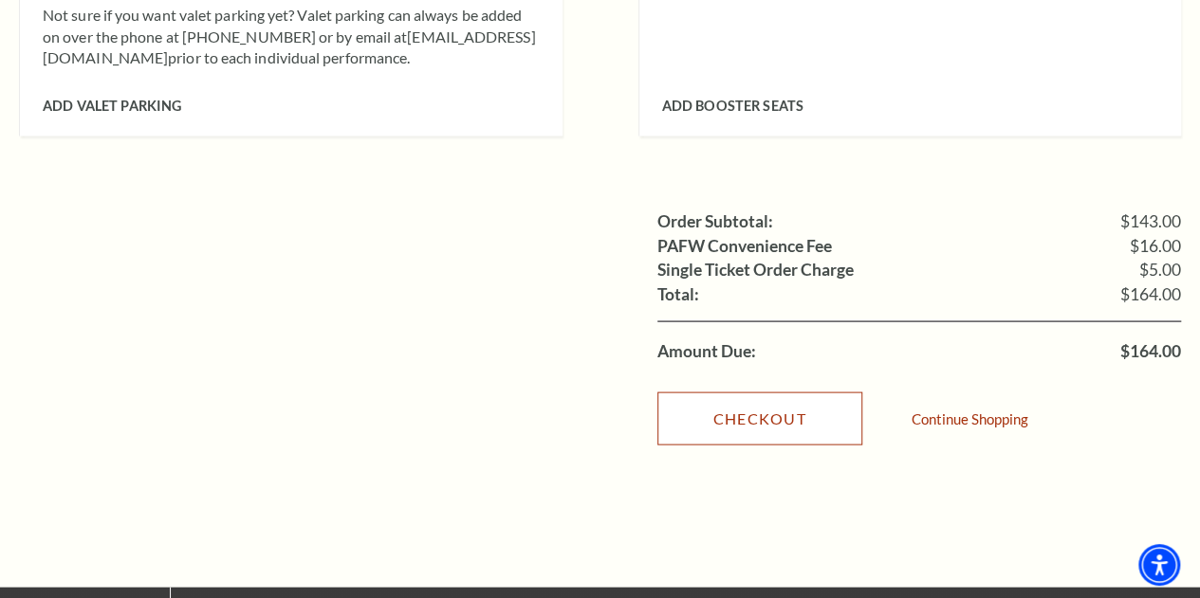
click at [808, 395] on link "Checkout" at bounding box center [759, 418] width 205 height 53
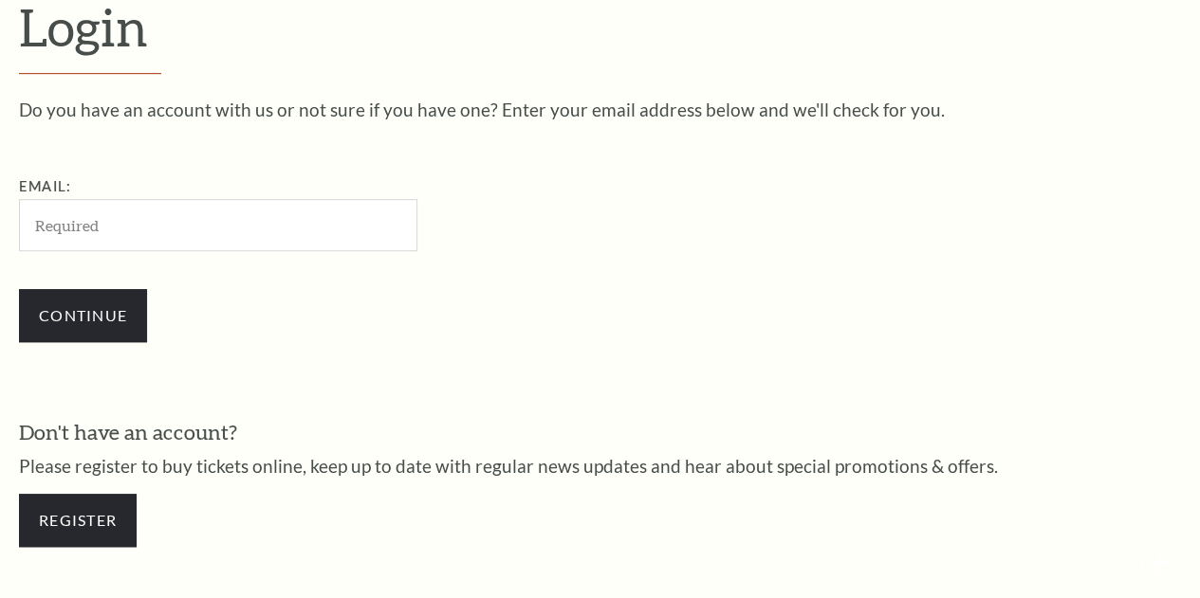
scroll to position [512, 0]
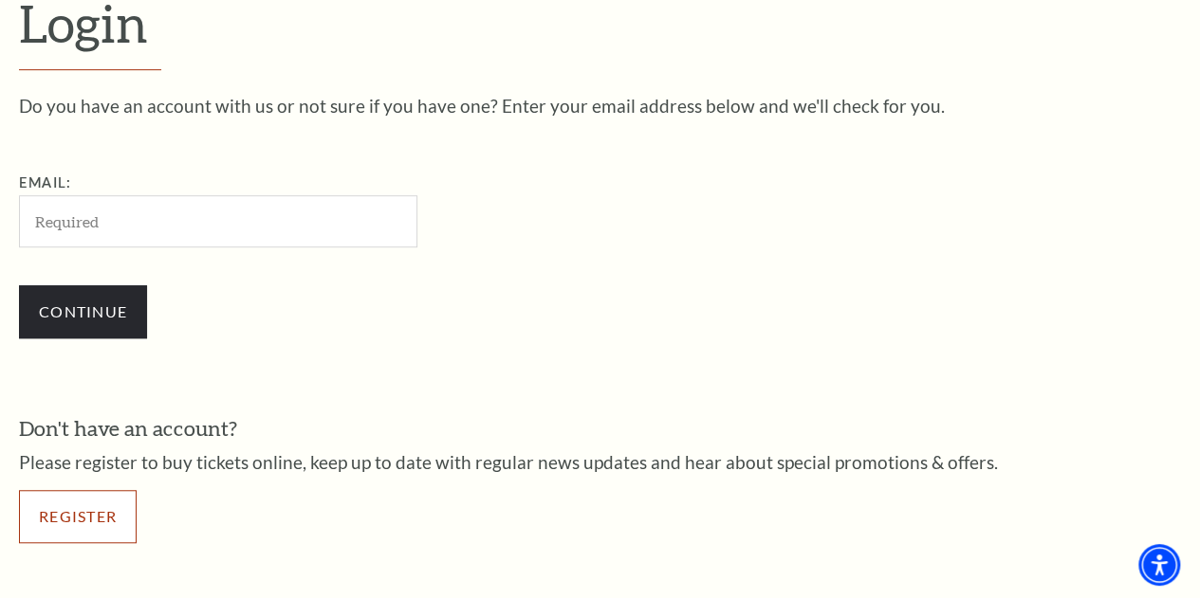
click at [82, 522] on link "Register" at bounding box center [78, 516] width 118 height 53
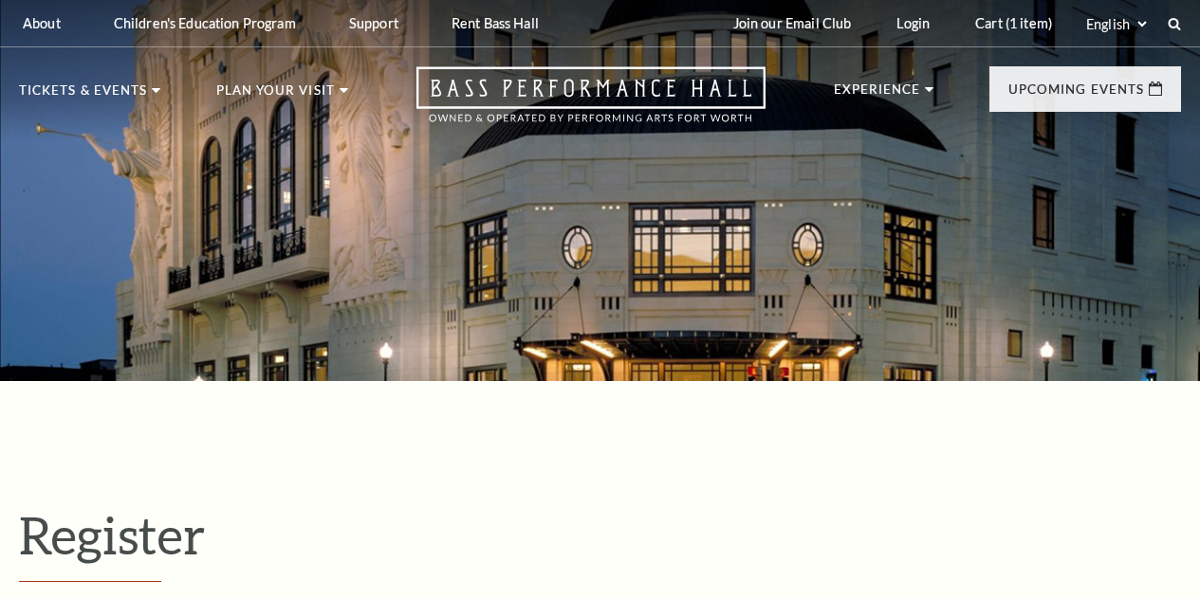
select select "1"
select select "[GEOGRAPHIC_DATA]"
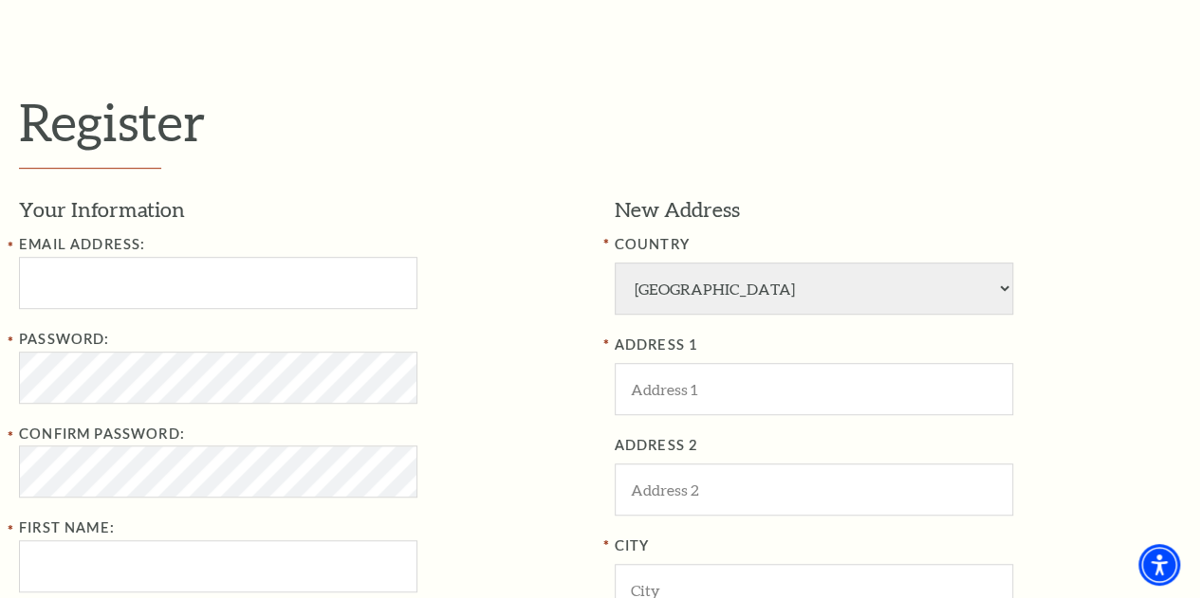
scroll to position [415, 0]
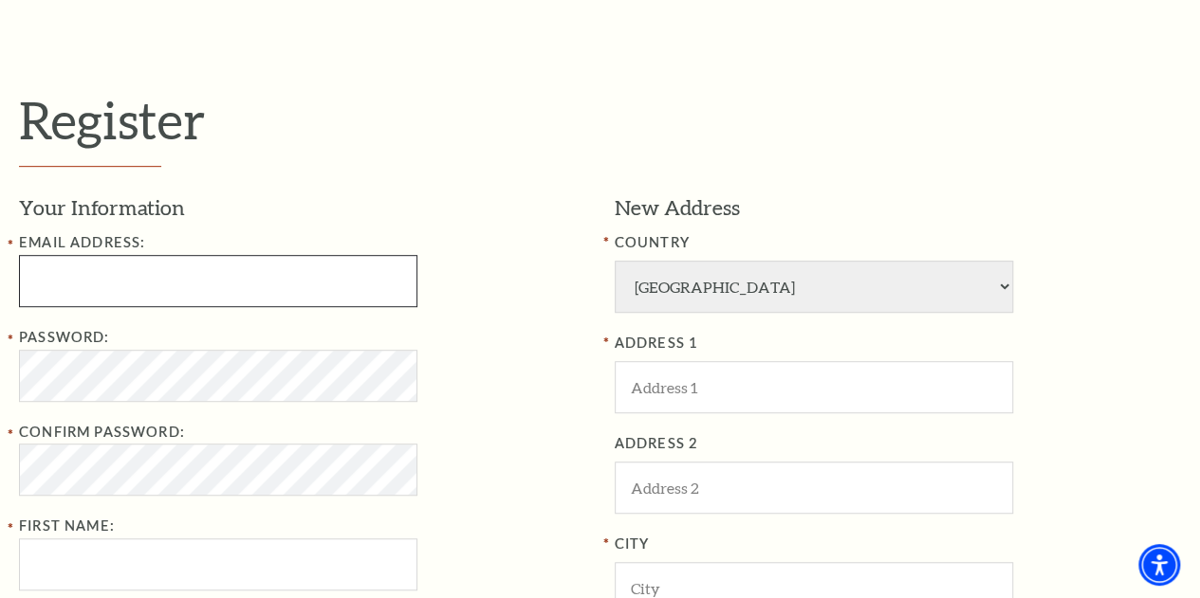
click at [231, 270] on input "Email Address:" at bounding box center [218, 281] width 398 height 52
type input "[EMAIL_ADDRESS][DOMAIN_NAME]"
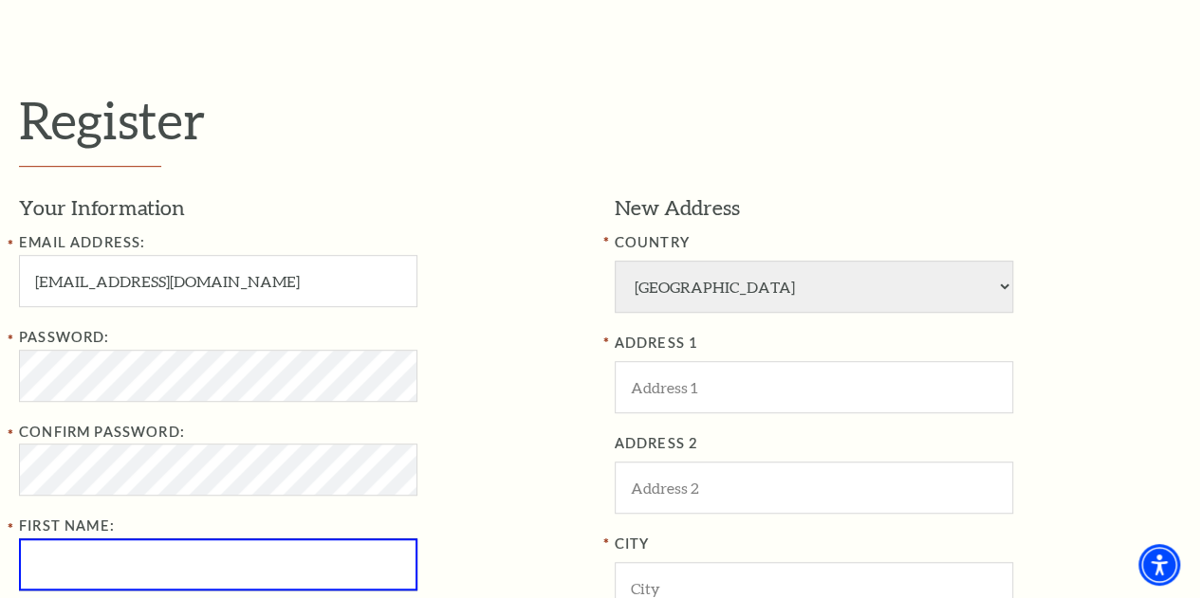
type input "S"
type input "Hesham"
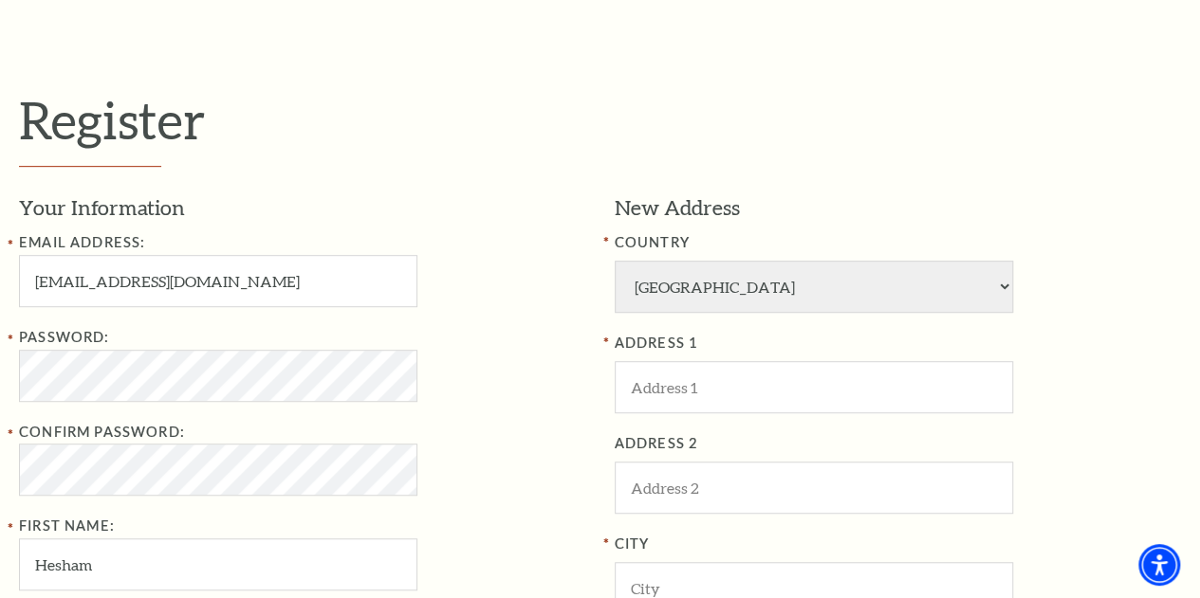
scroll to position [774, 0]
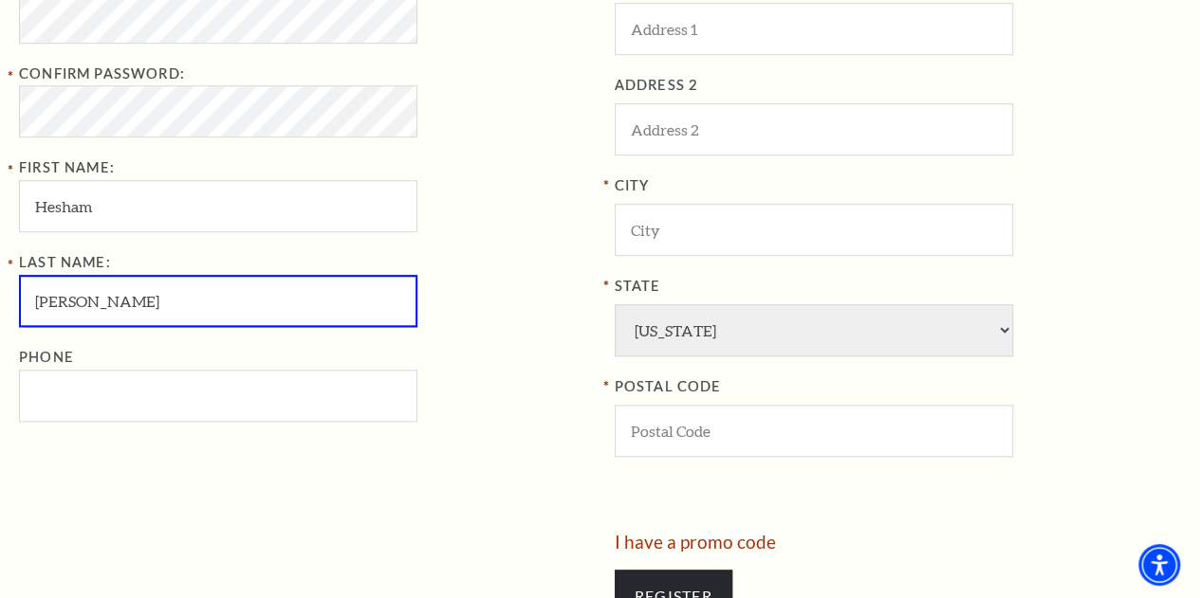
type input "[PERSON_NAME]"
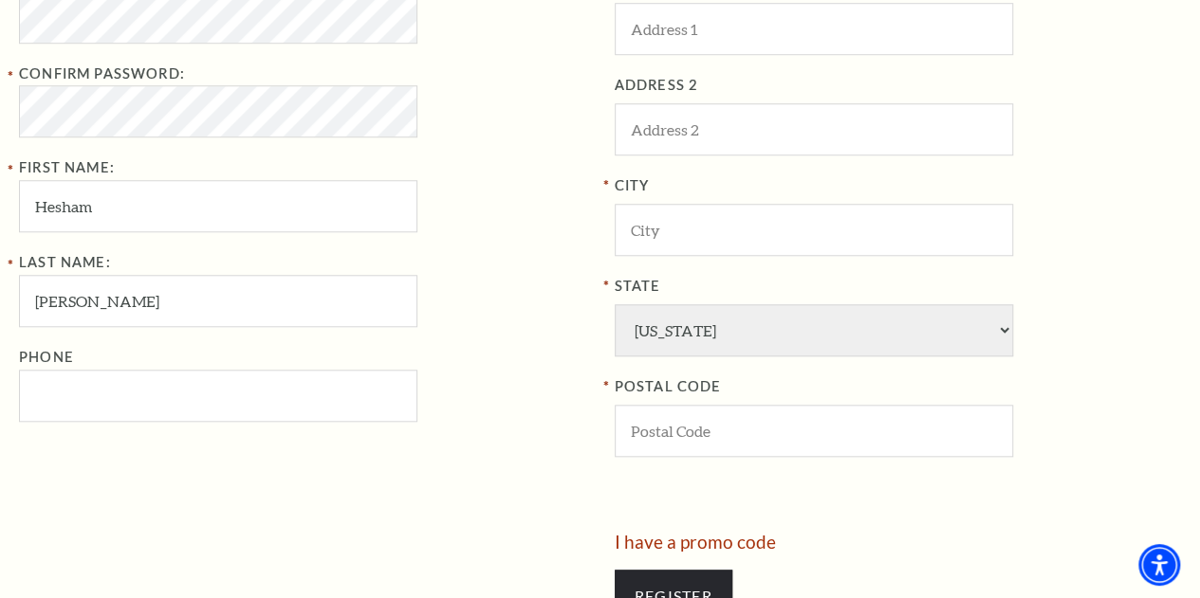
scroll to position [402, 0]
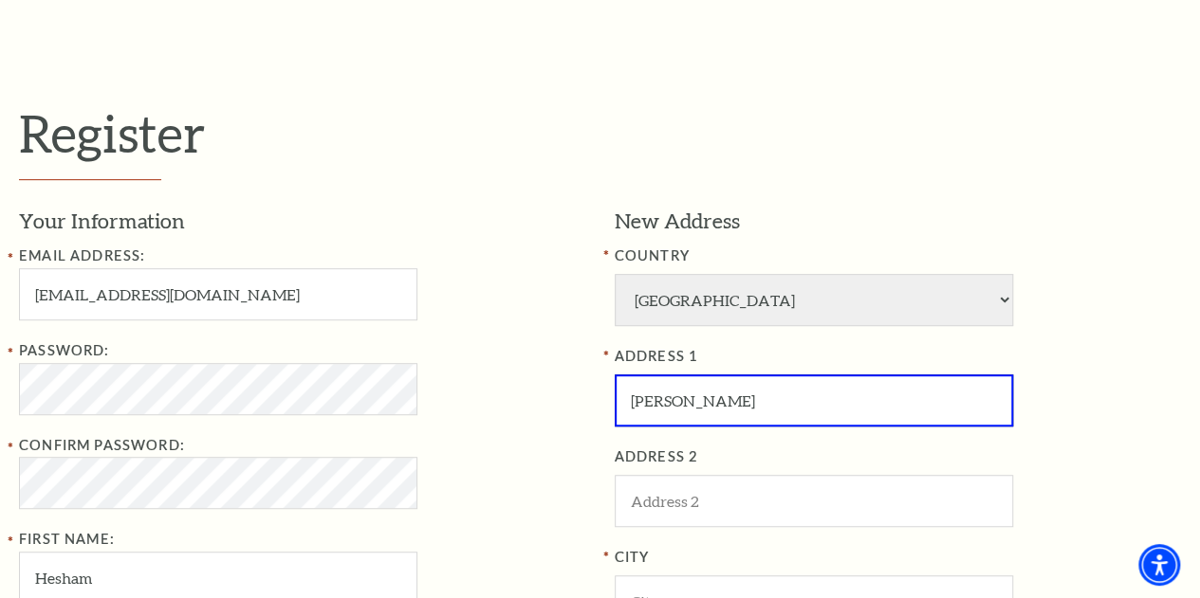
type input "[PERSON_NAME]"
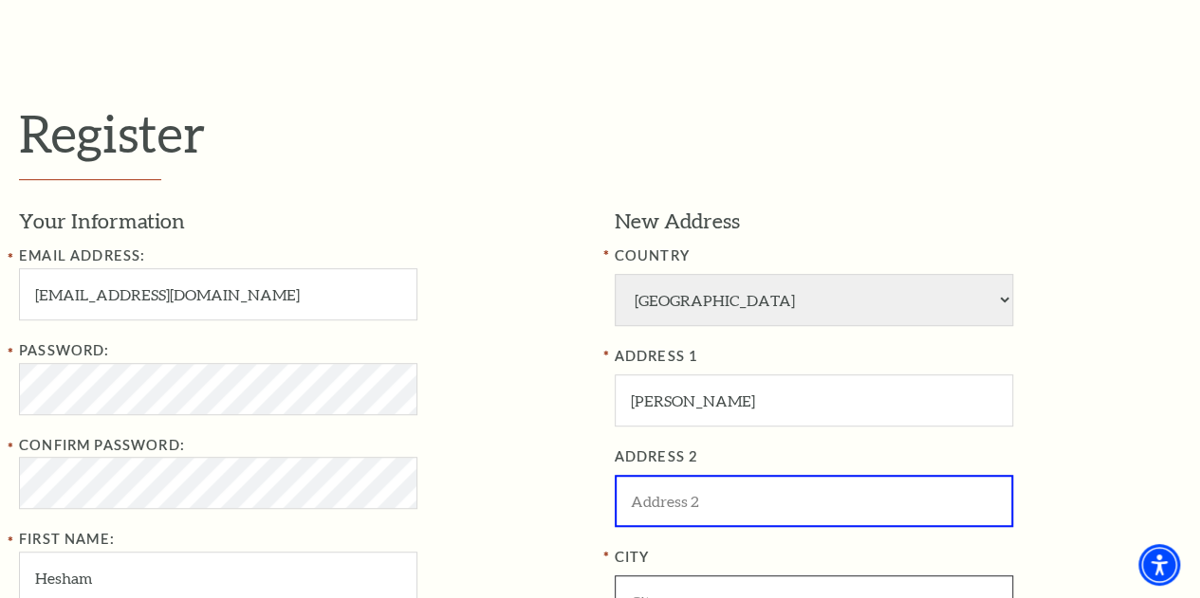
scroll to position [429, 0]
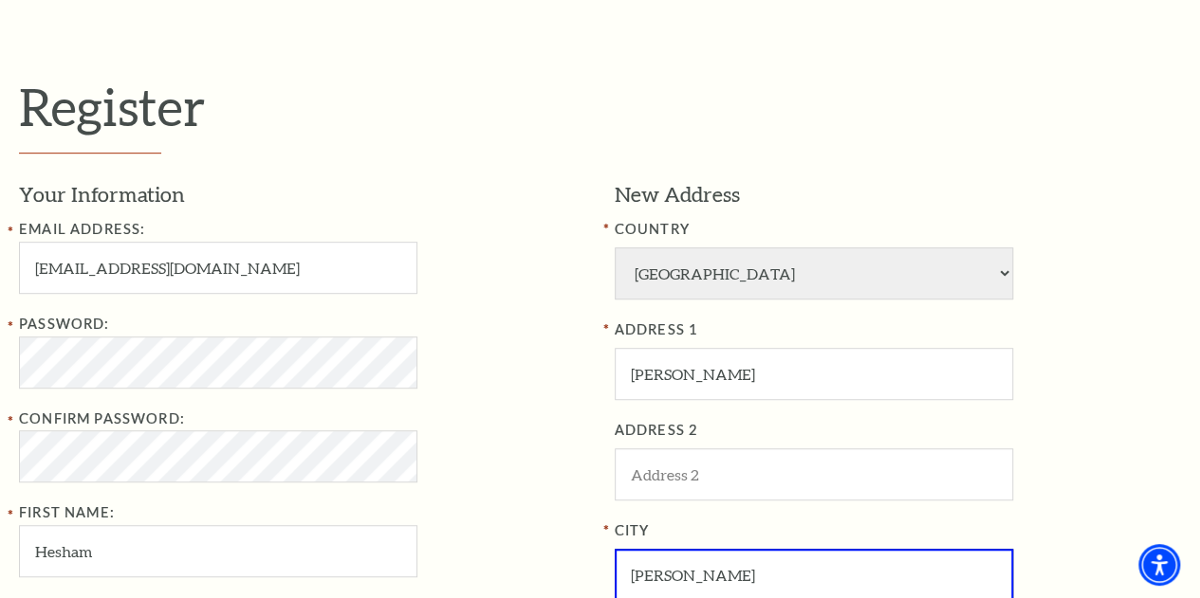
type input "[PERSON_NAME]"
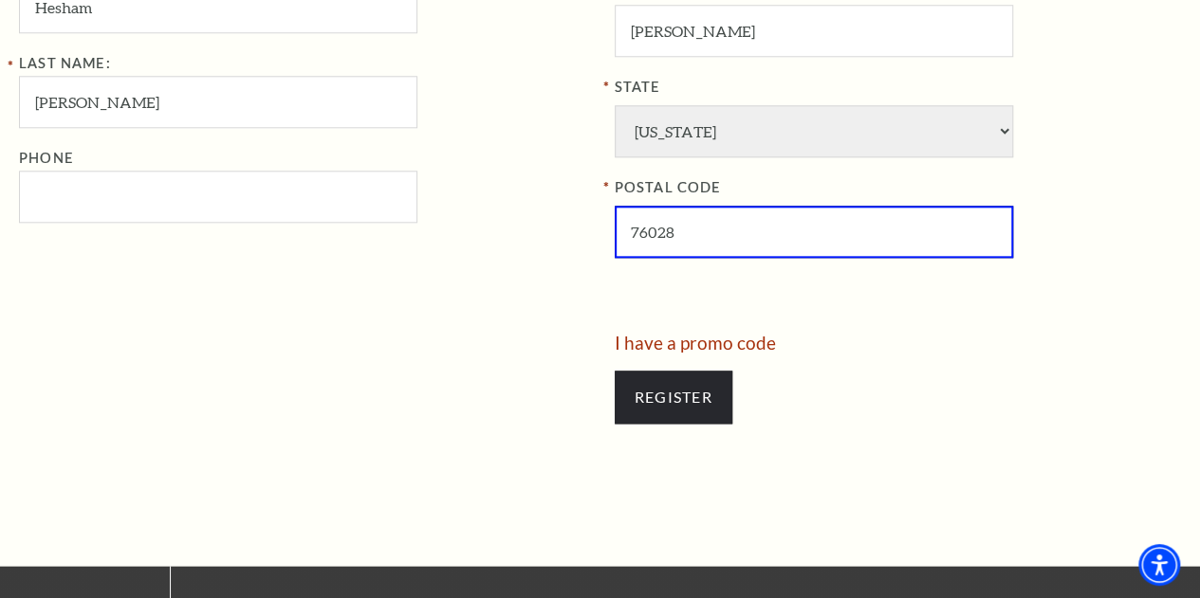
scroll to position [984, 0]
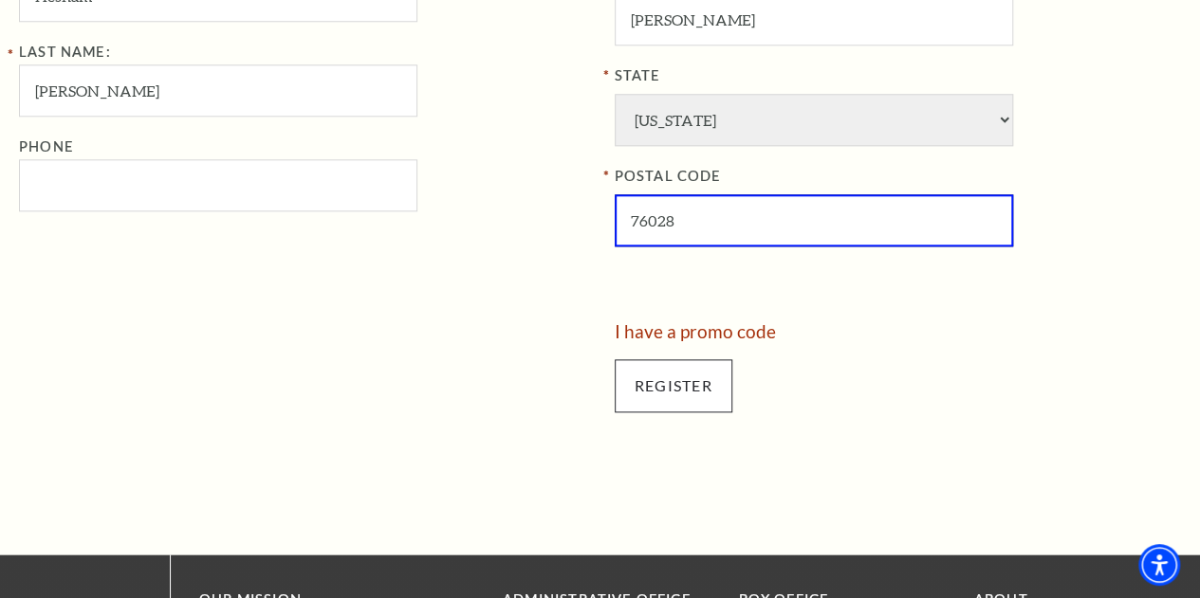
type input "76028"
click at [646, 383] on input "Register" at bounding box center [673, 385] width 118 height 53
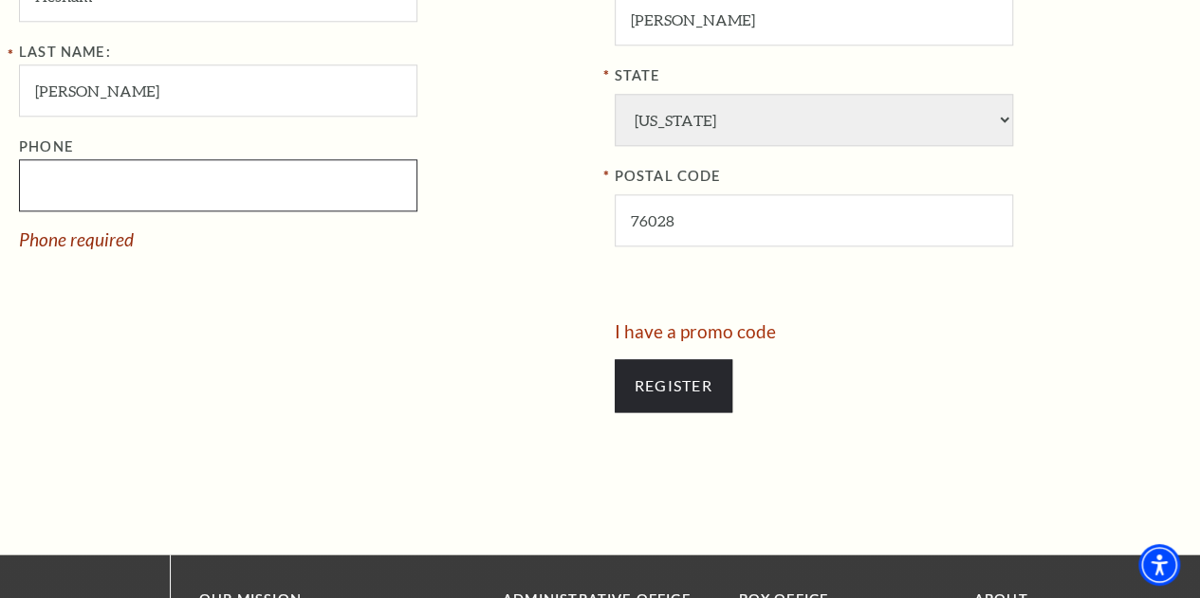
click at [199, 179] on input "Phone" at bounding box center [218, 185] width 398 height 52
type input "6"
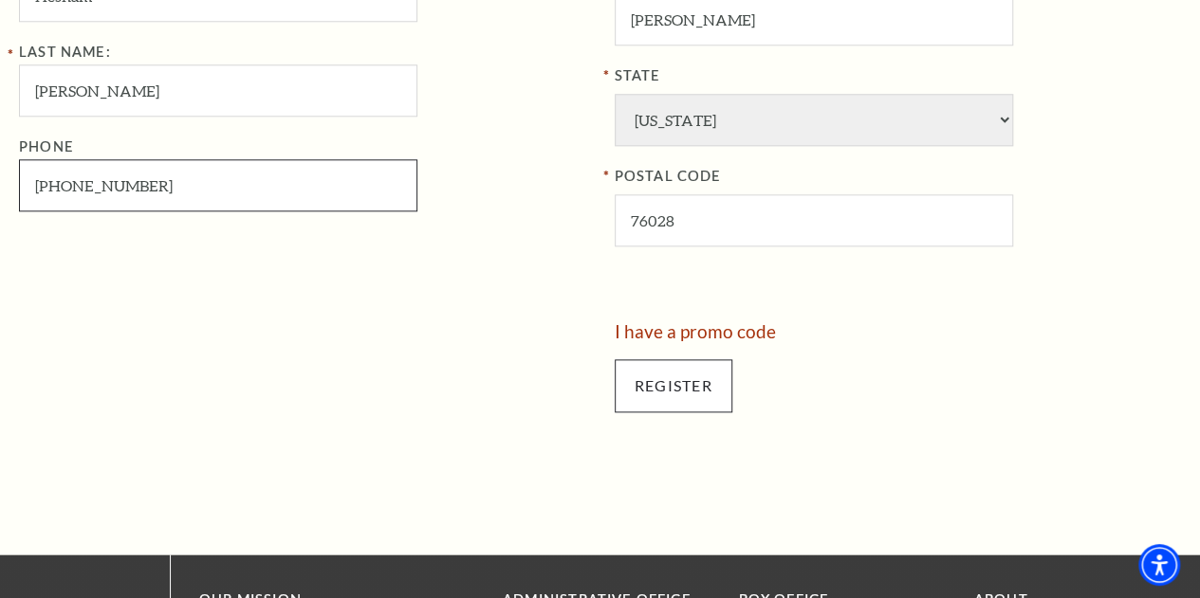
type input "[PHONE_NUMBER]"
click at [633, 399] on input "Register" at bounding box center [673, 385] width 118 height 53
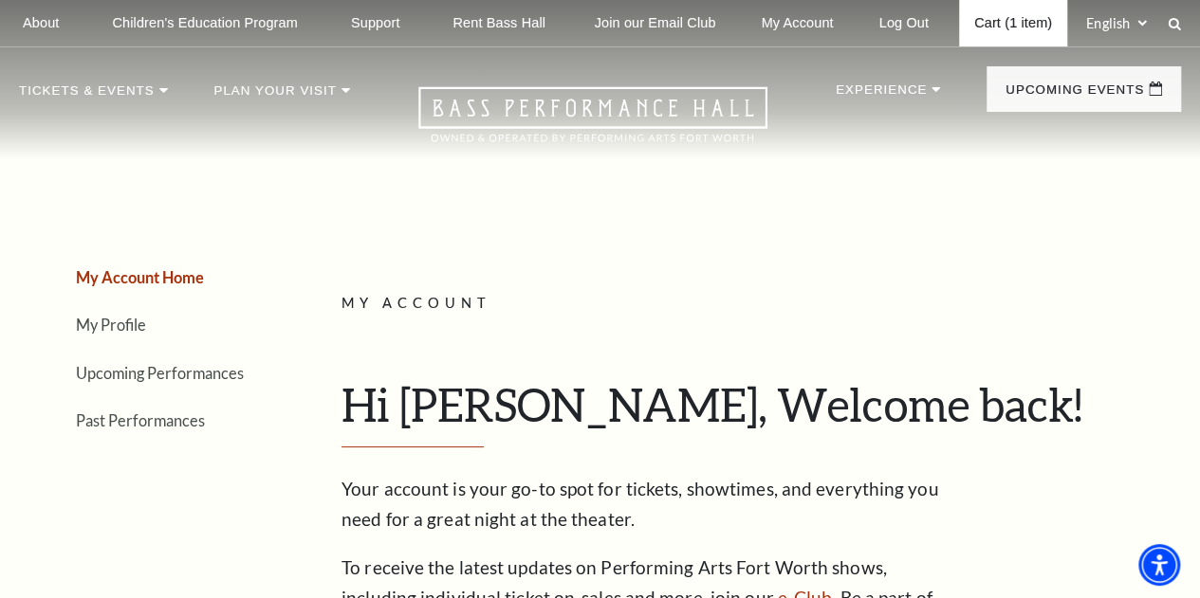
click at [1001, 22] on link "Cart (1 item)" at bounding box center [1013, 23] width 108 height 46
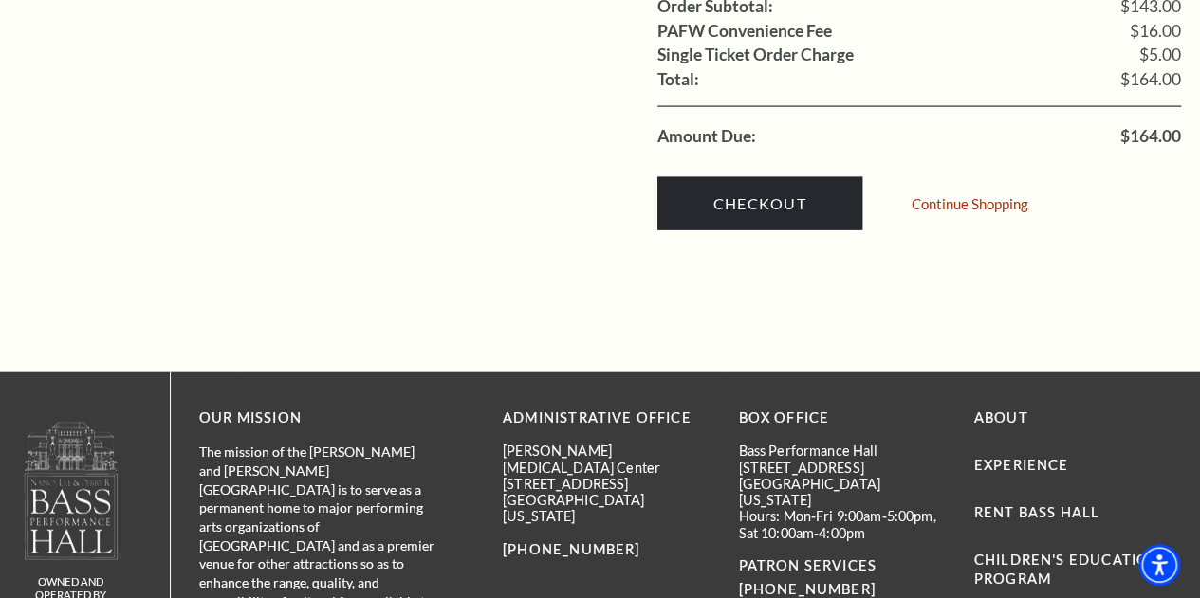
scroll to position [2011, 0]
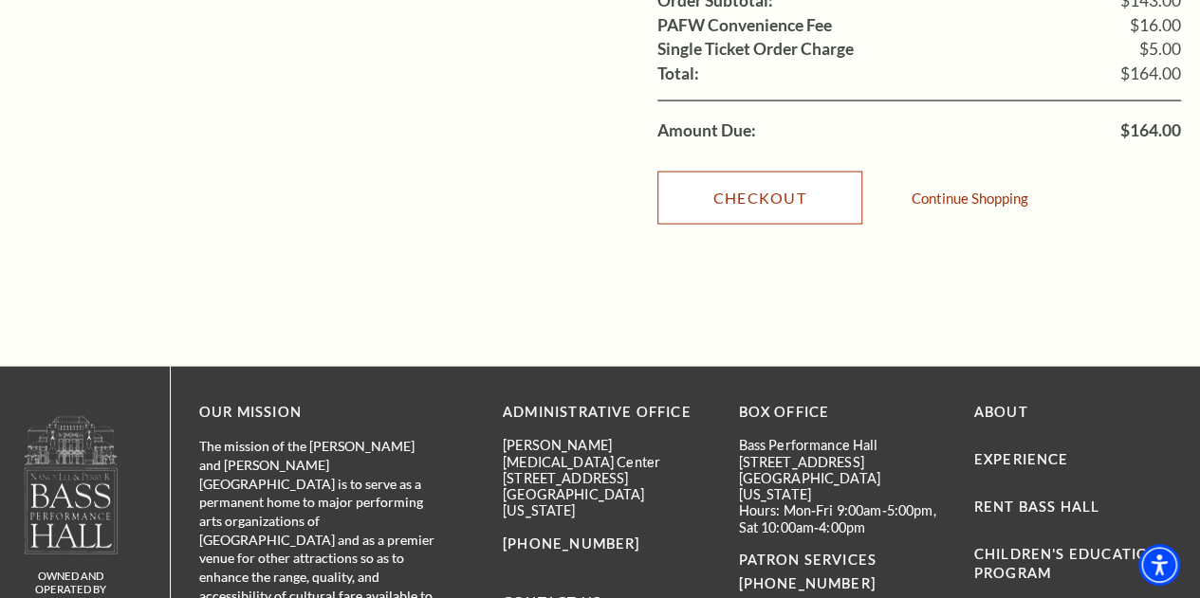
click at [816, 172] on link "Checkout" at bounding box center [759, 198] width 205 height 53
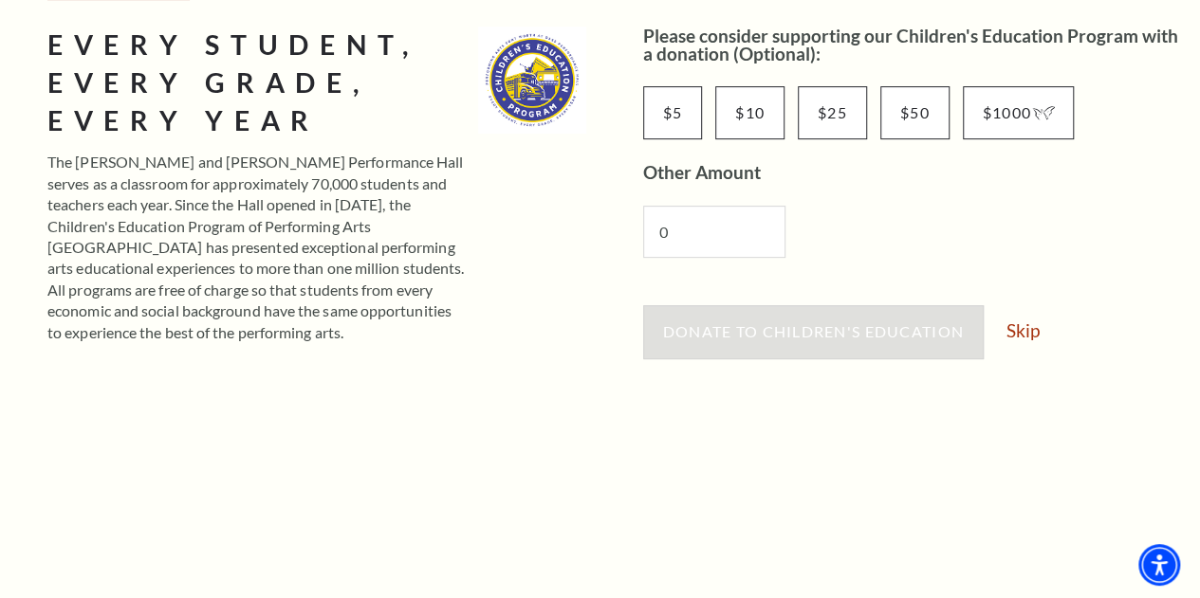
scroll to position [224, 0]
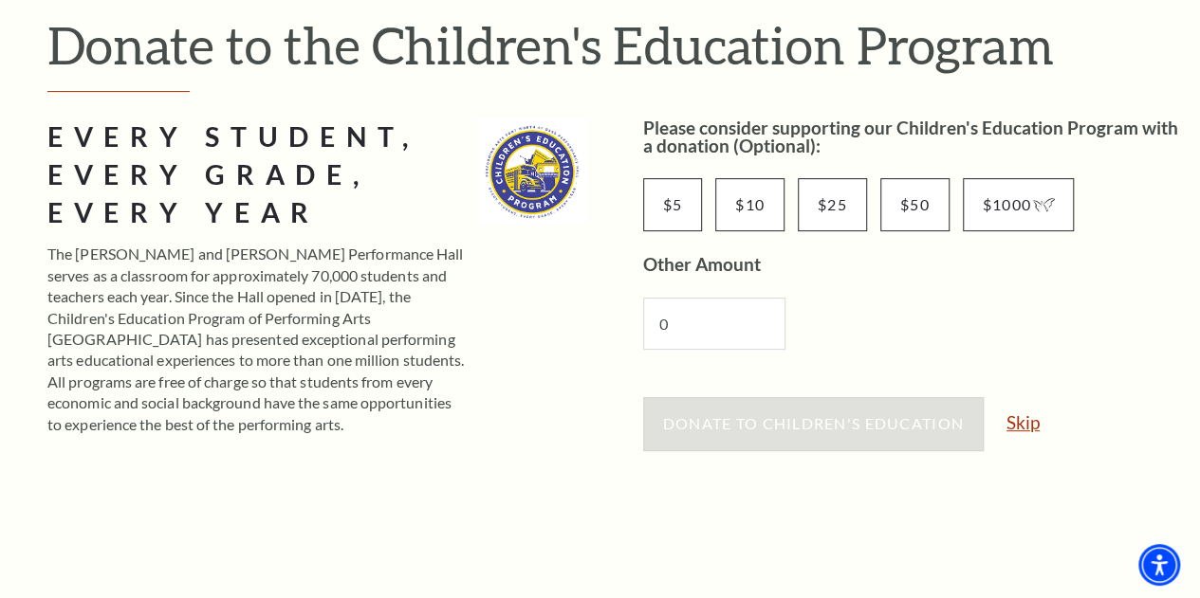
click at [1016, 413] on link "Skip" at bounding box center [1022, 422] width 33 height 18
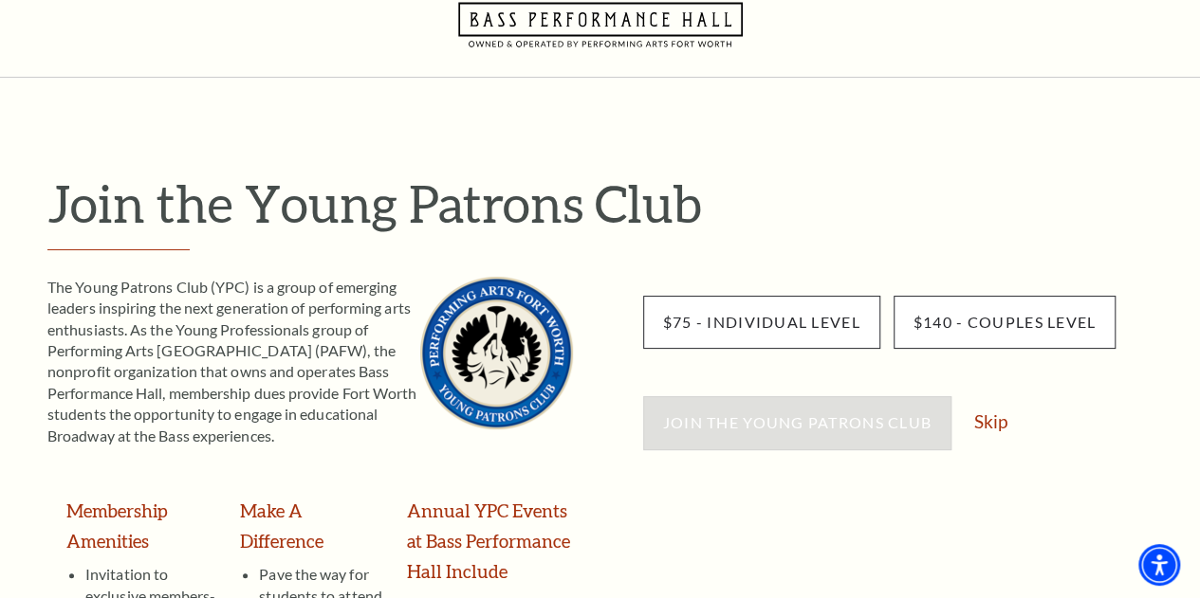
scroll to position [66, 0]
click at [995, 425] on link "Skip" at bounding box center [990, 421] width 33 height 18
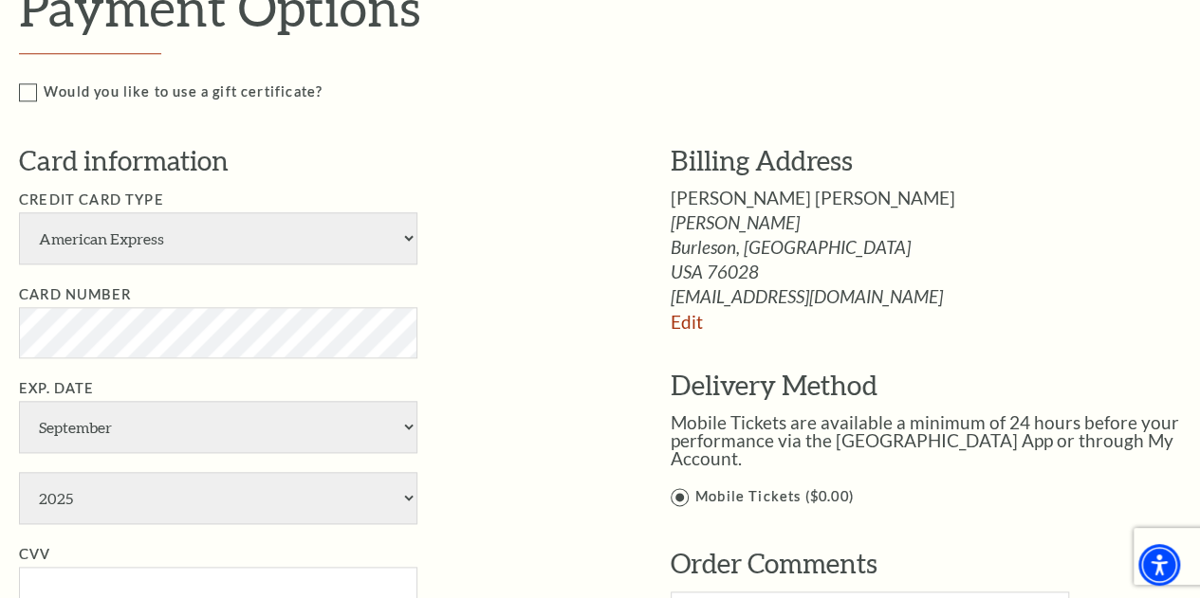
scroll to position [918, 0]
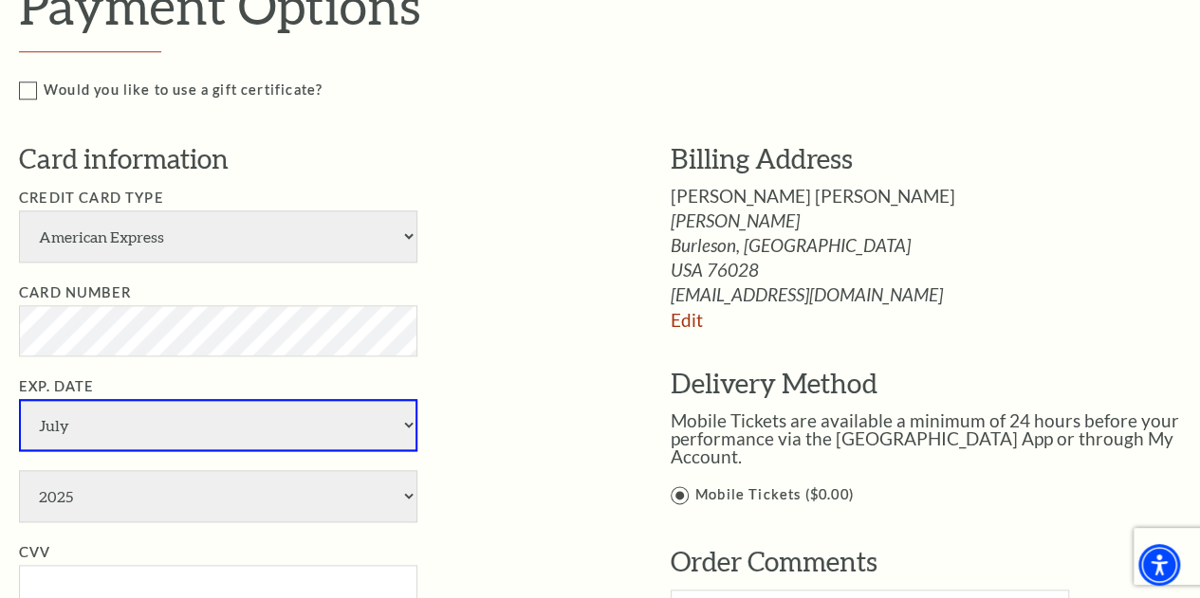
select select "6"
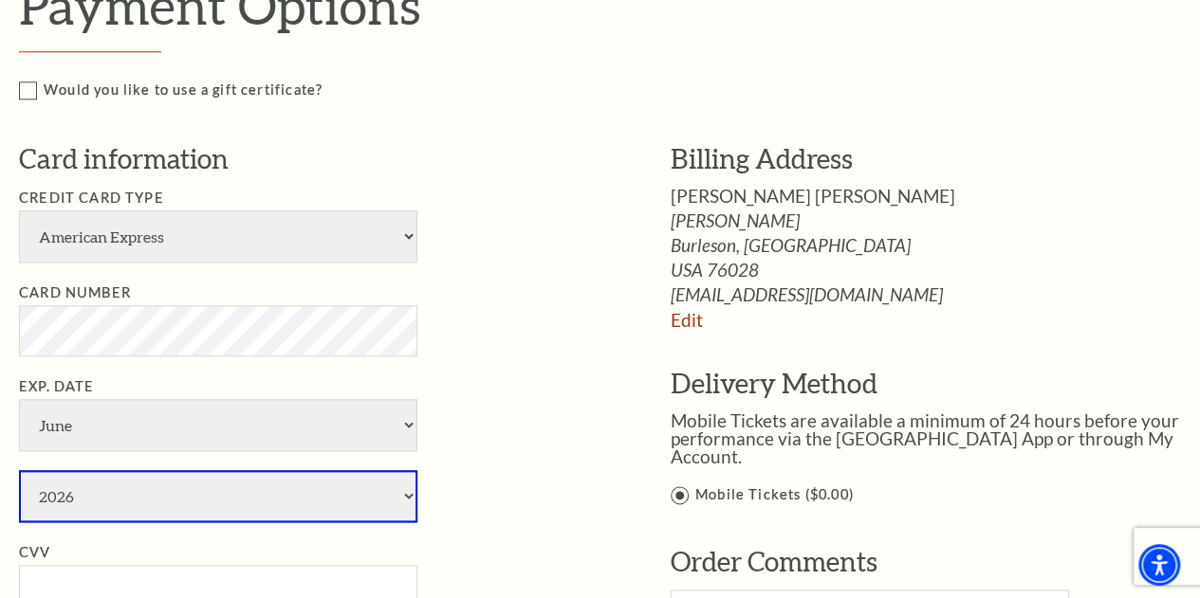
select select "2027"
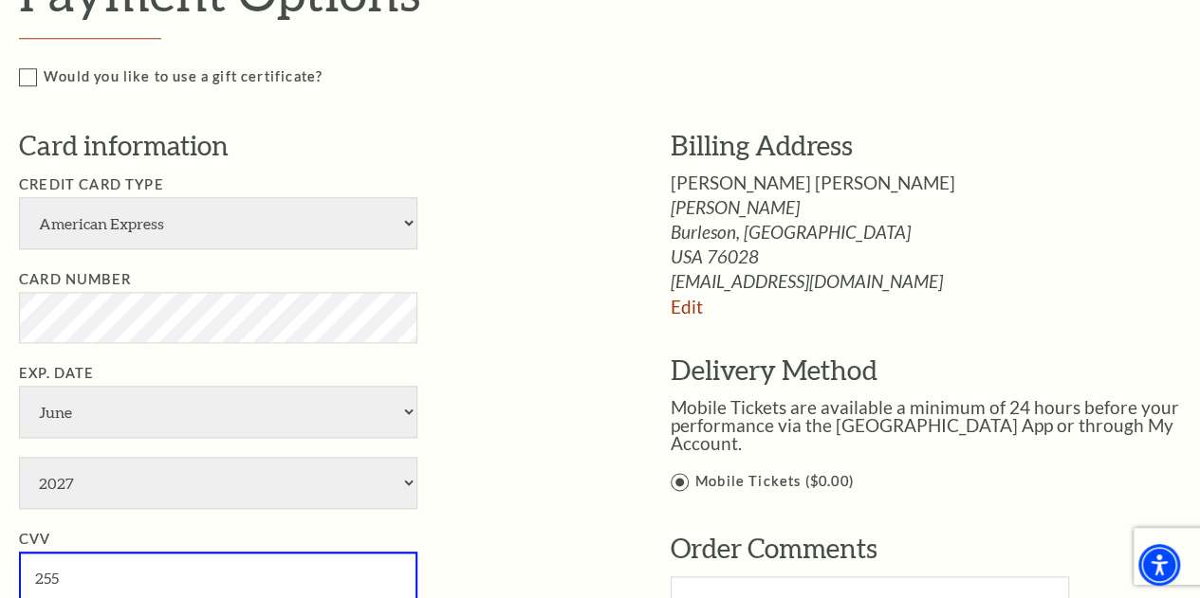
type input "255"
click at [688, 178] on span "Hesham Zohair" at bounding box center [812, 183] width 284 height 22
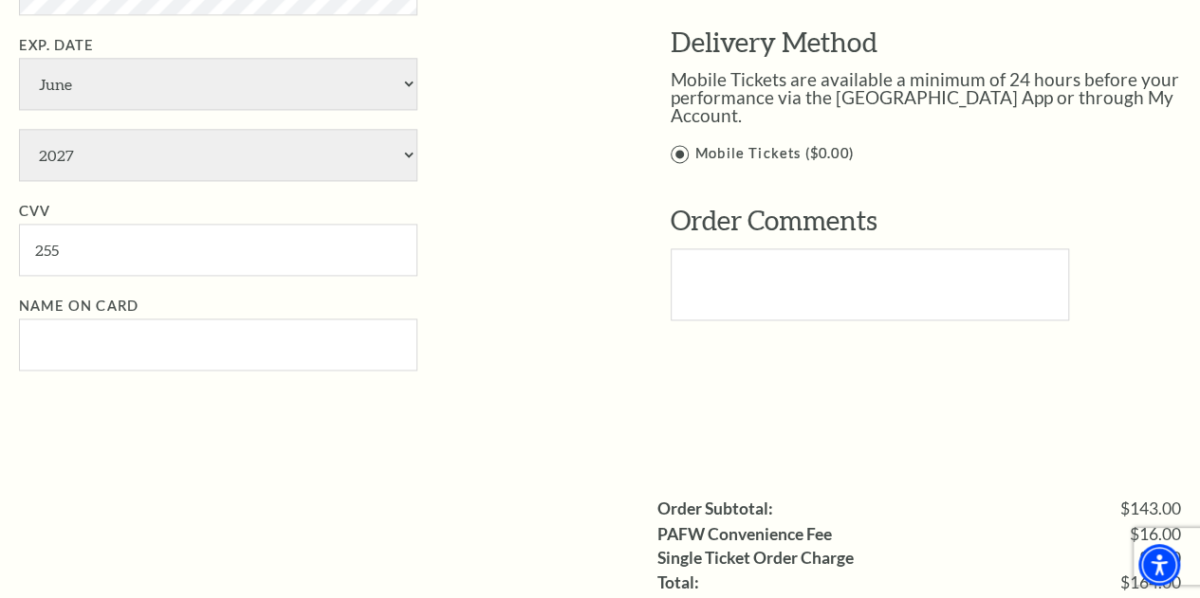
scroll to position [1259, 0]
click at [314, 346] on input "Name on Card" at bounding box center [218, 345] width 398 height 52
type input "Hesham Mohamed"
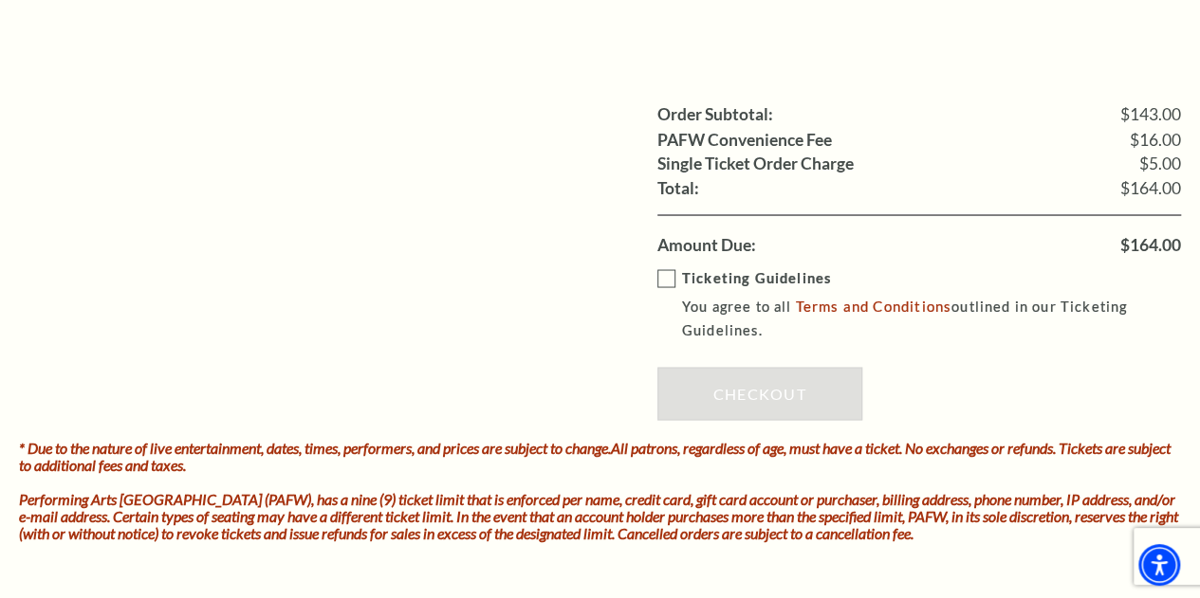
scroll to position [1722, 0]
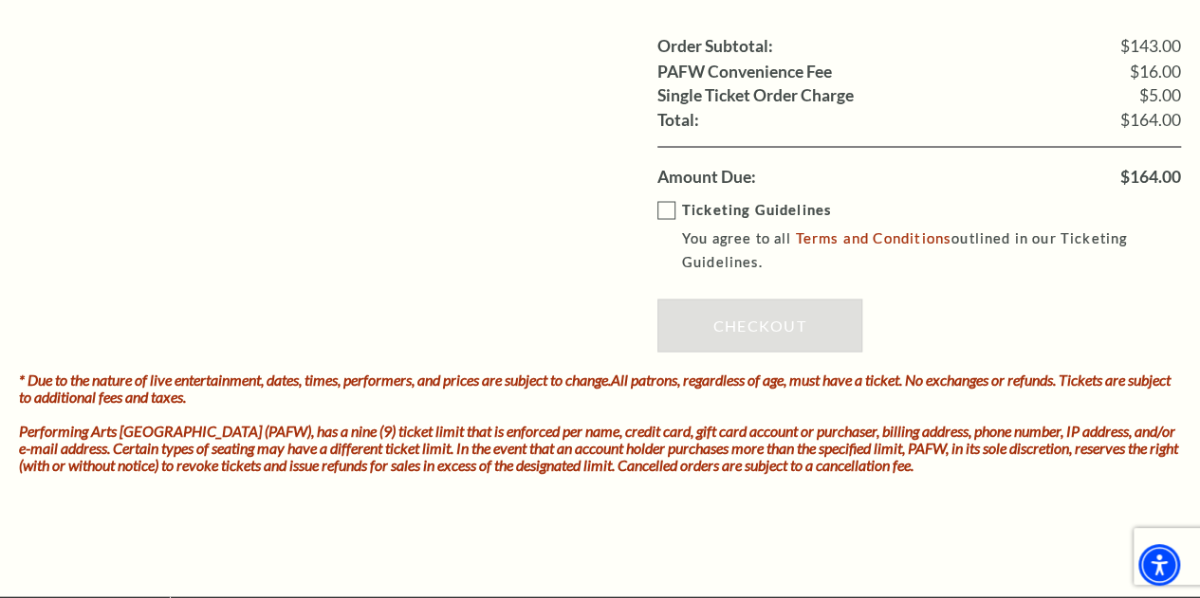
click at [669, 208] on label "Ticketing Guidelines You agree to all Terms and Conditions outlined in our Tick…" at bounding box center [932, 236] width 551 height 76
click at [0, 0] on input "Ticketing Guidelines You agree to all Terms and Conditions outlined in our Tick…" at bounding box center [0, 0] width 0 height 0
click at [719, 308] on link "Checkout" at bounding box center [759, 325] width 205 height 53
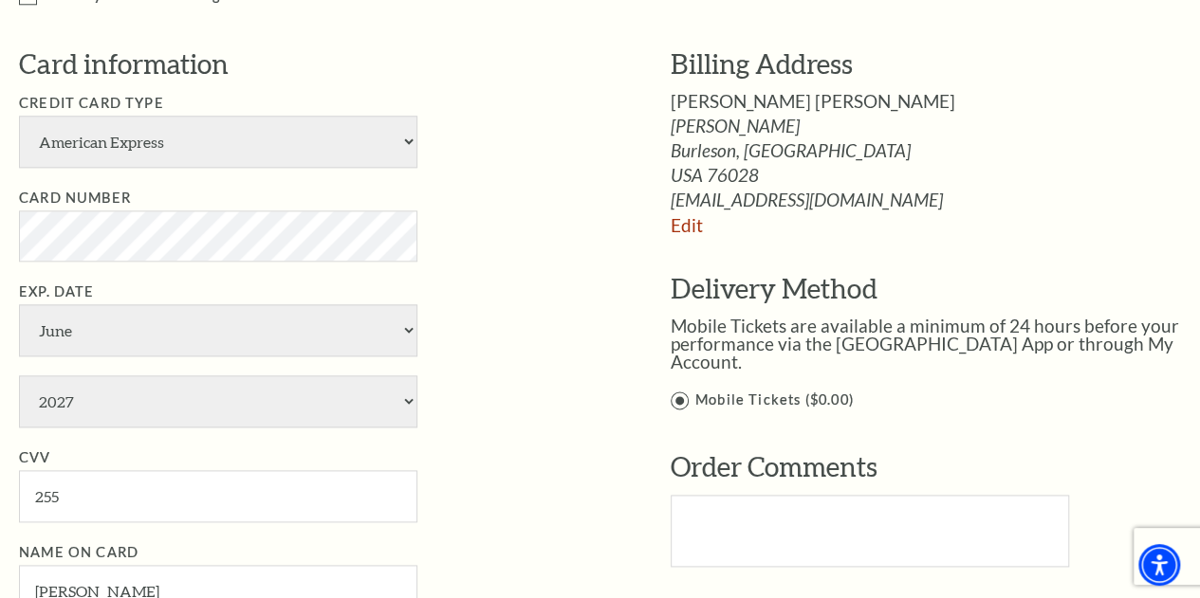
scroll to position [1011, 0]
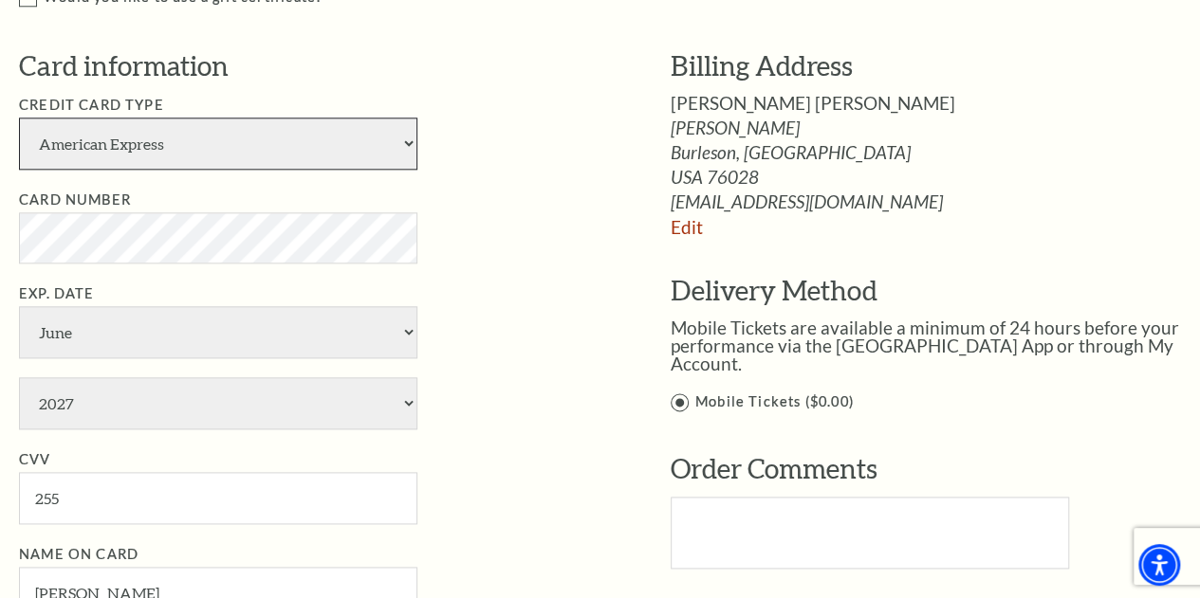
click at [280, 155] on select "American Express Visa Master Card Discover" at bounding box center [218, 144] width 398 height 52
select select "24"
click at [19, 118] on select "American Express Visa Master Card Discover" at bounding box center [218, 144] width 398 height 52
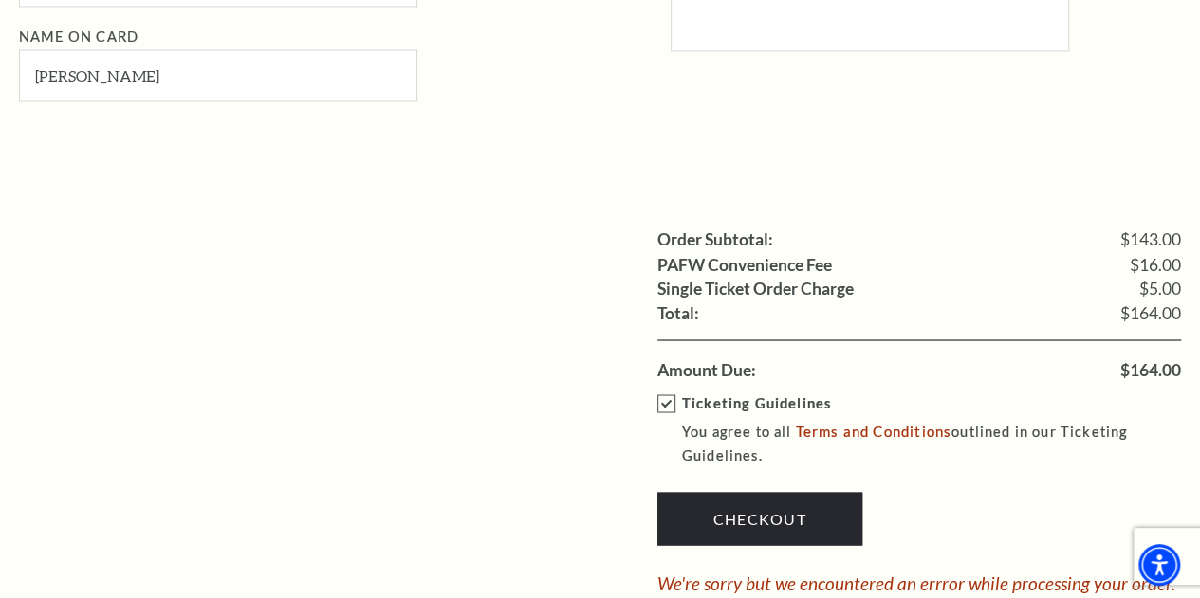
scroll to position [1532, 0]
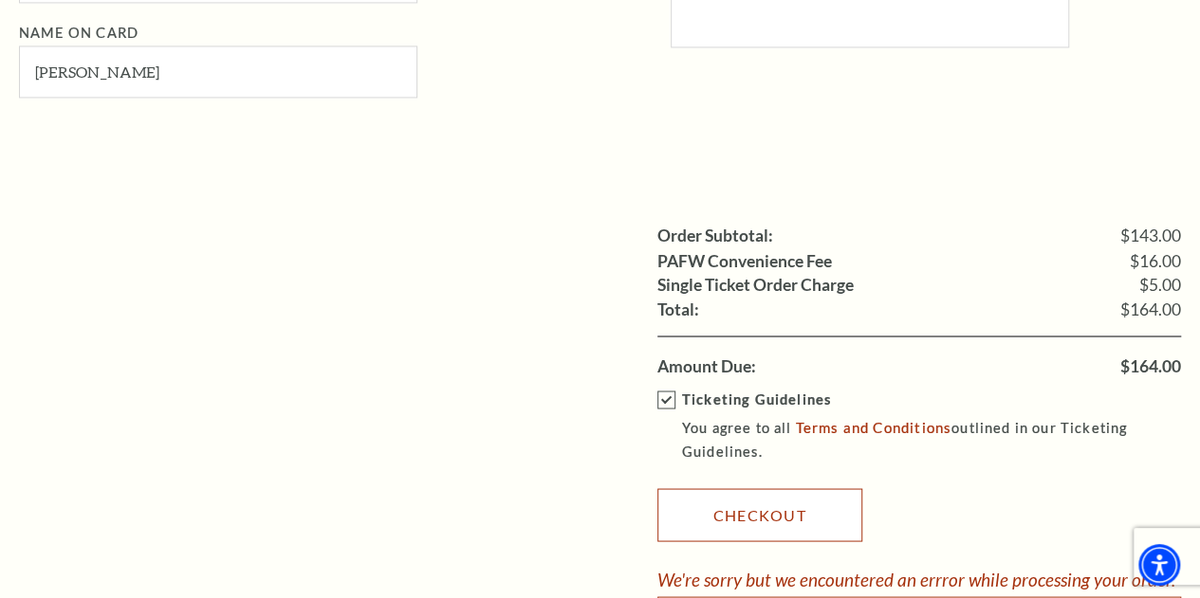
click at [763, 510] on link "Checkout" at bounding box center [759, 514] width 205 height 53
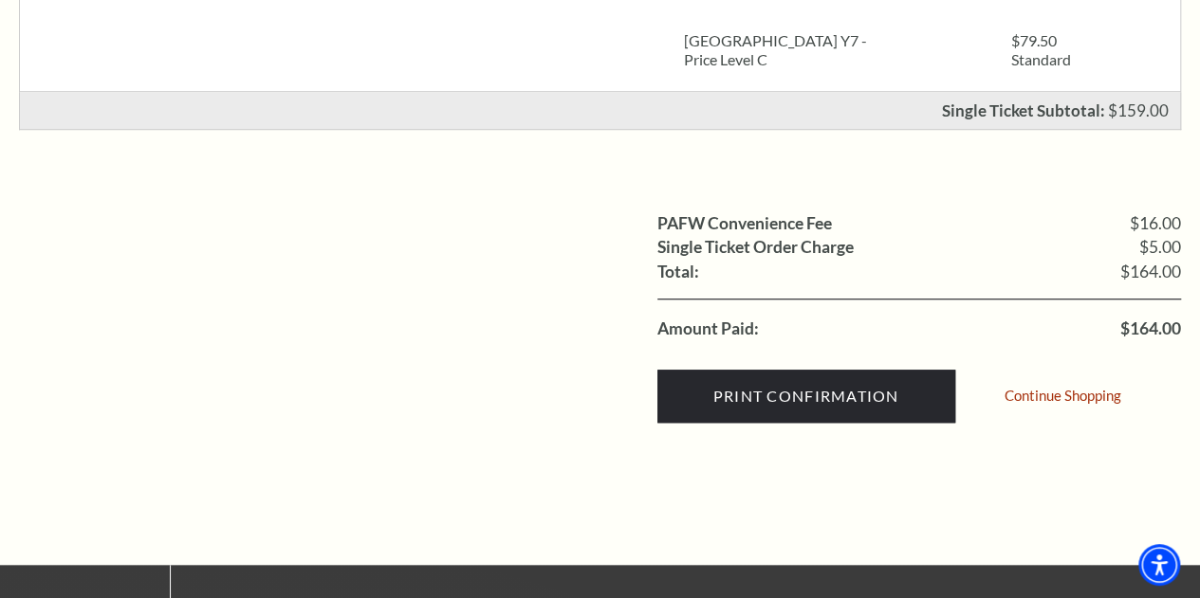
scroll to position [601, 0]
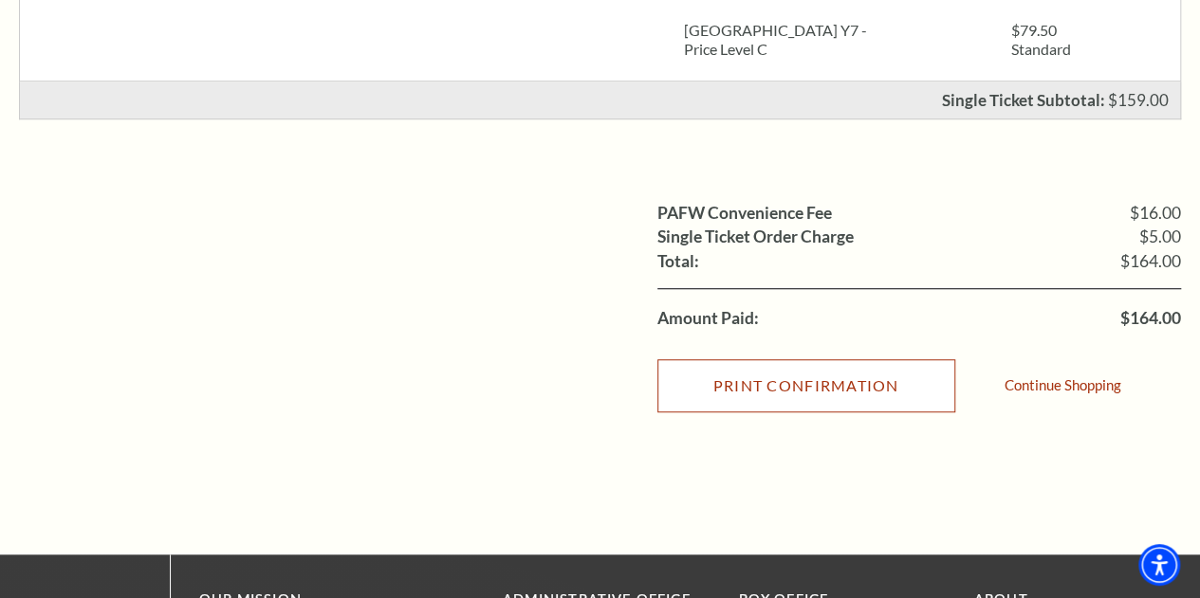
click at [804, 397] on input "Print Confirmation" at bounding box center [806, 385] width 298 height 53
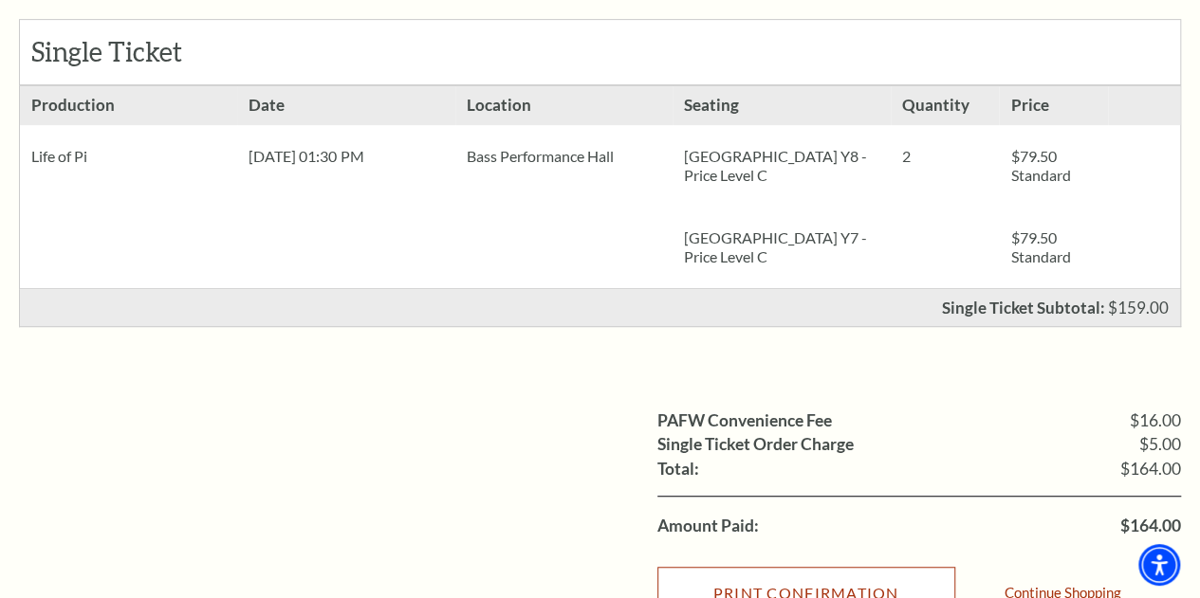
scroll to position [0, 0]
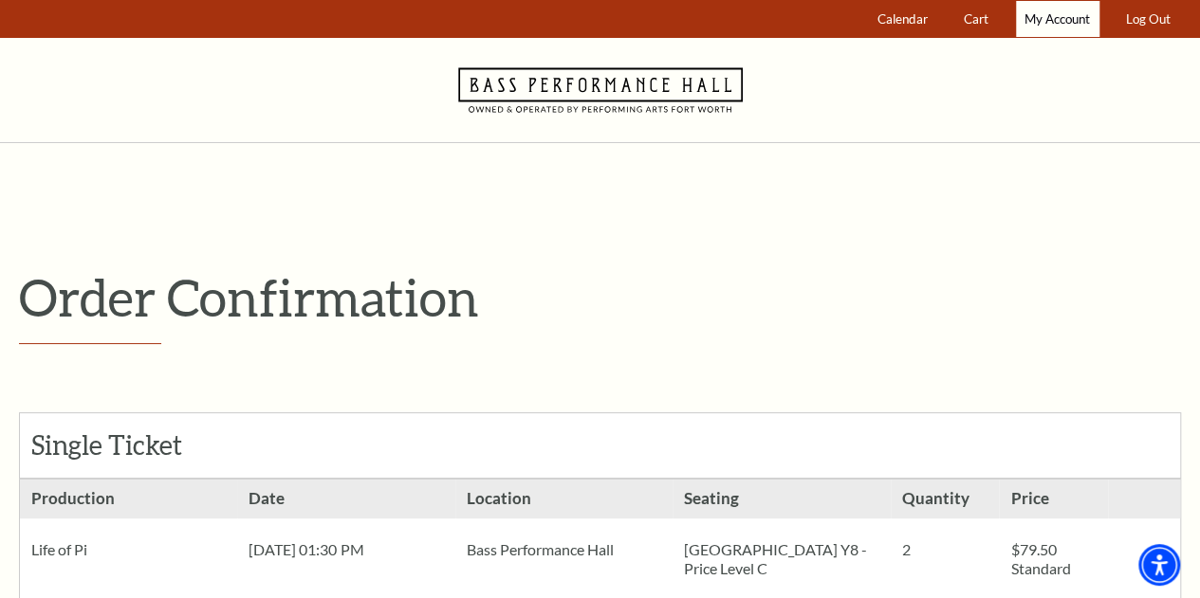
click at [1042, 16] on span "My Account" at bounding box center [1056, 18] width 65 height 15
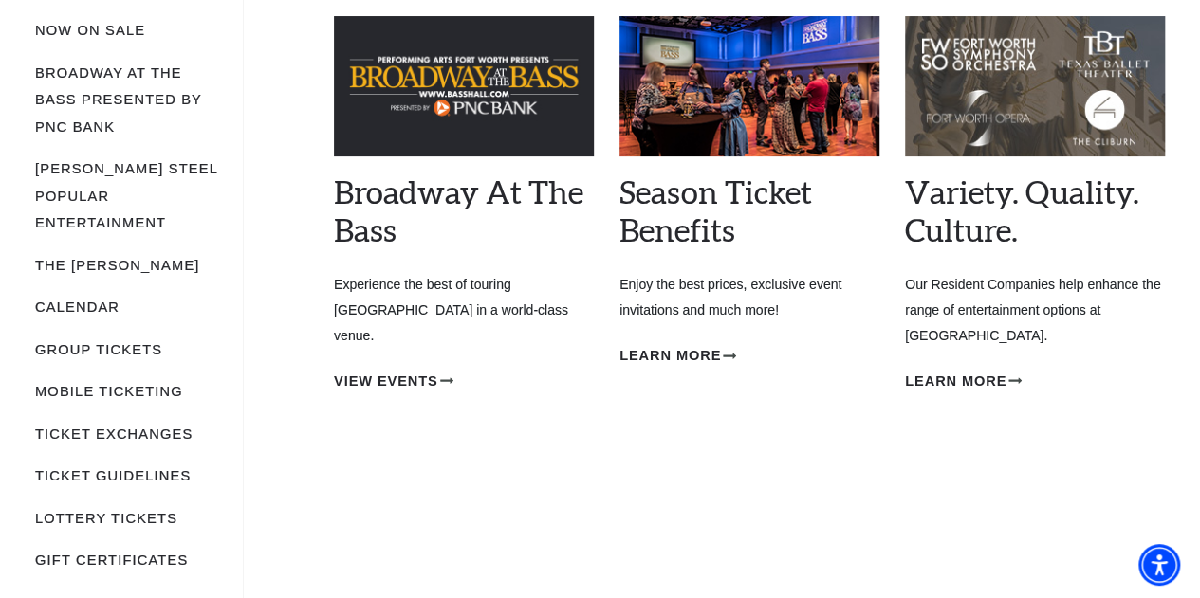
scroll to position [174, 0]
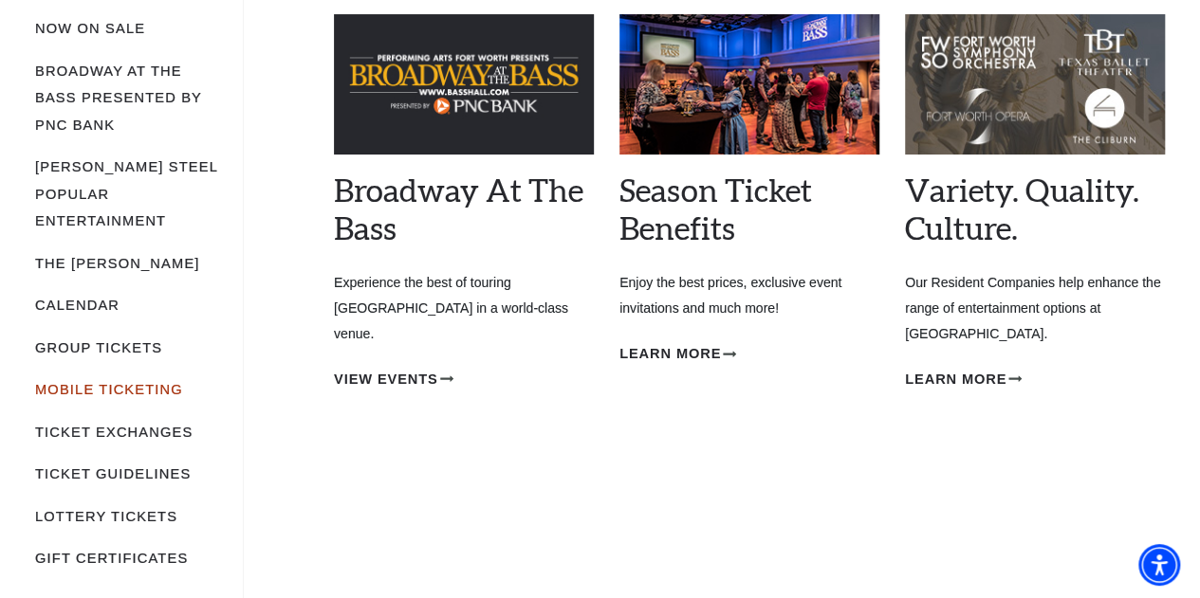
click at [93, 382] on link "Mobile Ticketing" at bounding box center [109, 389] width 148 height 15
